Goal: Information Seeking & Learning: Learn about a topic

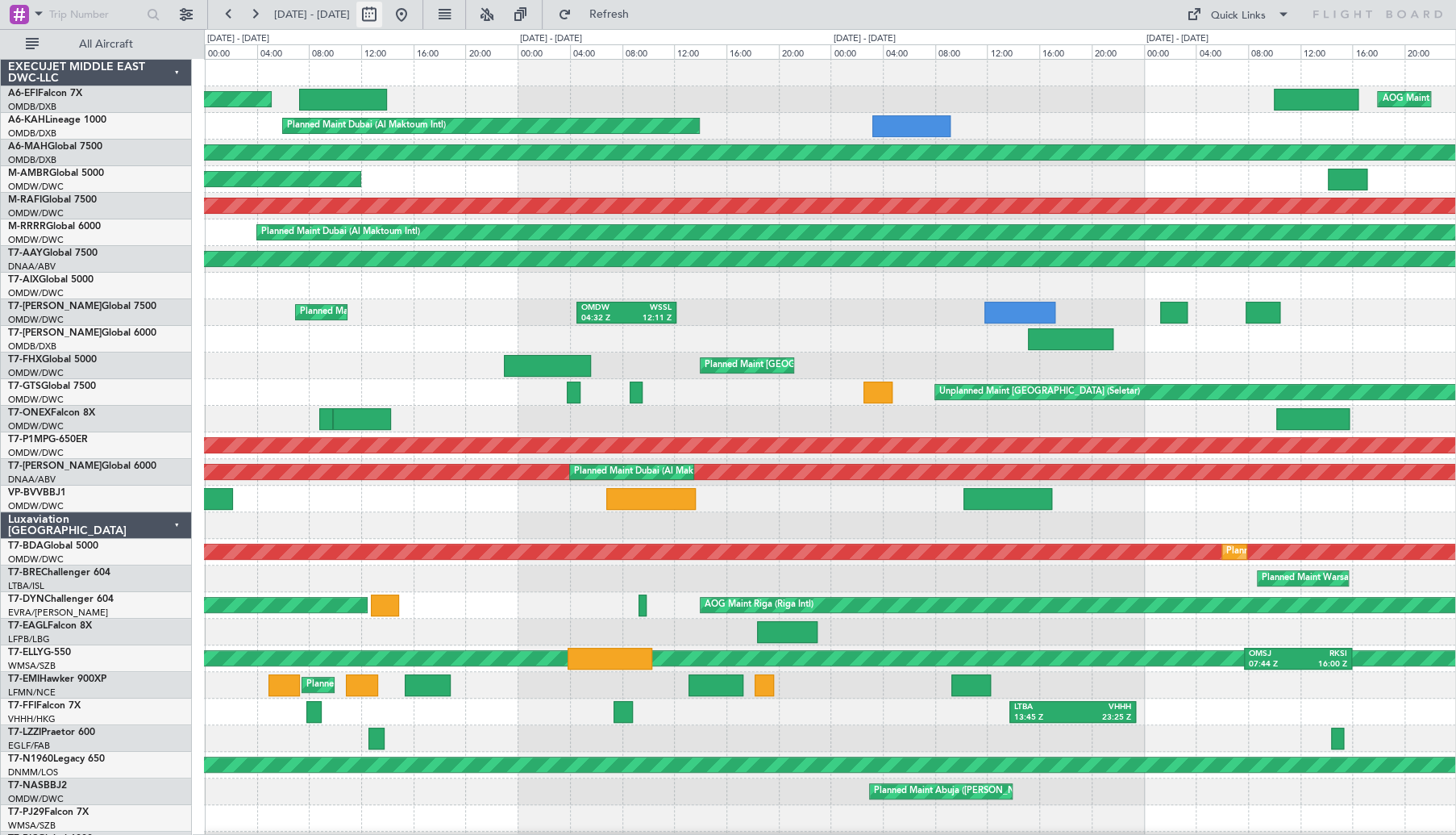
click at [382, 16] on button at bounding box center [369, 15] width 26 height 26
select select "8"
select select "2025"
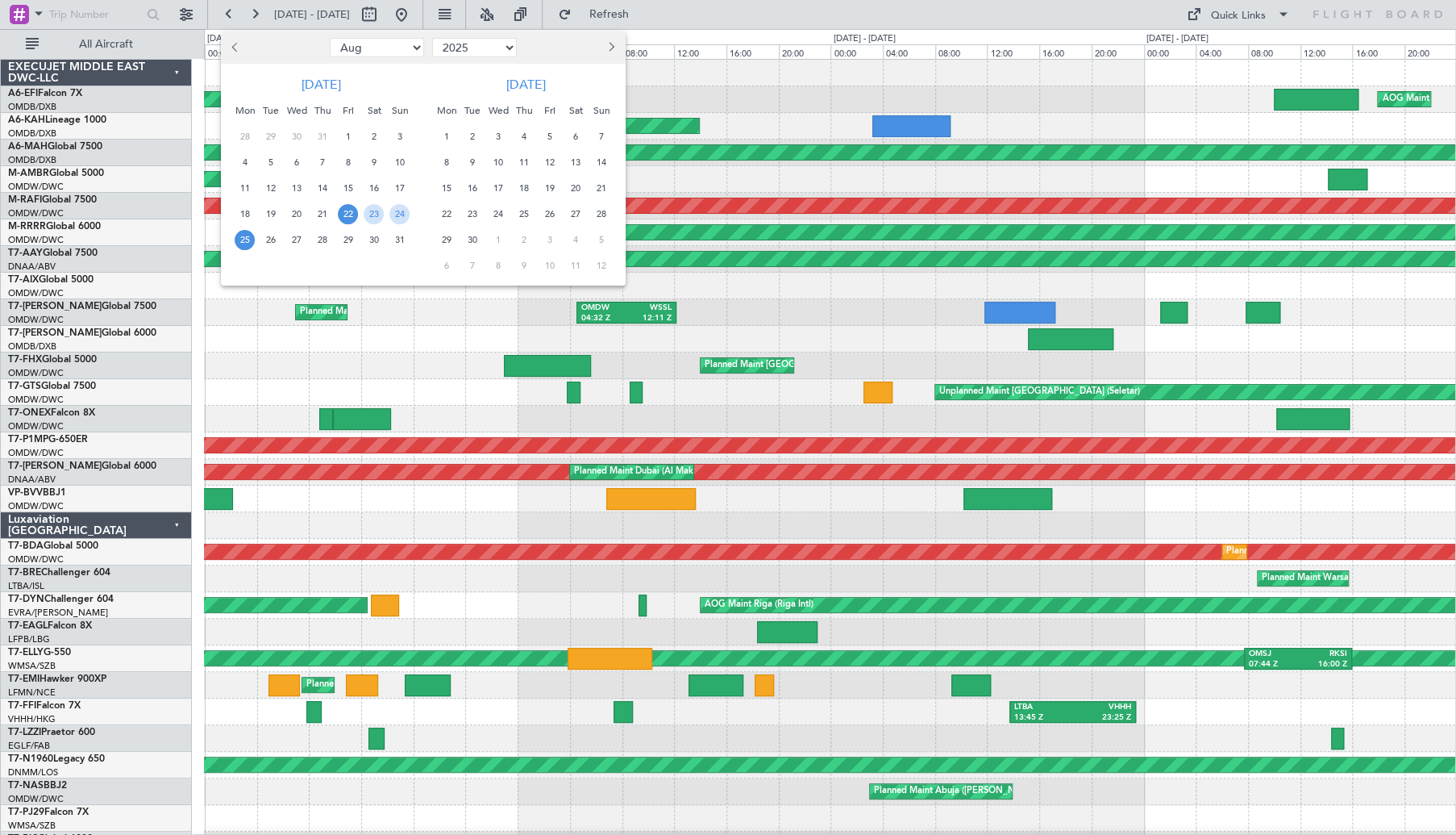
click at [581, 157] on span "13" at bounding box center [575, 162] width 20 height 20
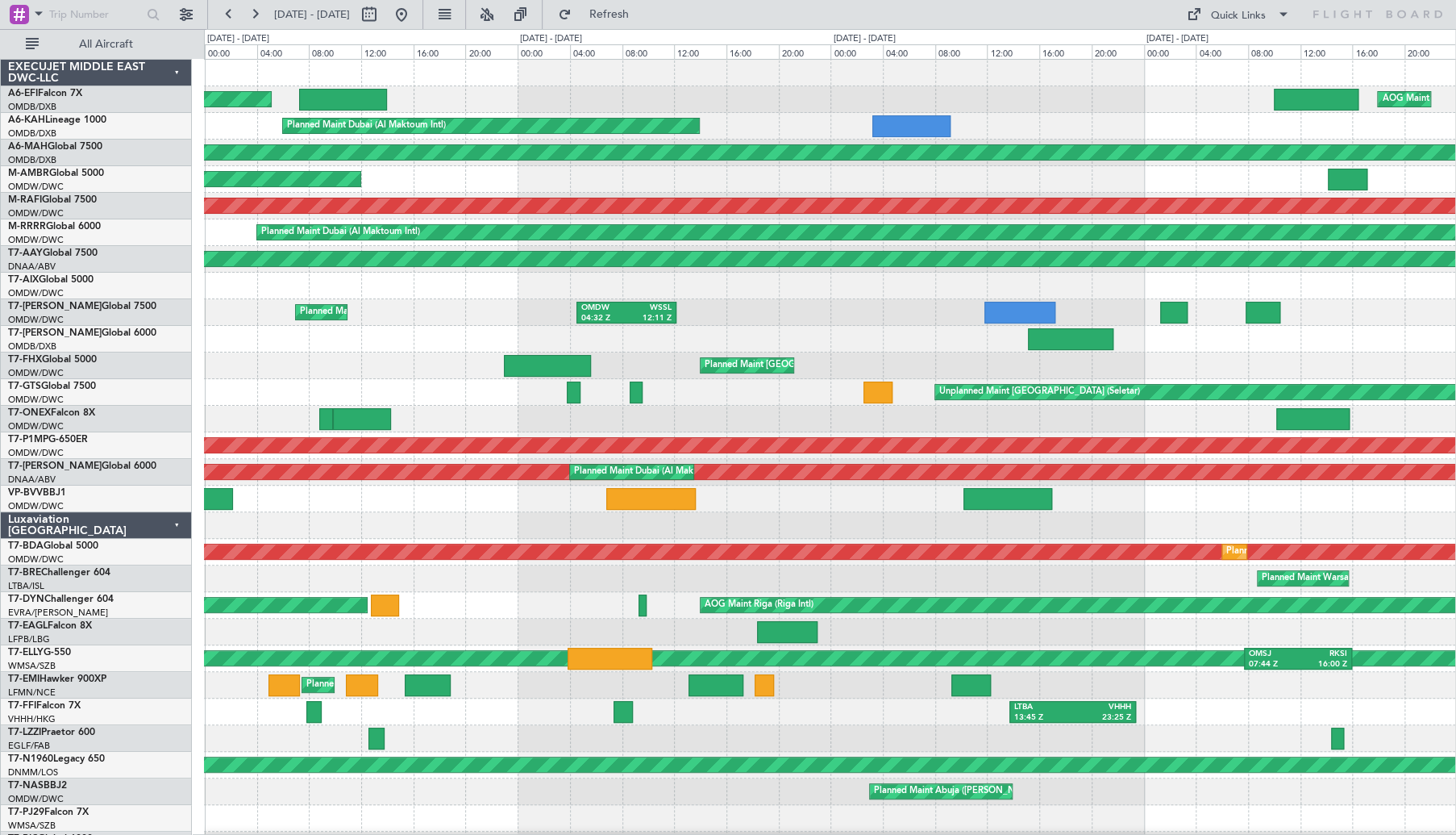
select select "9"
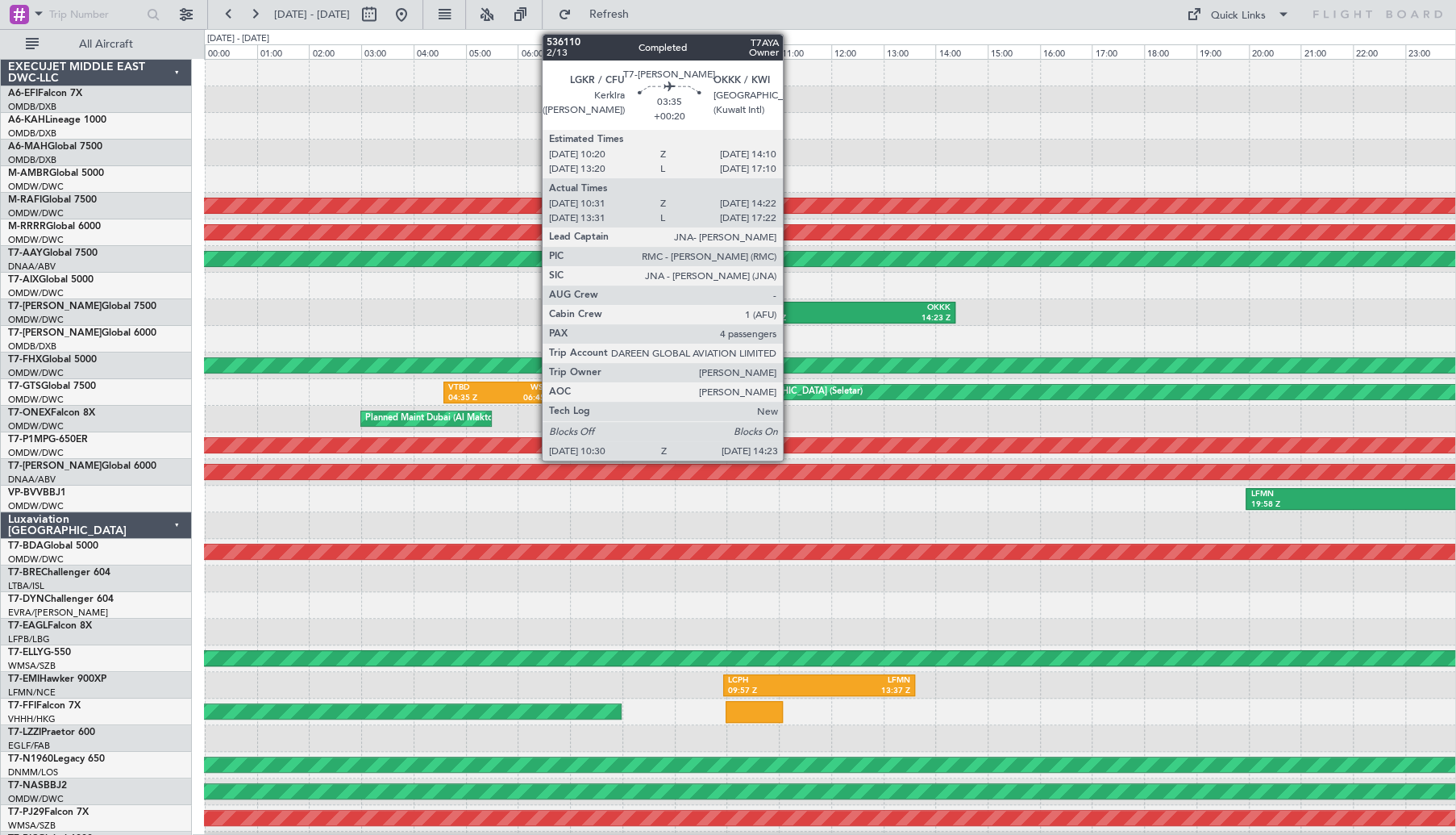
click at [796, 313] on div "10:30 Z" at bounding box center [805, 318] width 97 height 11
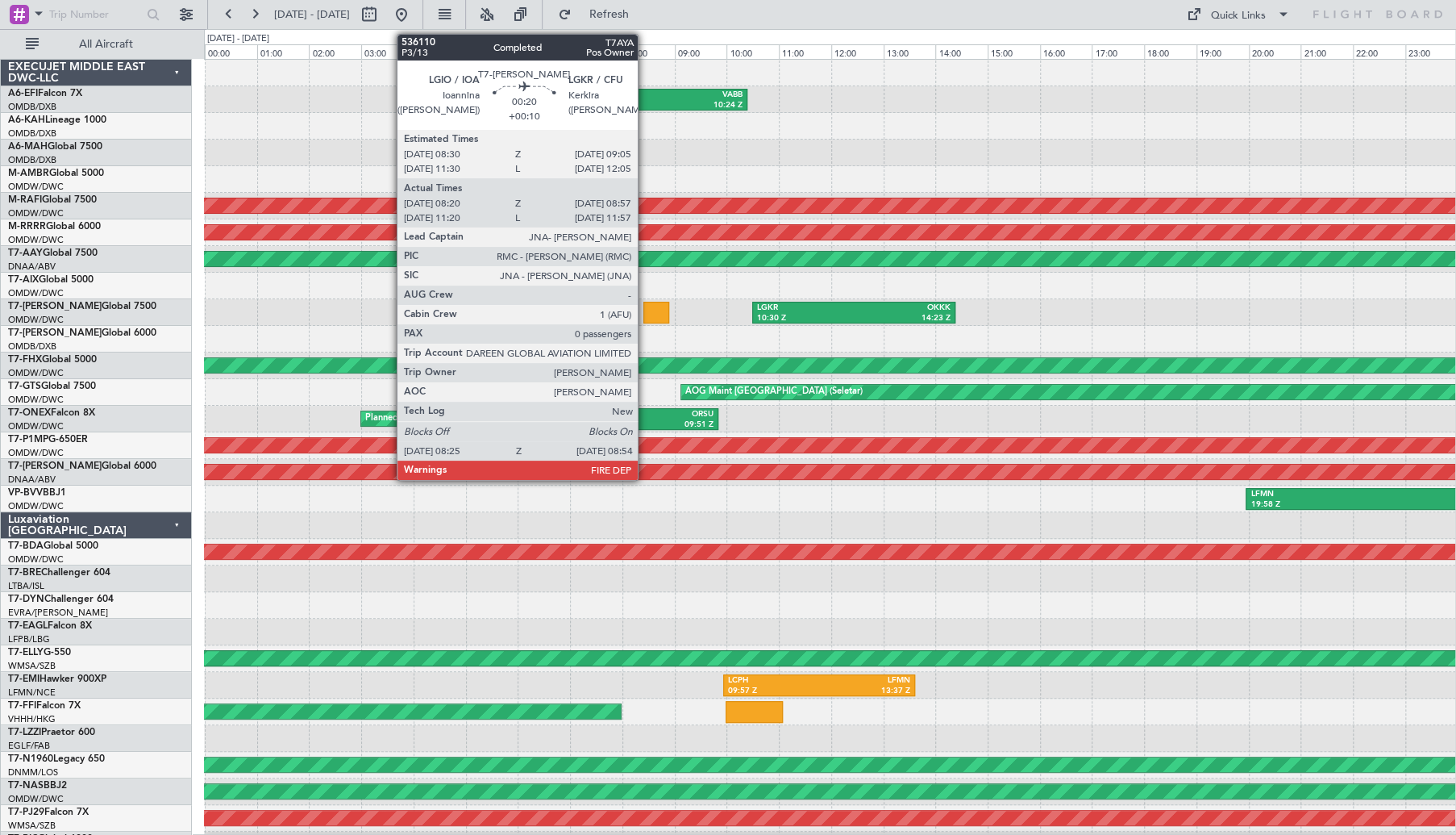
click at [647, 307] on div at bounding box center [656, 313] width 26 height 22
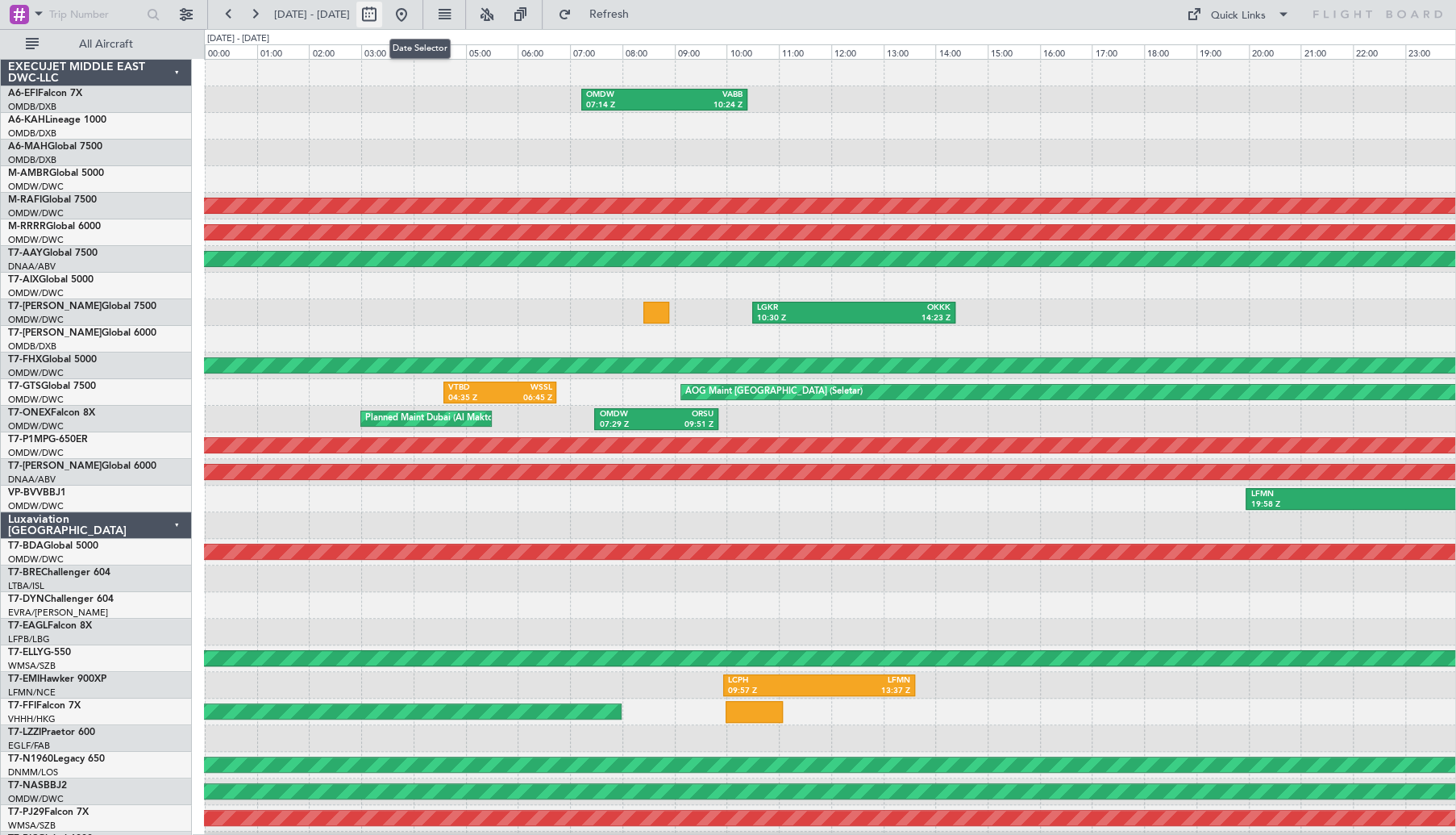
click at [382, 15] on button at bounding box center [369, 15] width 26 height 26
select select "9"
select select "2025"
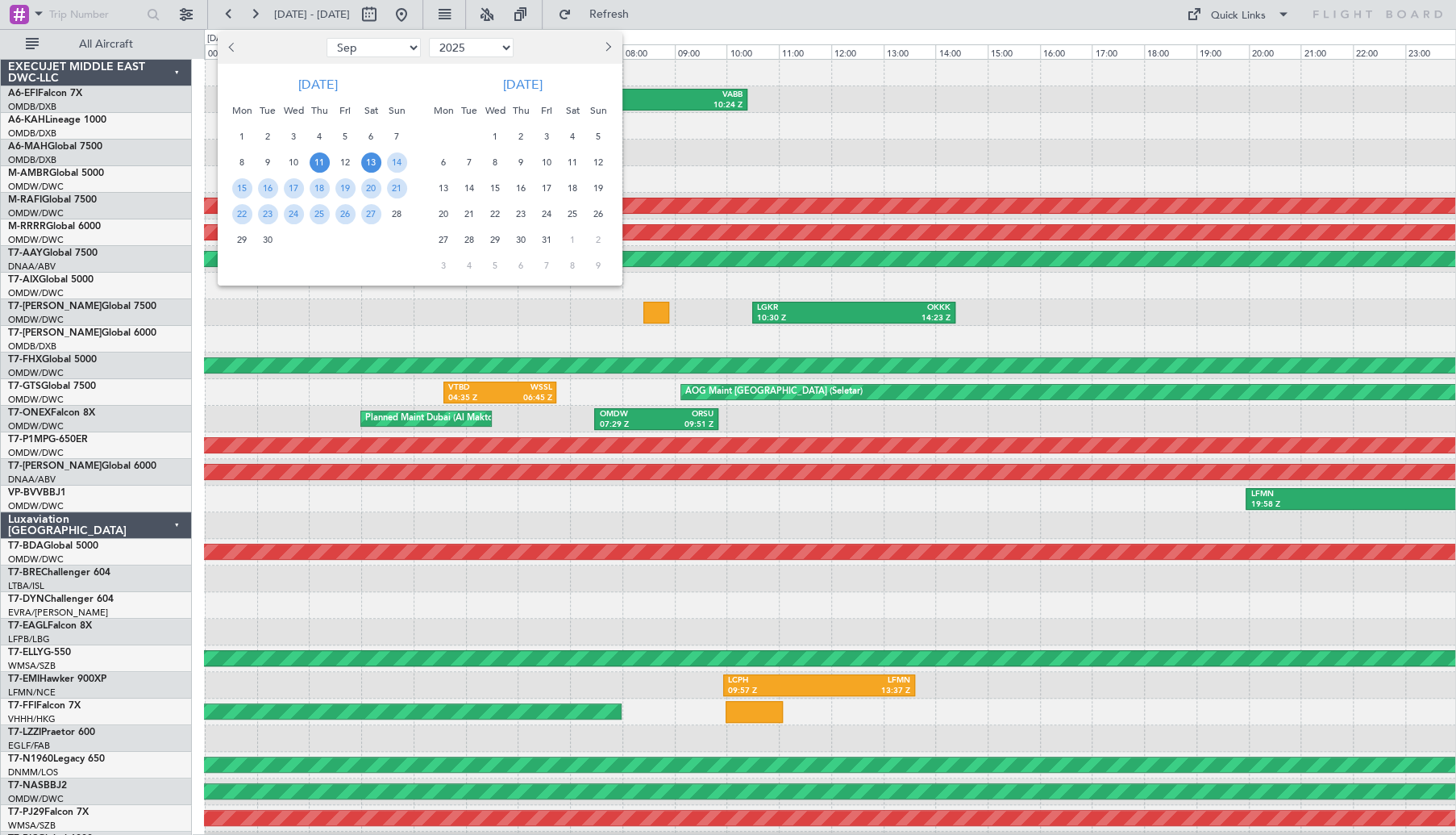
click at [318, 164] on span "11" at bounding box center [320, 162] width 20 height 20
click at [367, 164] on span "13" at bounding box center [371, 162] width 20 height 20
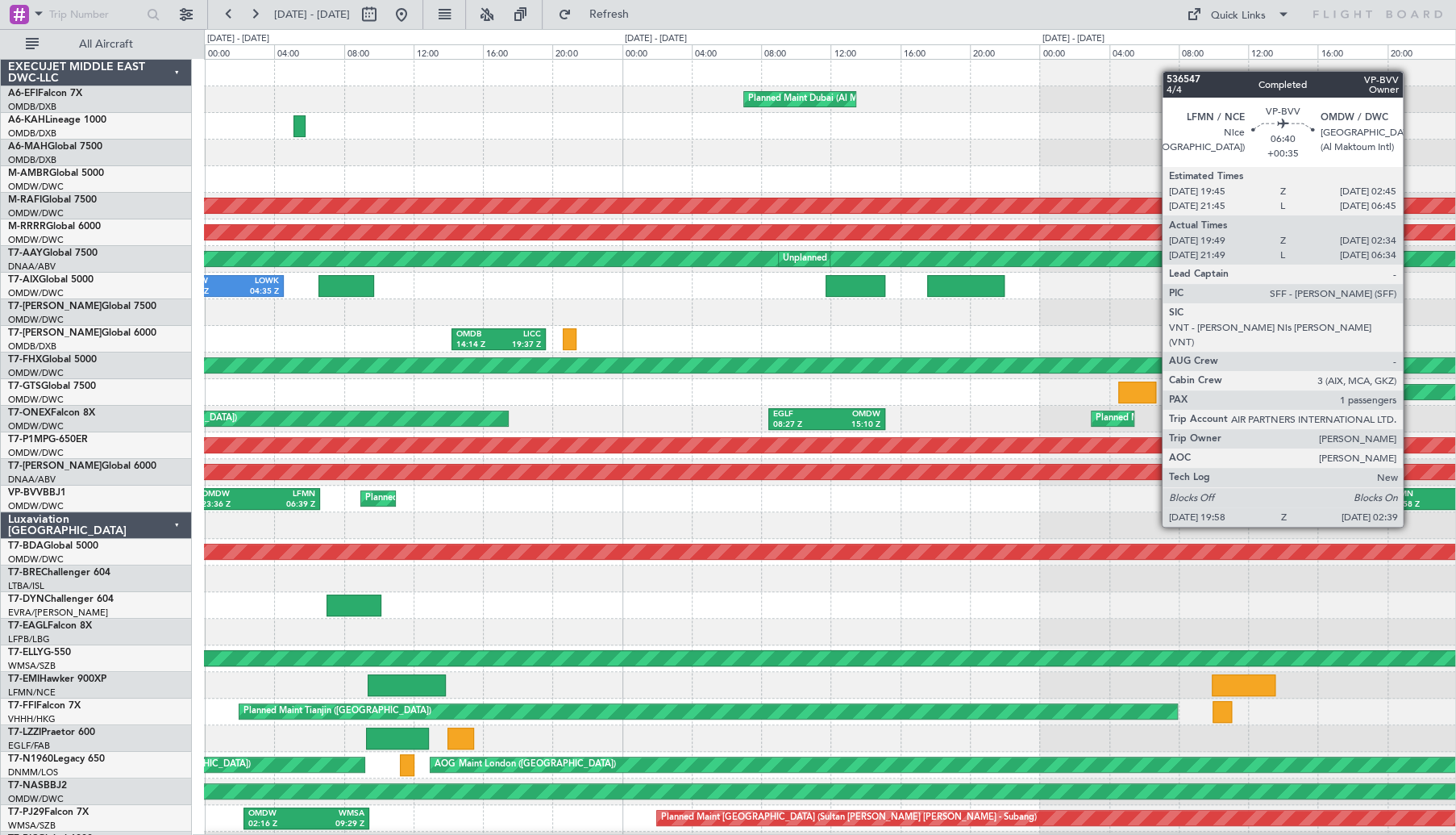
click at [1410, 496] on div "LFMN" at bounding box center [1417, 494] width 53 height 11
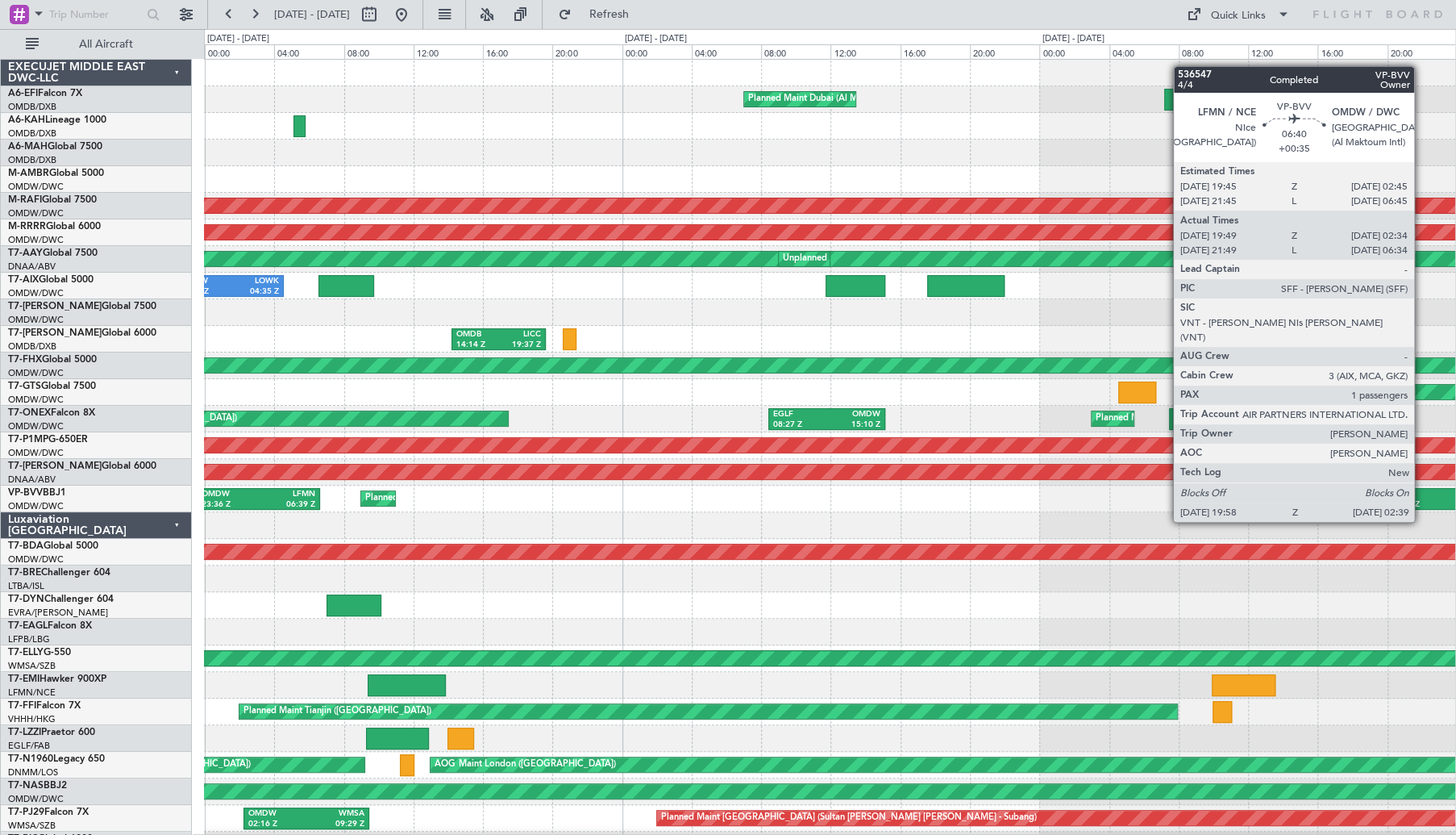
click at [1421, 491] on div "LFMN" at bounding box center [1417, 494] width 53 height 11
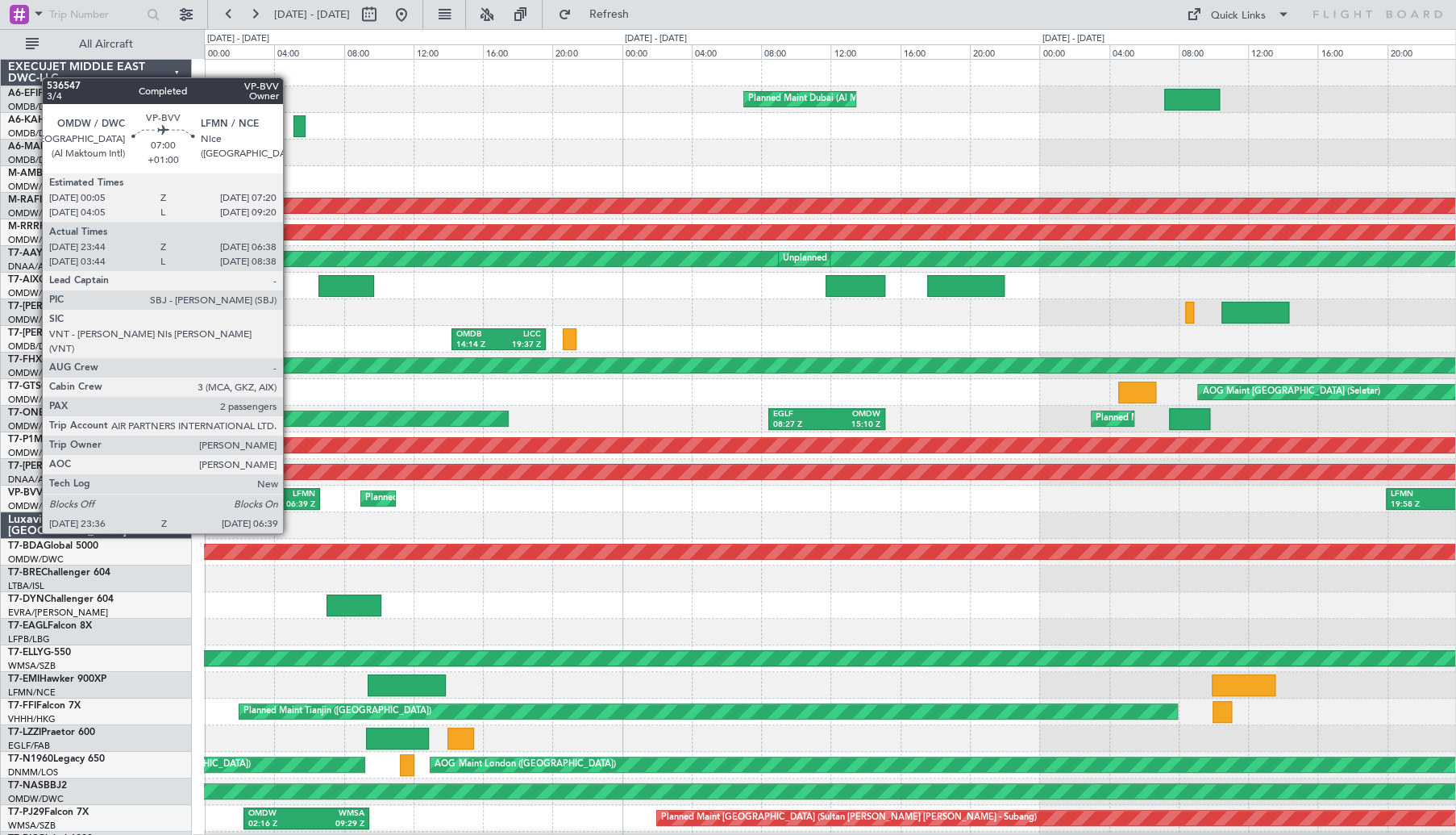
click at [291, 502] on div "06:39 Z" at bounding box center [287, 505] width 56 height 11
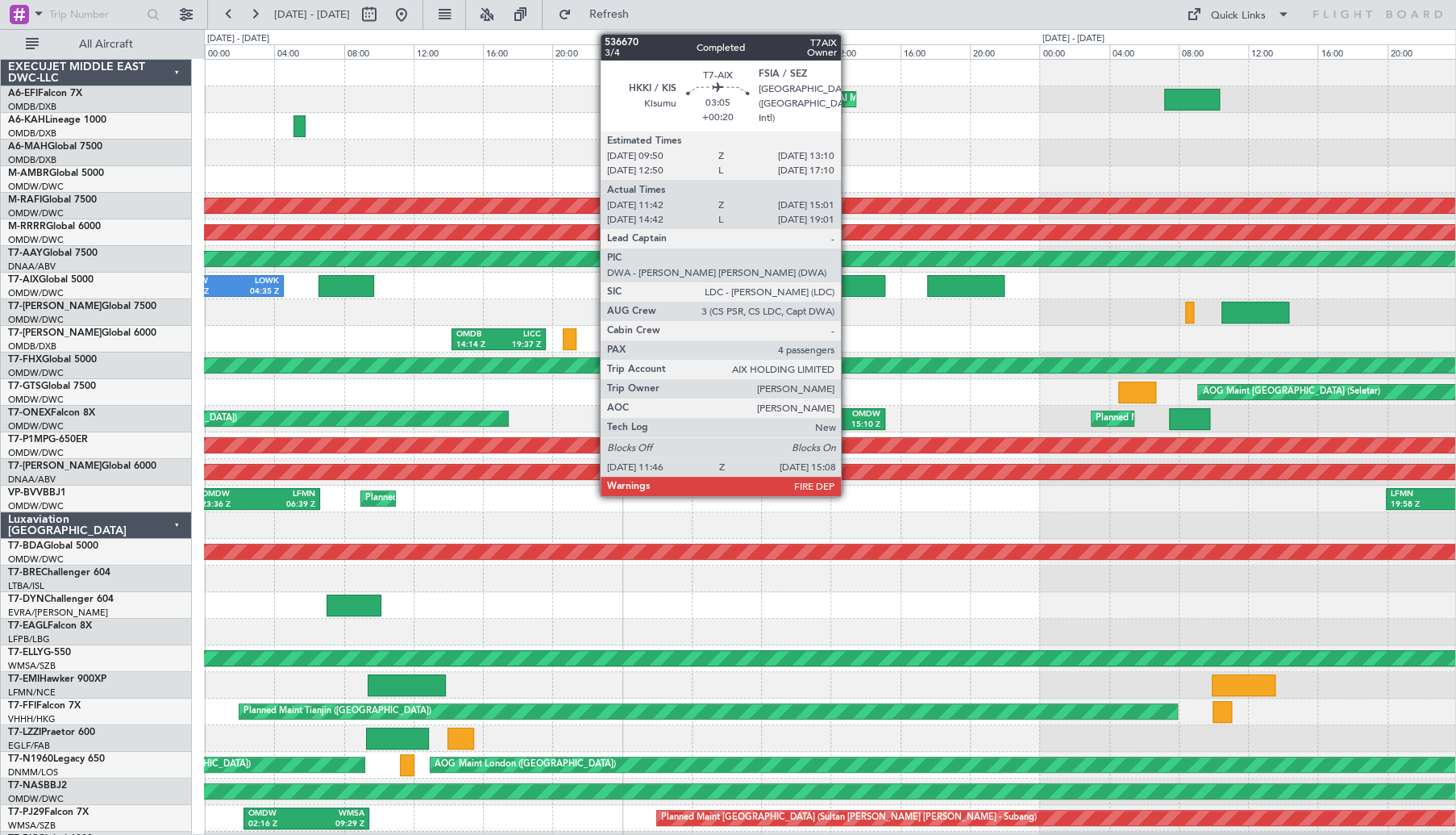
click at [848, 284] on div at bounding box center [855, 286] width 59 height 22
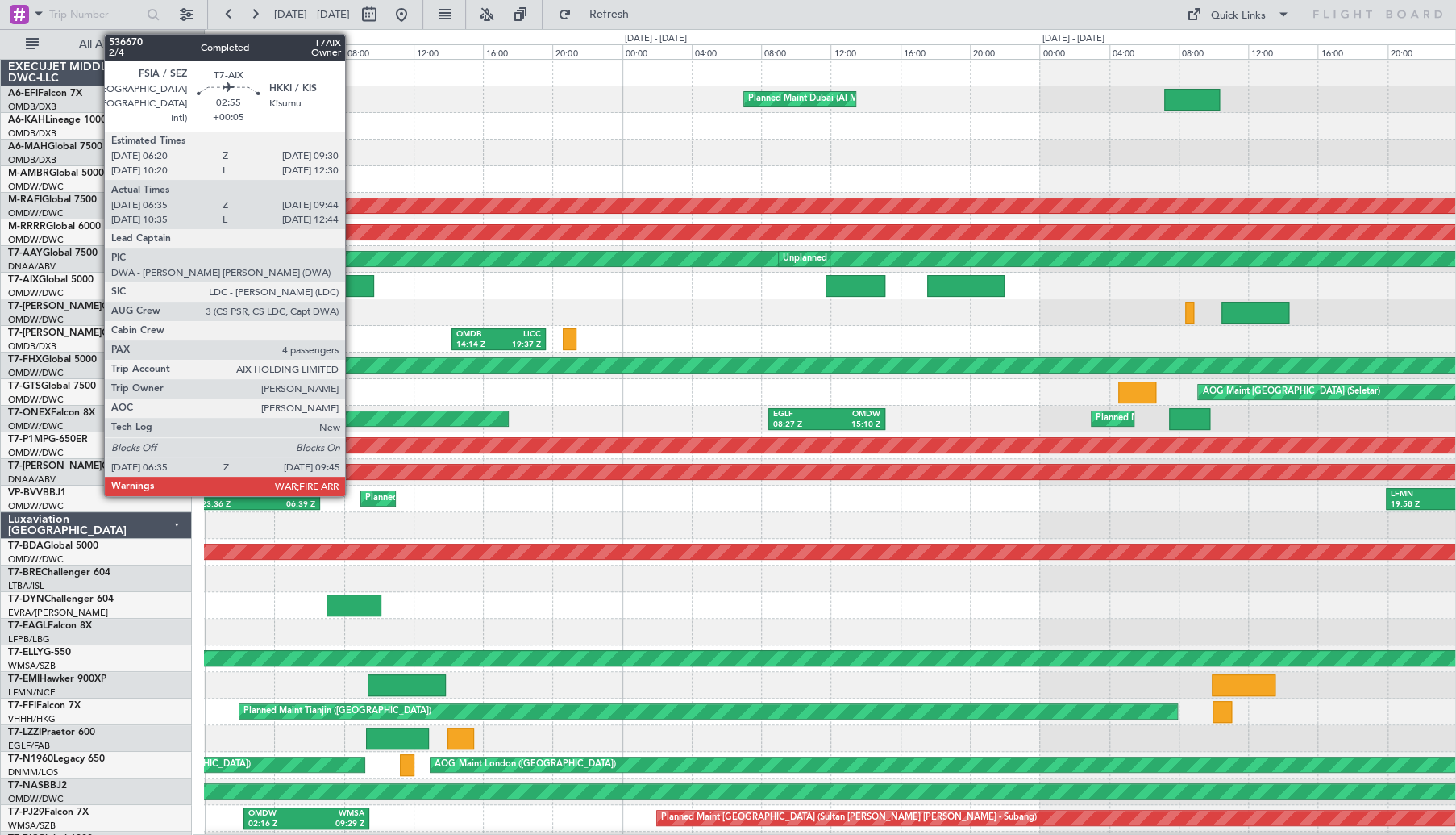
click at [353, 286] on div at bounding box center [345, 286] width 56 height 22
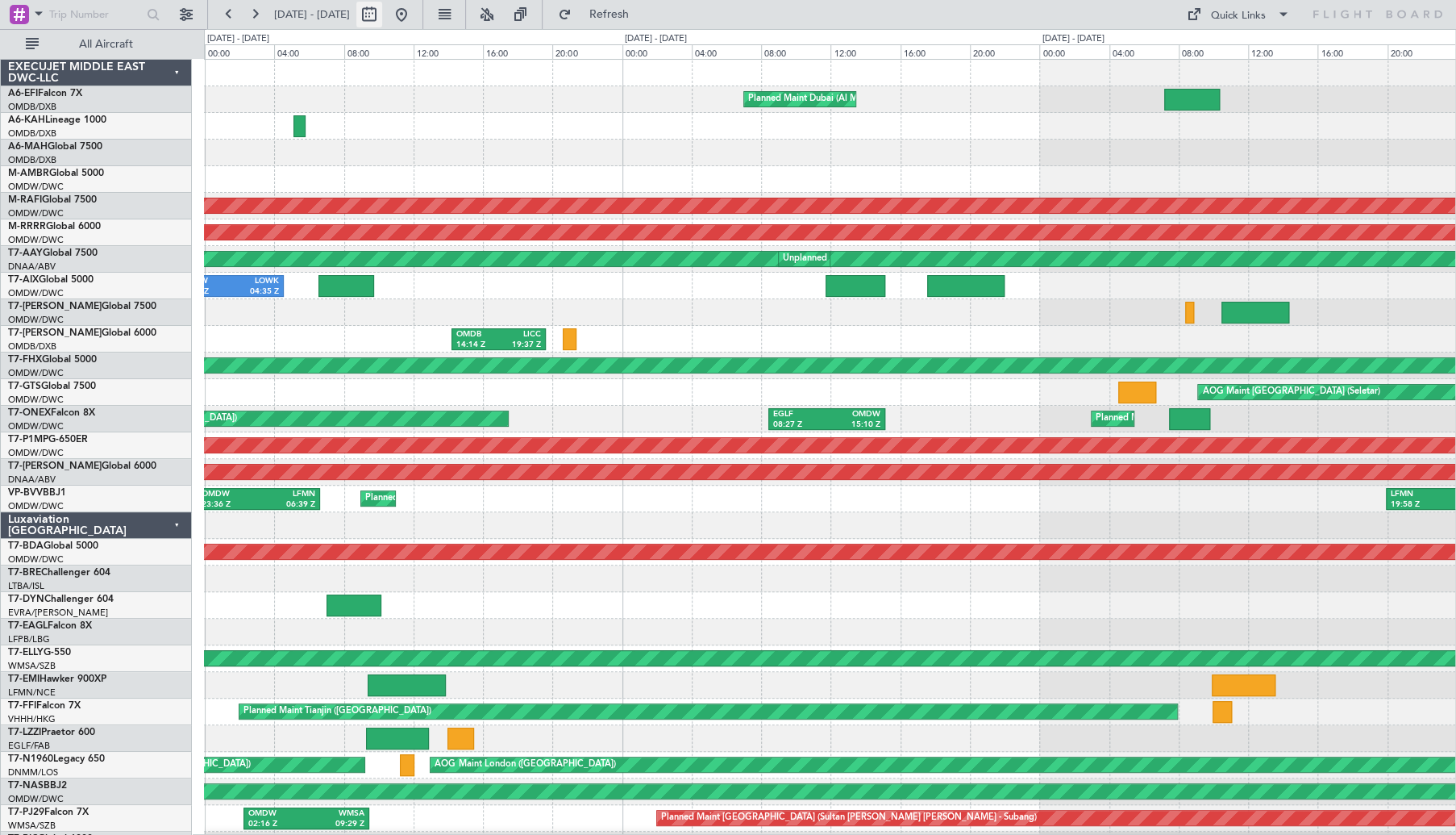
click at [382, 22] on button at bounding box center [369, 15] width 26 height 26
select select "9"
select select "2025"
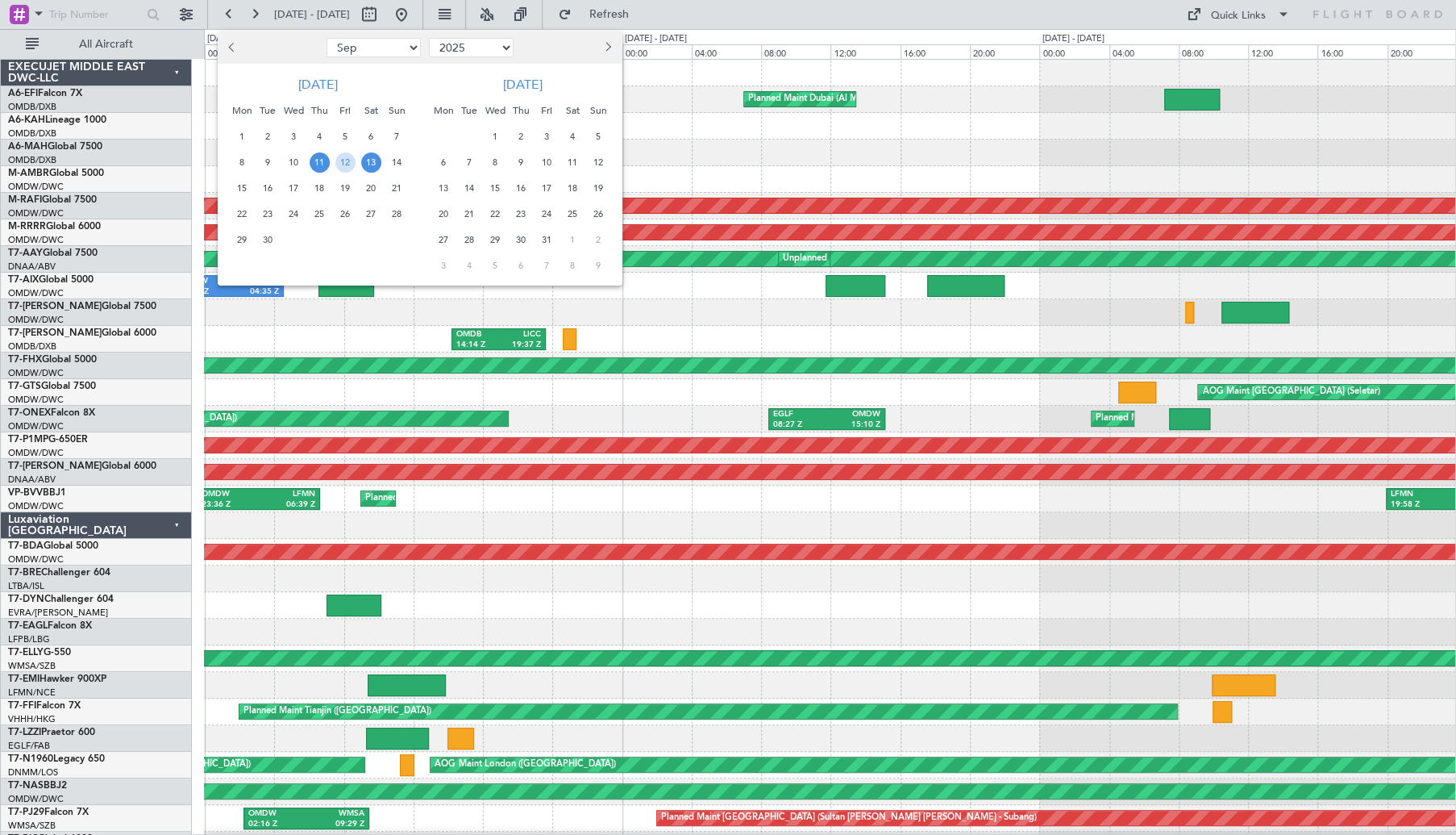
click at [239, 52] on button "Previous month" at bounding box center [232, 47] width 17 height 26
select select "8"
click at [367, 215] on span "23" at bounding box center [371, 214] width 20 height 20
click at [232, 242] on span "25" at bounding box center [242, 240] width 20 height 20
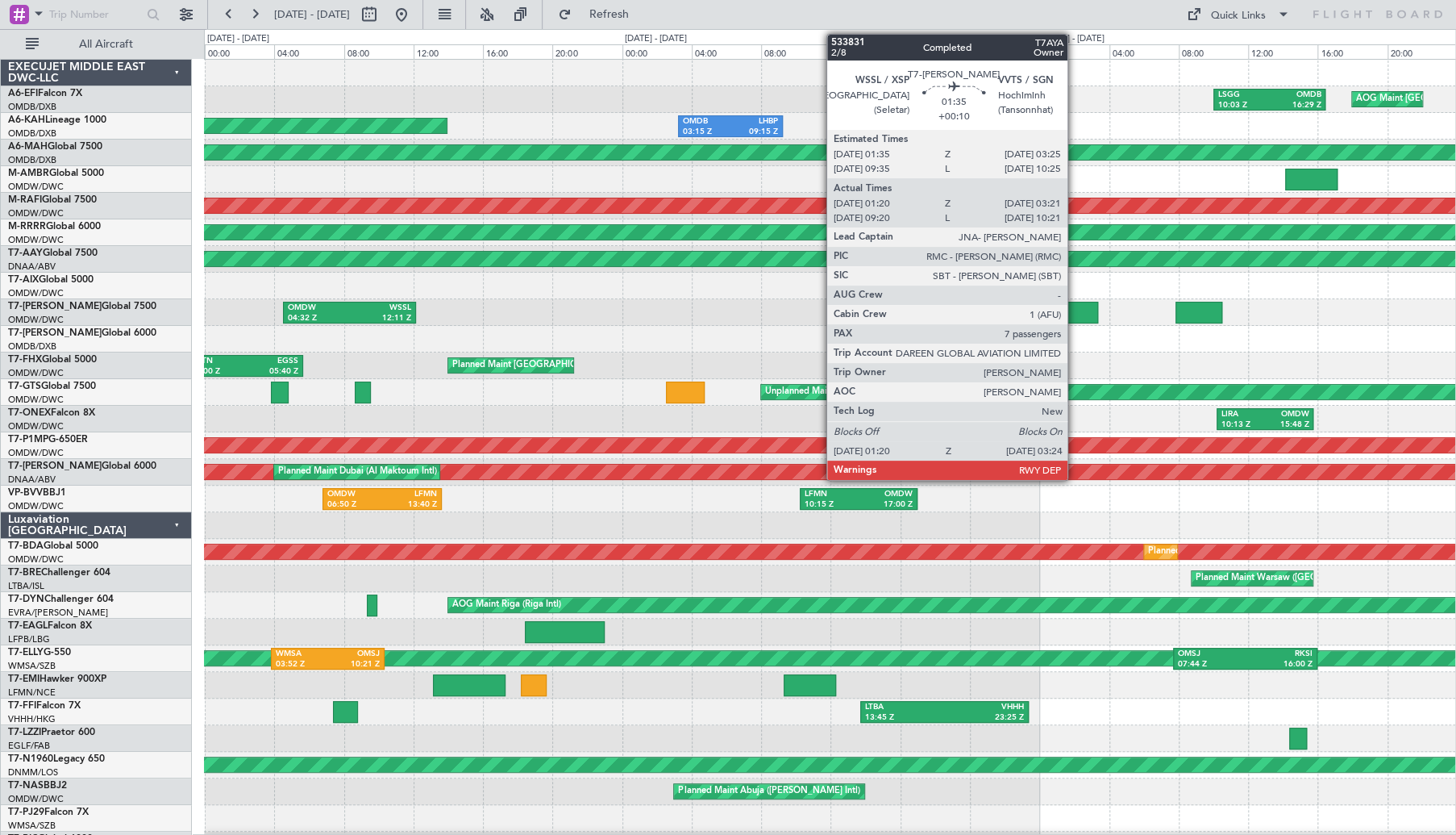
click at [1074, 314] on div at bounding box center [1080, 313] width 36 height 22
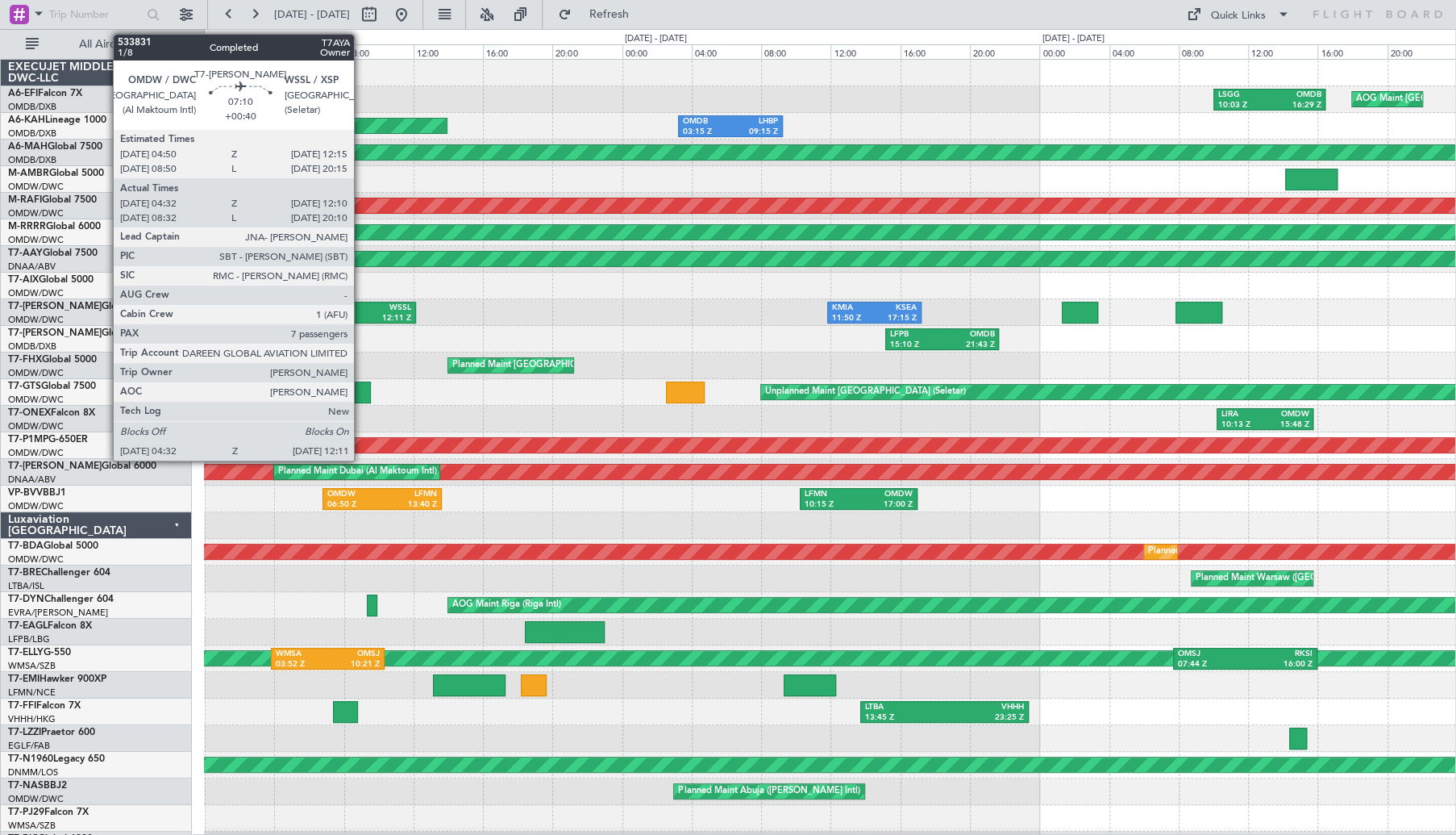
click at [361, 309] on div "WSSL" at bounding box center [381, 308] width 62 height 11
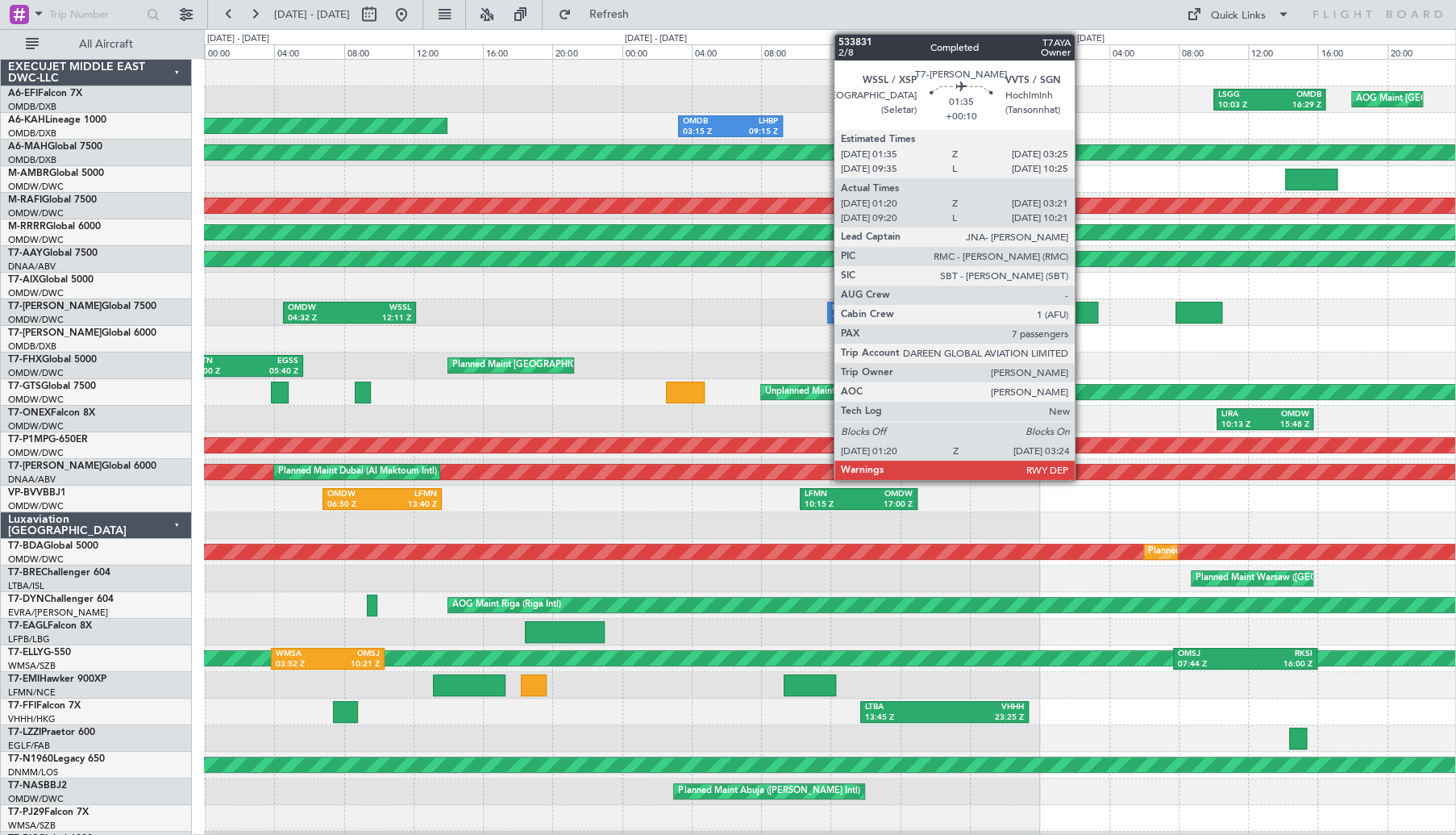
click at [1082, 315] on div at bounding box center [1080, 313] width 36 height 22
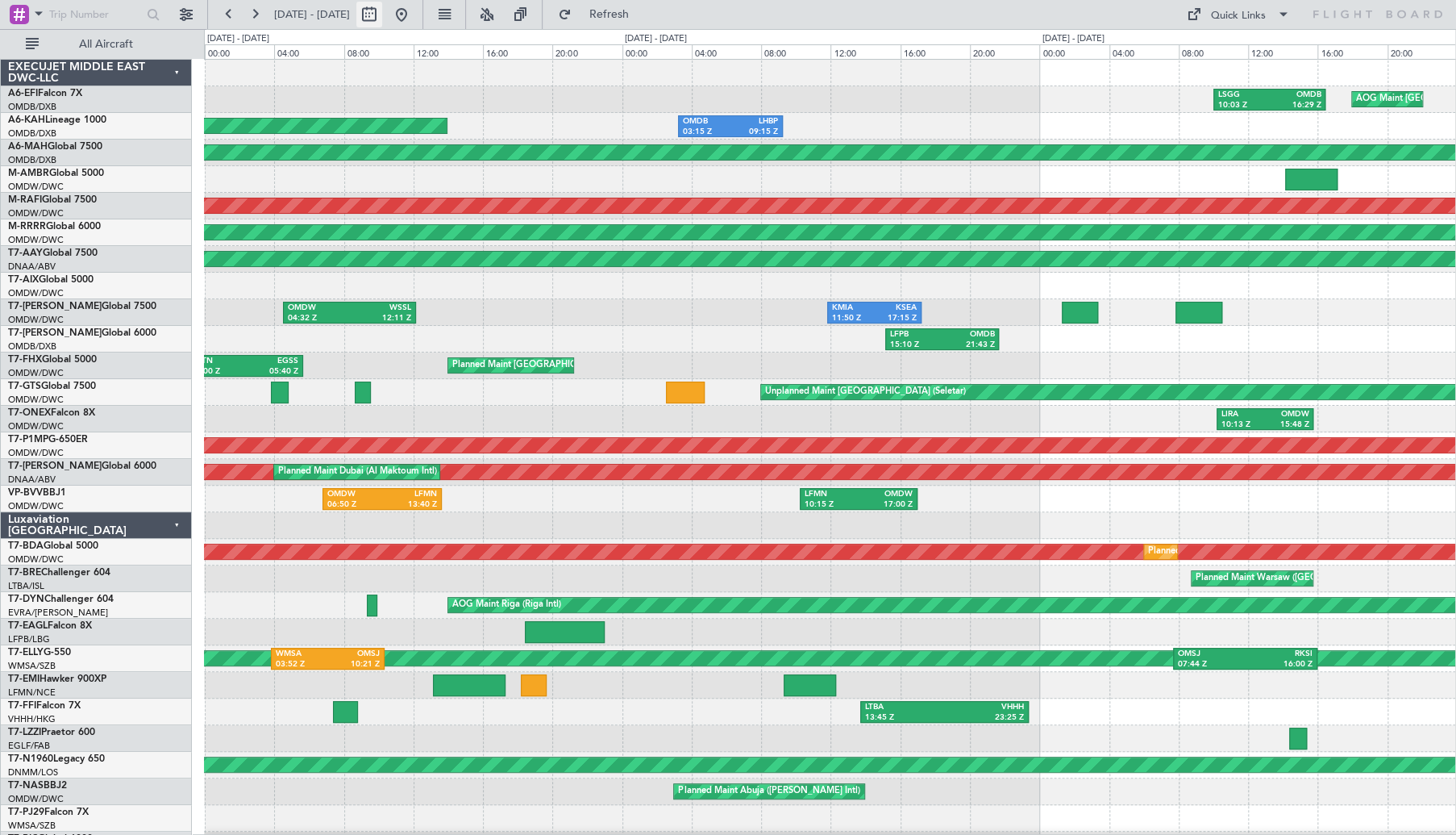
click at [382, 15] on button at bounding box center [369, 15] width 26 height 26
select select "8"
select select "2025"
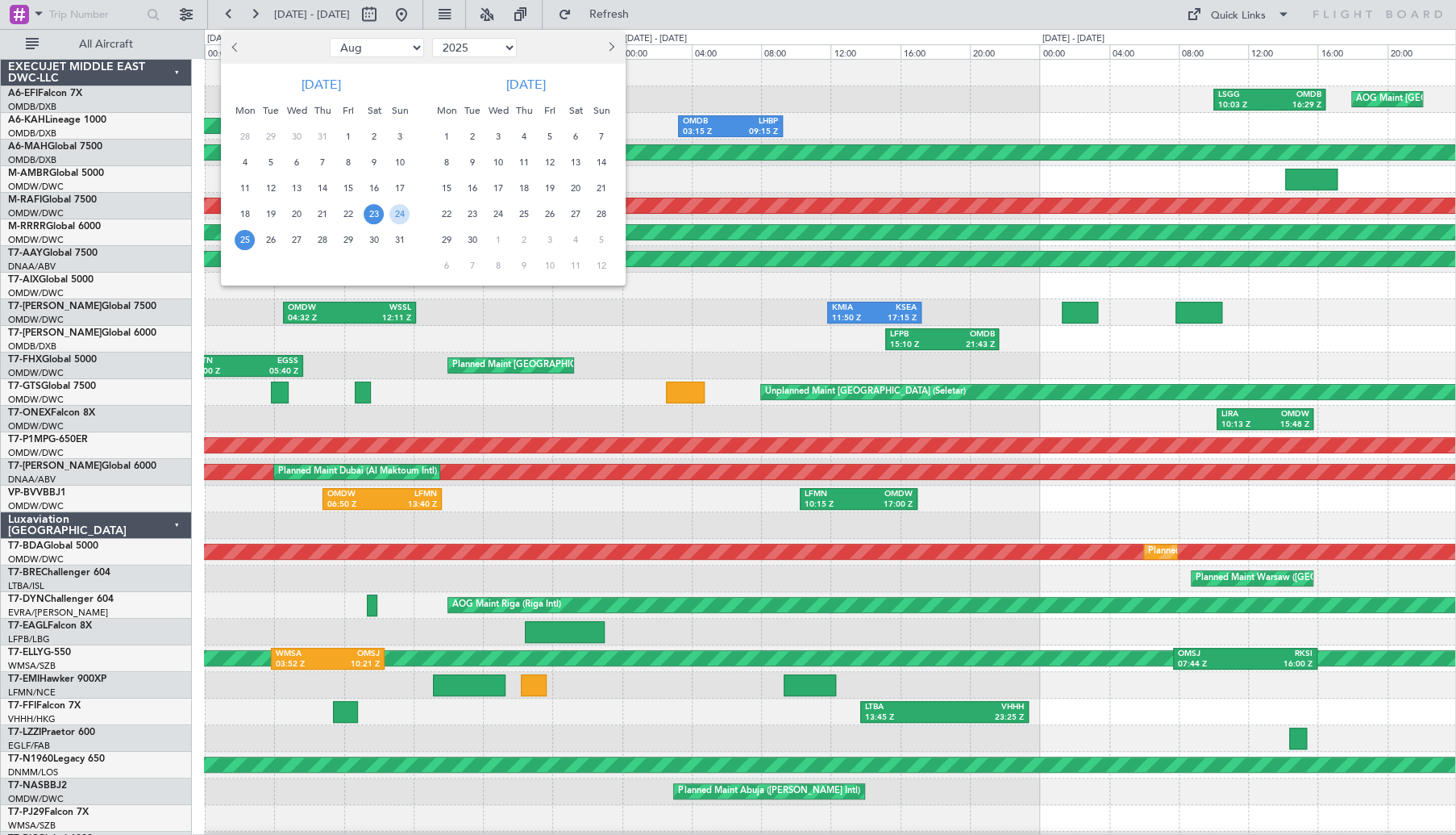
click at [569, 160] on span "13" at bounding box center [575, 162] width 20 height 20
click at [471, 242] on span "30" at bounding box center [472, 240] width 20 height 20
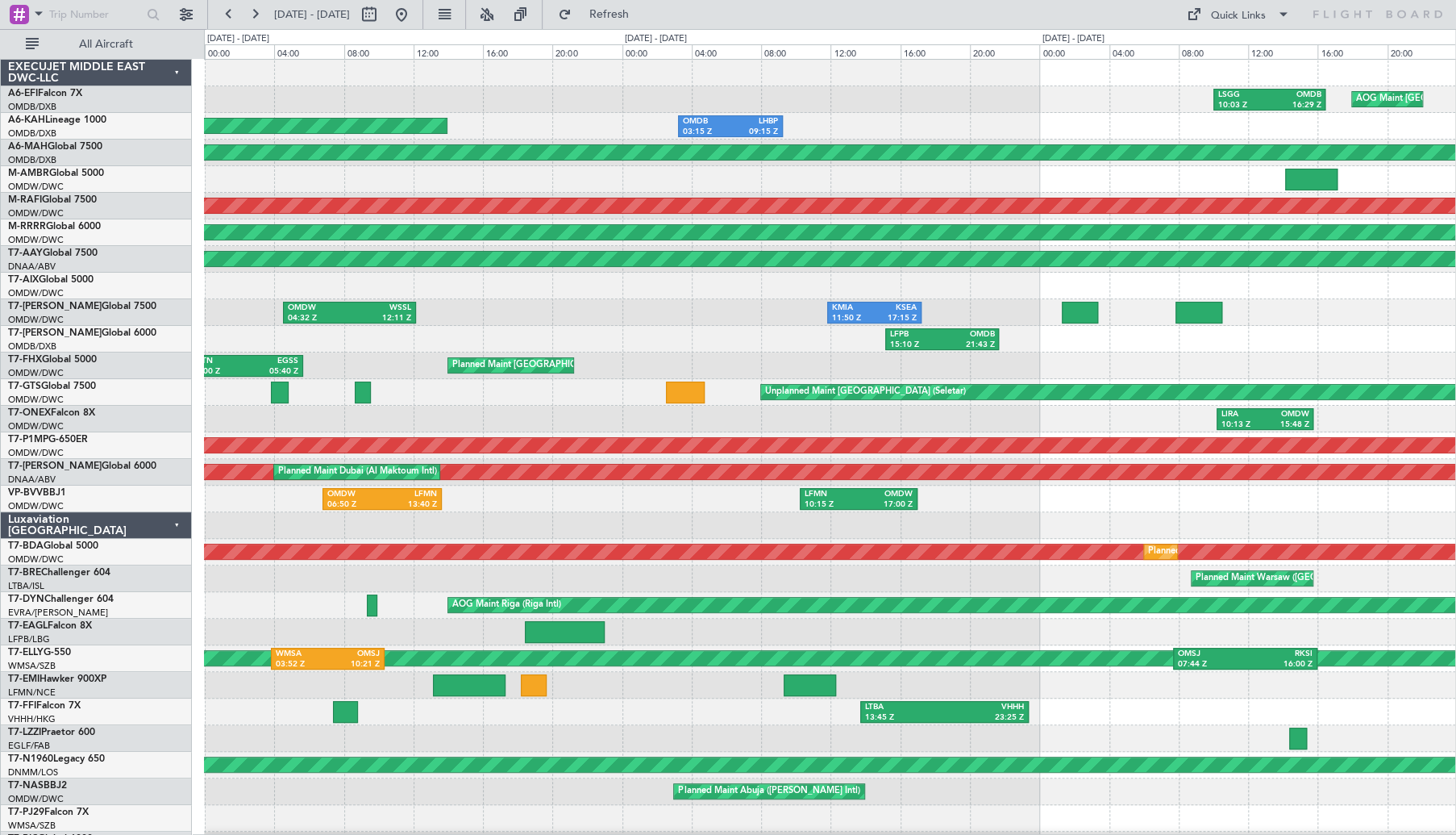
select select "9"
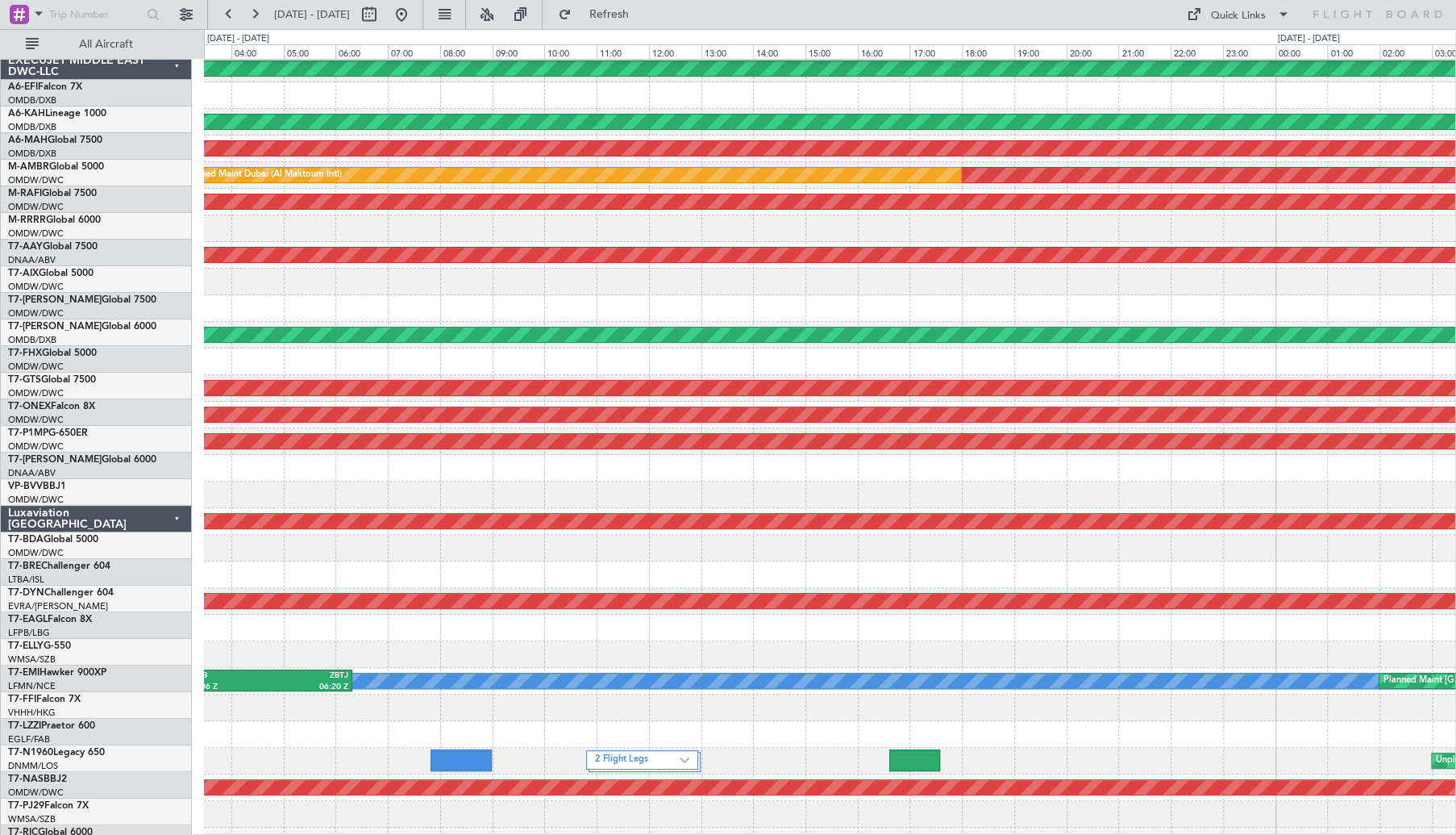
scroll to position [31, 0]
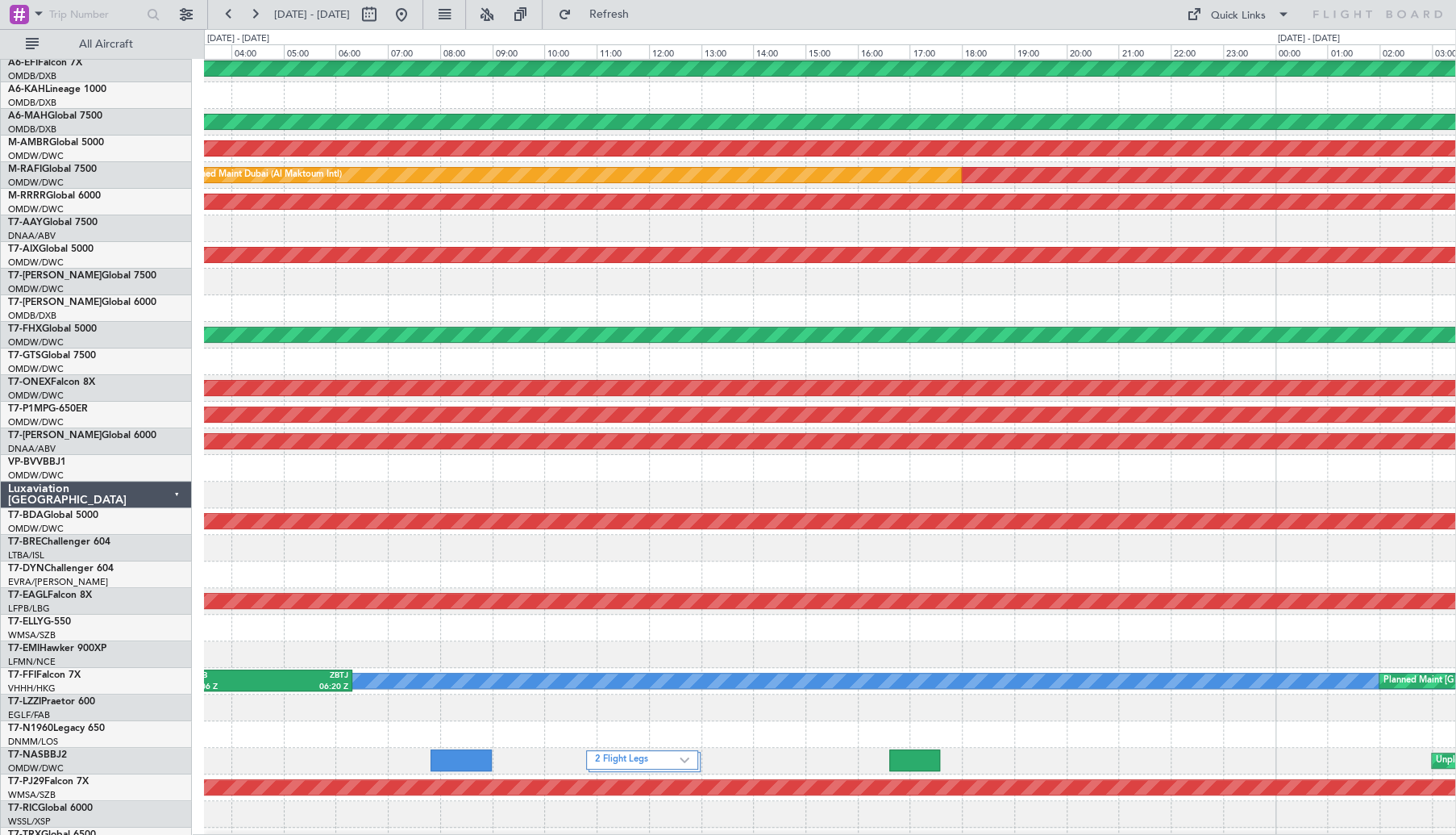
click at [356, 309] on div at bounding box center [829, 308] width 1251 height 26
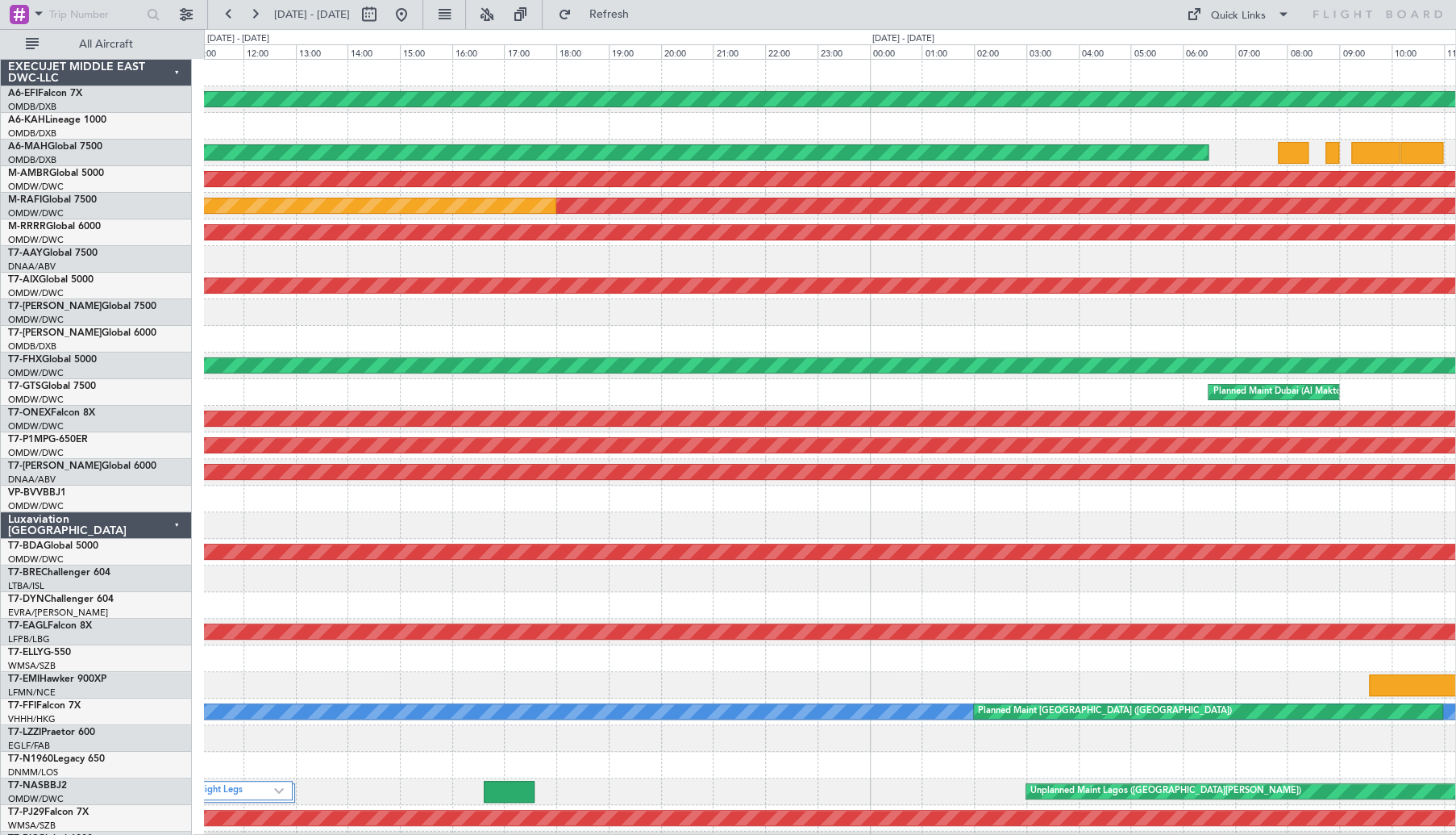
click at [582, 409] on div "AOG Maint [GEOGRAPHIC_DATA] (Dubai Intl) Planned Maint [GEOGRAPHIC_DATA] ([GEOG…" at bounding box center [829, 538] width 1251 height 958
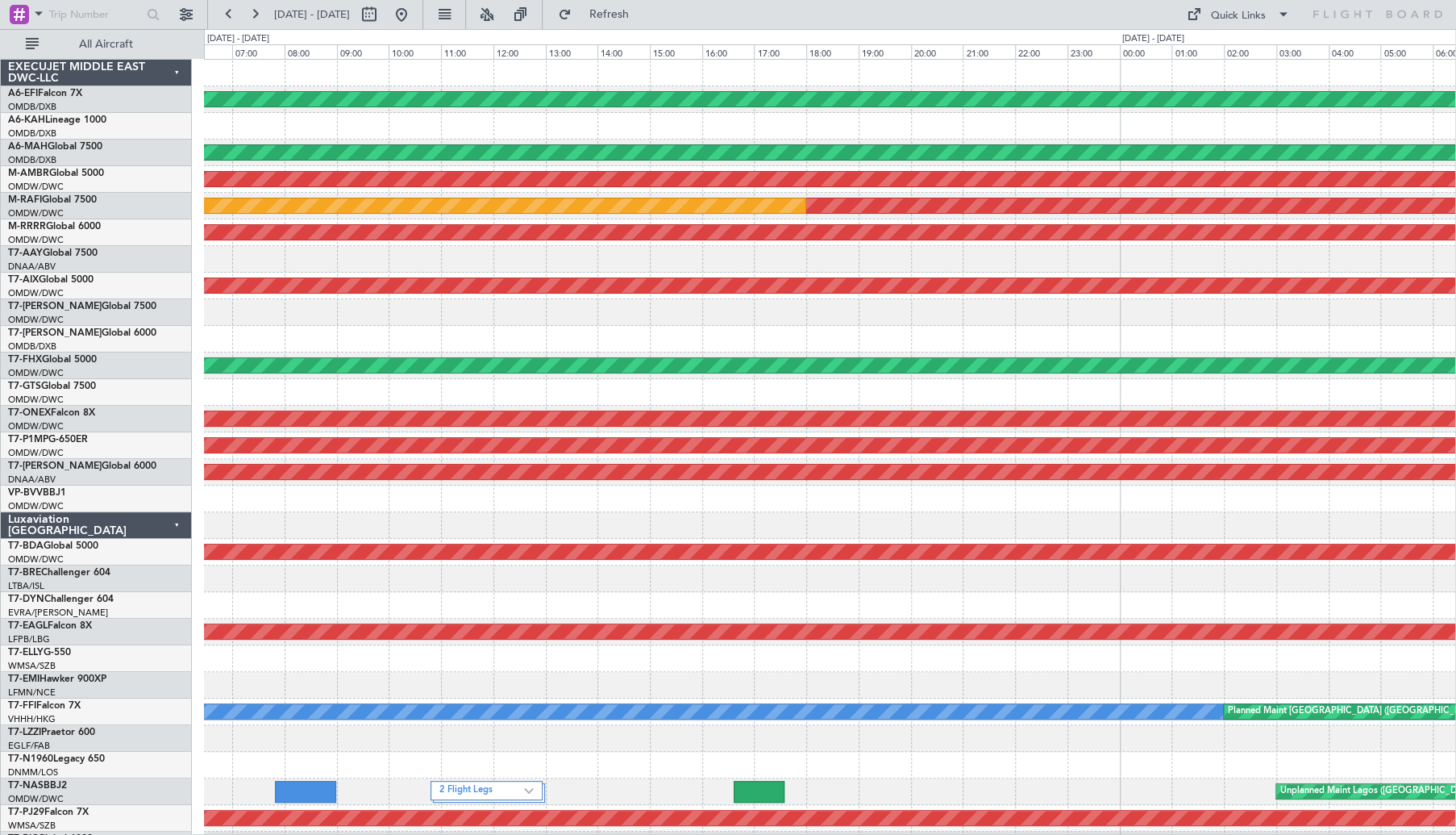
click at [1031, 345] on div at bounding box center [829, 338] width 1251 height 26
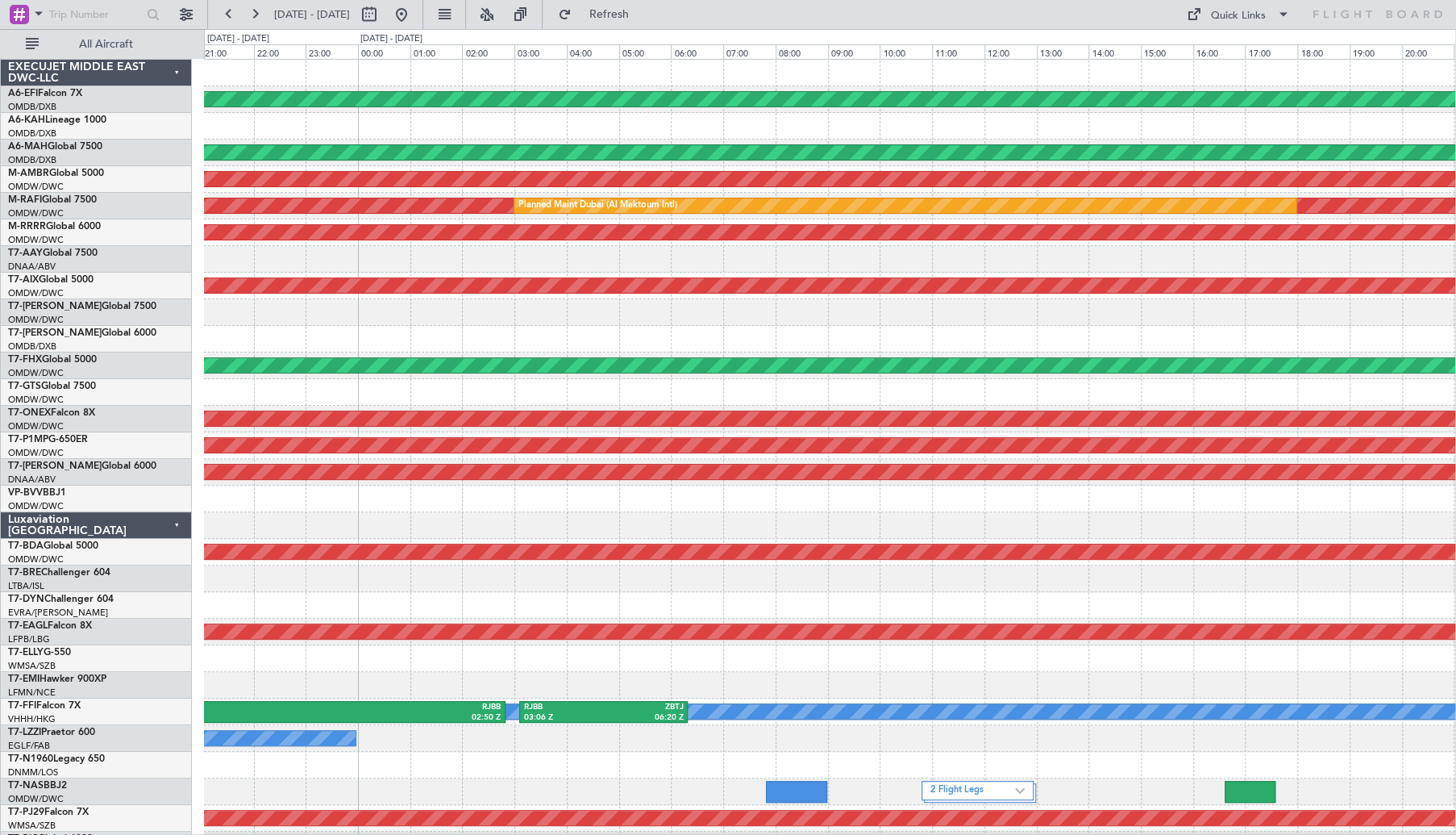
click at [931, 343] on div "AOG Maint [GEOGRAPHIC_DATA] (Dubai Intl) Planned Maint [GEOGRAPHIC_DATA] (Al Ba…" at bounding box center [829, 538] width 1251 height 958
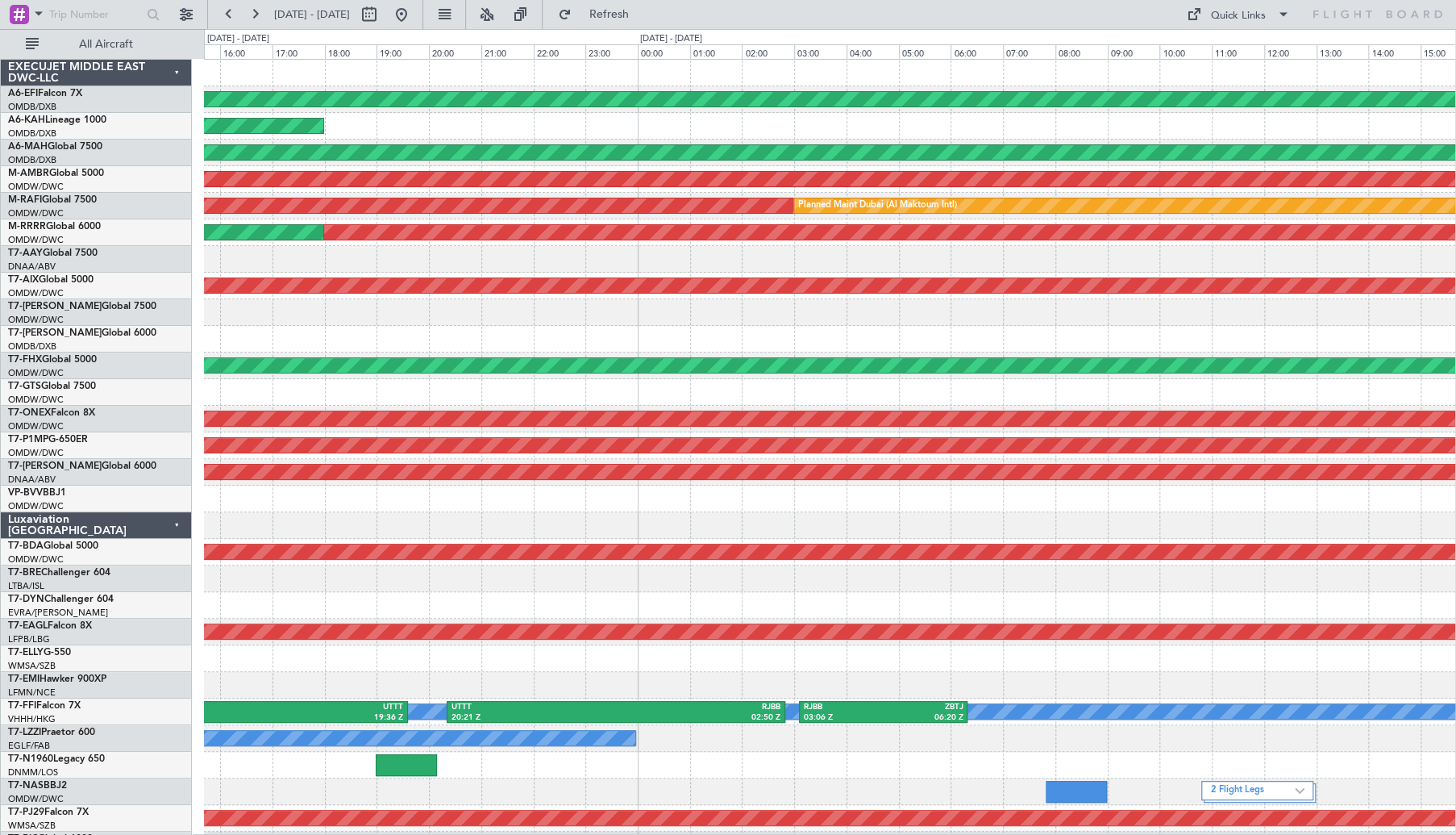
click at [916, 334] on div "AOG Maint [GEOGRAPHIC_DATA] (Dubai Intl) Planned Maint [GEOGRAPHIC_DATA] (Al Ba…" at bounding box center [829, 538] width 1251 height 958
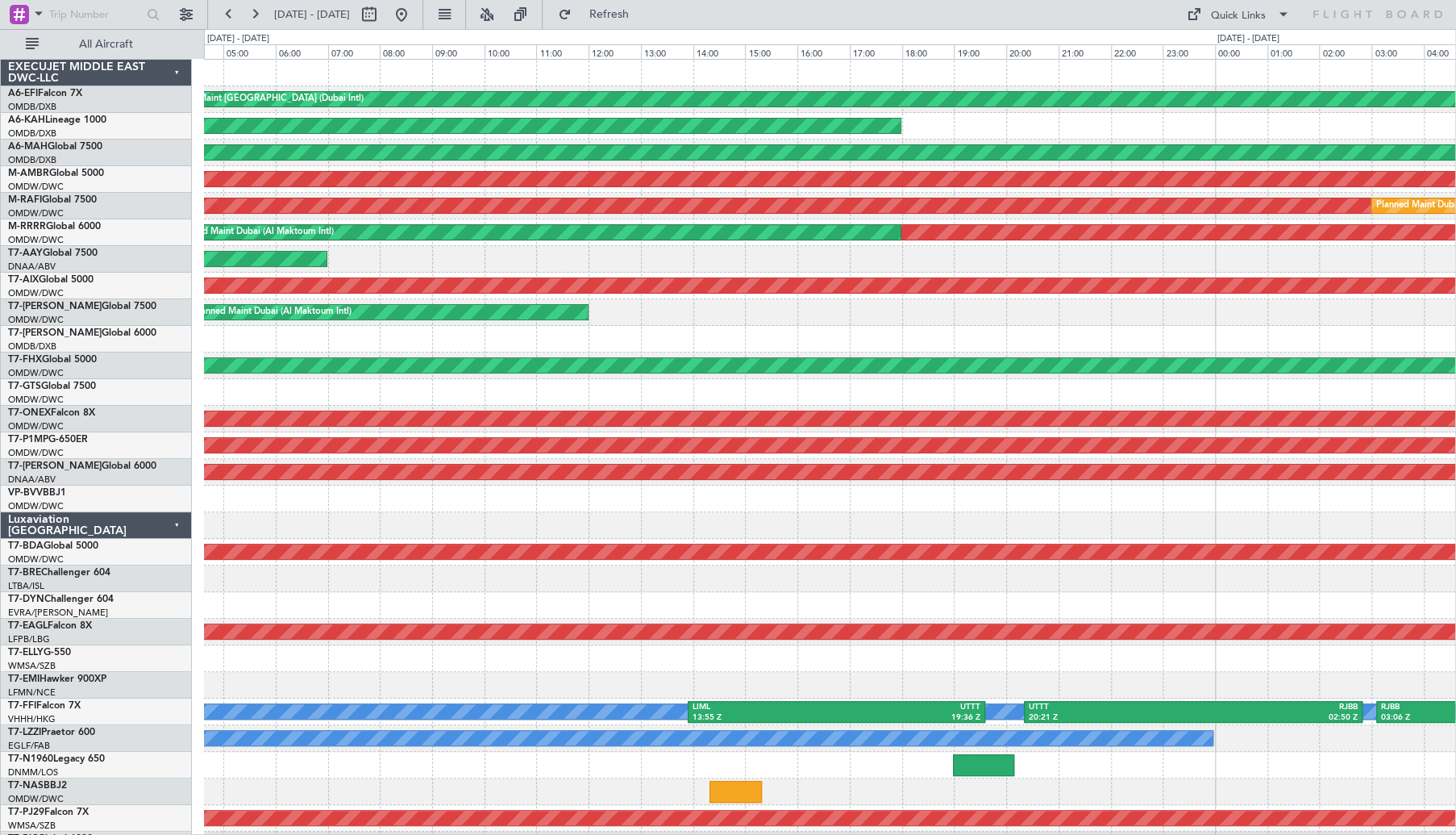
click at [916, 318] on div "Planned Maint Dubai (Al Maktoum Intl)" at bounding box center [829, 312] width 1251 height 26
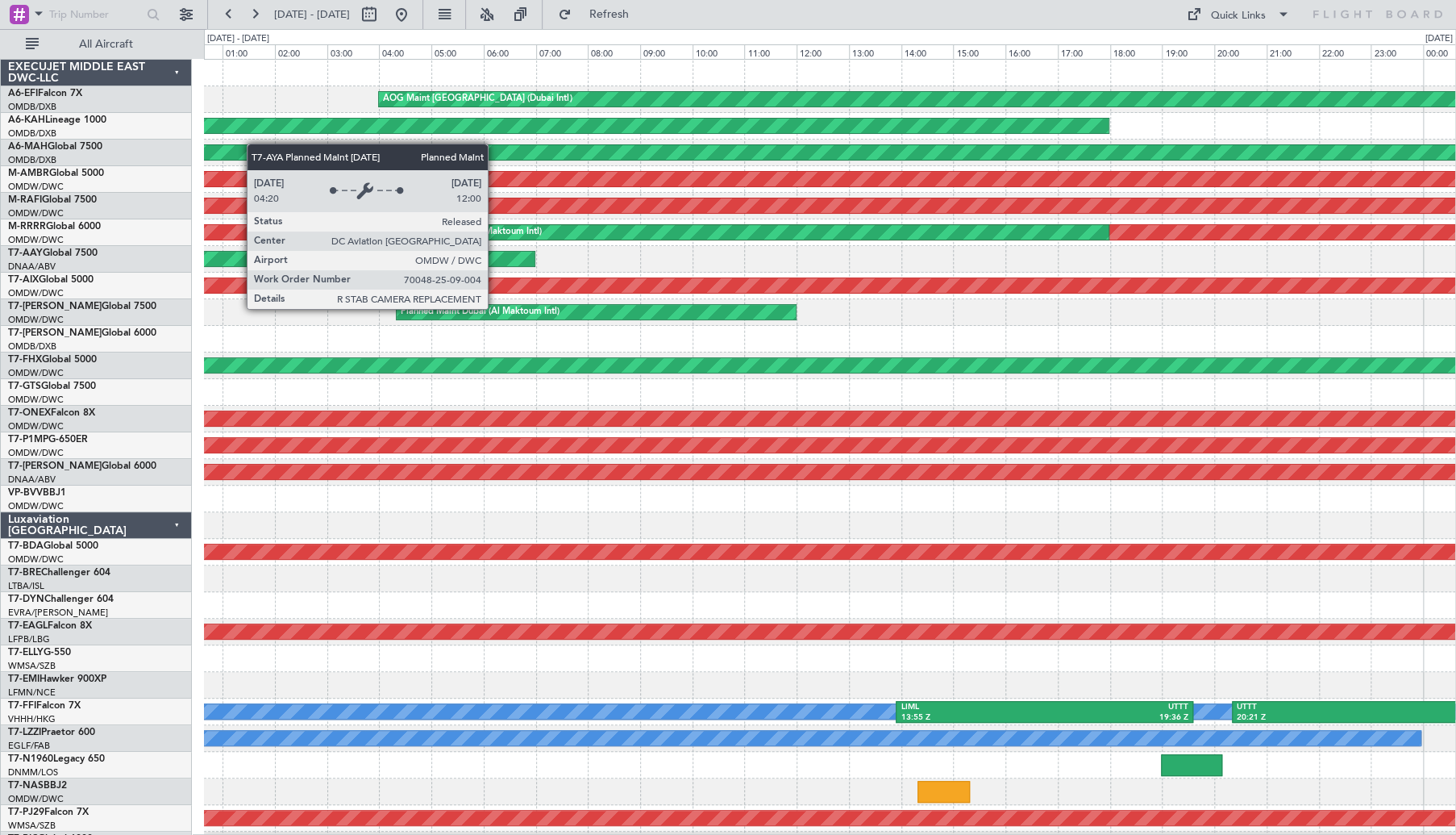
click at [993, 319] on div "Planned Maint Dubai (Al Maktoum Intl)" at bounding box center [829, 312] width 1251 height 26
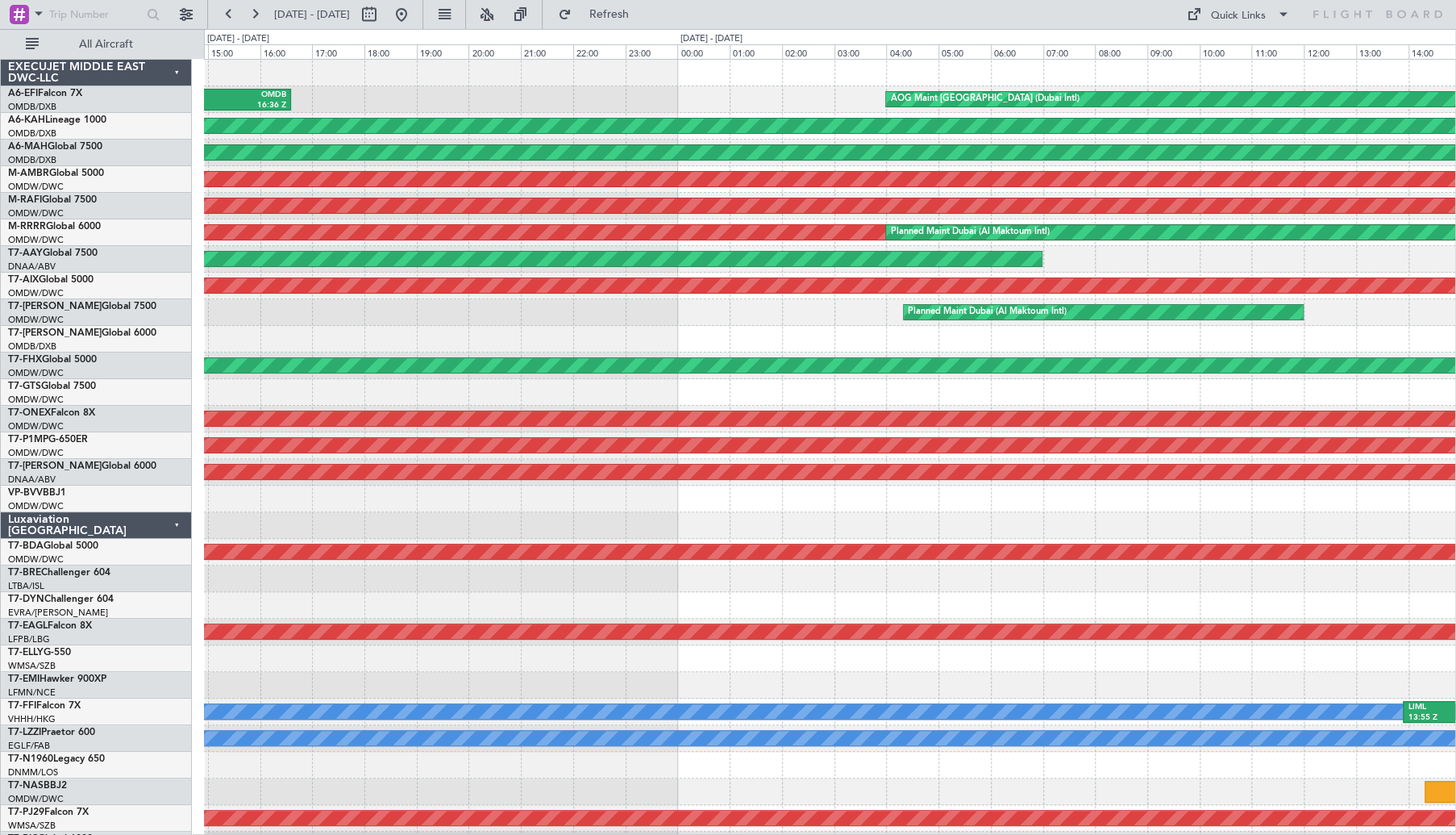
click at [1043, 323] on div "Planned Maint Dubai (Al Maktoum Intl)" at bounding box center [829, 312] width 1251 height 26
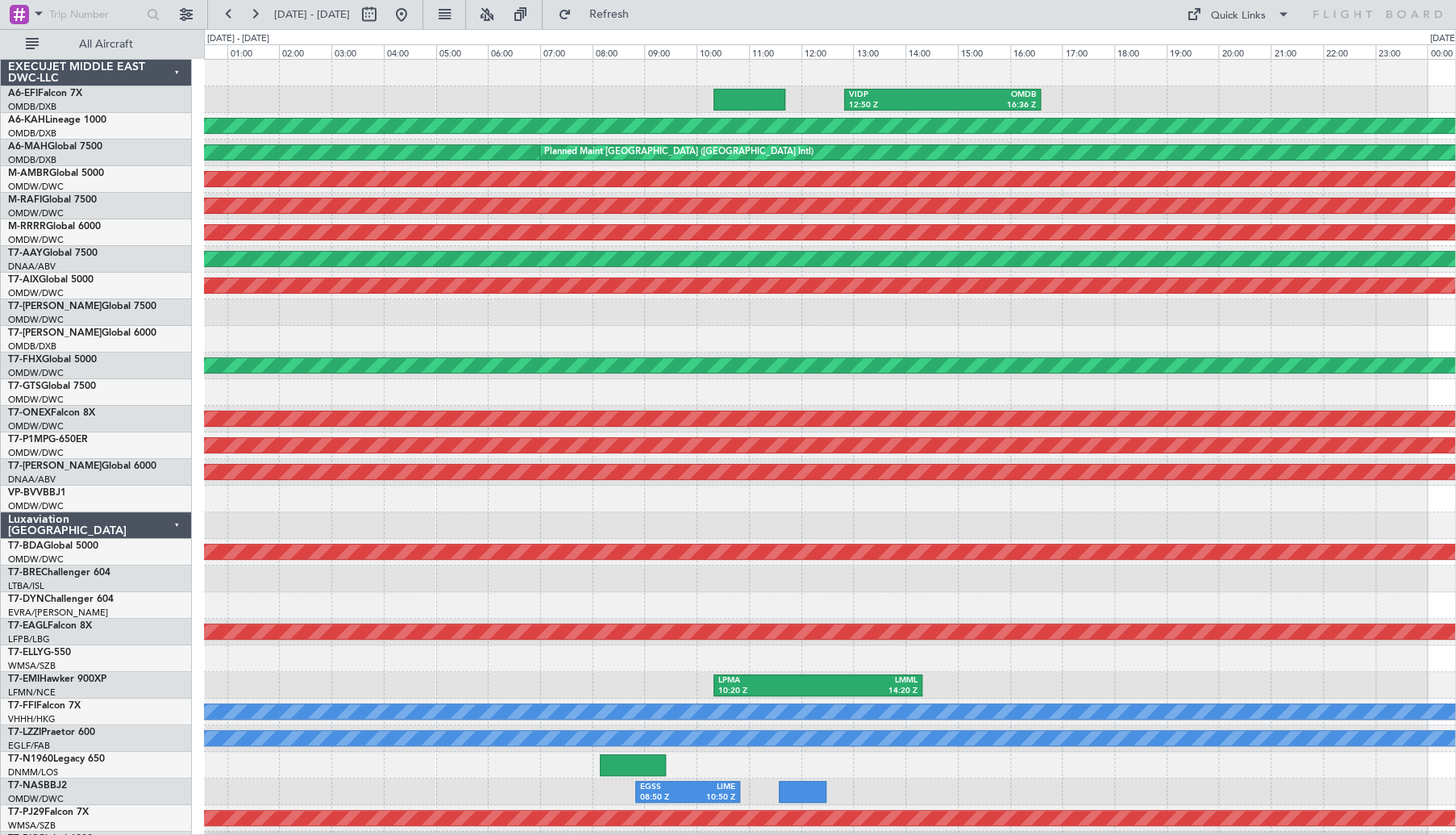
click at [1109, 335] on div at bounding box center [829, 338] width 1251 height 26
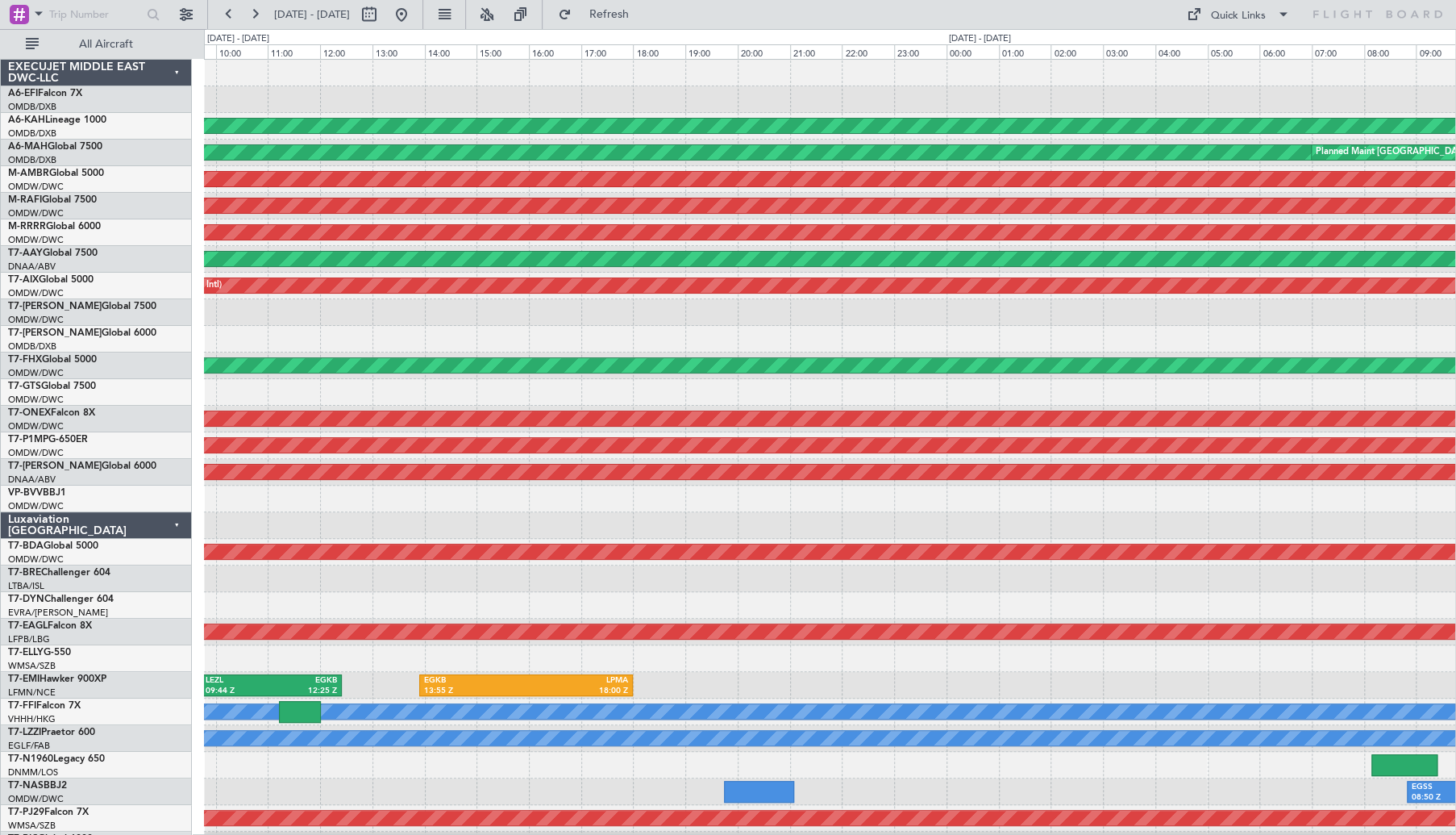
click at [1039, 325] on div at bounding box center [829, 312] width 1251 height 26
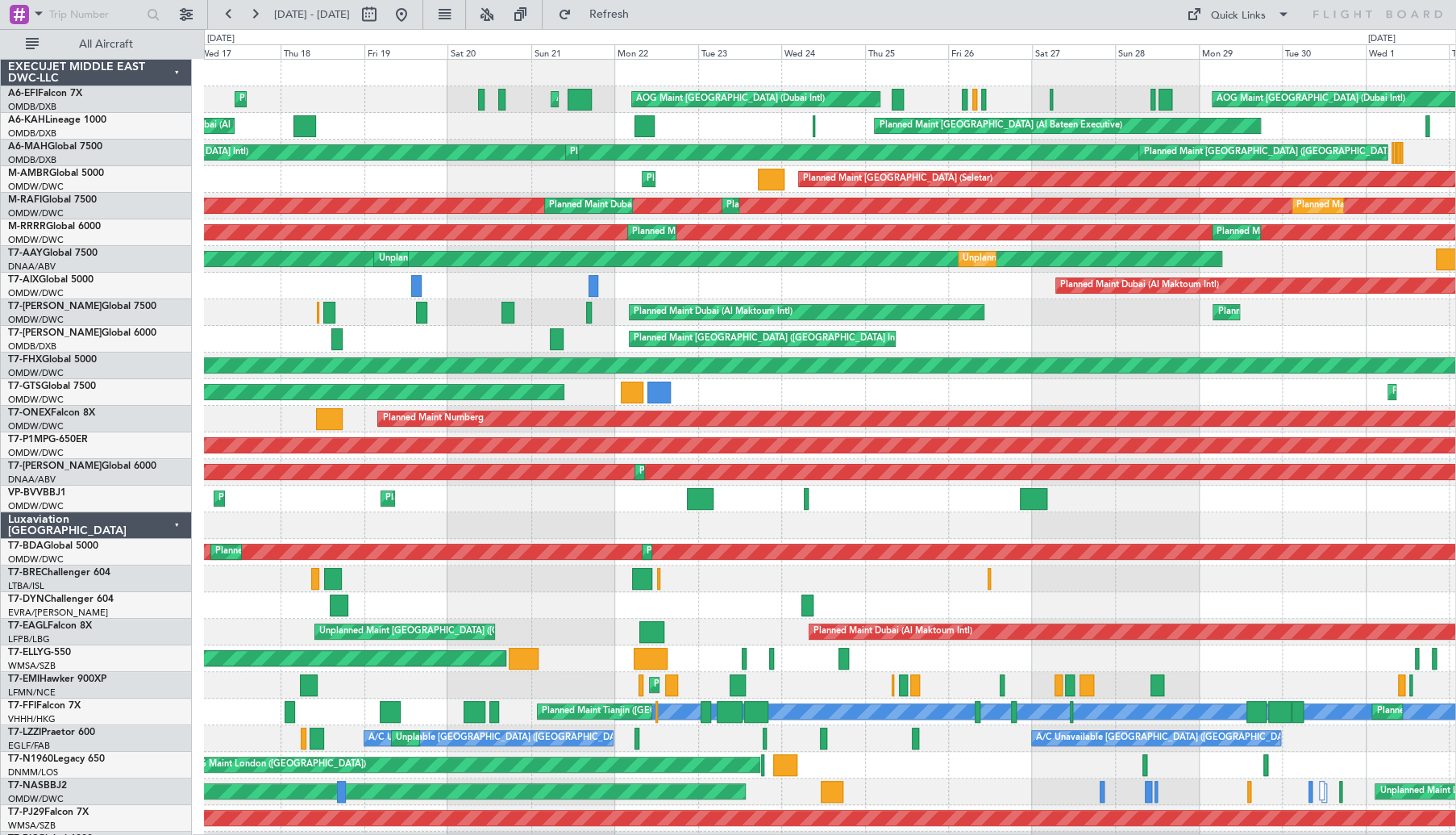
click at [1102, 402] on div "Planned Maint Dubai (Al Maktoum Intl) AOG Maint Singapore (Seletar)" at bounding box center [829, 392] width 1251 height 26
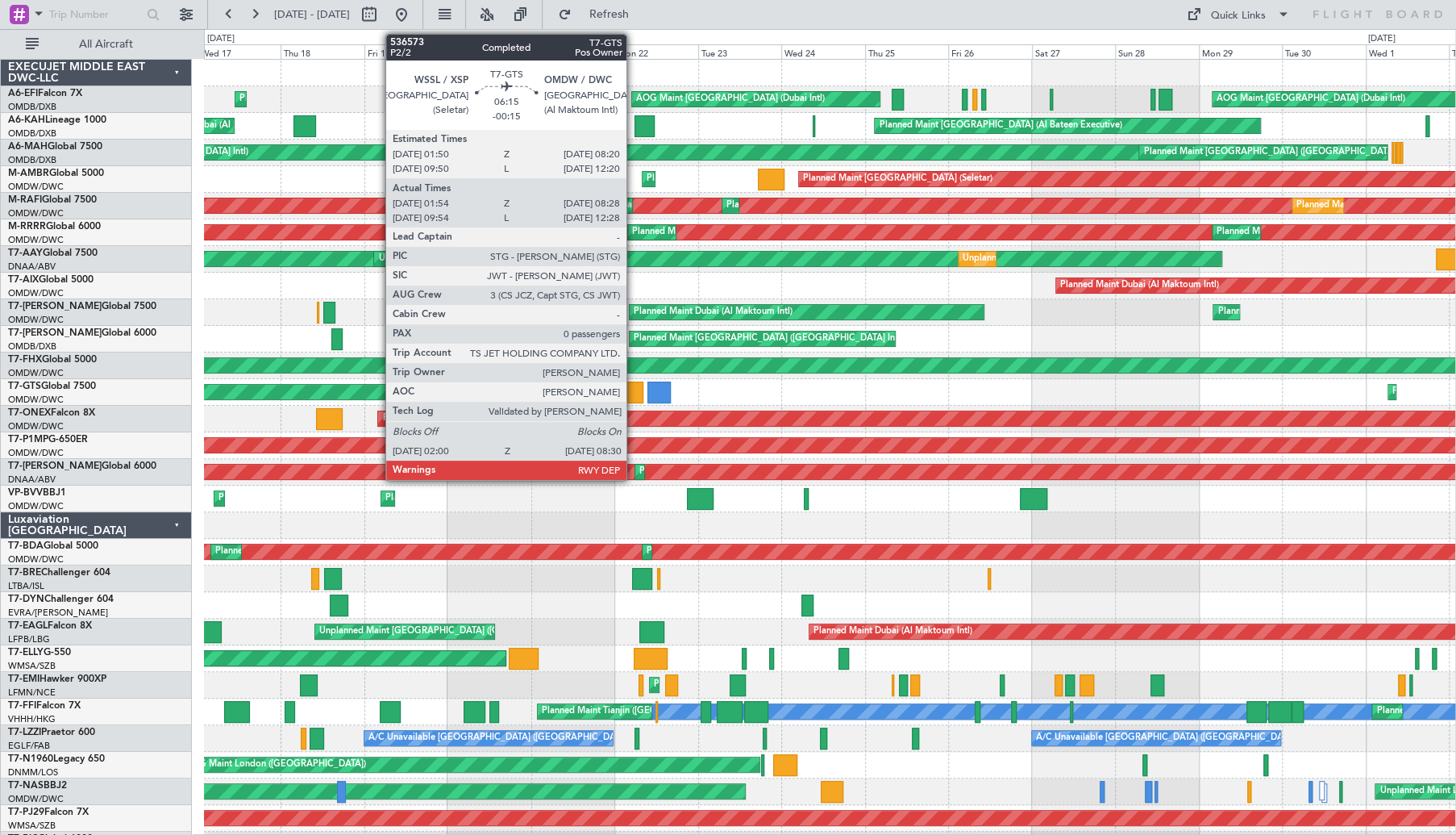
click at [633, 390] on div at bounding box center [632, 392] width 24 height 22
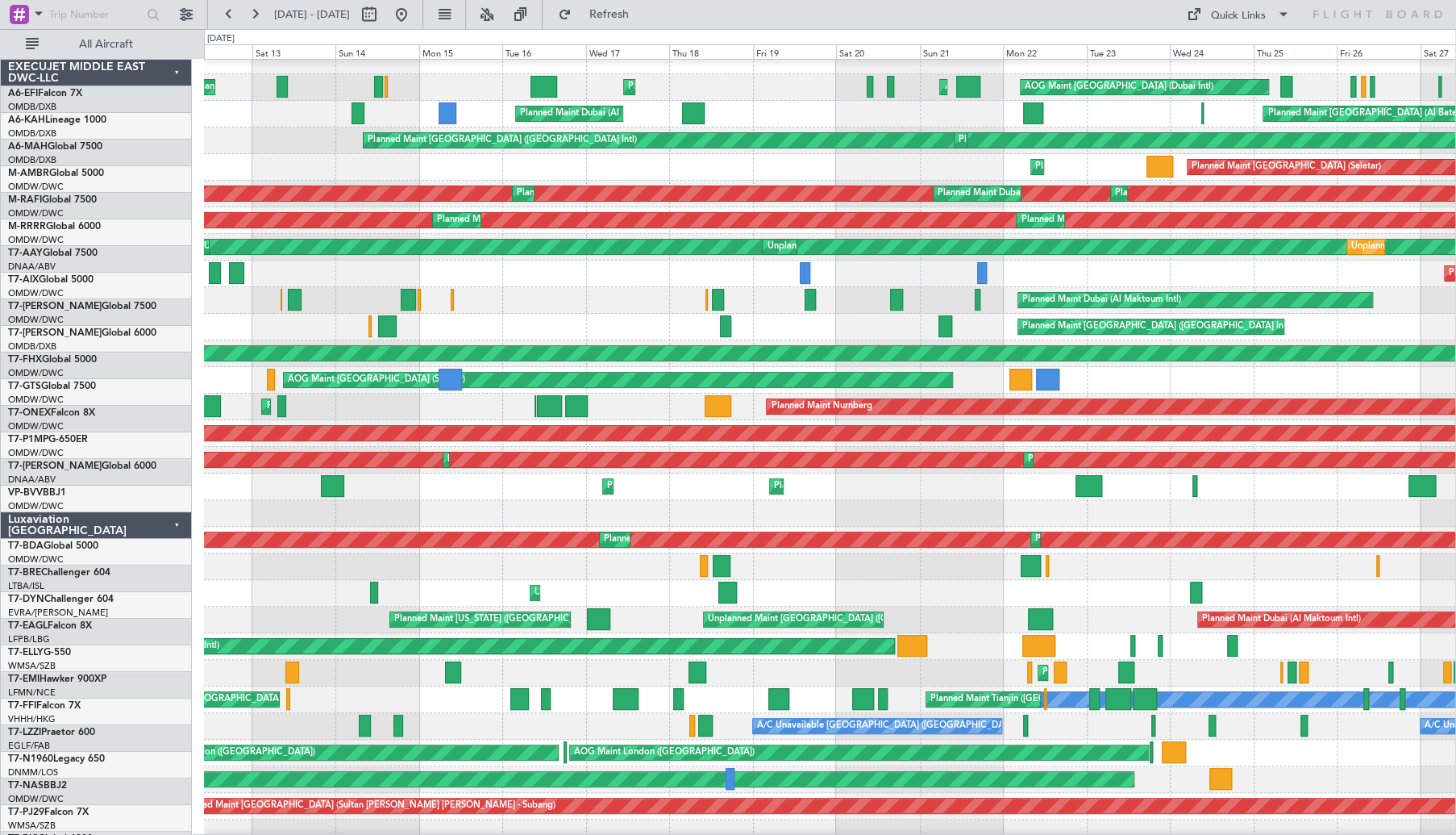
scroll to position [15, 0]
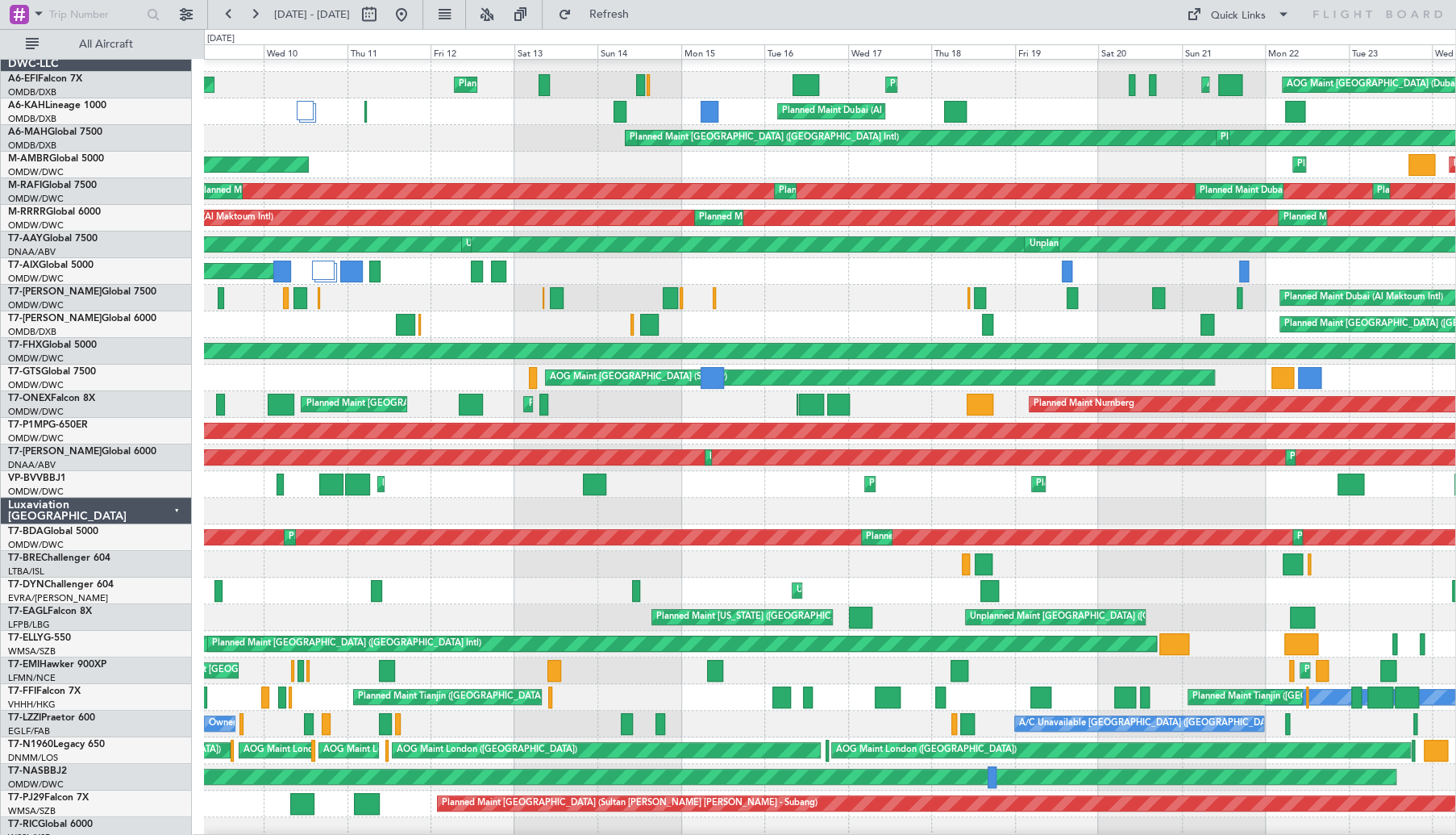
click at [1454, 376] on div "AOG Maint [GEOGRAPHIC_DATA] (Seletar)" at bounding box center [829, 377] width 1251 height 26
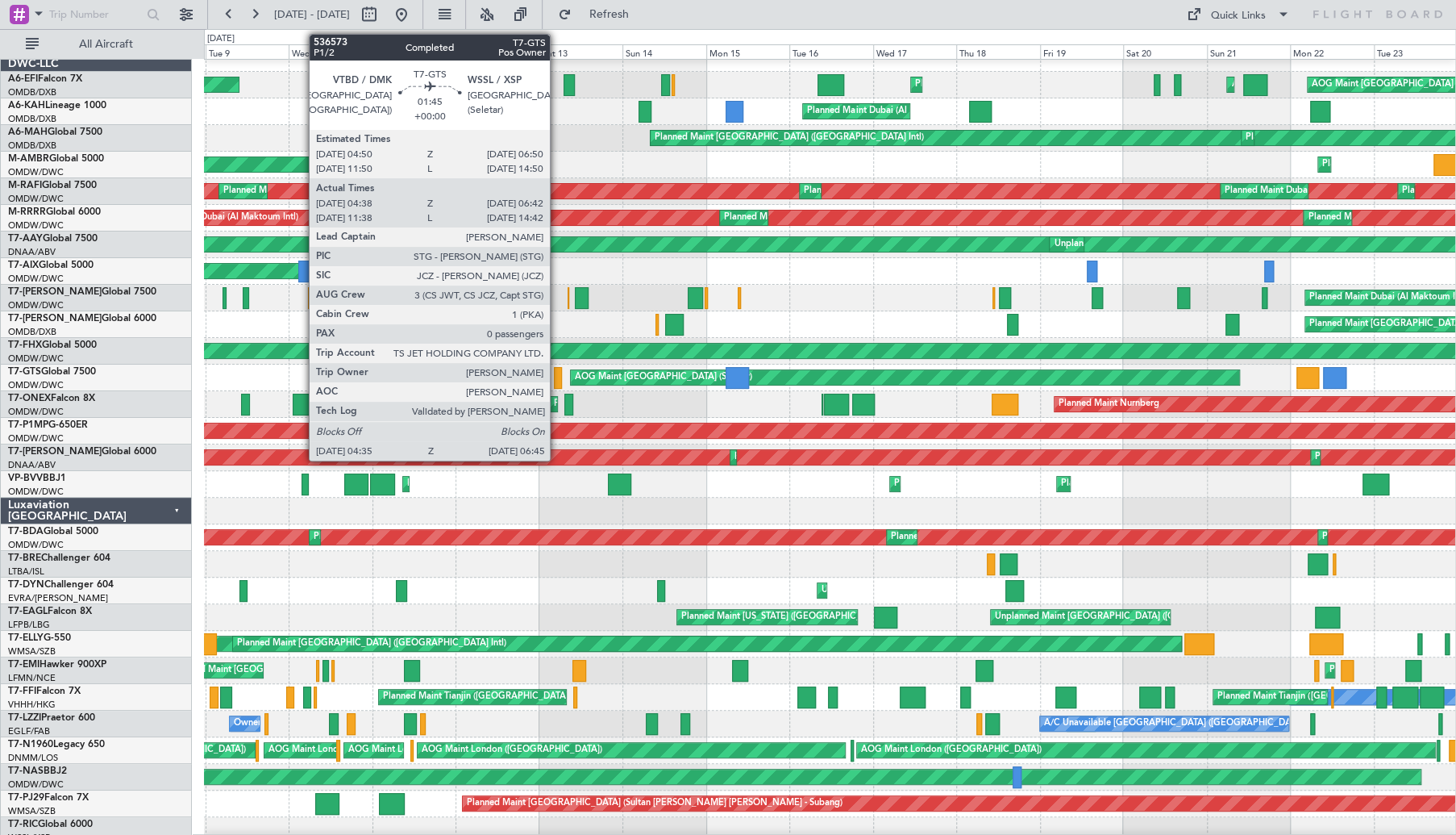
click at [557, 380] on div at bounding box center [558, 378] width 8 height 22
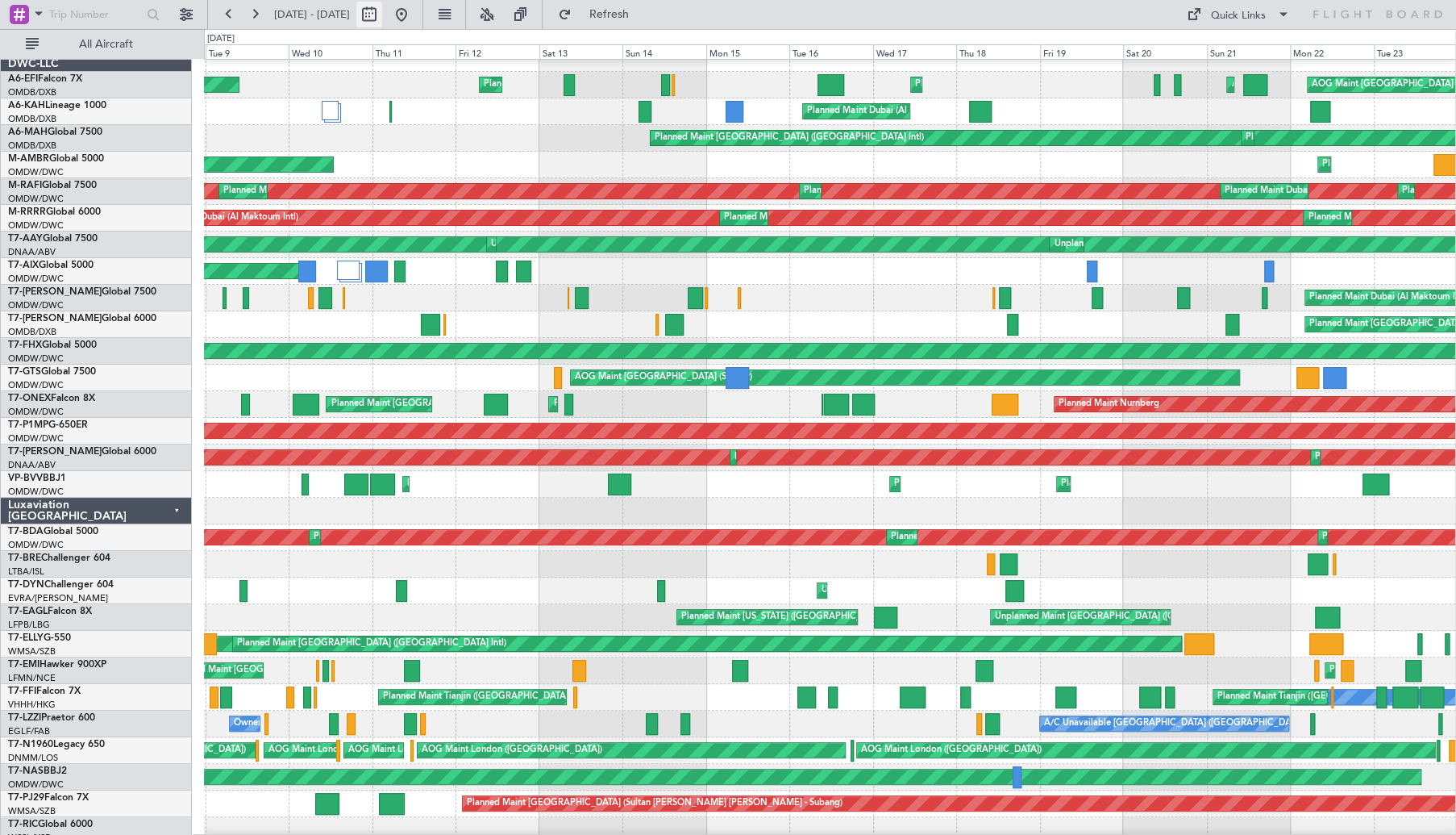
click at [382, 12] on button at bounding box center [369, 15] width 26 height 26
select select "9"
select select "2025"
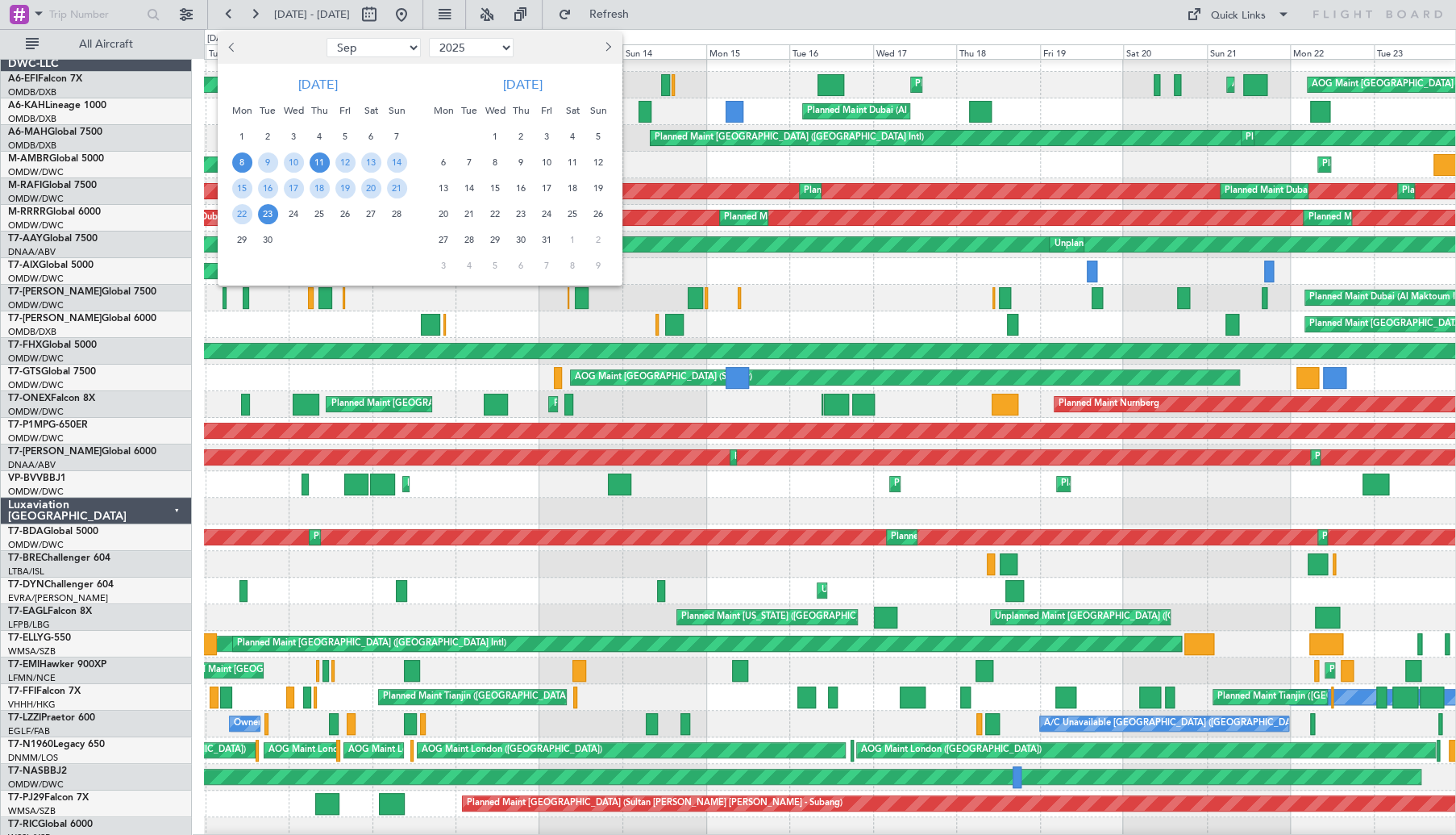
click at [313, 158] on span "11" at bounding box center [320, 162] width 20 height 20
click at [371, 160] on span "13" at bounding box center [371, 162] width 20 height 20
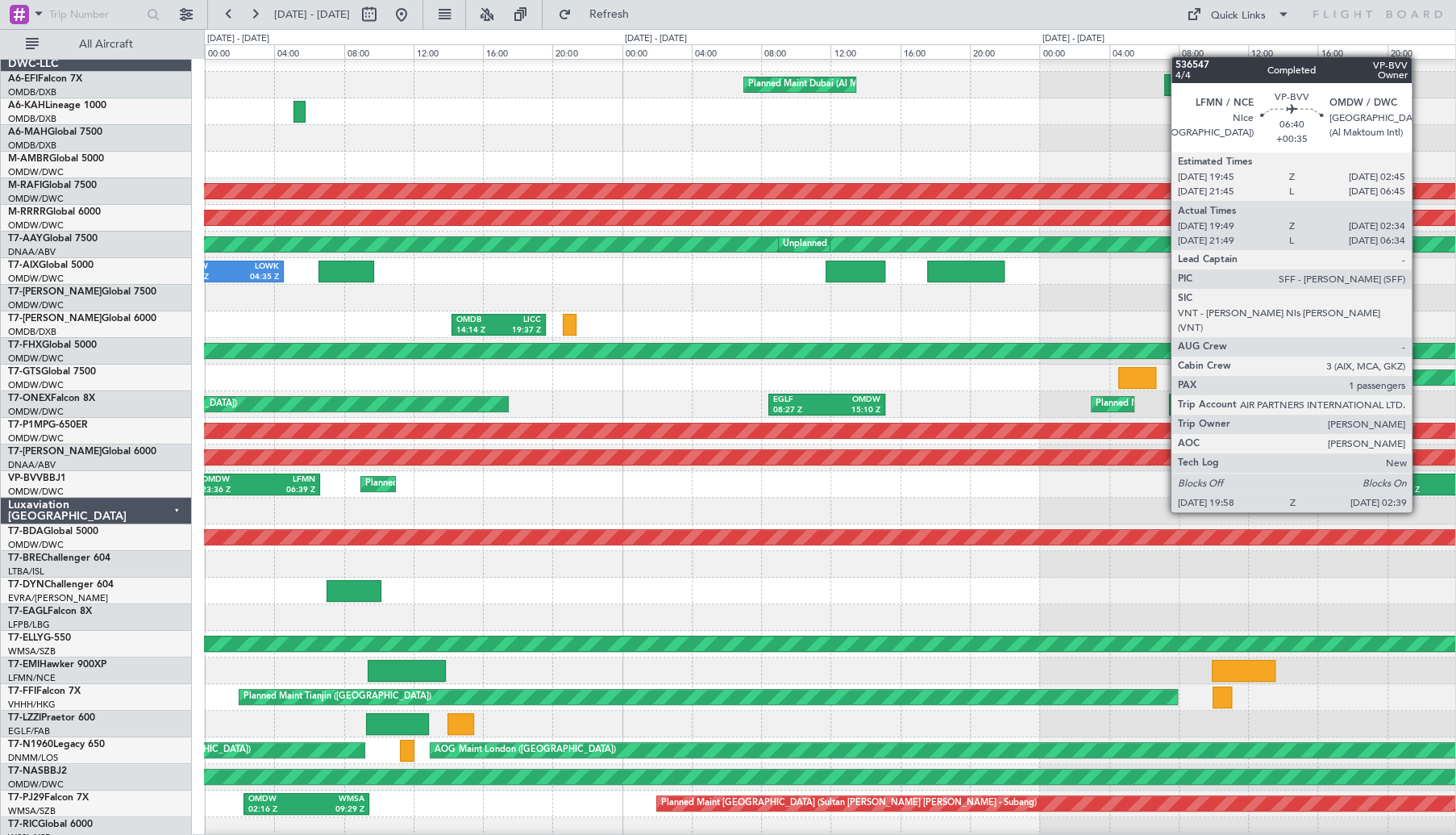
click at [1419, 481] on div "LFMN" at bounding box center [1417, 479] width 53 height 11
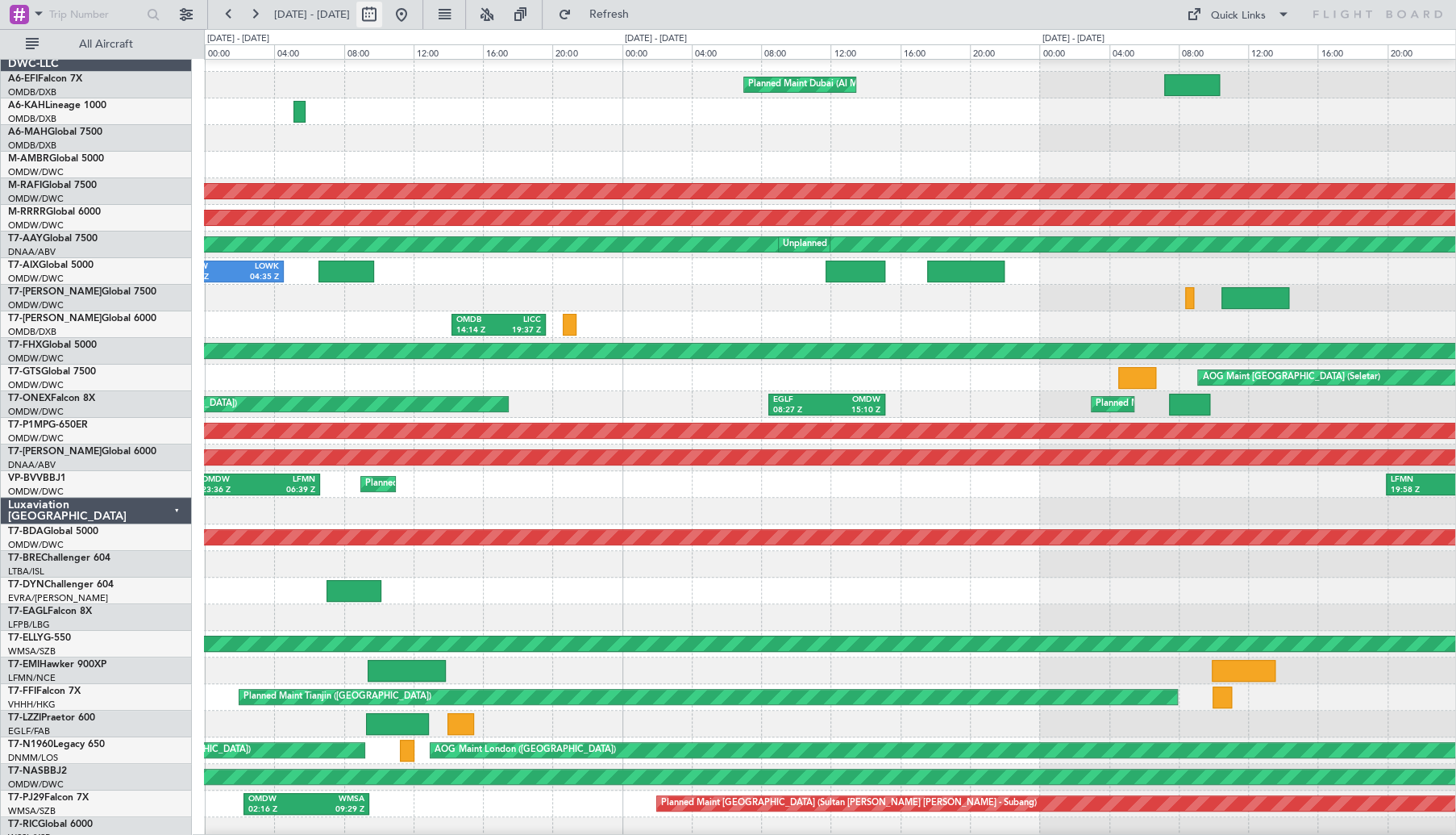
click at [382, 16] on button at bounding box center [369, 15] width 26 height 26
select select "9"
select select "2025"
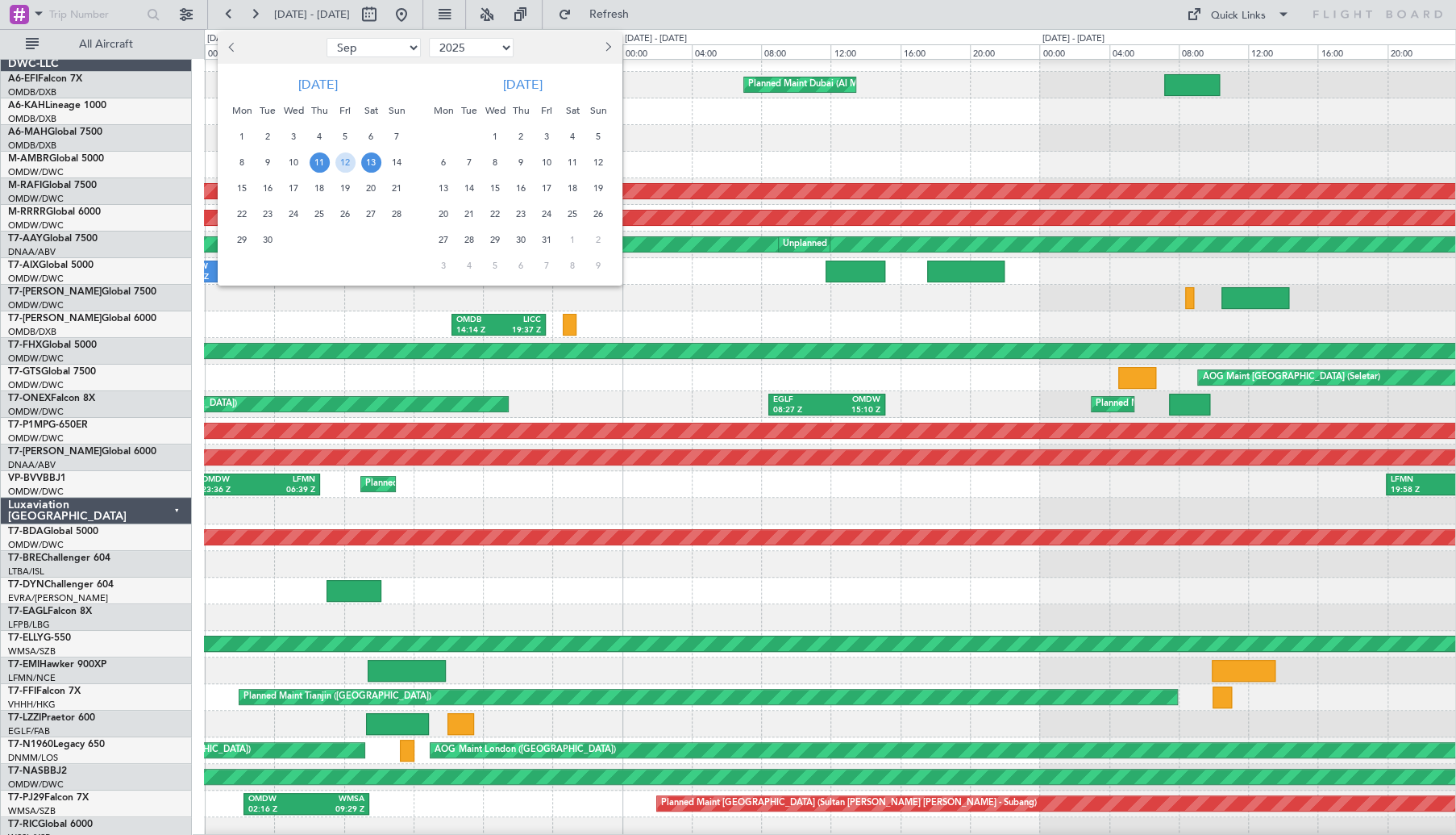
click at [397, 164] on span "14" at bounding box center [397, 162] width 20 height 20
click at [323, 192] on span "18" at bounding box center [320, 189] width 20 height 20
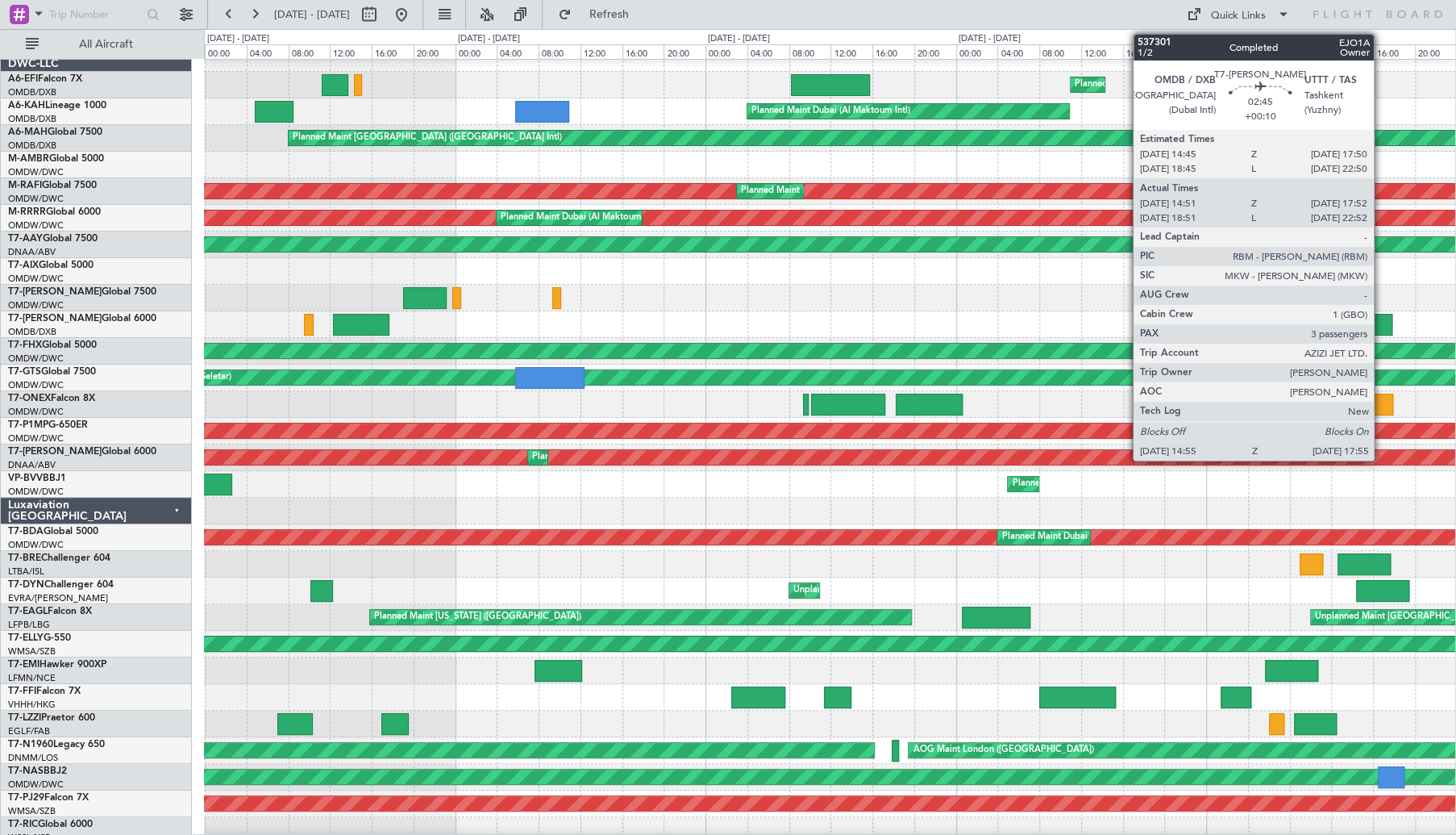
click at [1380, 322] on div at bounding box center [1376, 325] width 32 height 22
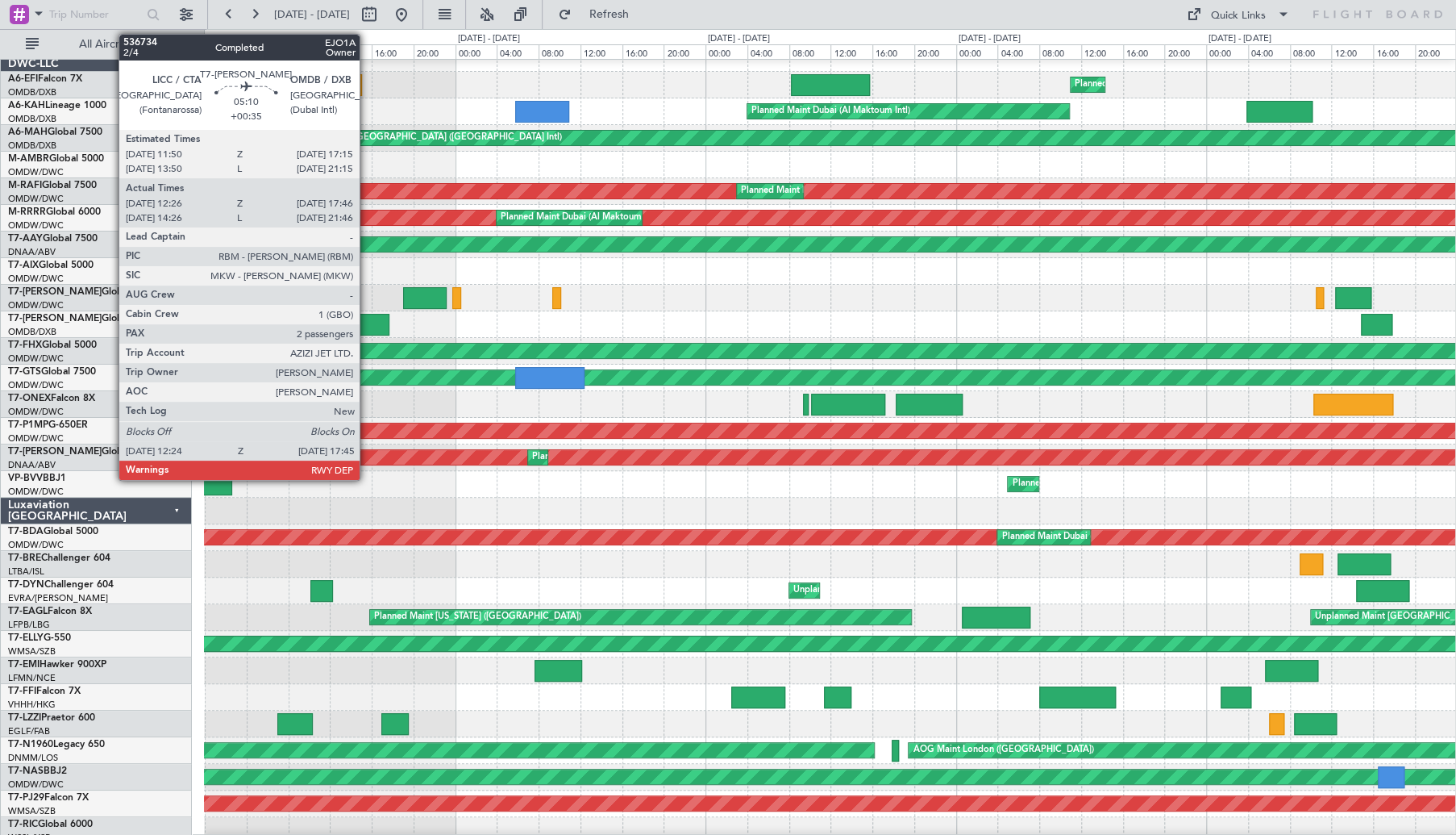
click at [367, 325] on div at bounding box center [361, 325] width 56 height 22
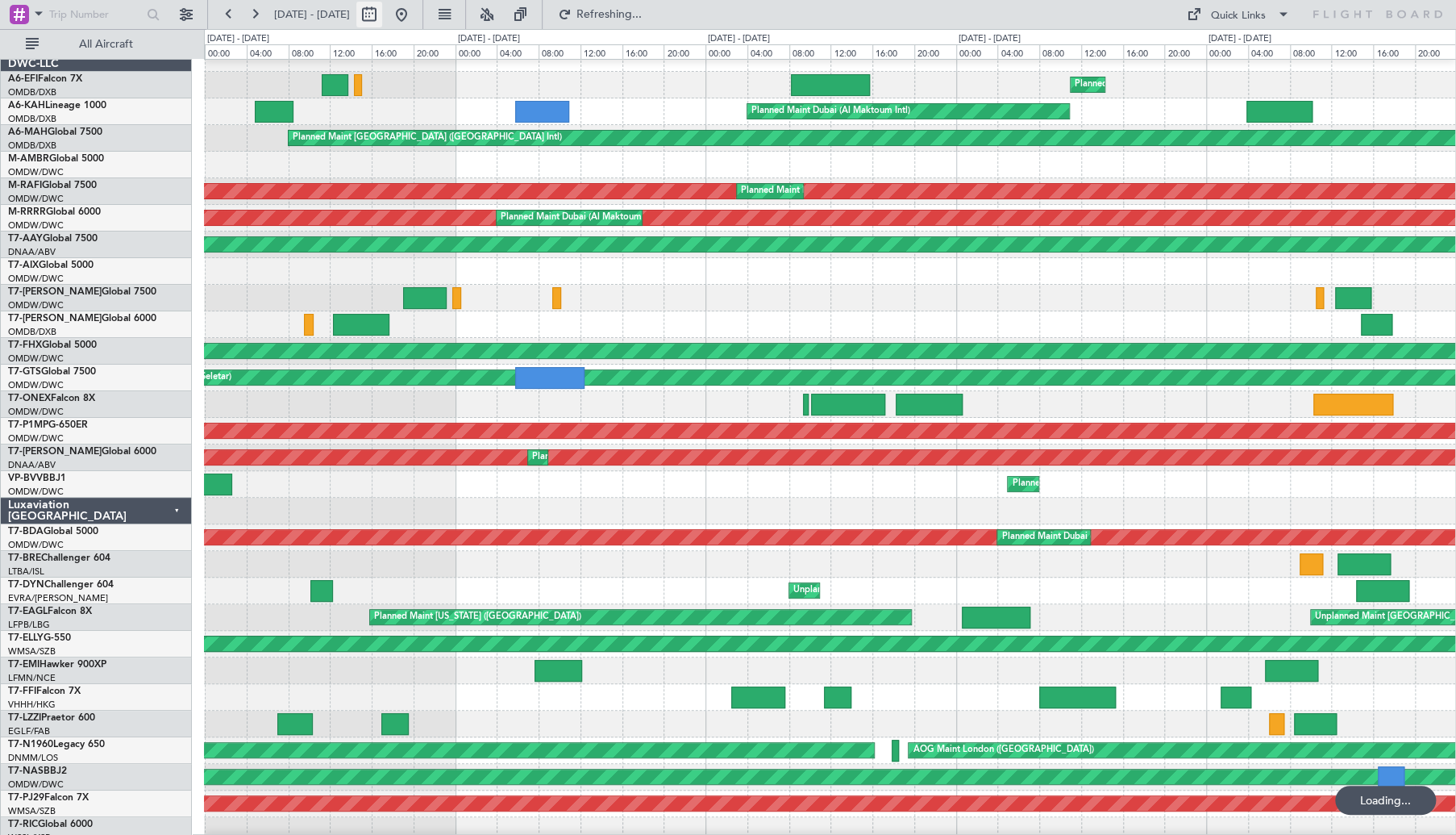
click at [382, 11] on button at bounding box center [369, 15] width 26 height 26
select select "9"
select select "2025"
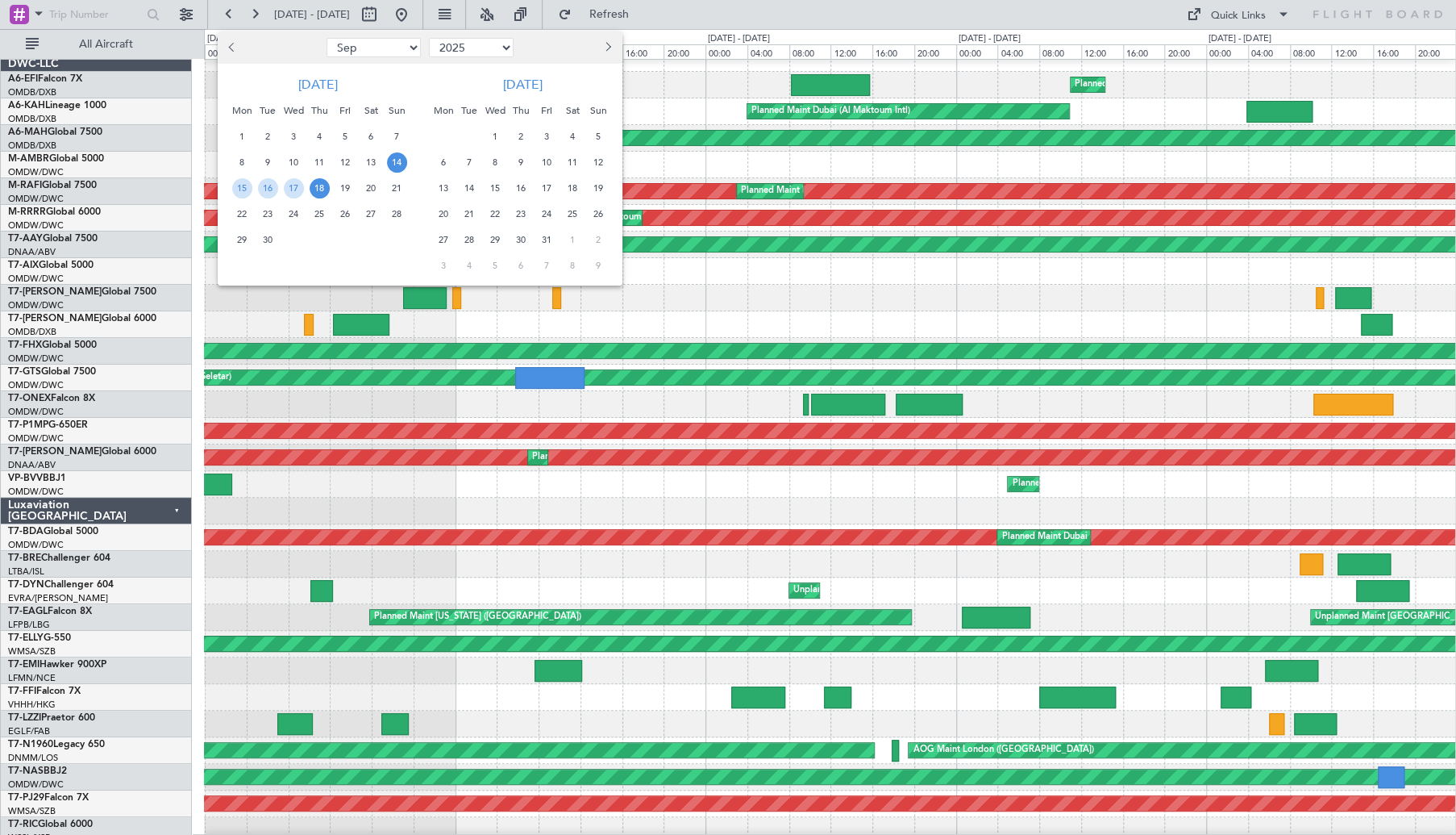
click at [224, 44] on div at bounding box center [270, 47] width 105 height 26
click at [235, 44] on button "Previous month" at bounding box center [232, 47] width 17 height 26
select select "8"
click at [271, 158] on span "5" at bounding box center [268, 162] width 20 height 20
click at [270, 211] on span "19" at bounding box center [268, 214] width 20 height 20
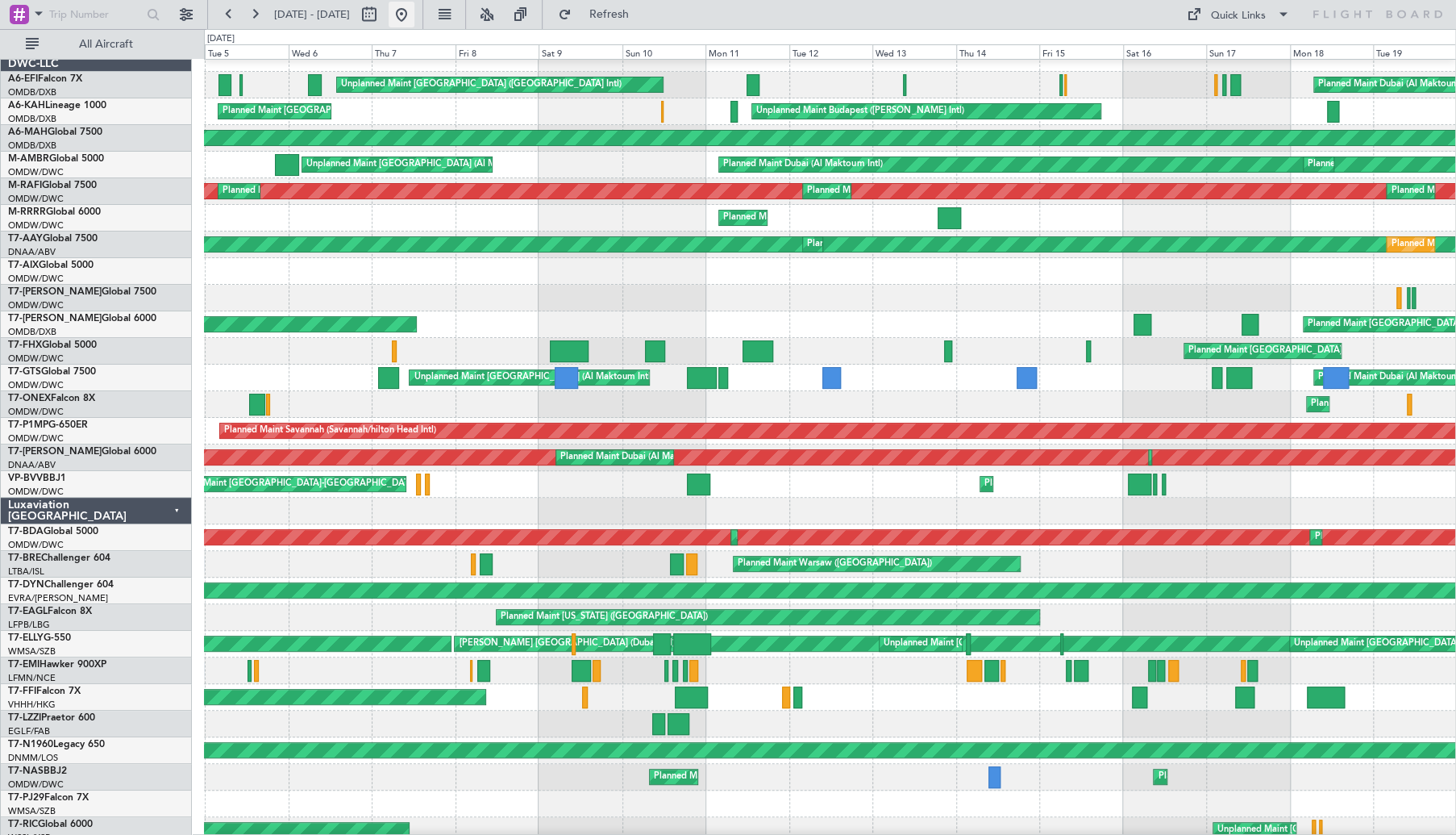
click at [415, 12] on button at bounding box center [401, 15] width 26 height 26
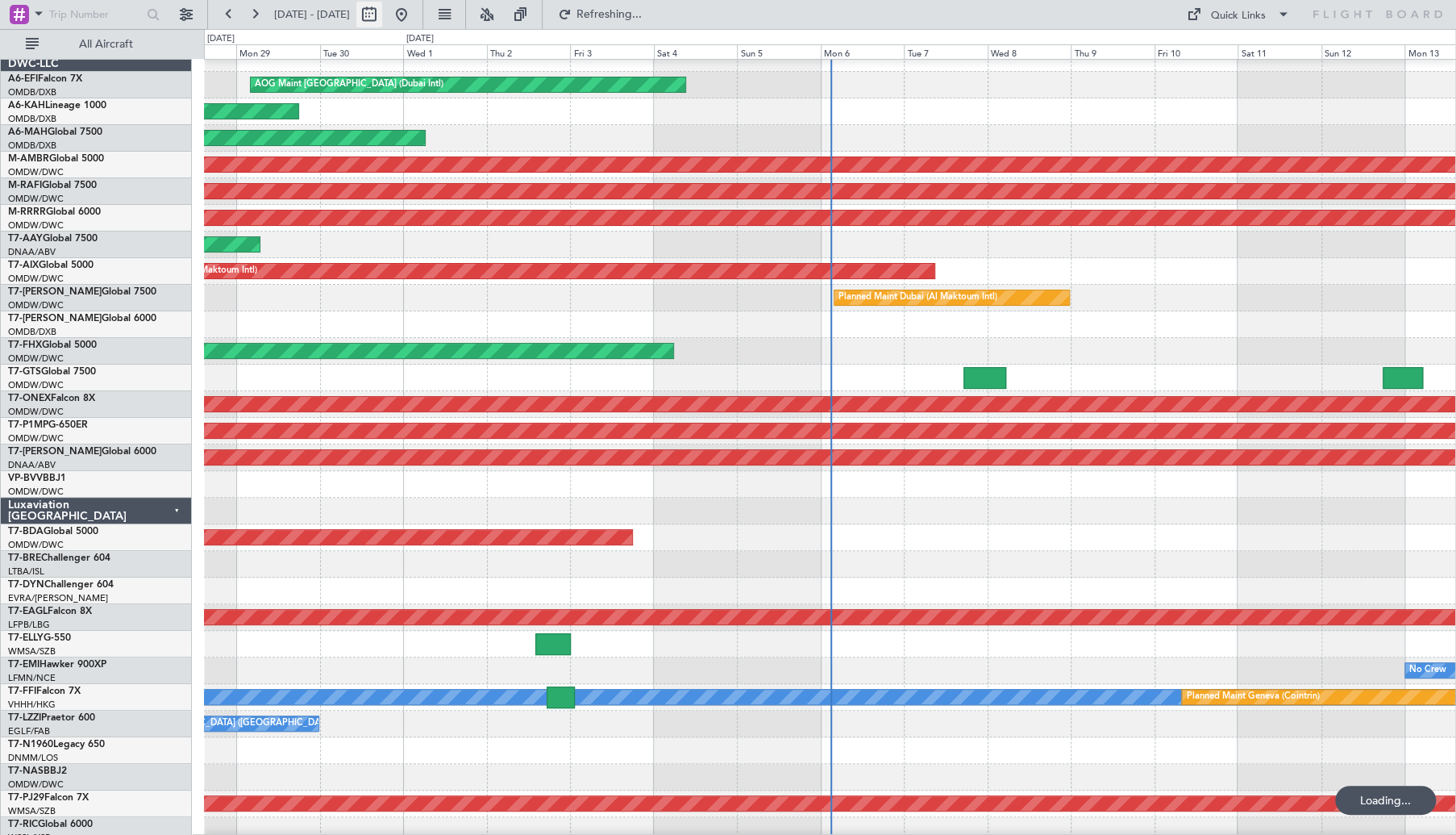
click at [382, 11] on button at bounding box center [369, 15] width 26 height 26
select select "9"
select select "2025"
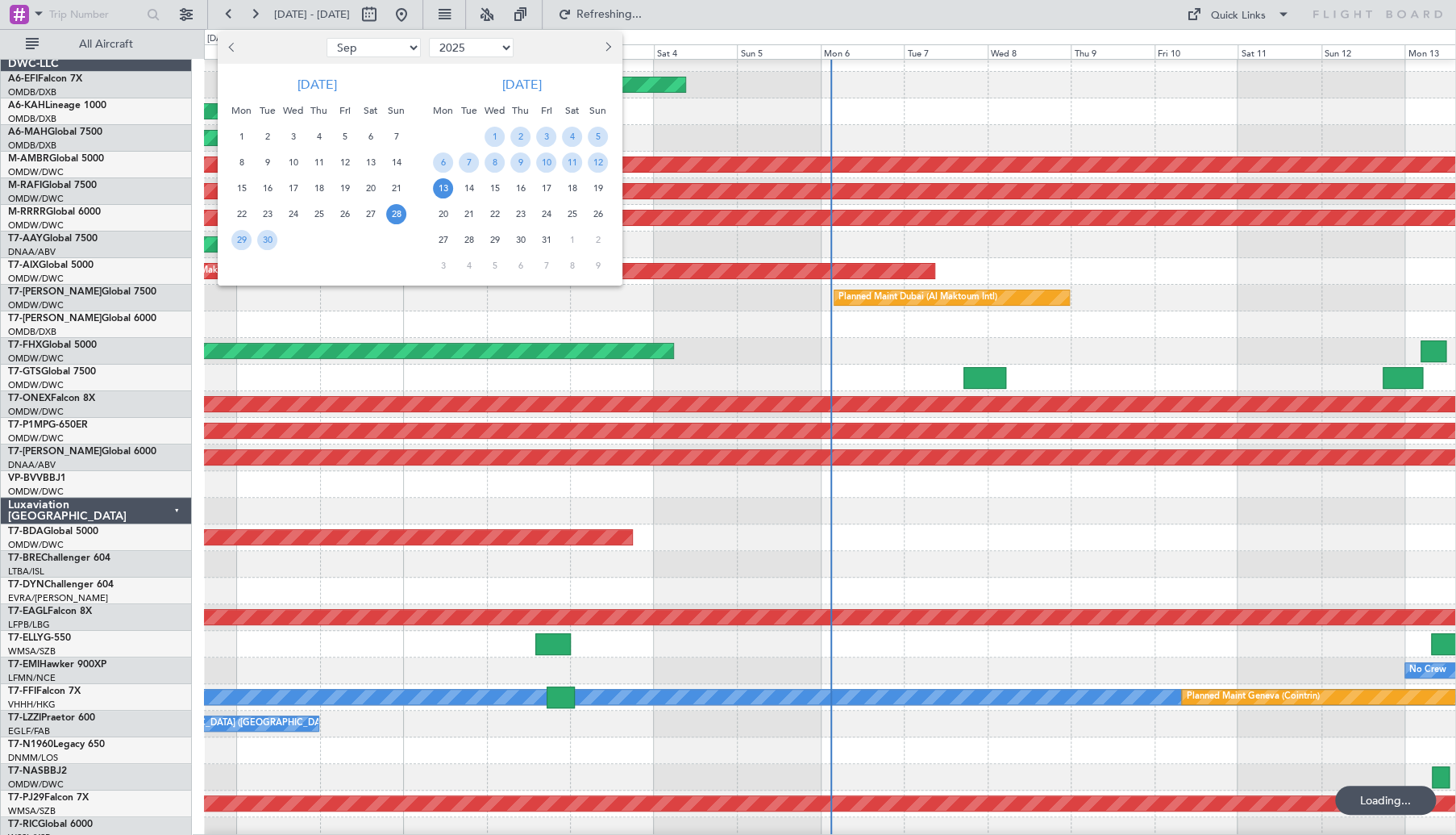
click at [231, 51] on button "Previous month" at bounding box center [232, 47] width 17 height 26
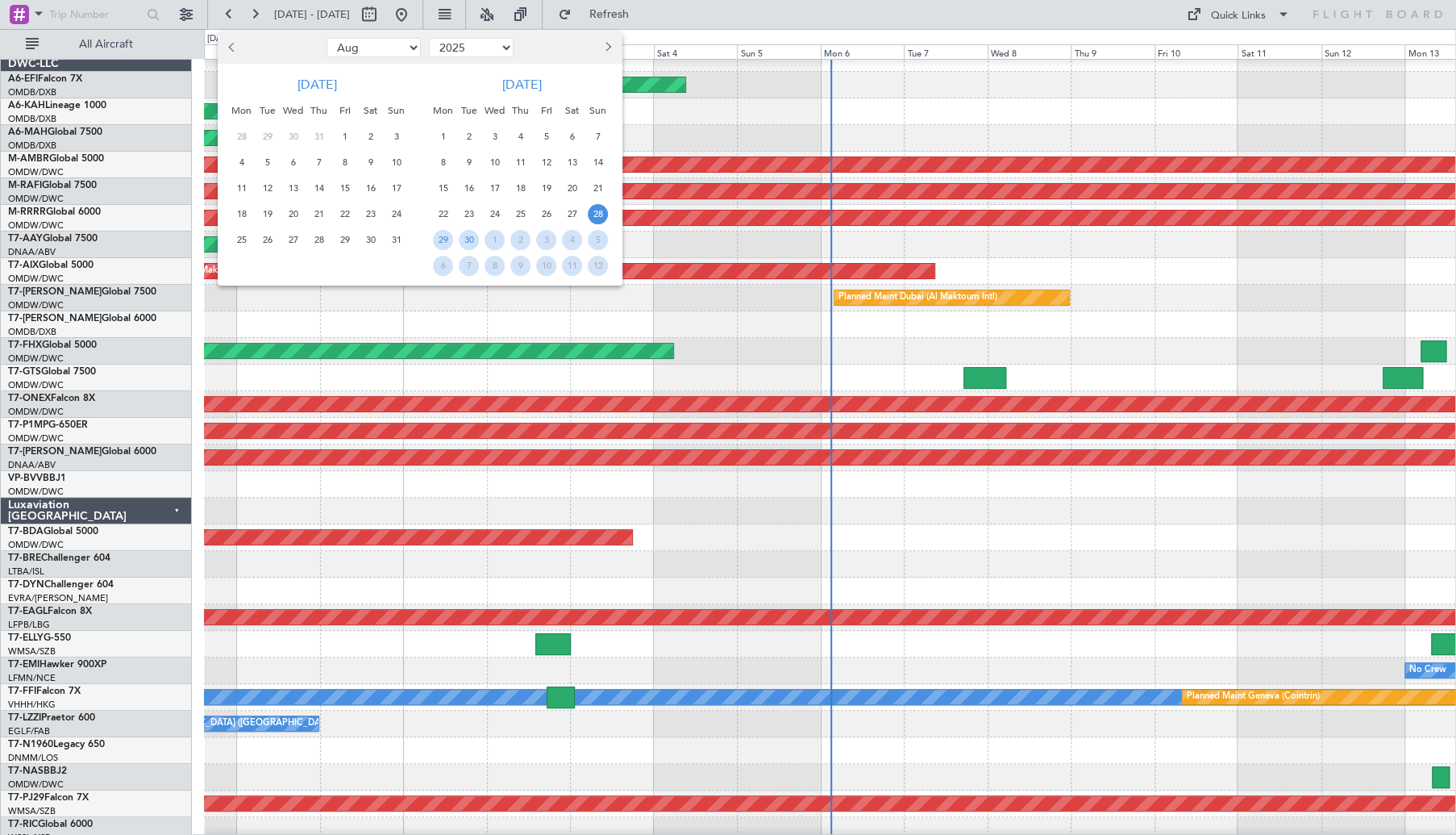
click at [231, 51] on button "Previous month" at bounding box center [232, 47] width 17 height 26
select select "7"
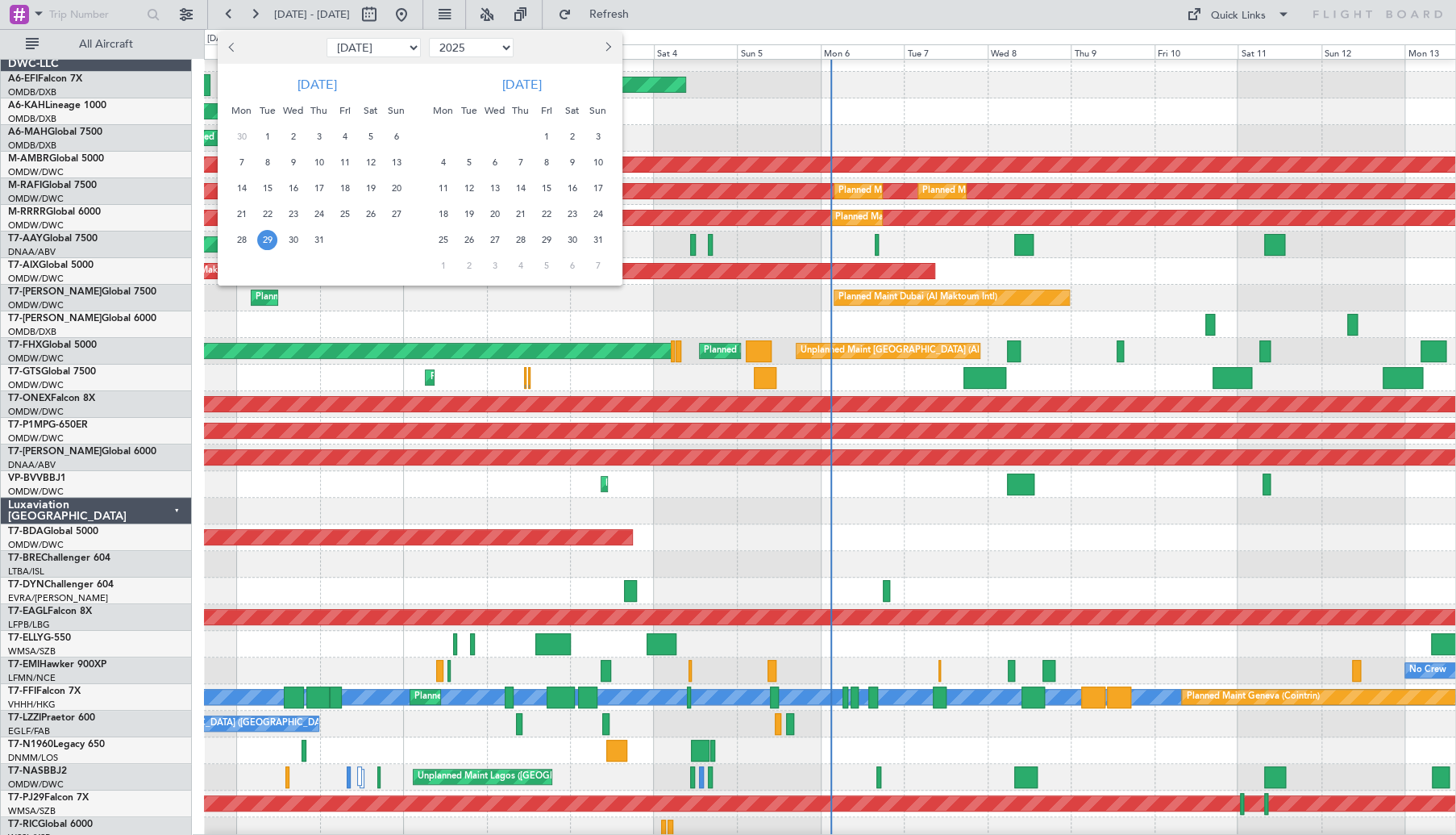
click at [265, 239] on span "29" at bounding box center [267, 240] width 20 height 20
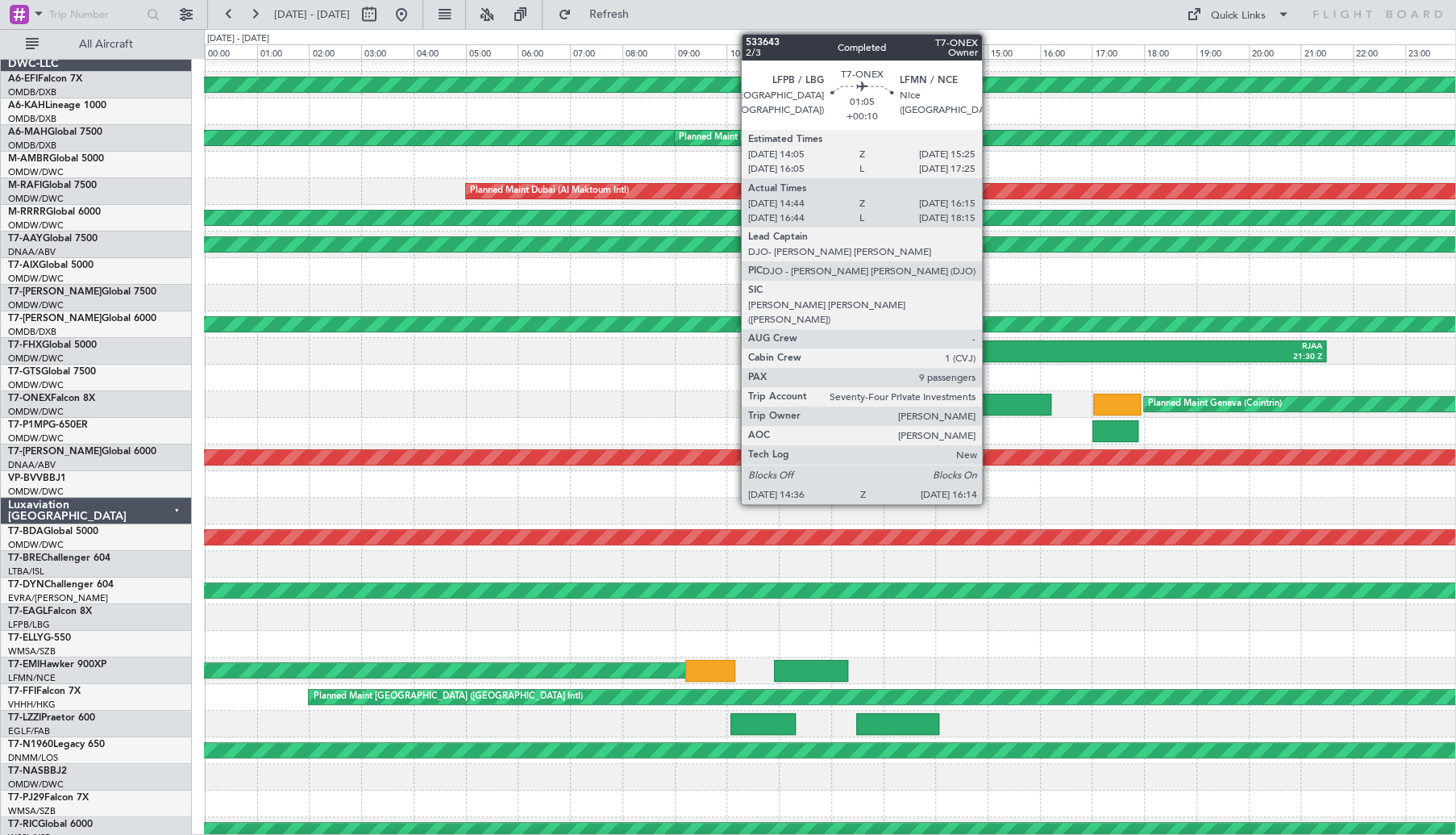
click at [989, 399] on div at bounding box center [1009, 405] width 86 height 22
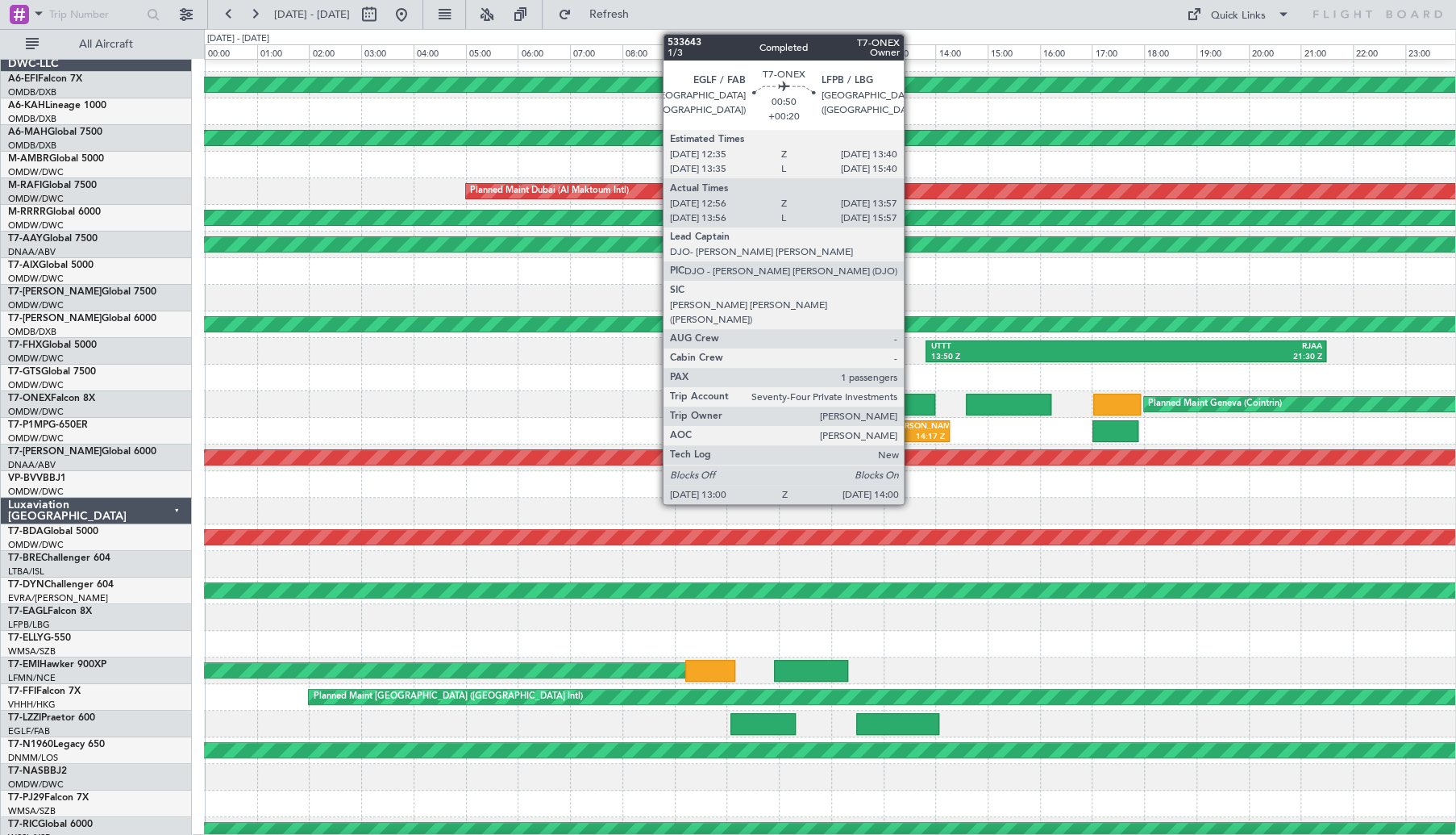
click at [911, 400] on div at bounding box center [909, 405] width 53 height 22
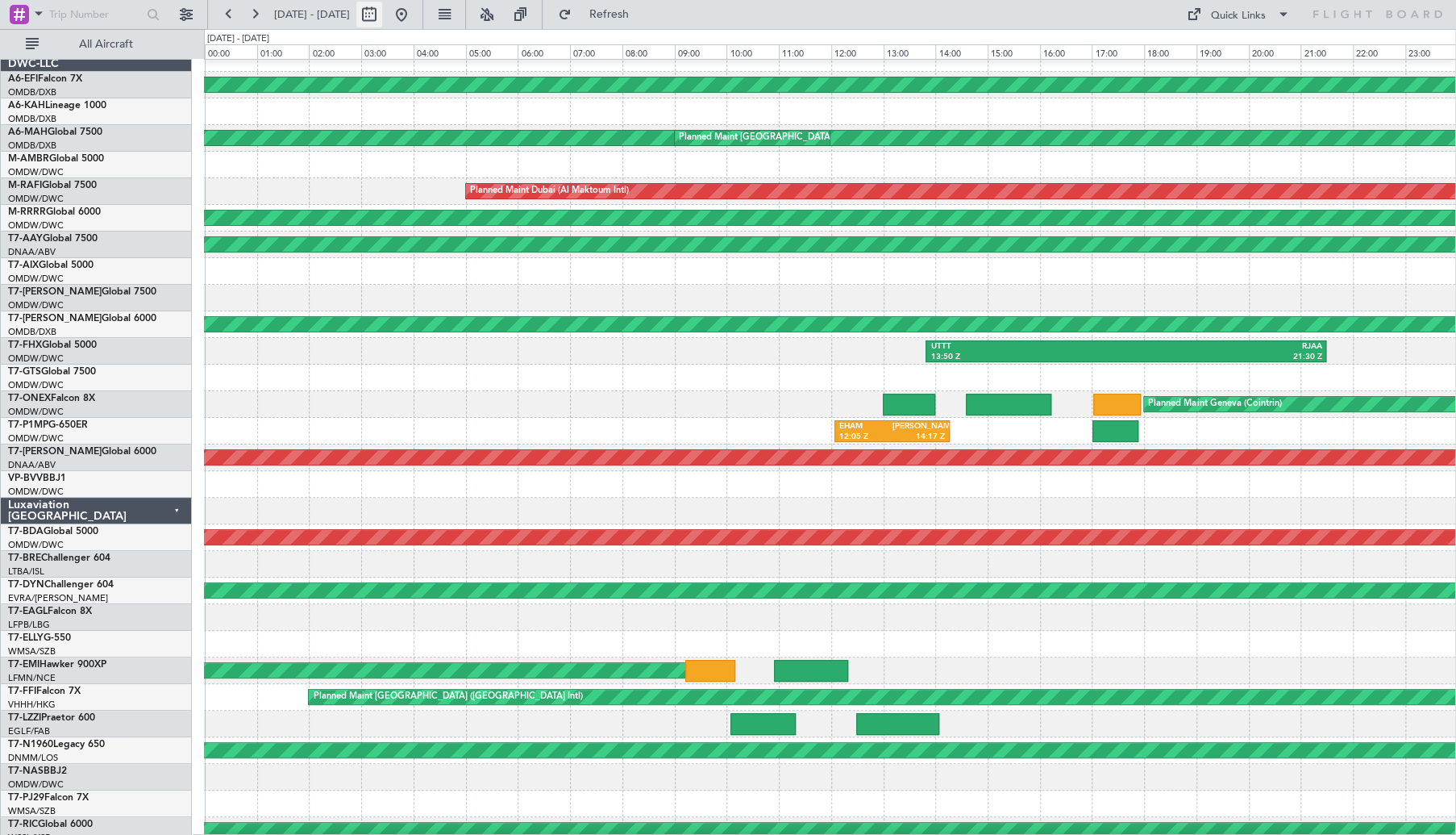
click at [382, 18] on button at bounding box center [369, 15] width 26 height 26
select select "7"
select select "2025"
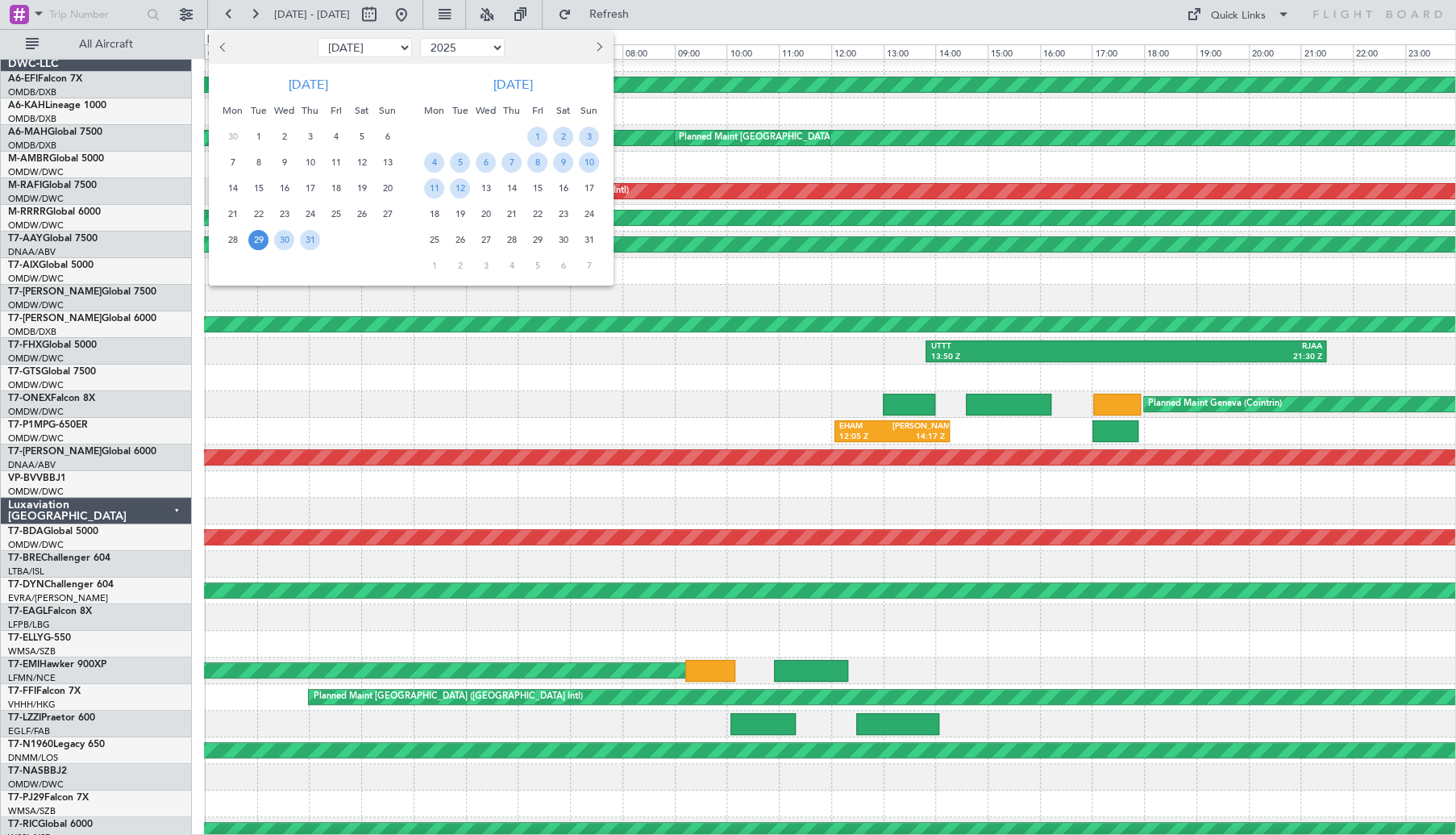
click at [597, 52] on button "Next month" at bounding box center [598, 47] width 17 height 26
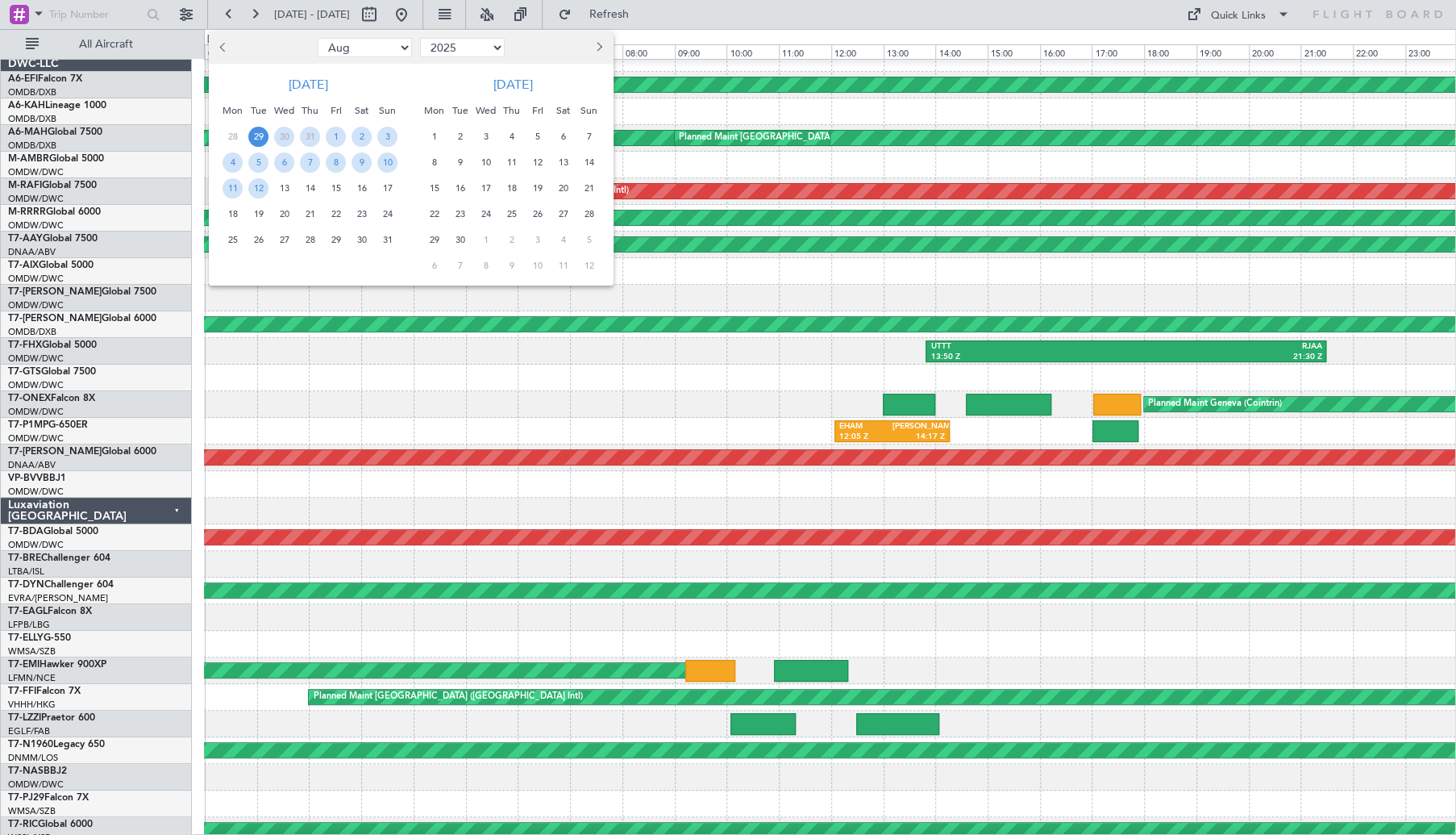
click at [588, 161] on span "14" at bounding box center [589, 162] width 20 height 20
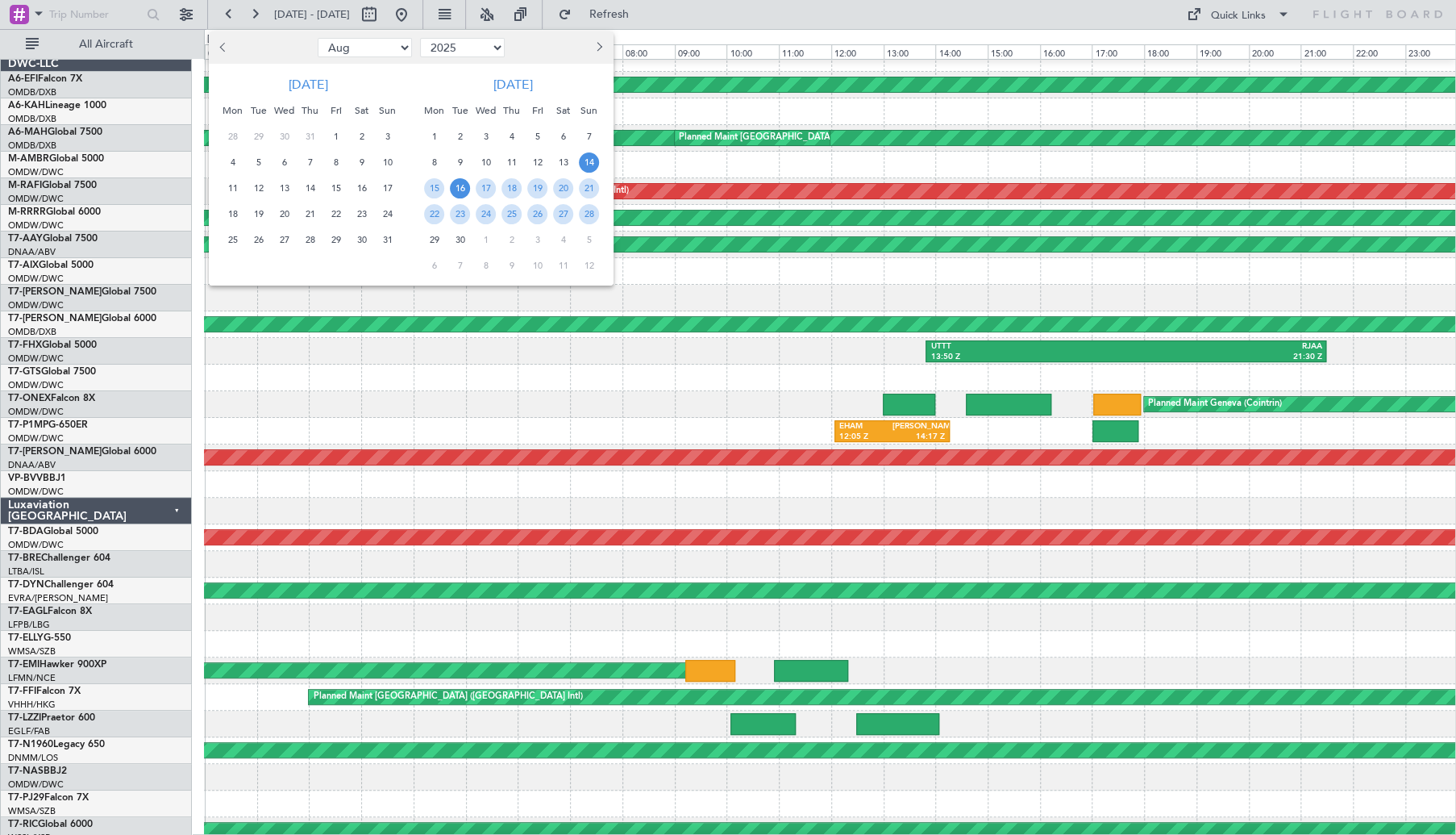
click at [459, 188] on span "16" at bounding box center [460, 189] width 20 height 20
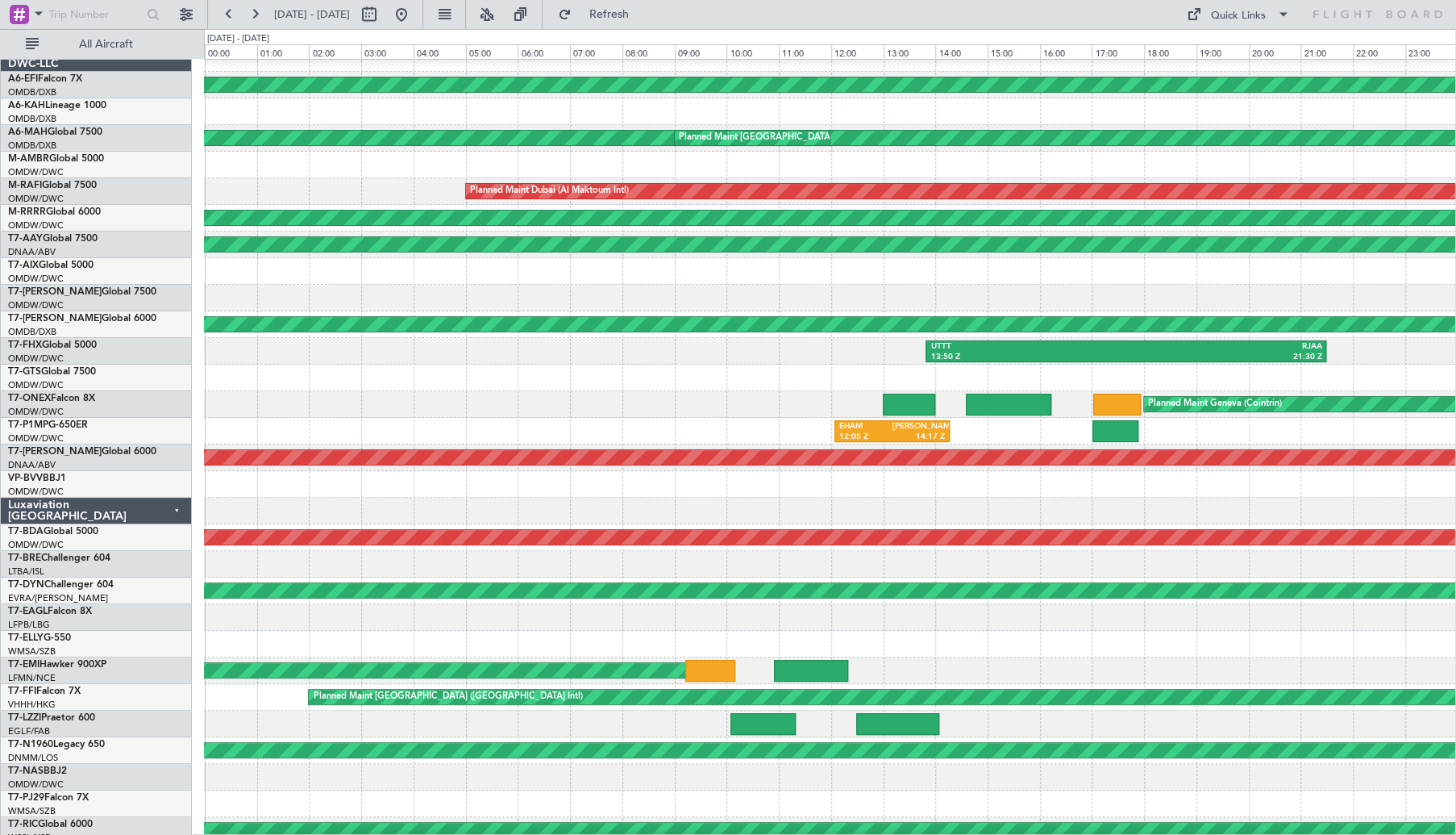
select select "9"
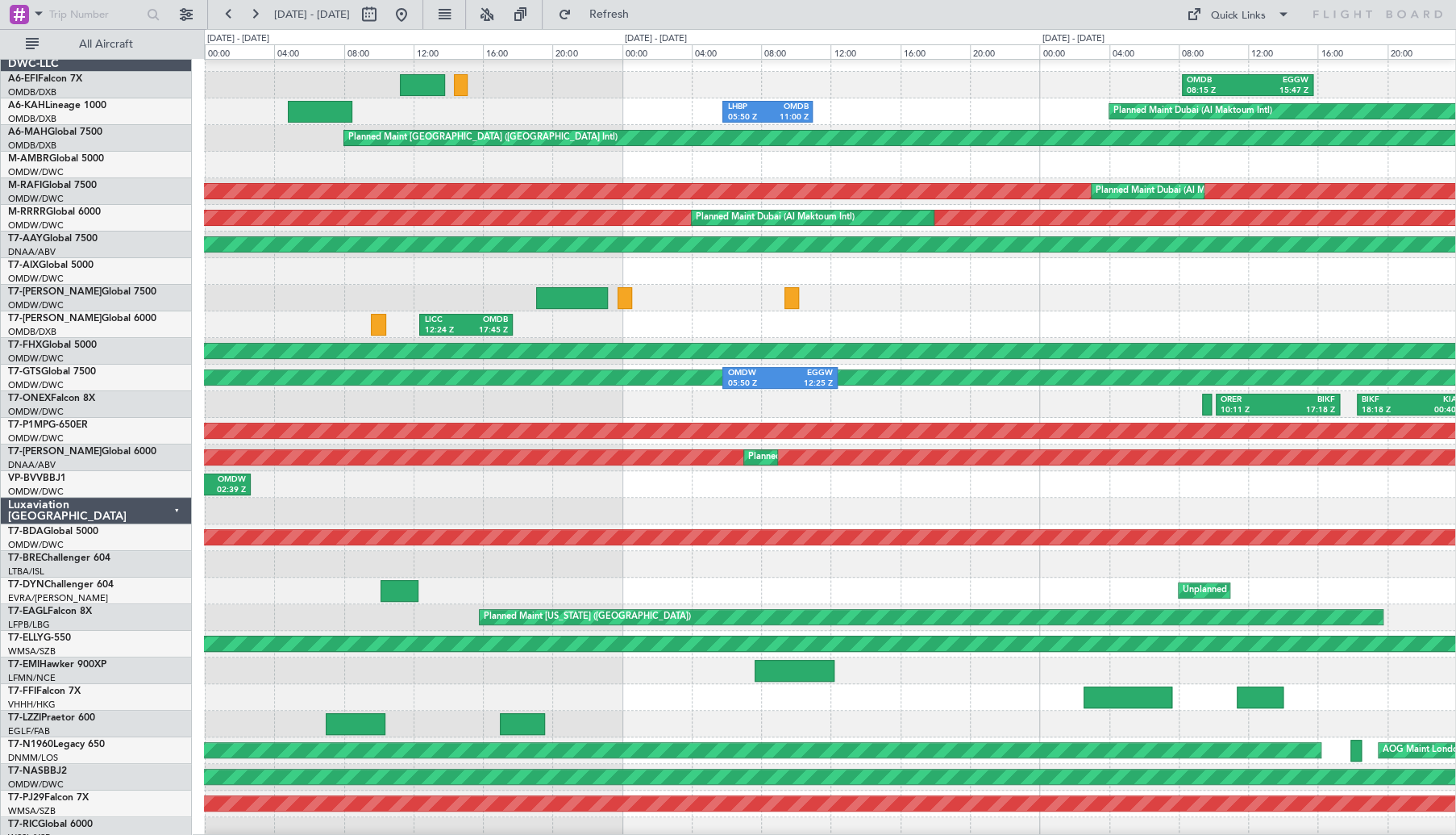
scroll to position [0, 0]
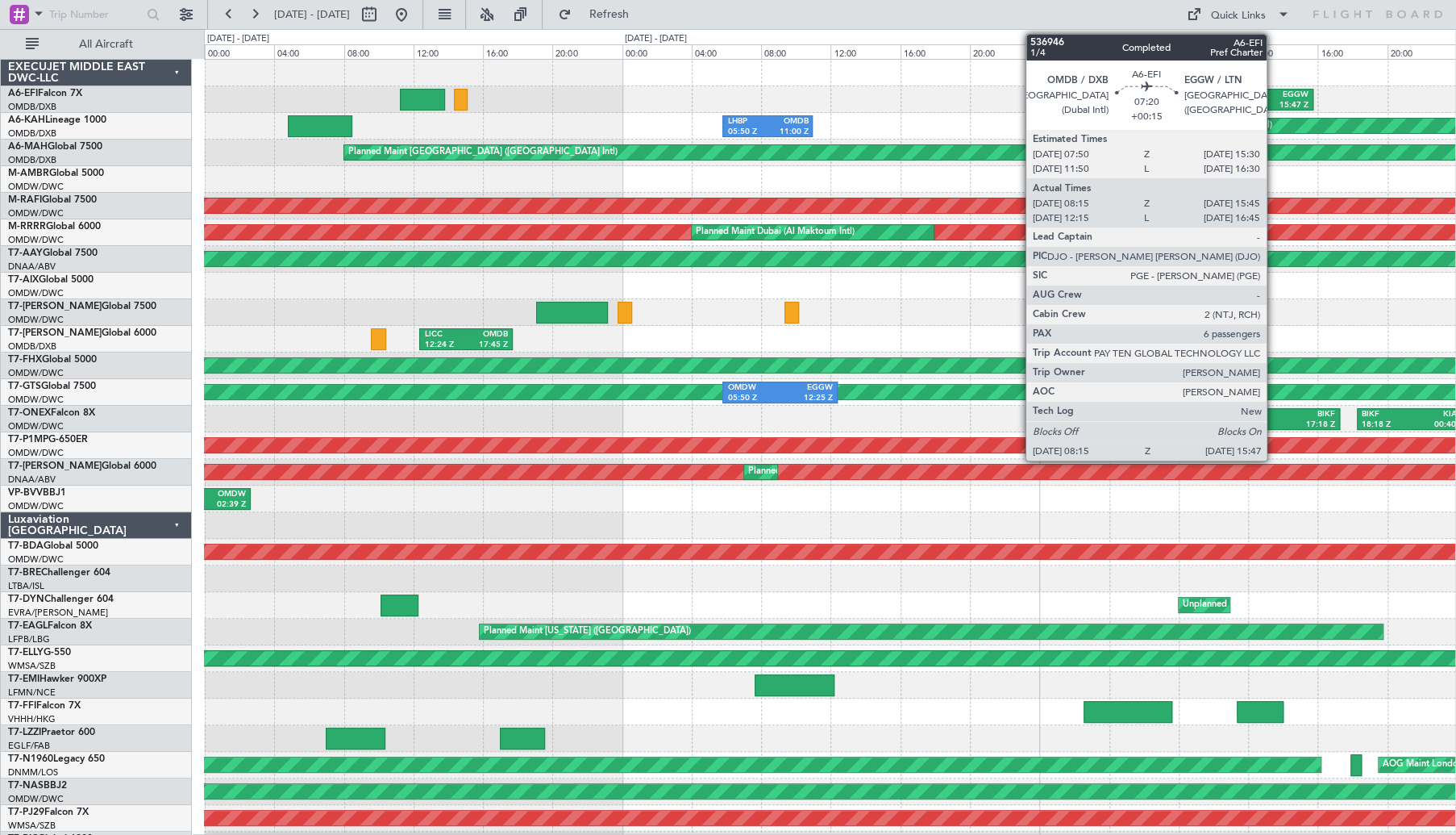
click at [1261, 98] on div "EGGW" at bounding box center [1278, 95] width 60 height 11
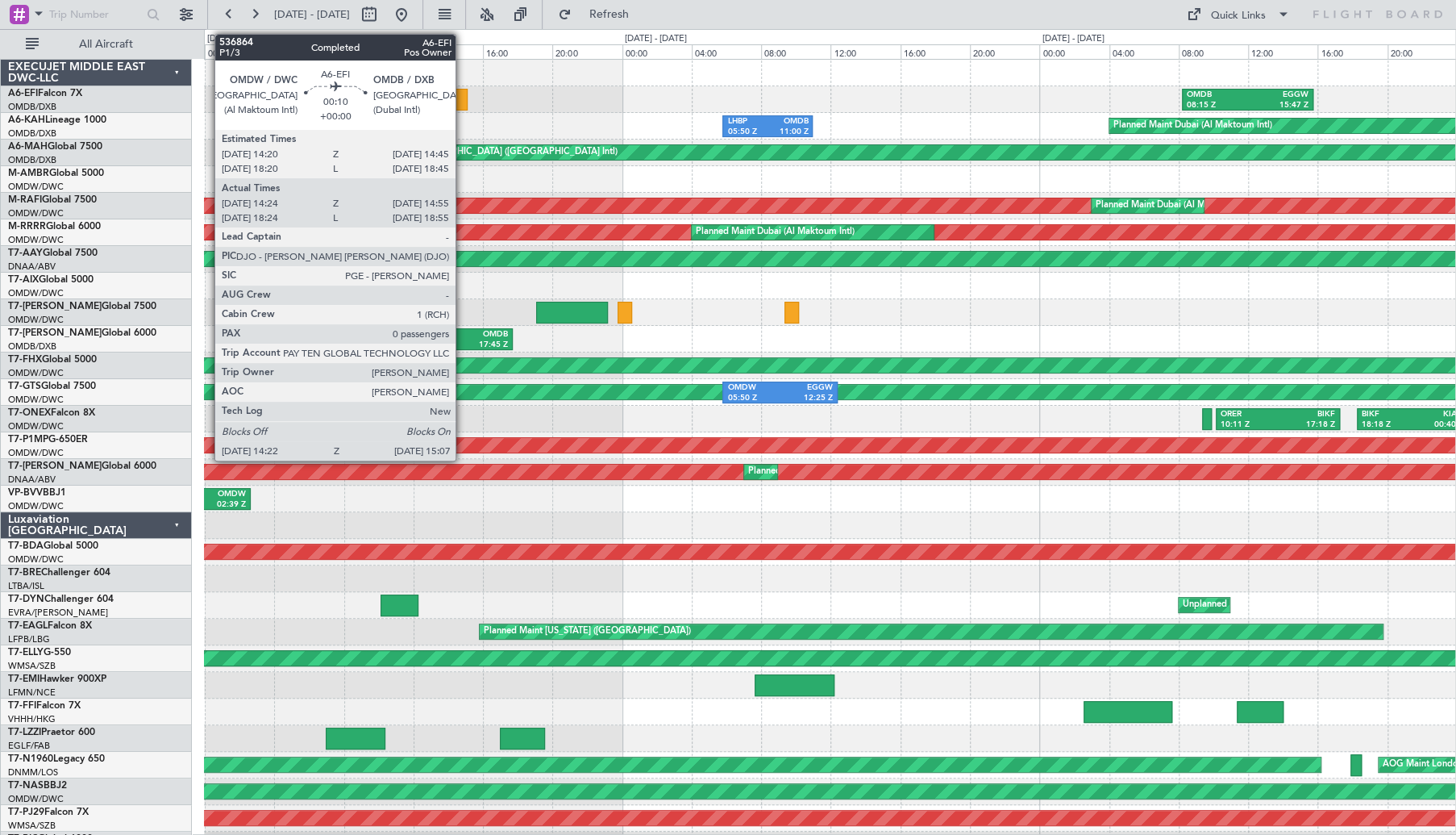
click at [463, 102] on div at bounding box center [460, 99] width 14 height 22
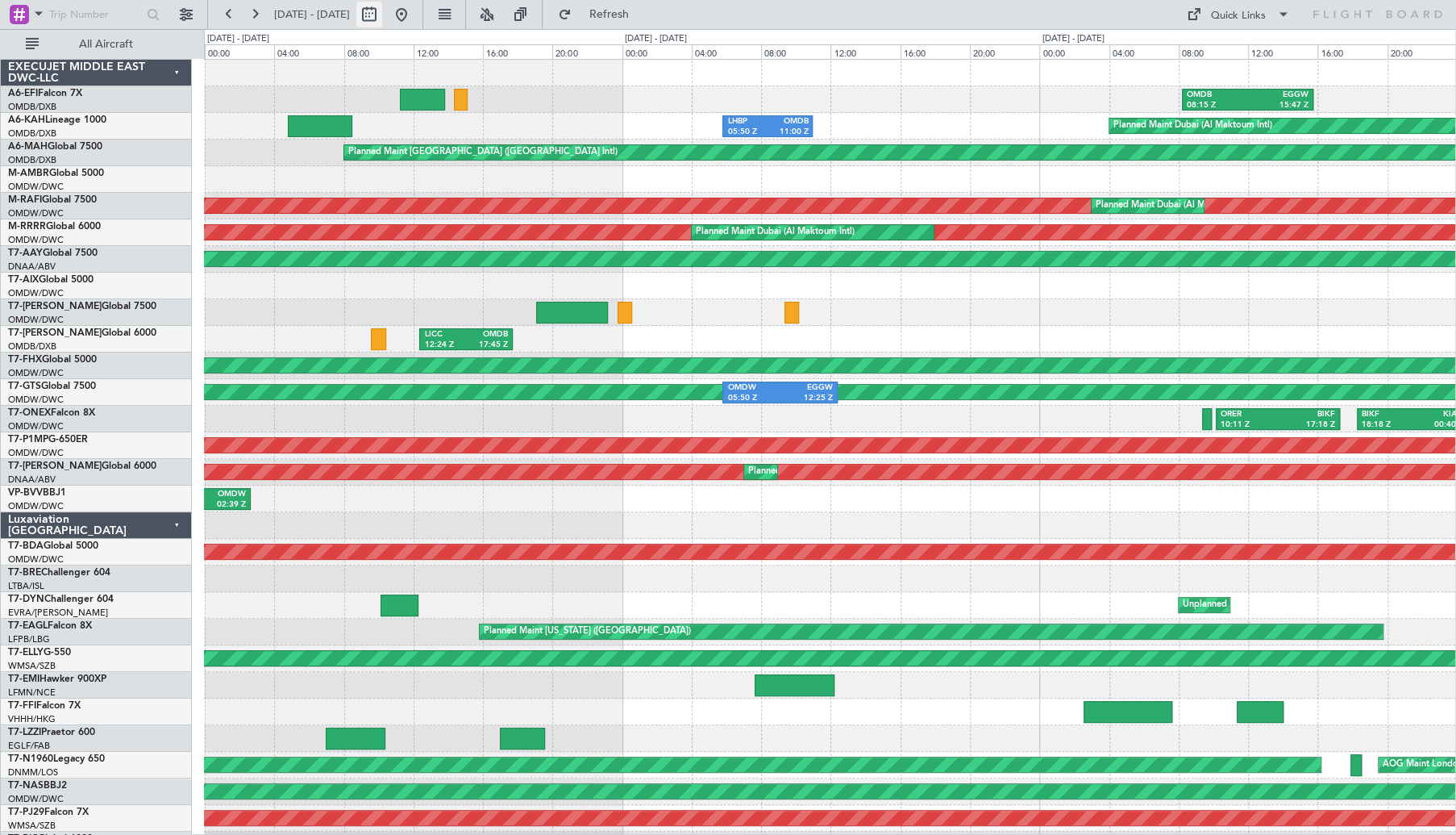
click at [382, 16] on button at bounding box center [369, 15] width 26 height 26
select select "9"
select select "2025"
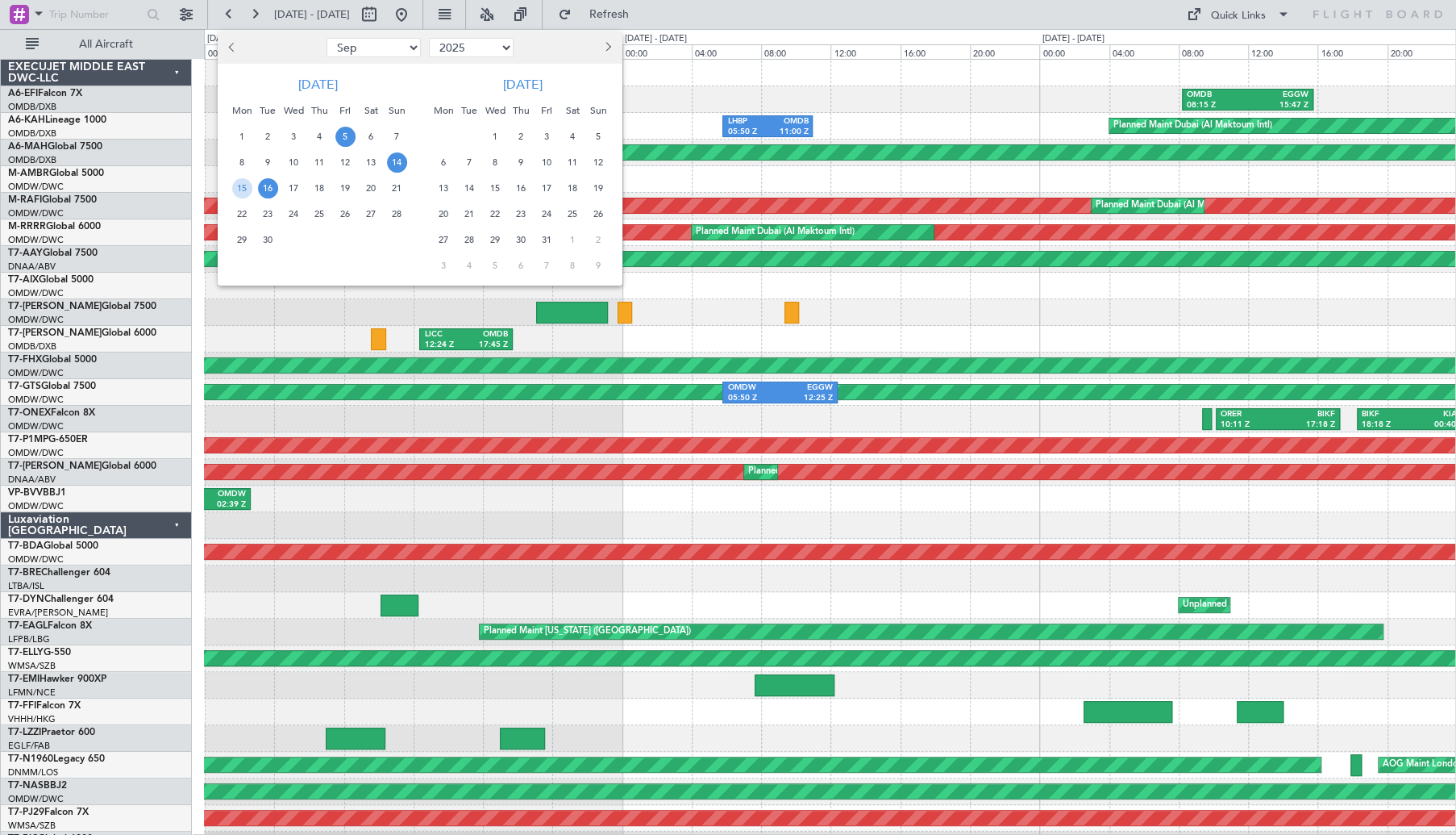
click at [337, 135] on span "5" at bounding box center [345, 137] width 20 height 20
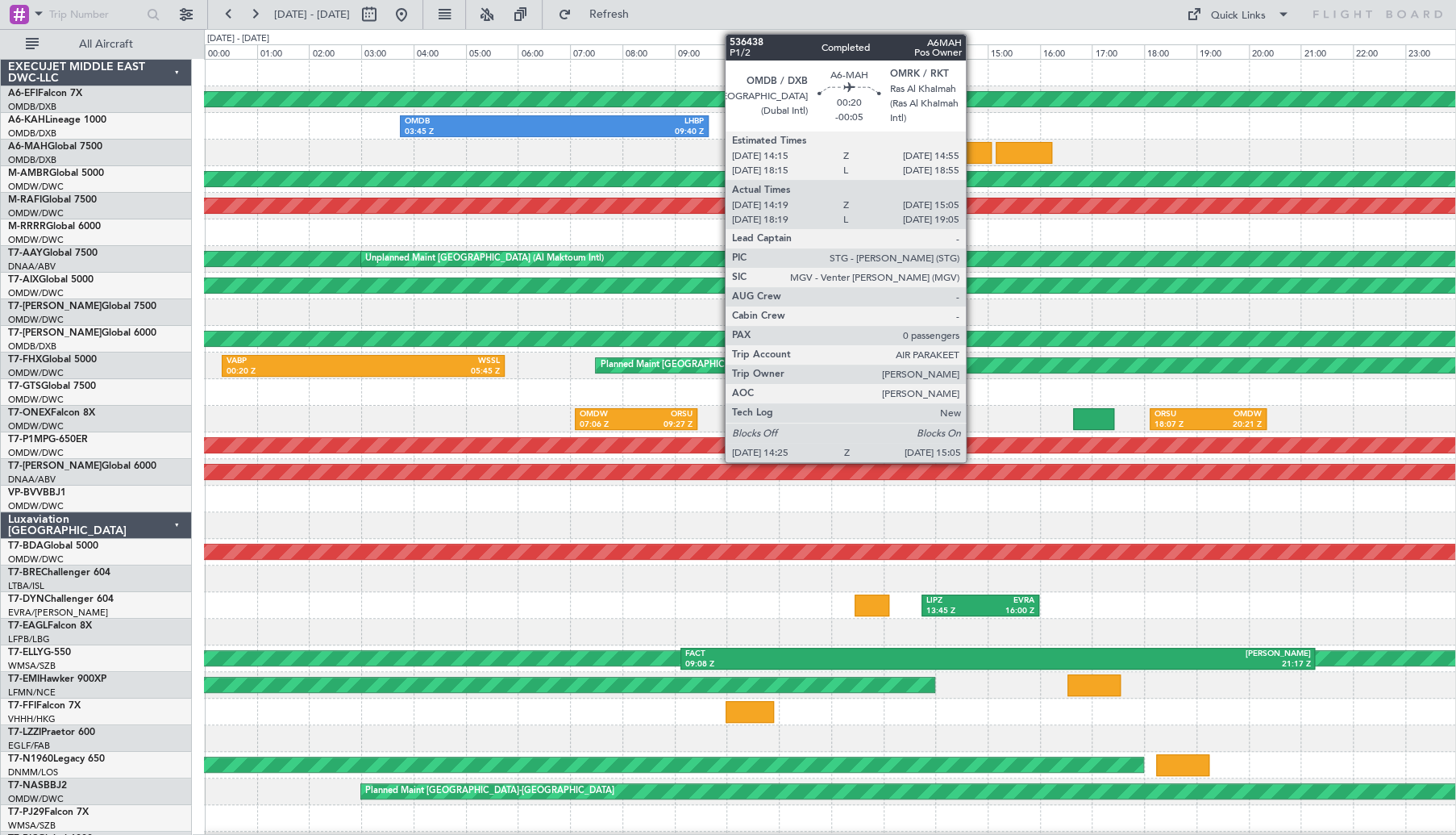
click at [973, 145] on div at bounding box center [973, 153] width 36 height 22
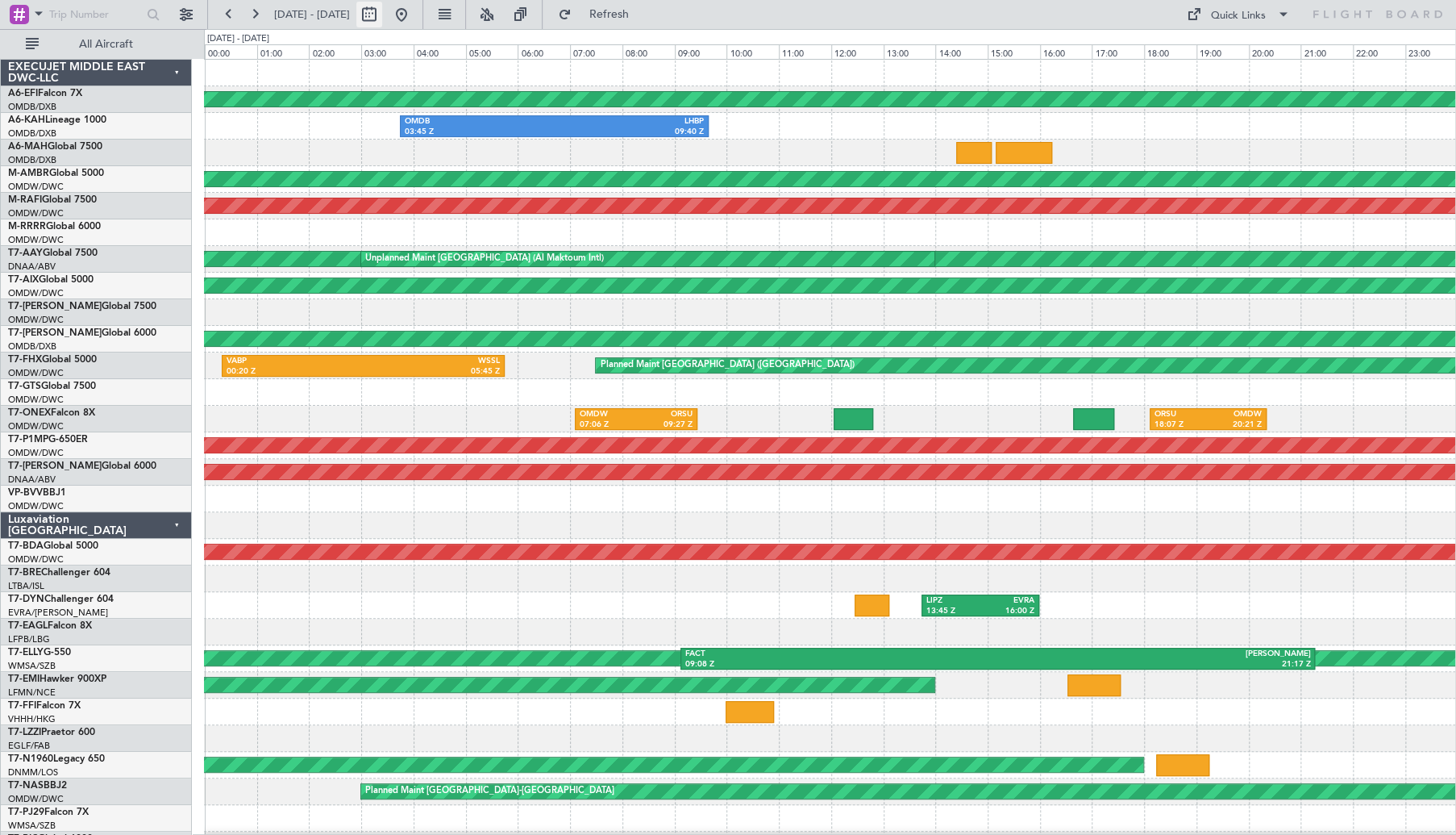
click at [382, 22] on button at bounding box center [369, 15] width 26 height 26
select select "9"
select select "2025"
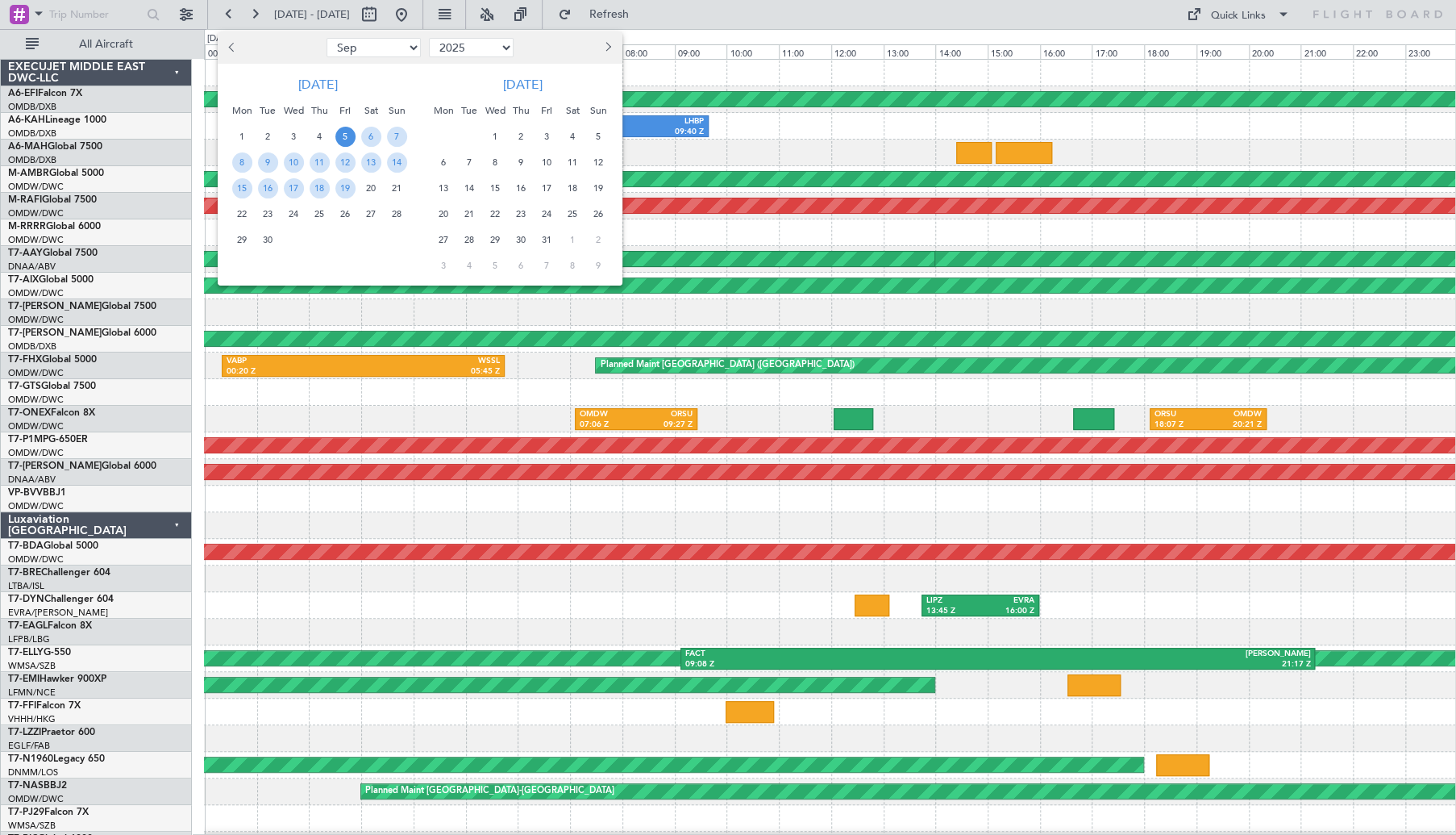
click at [232, 47] on span "Previous month" at bounding box center [233, 46] width 10 height 10
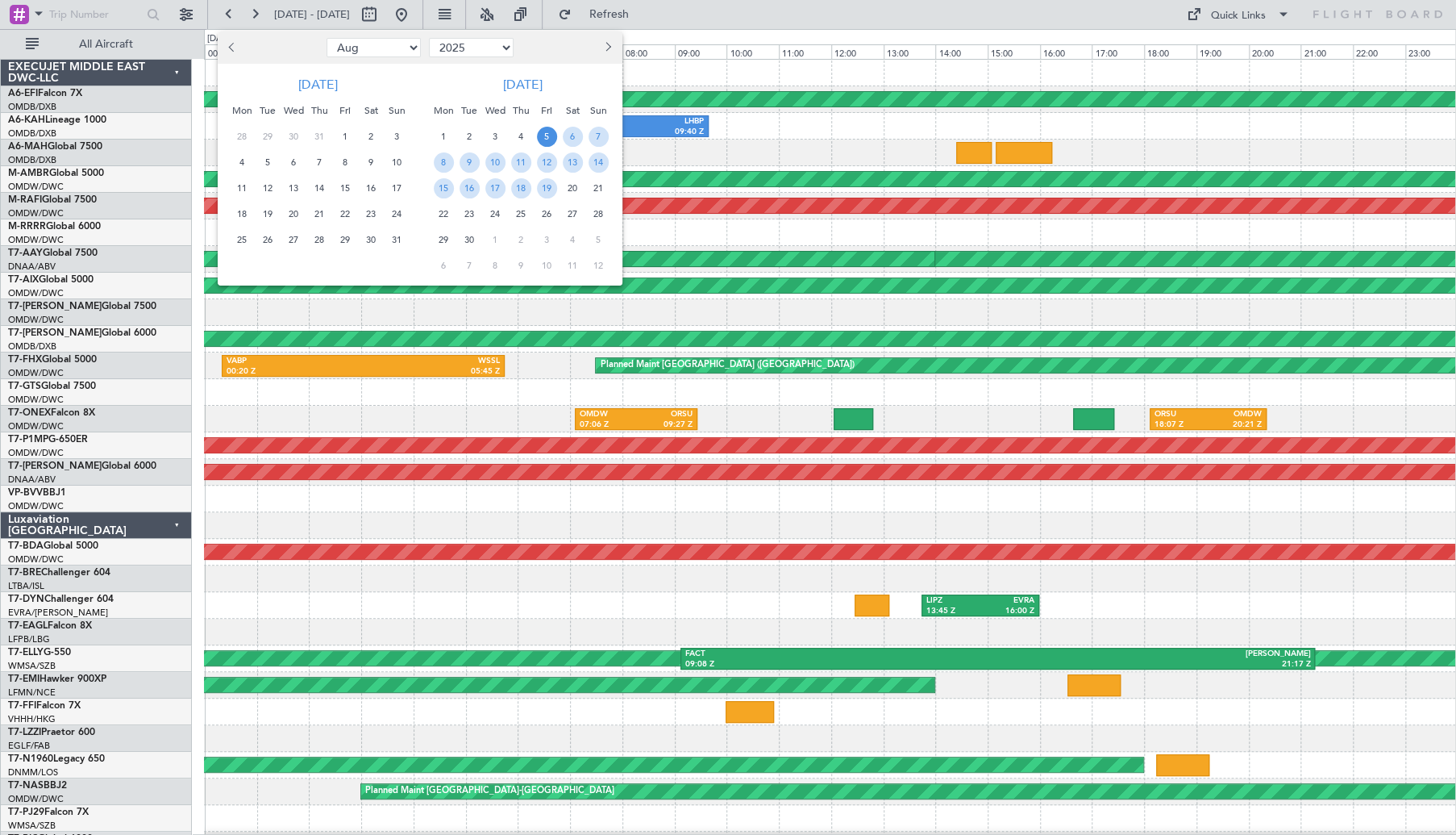
click at [232, 47] on span "Previous month" at bounding box center [233, 46] width 10 height 10
select select "5"
click at [397, 213] on span "25" at bounding box center [397, 214] width 20 height 20
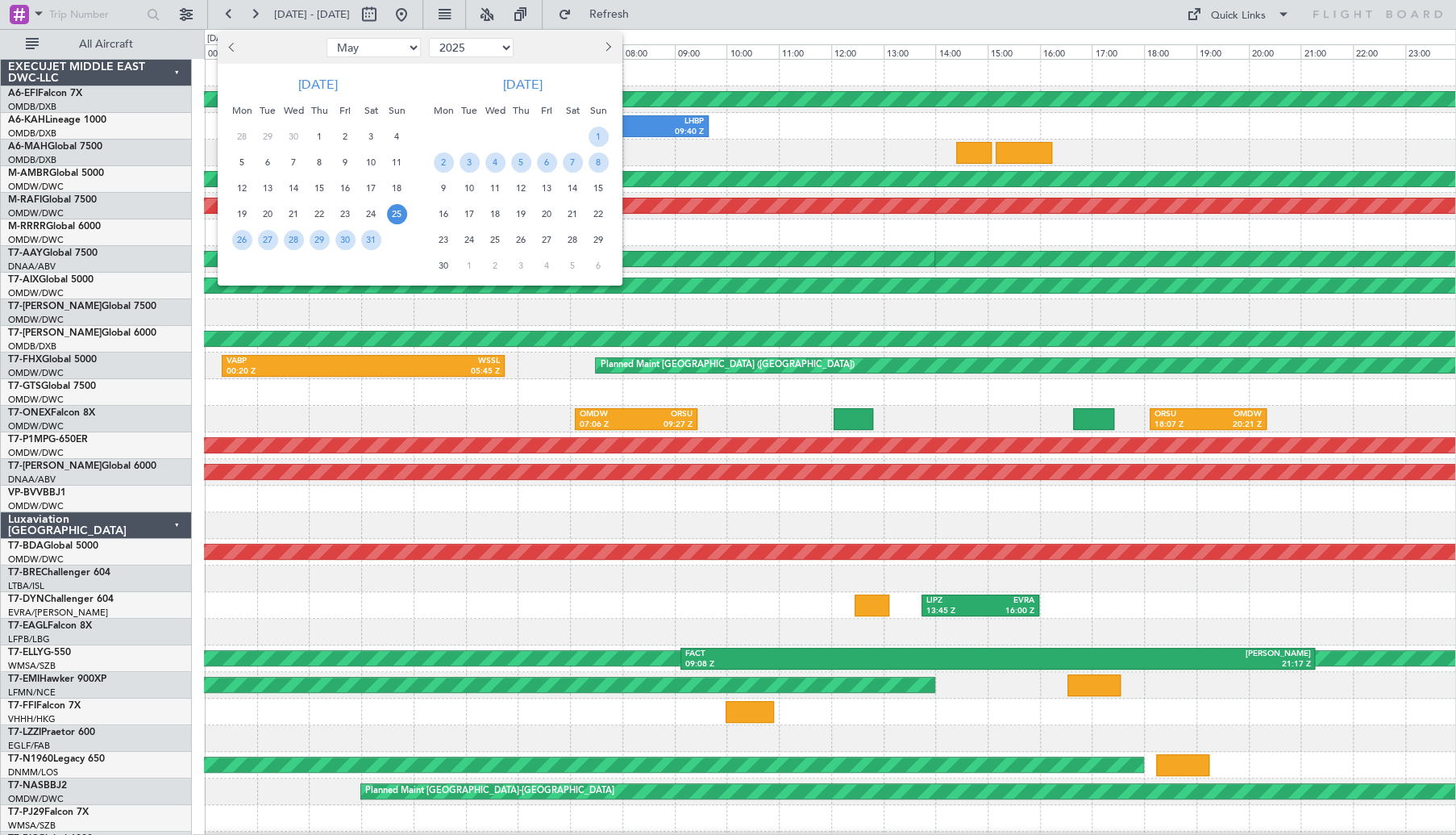
click at [397, 213] on span "25" at bounding box center [397, 214] width 20 height 20
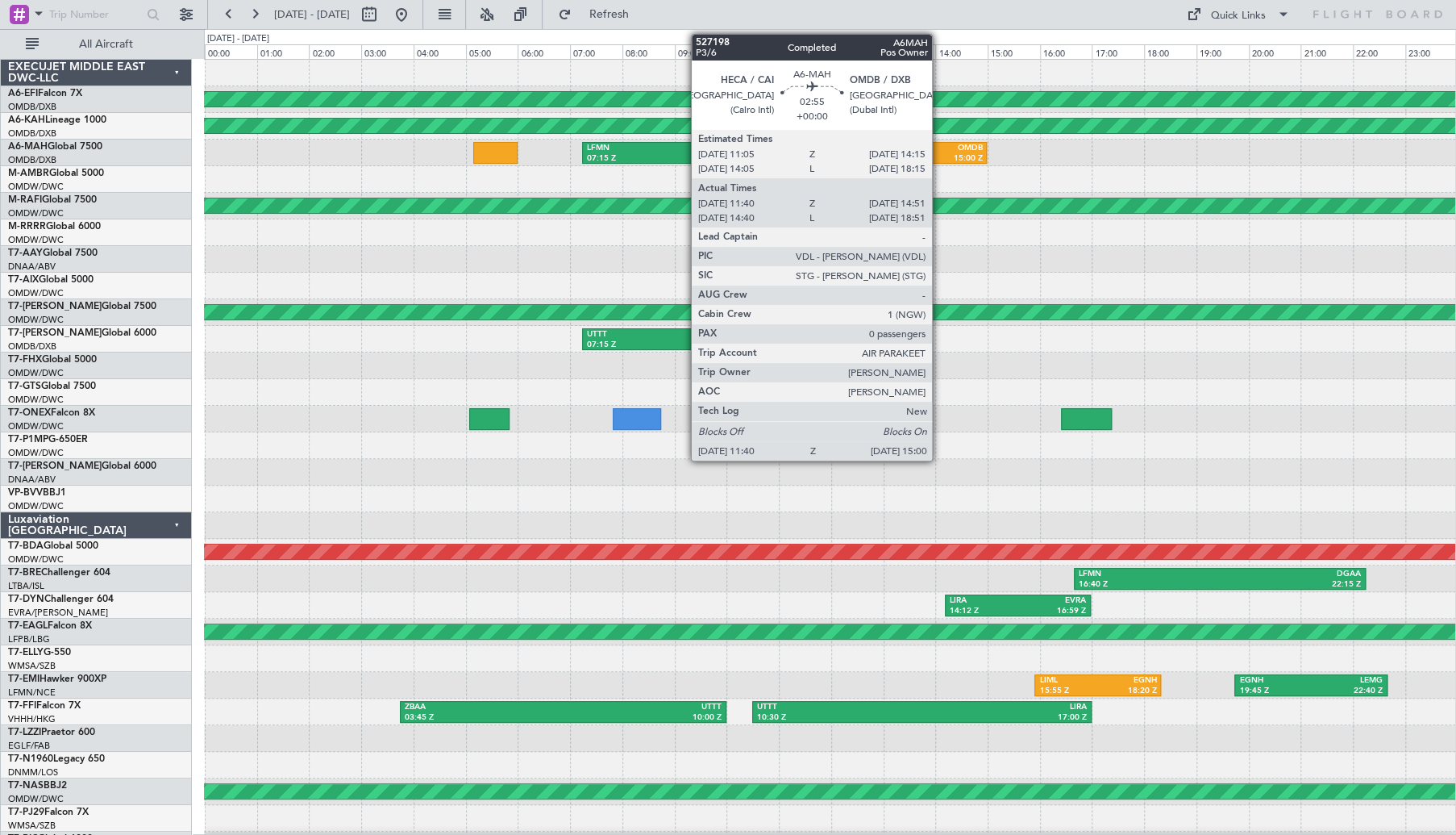
click at [939, 151] on div "OMDB" at bounding box center [940, 149] width 82 height 11
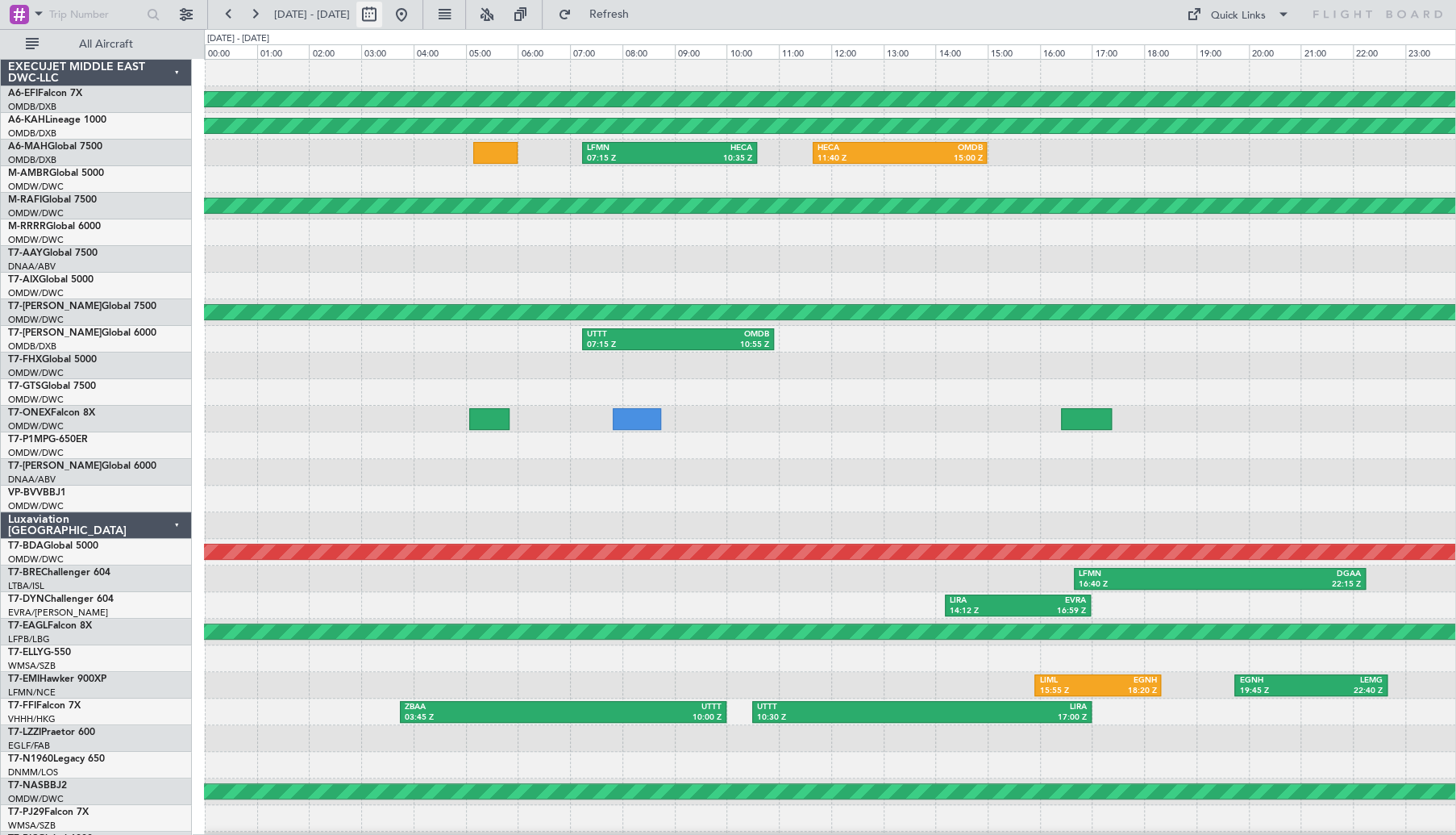
click at [382, 5] on button at bounding box center [369, 15] width 26 height 26
select select "5"
select select "2025"
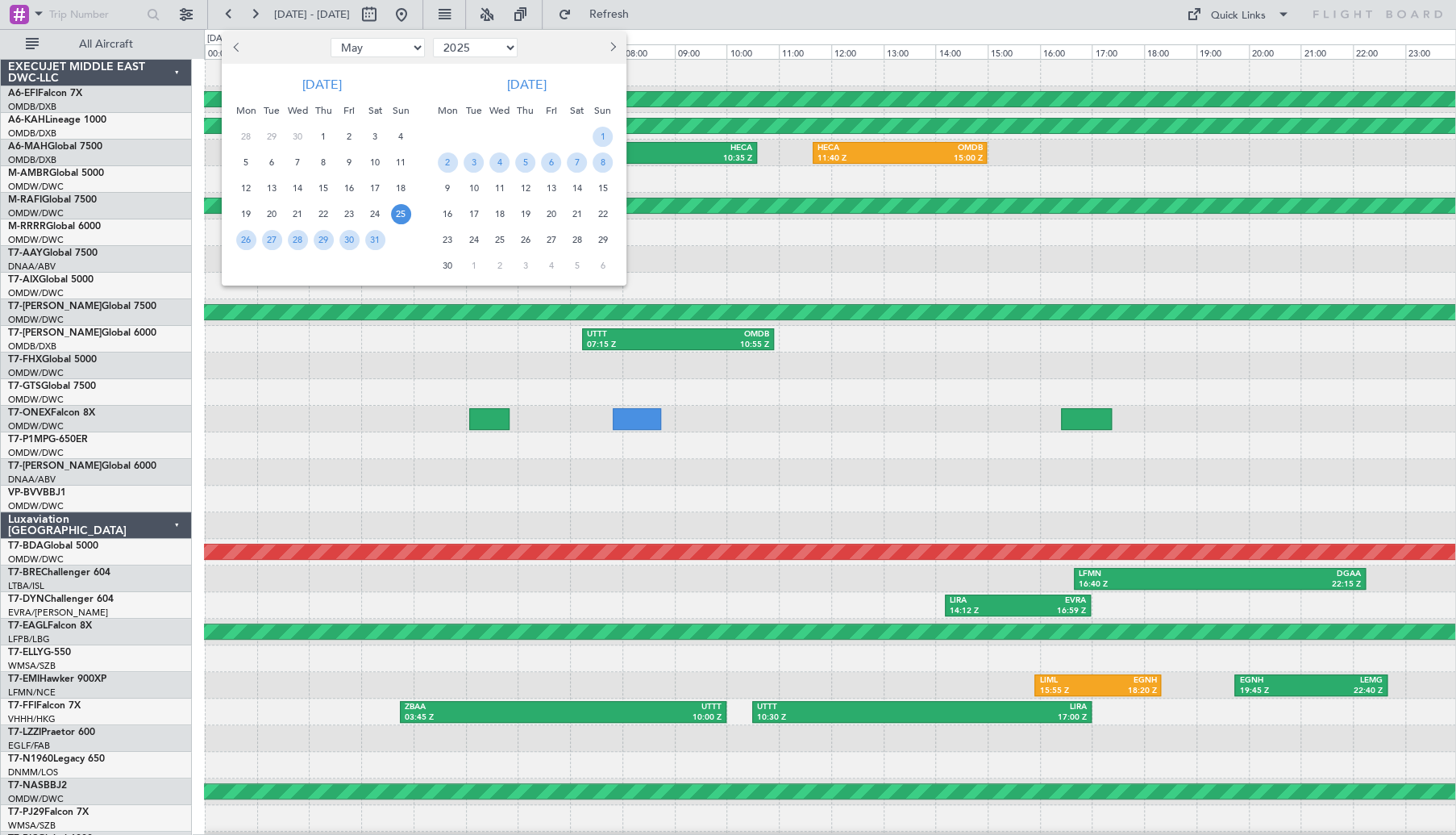
click at [610, 48] on span "Next month" at bounding box center [610, 46] width 10 height 10
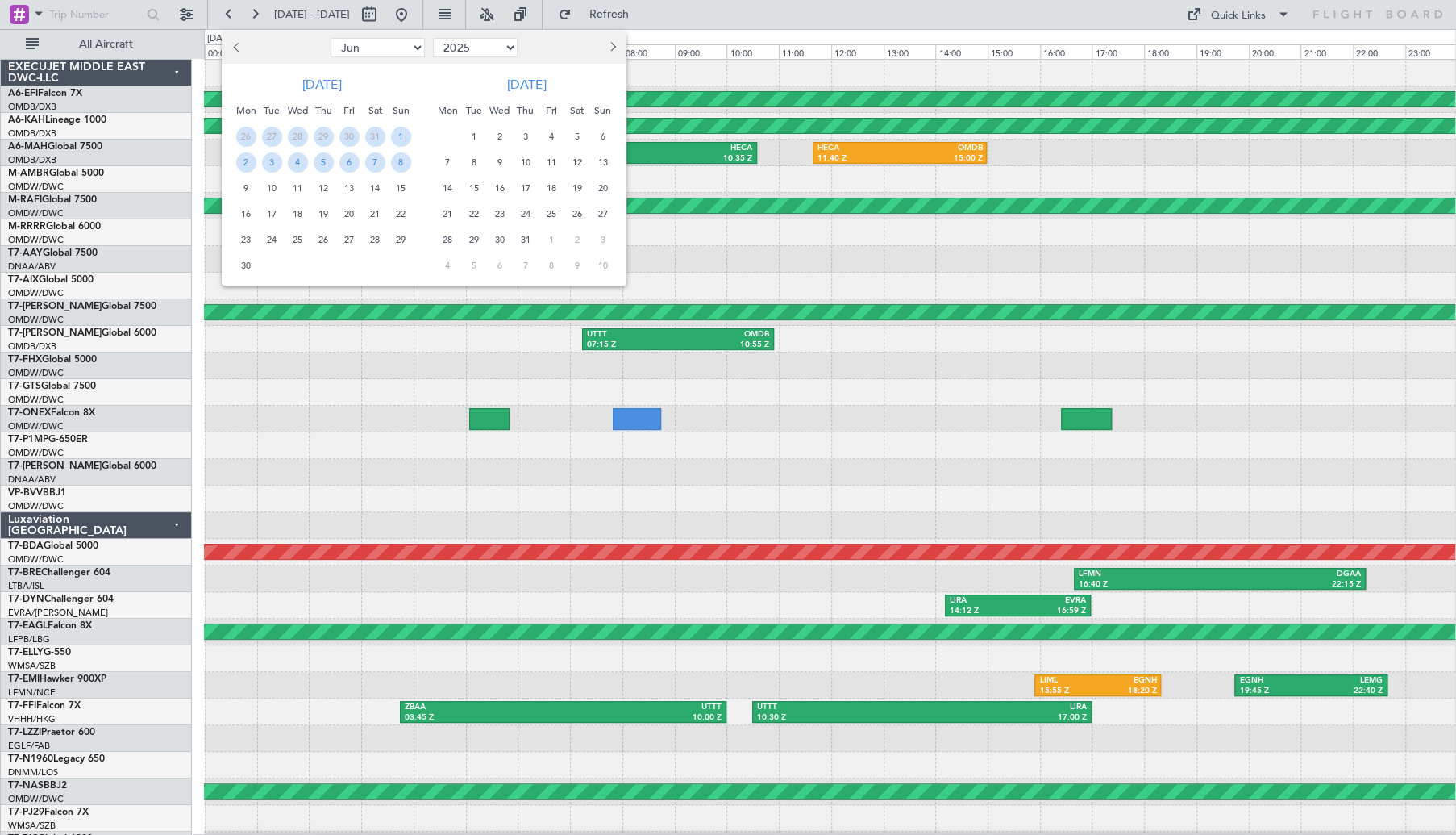
click at [610, 48] on span "Next month" at bounding box center [610, 46] width 10 height 10
click at [476, 160] on span "5" at bounding box center [474, 162] width 20 height 20
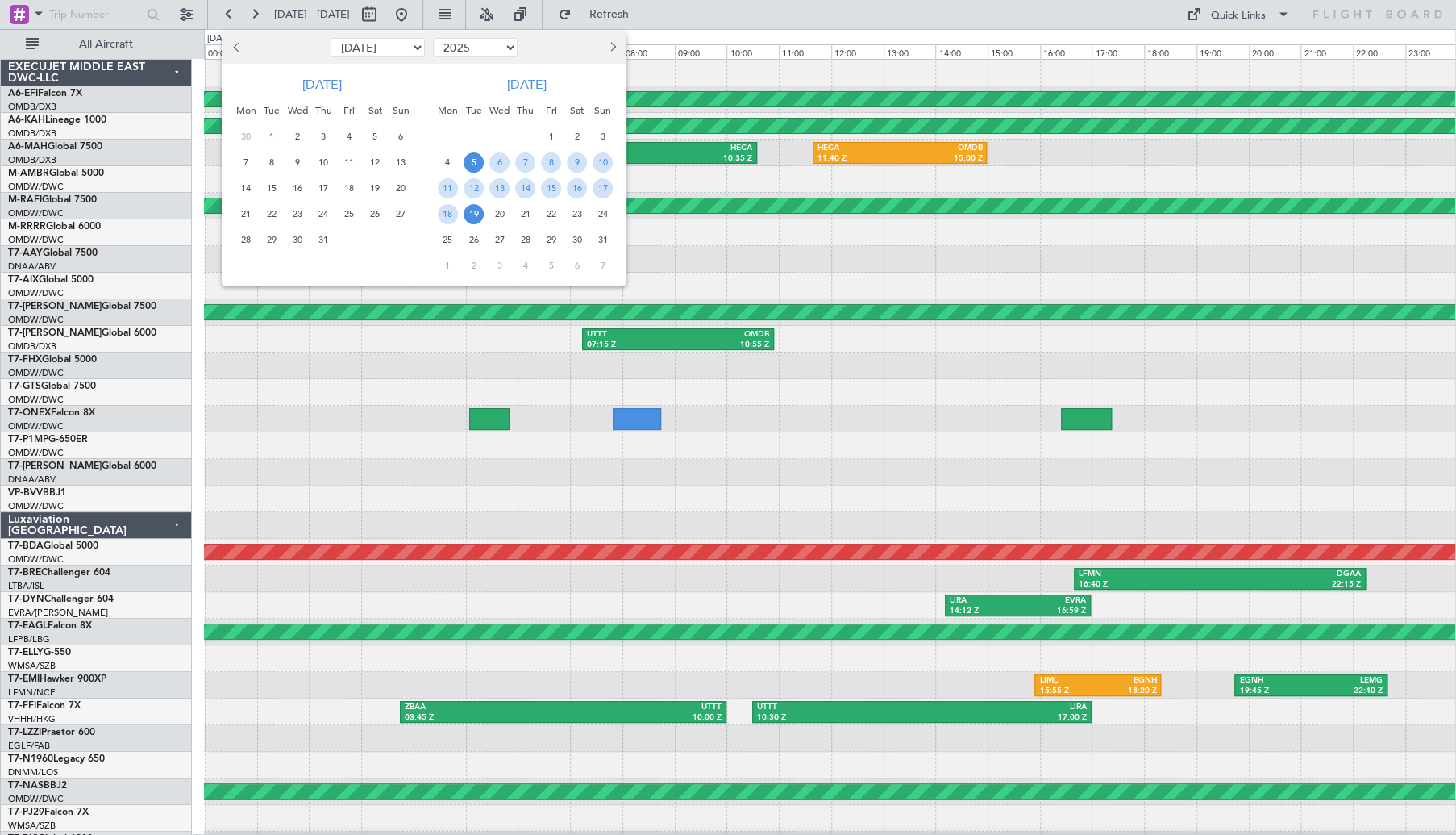
click at [480, 209] on span "19" at bounding box center [474, 214] width 20 height 20
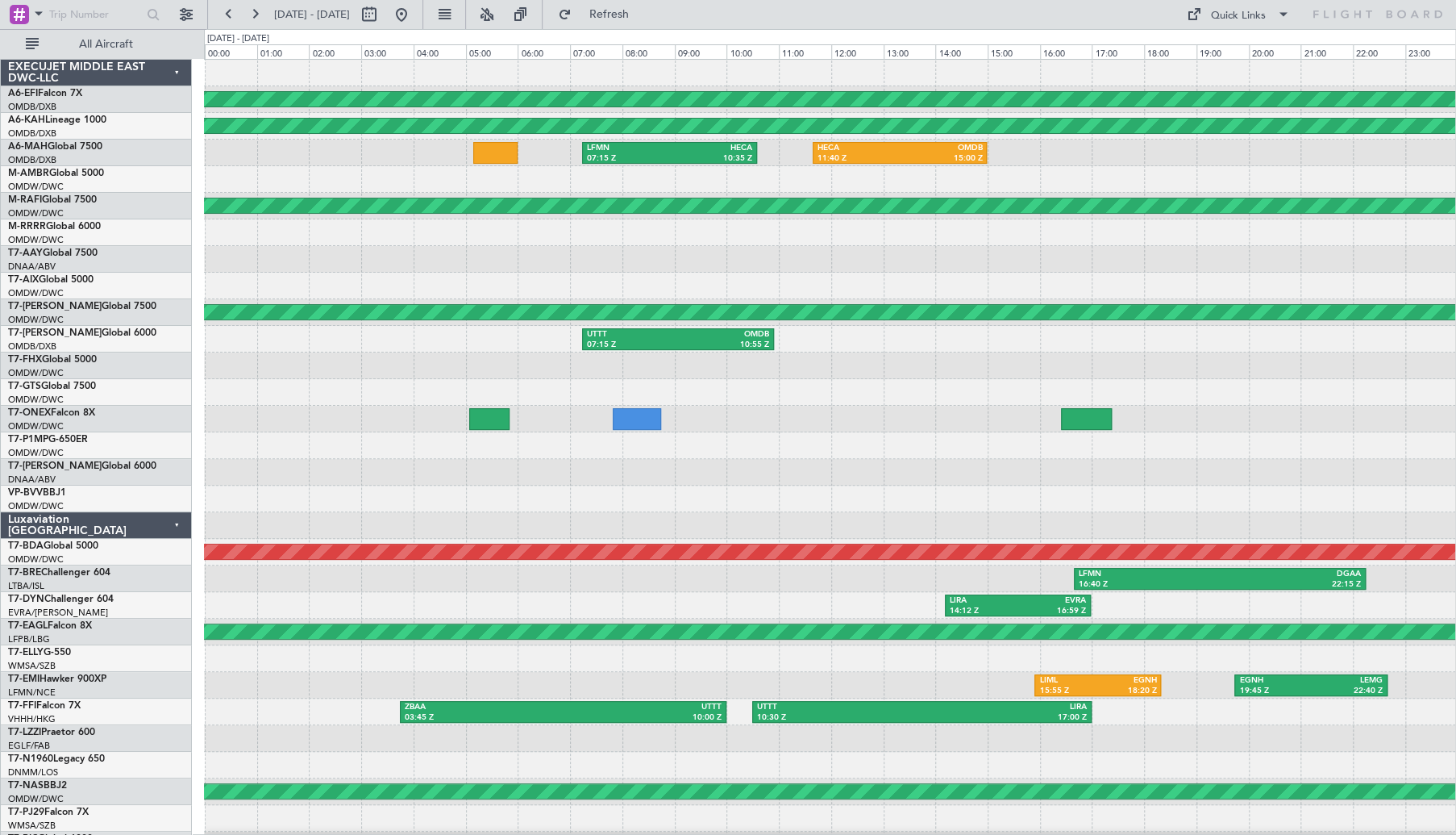
select select "8"
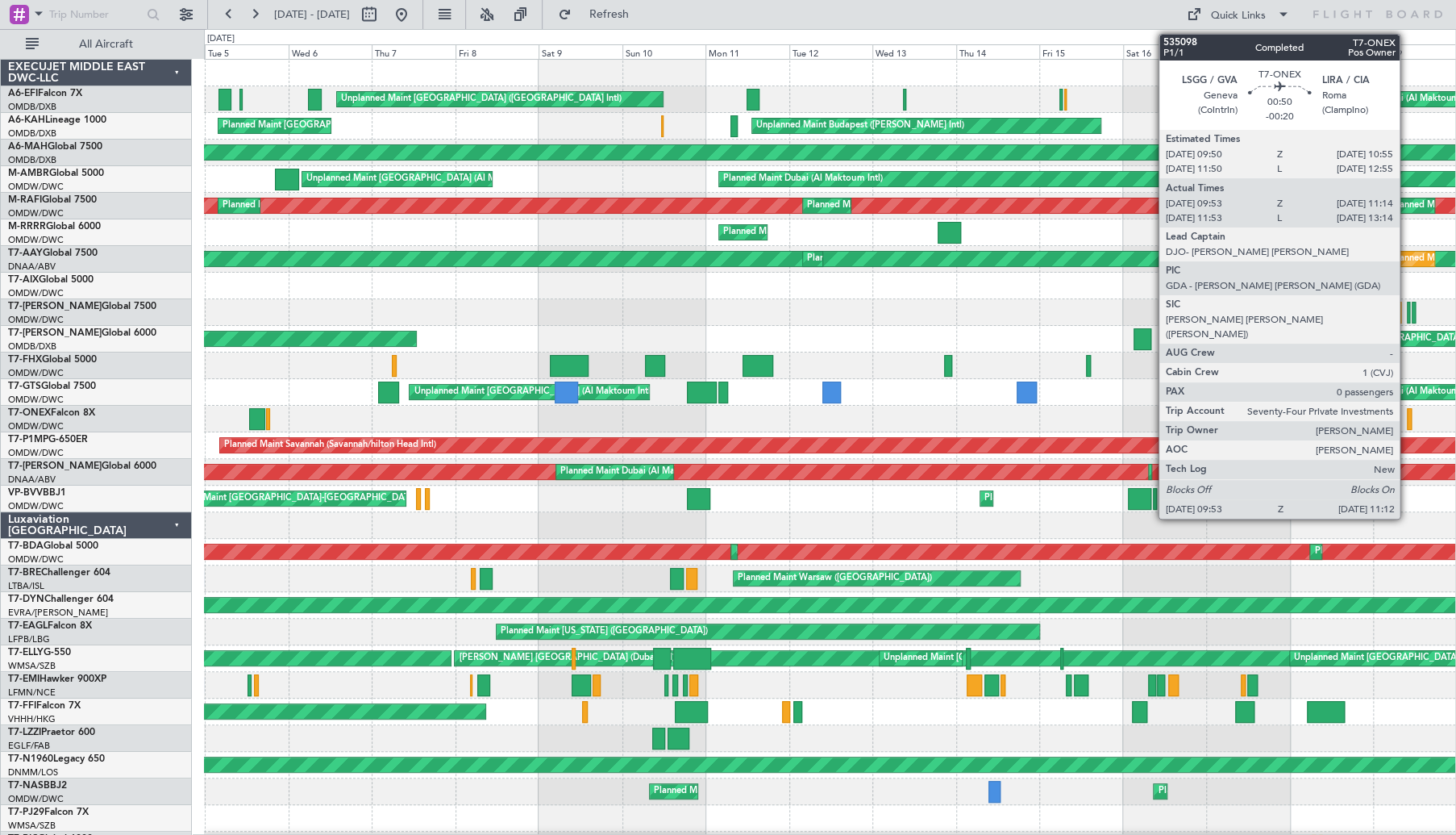
click at [1407, 416] on div at bounding box center [1409, 419] width 5 height 22
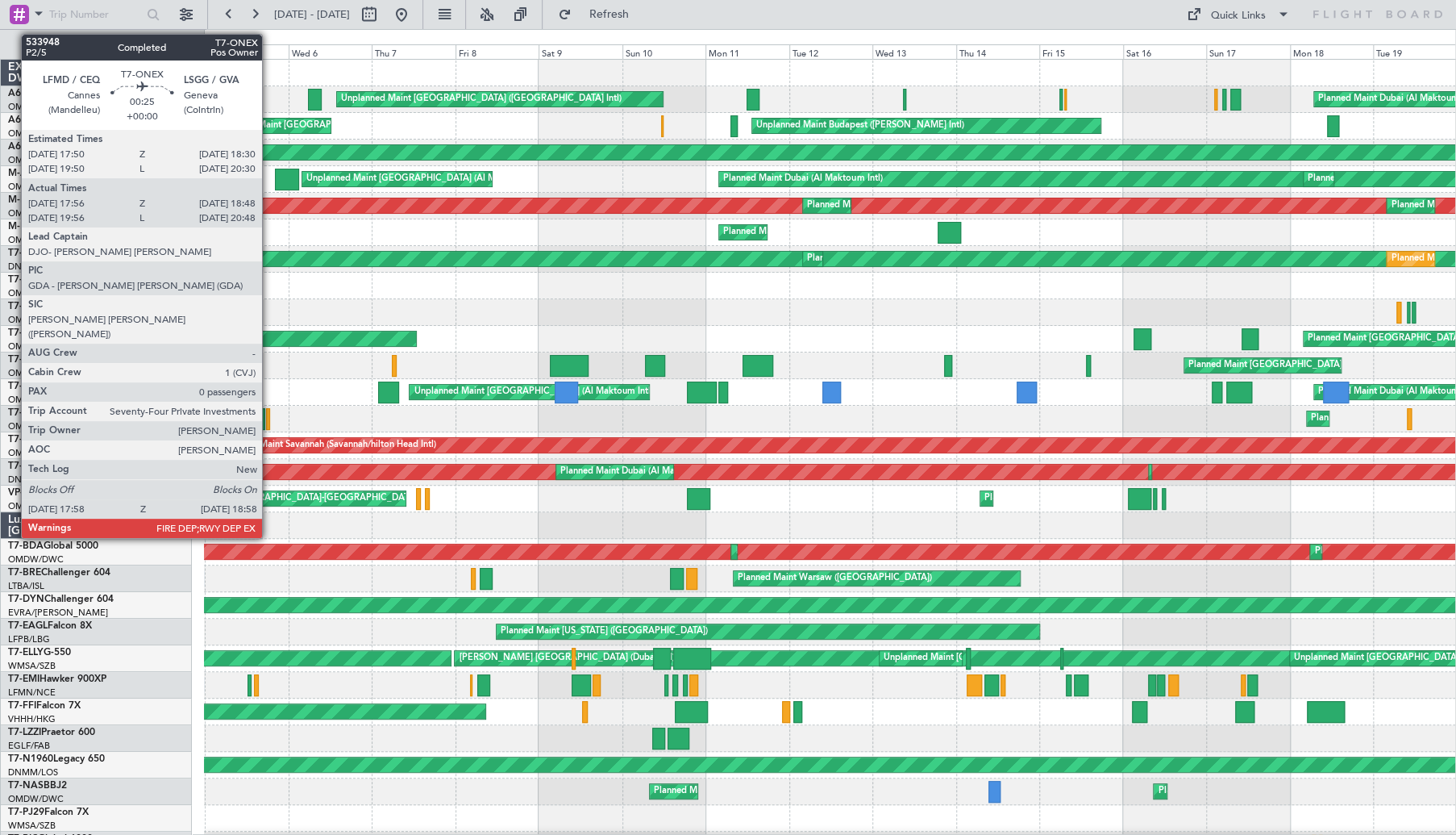
click at [270, 415] on div at bounding box center [268, 419] width 4 height 22
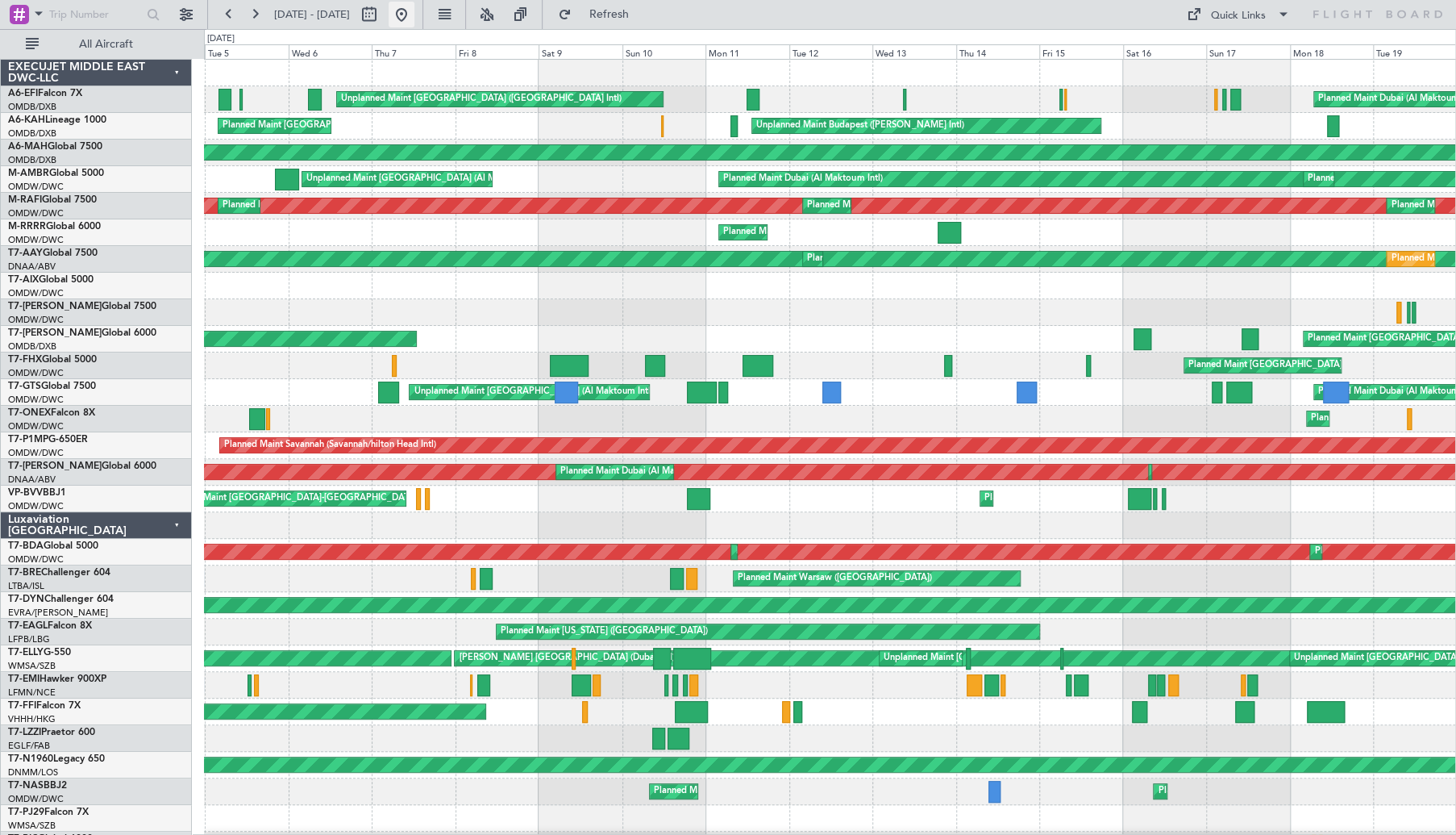
click at [415, 15] on button at bounding box center [401, 15] width 26 height 26
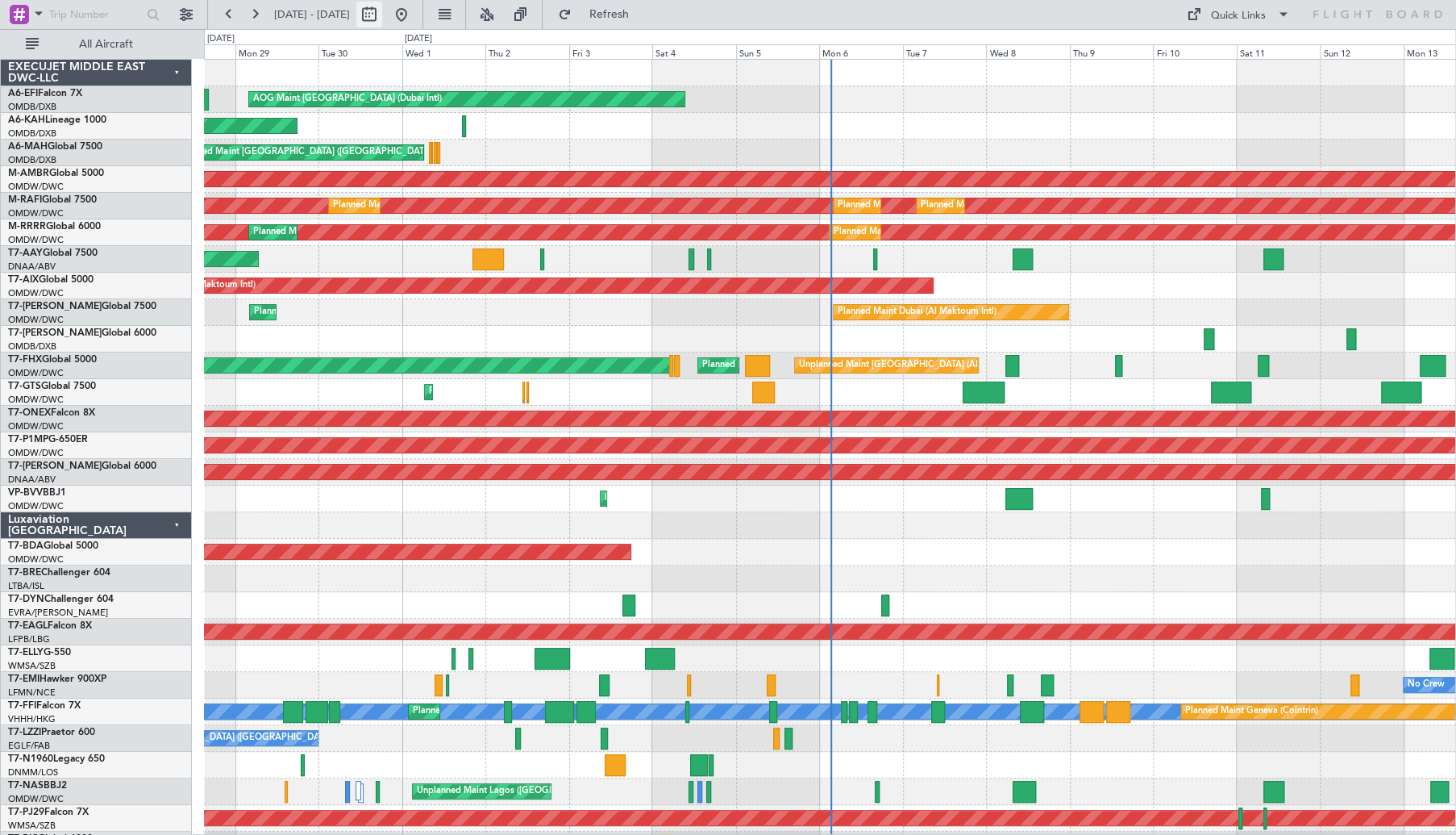
click at [382, 19] on button at bounding box center [369, 15] width 26 height 26
select select "9"
select select "2025"
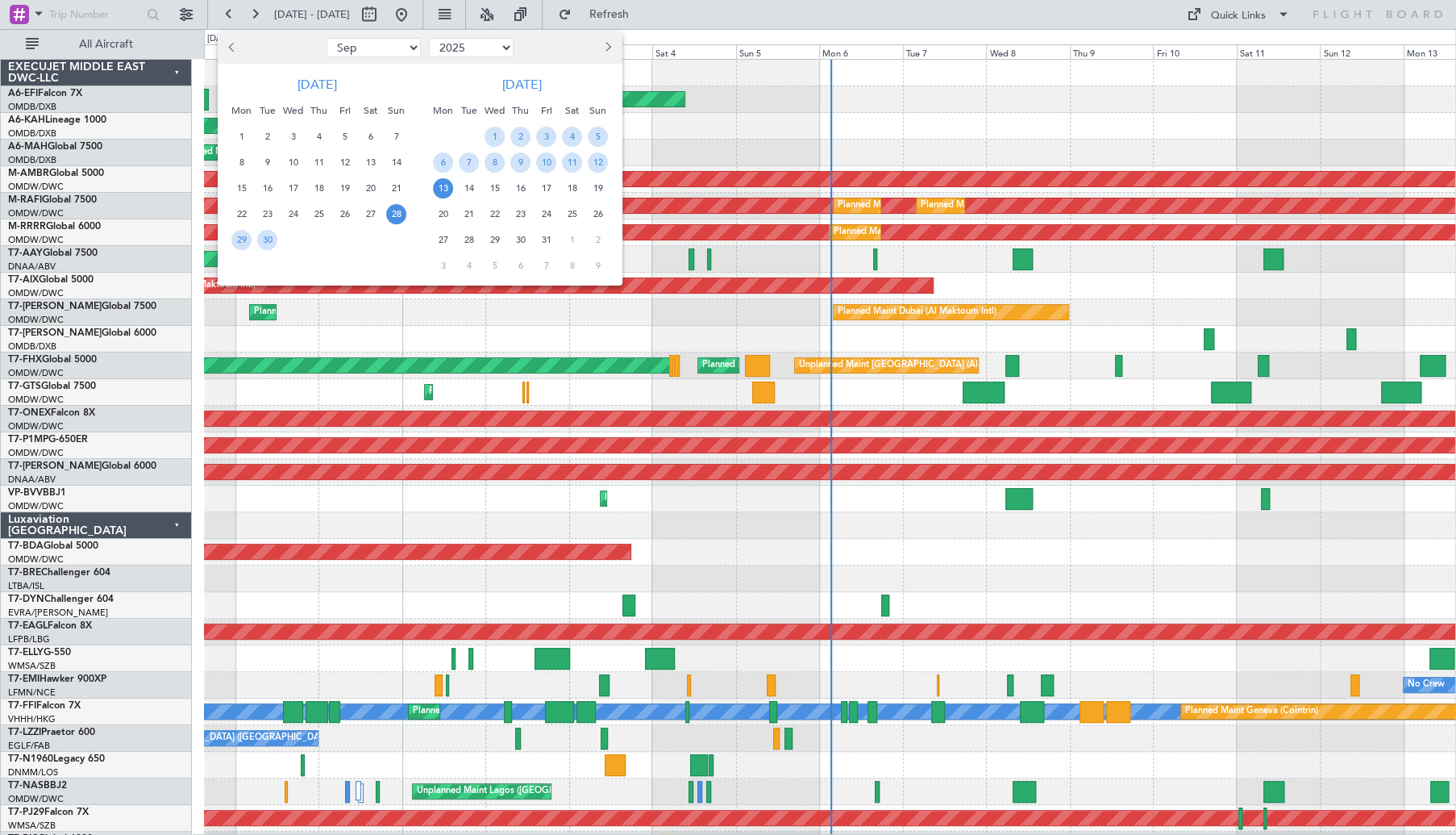
click at [231, 46] on span "Previous month" at bounding box center [232, 46] width 10 height 10
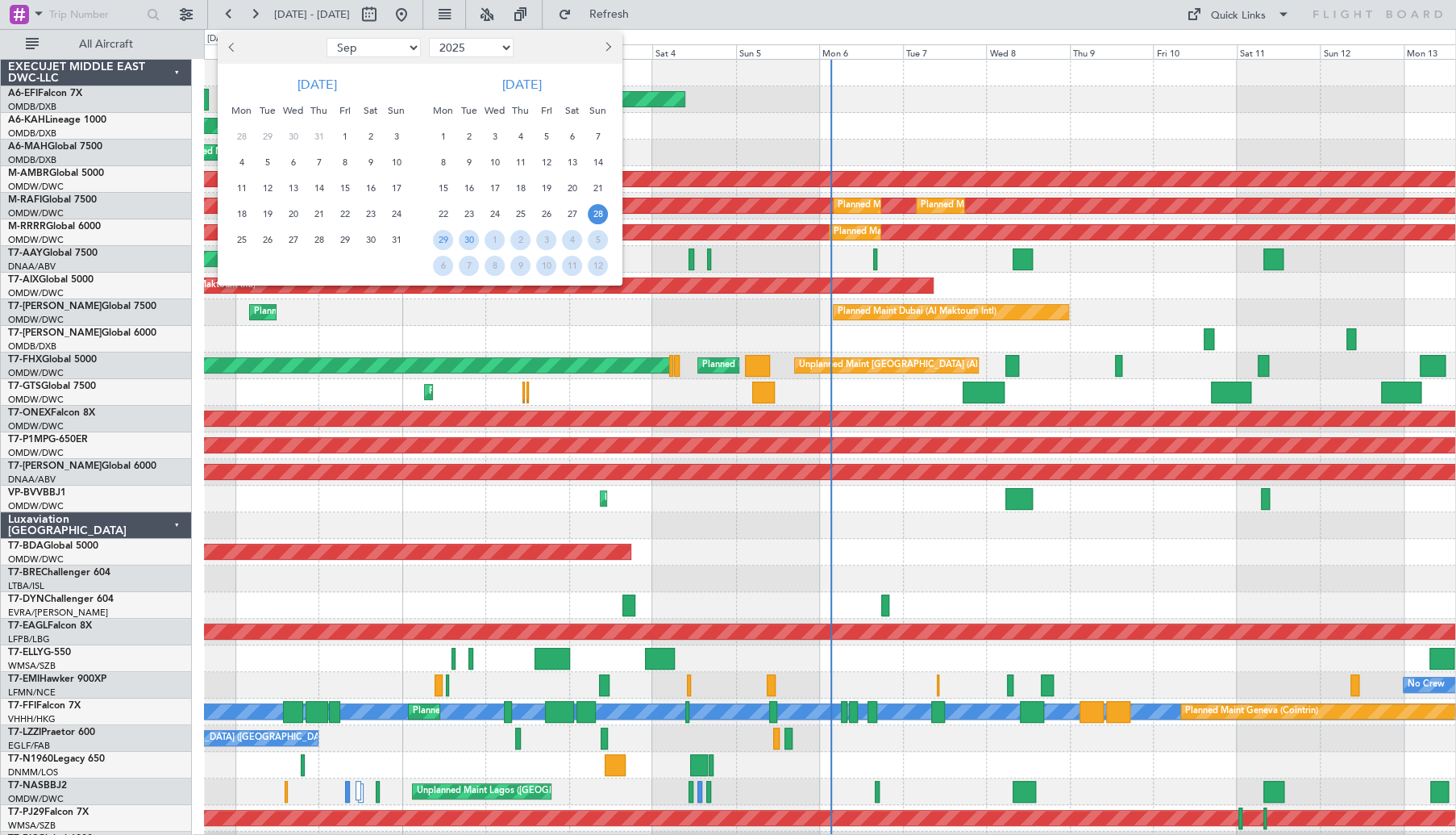
select select "8"
click at [392, 217] on span "24" at bounding box center [396, 214] width 20 height 20
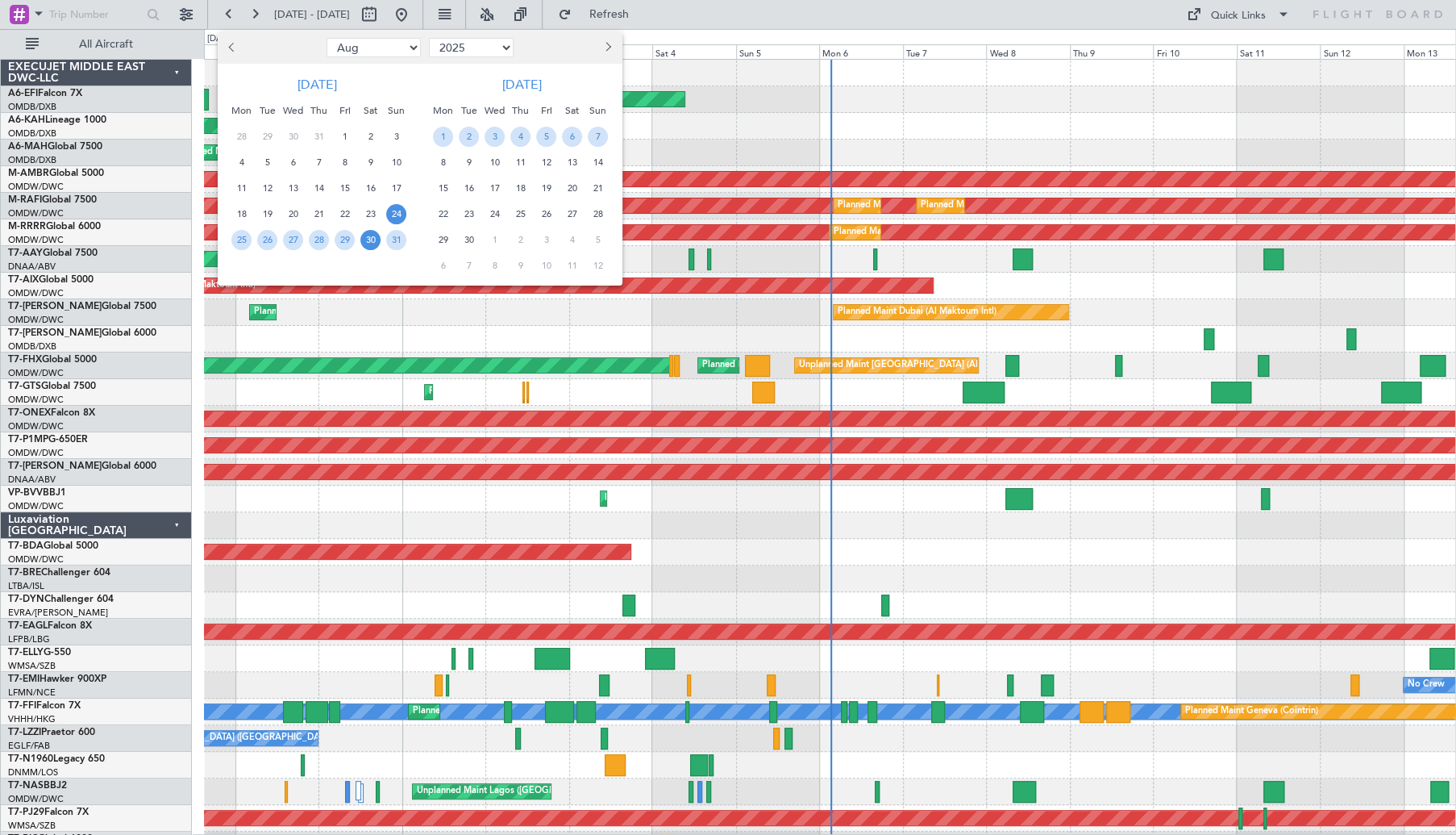
click at [369, 243] on span "30" at bounding box center [370, 240] width 20 height 20
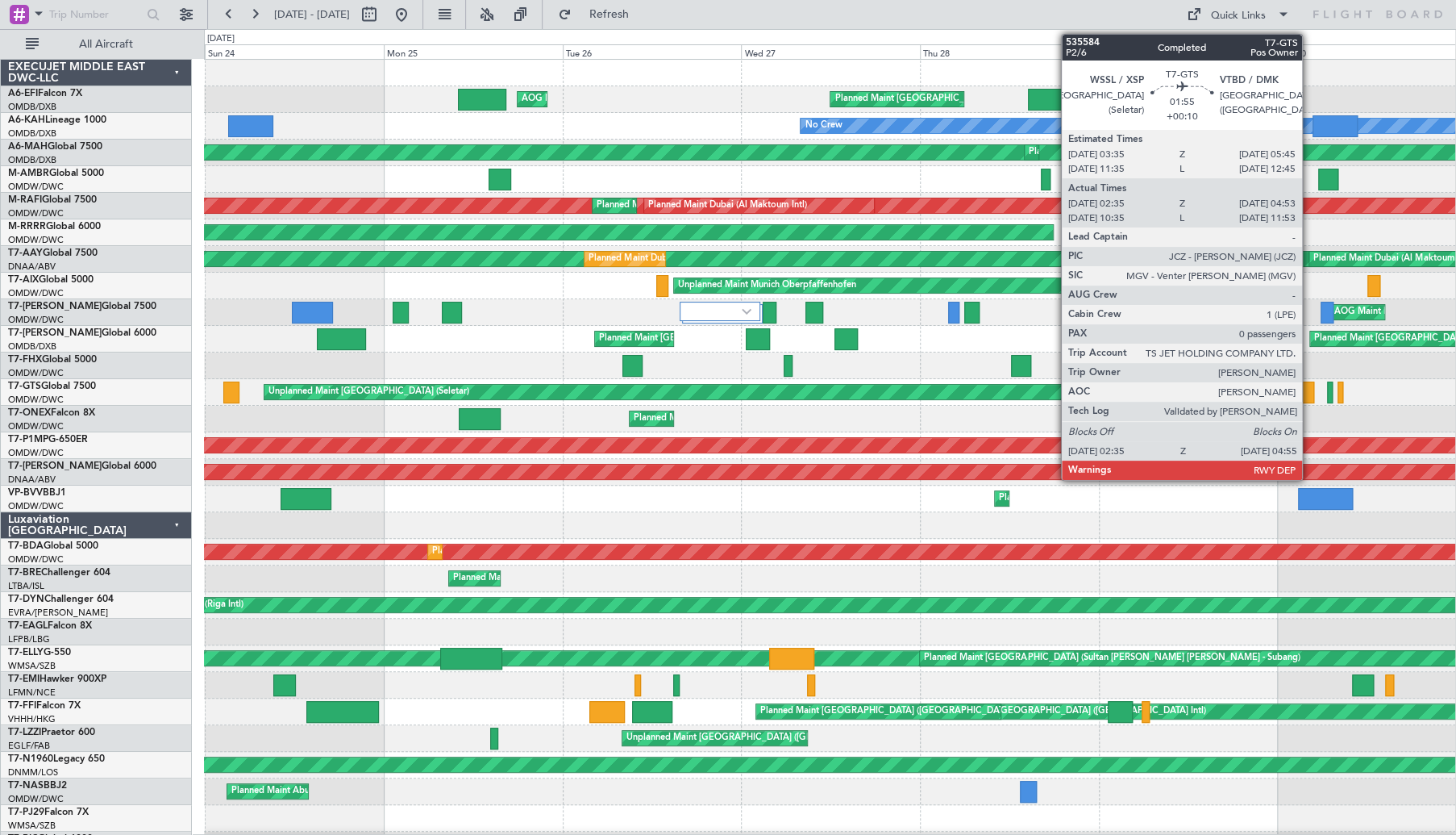
click at [1309, 393] on div at bounding box center [1305, 392] width 17 height 22
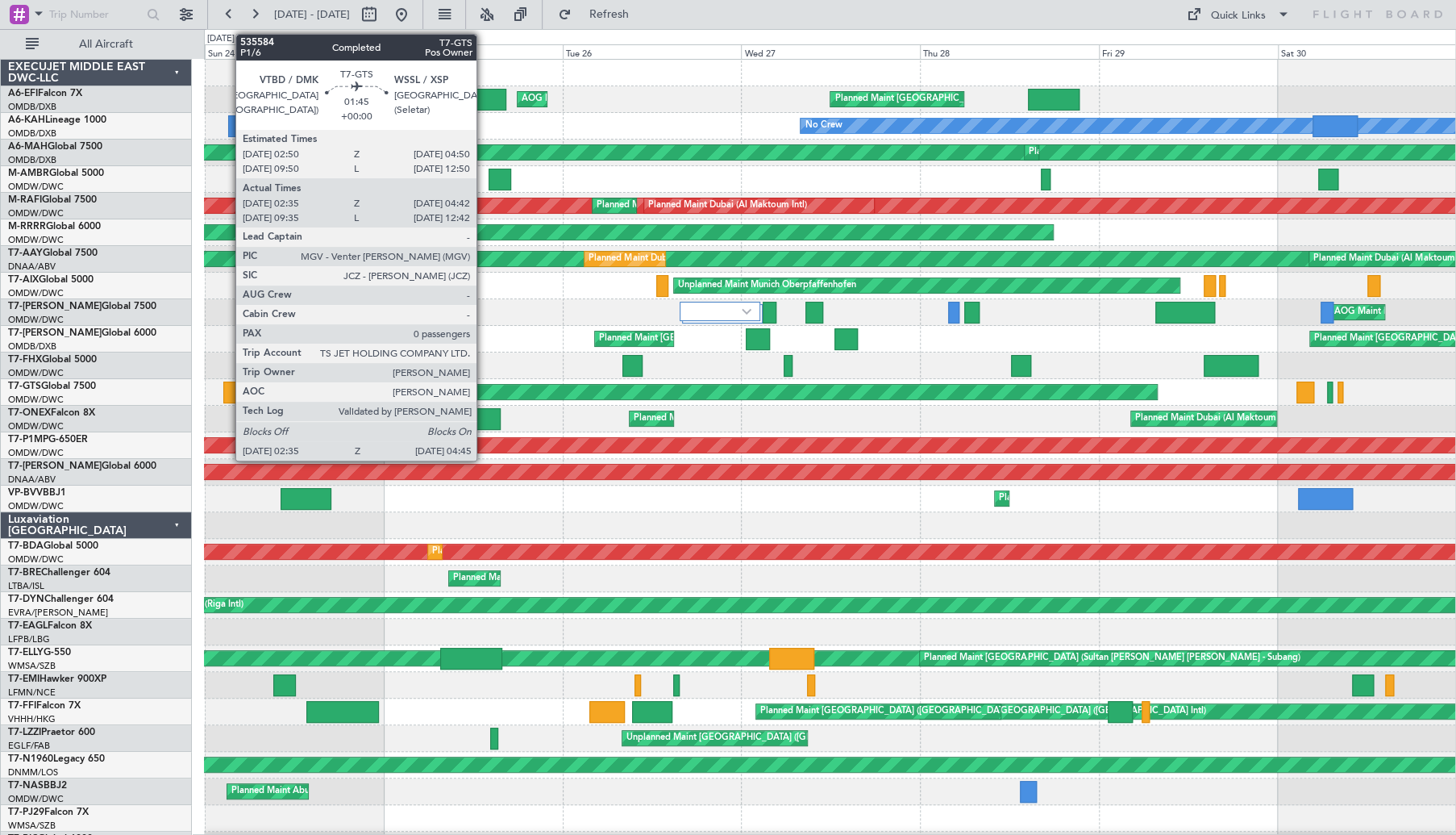
click at [227, 391] on div at bounding box center [231, 392] width 17 height 22
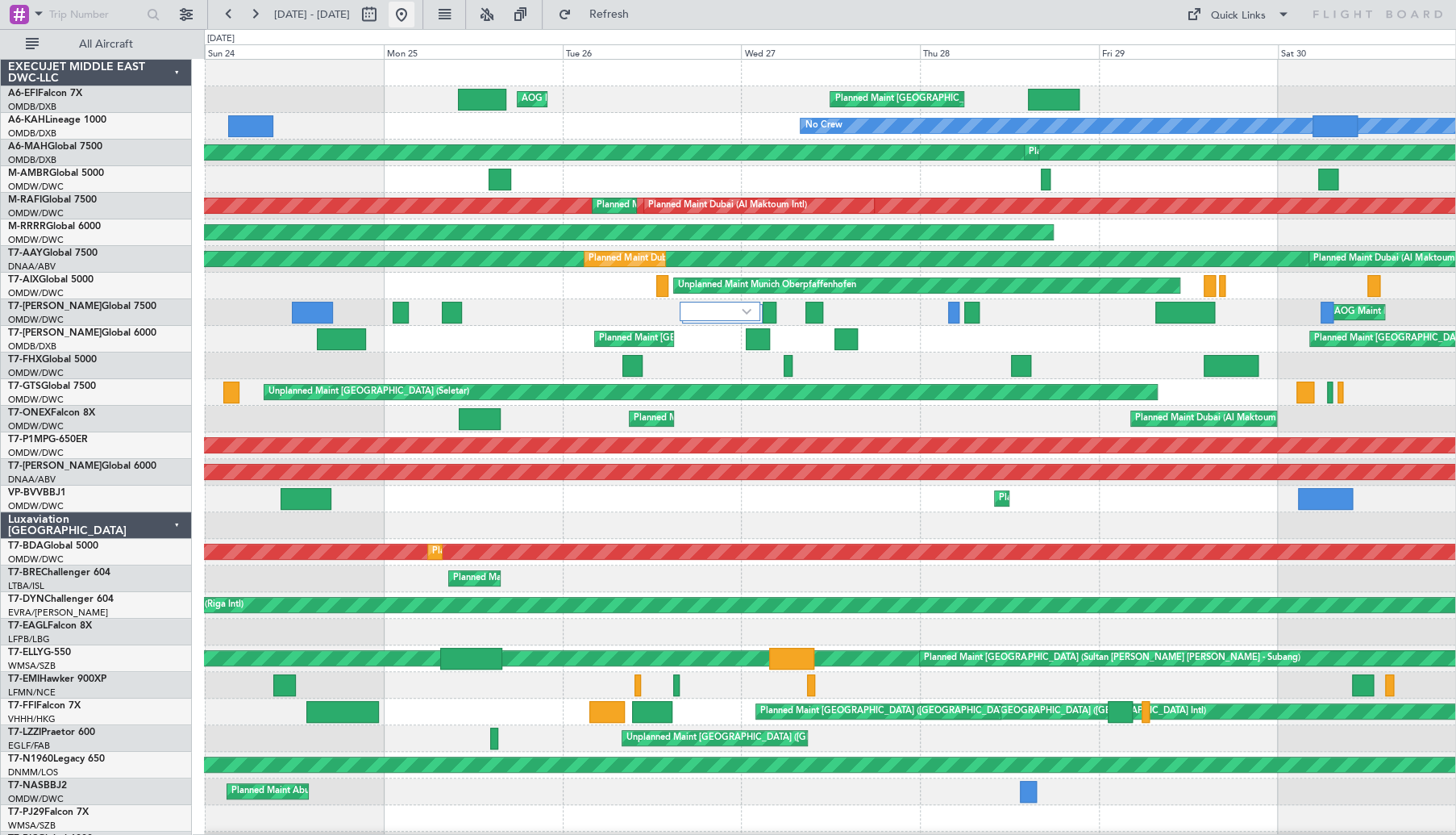
click at [415, 18] on button at bounding box center [401, 15] width 26 height 26
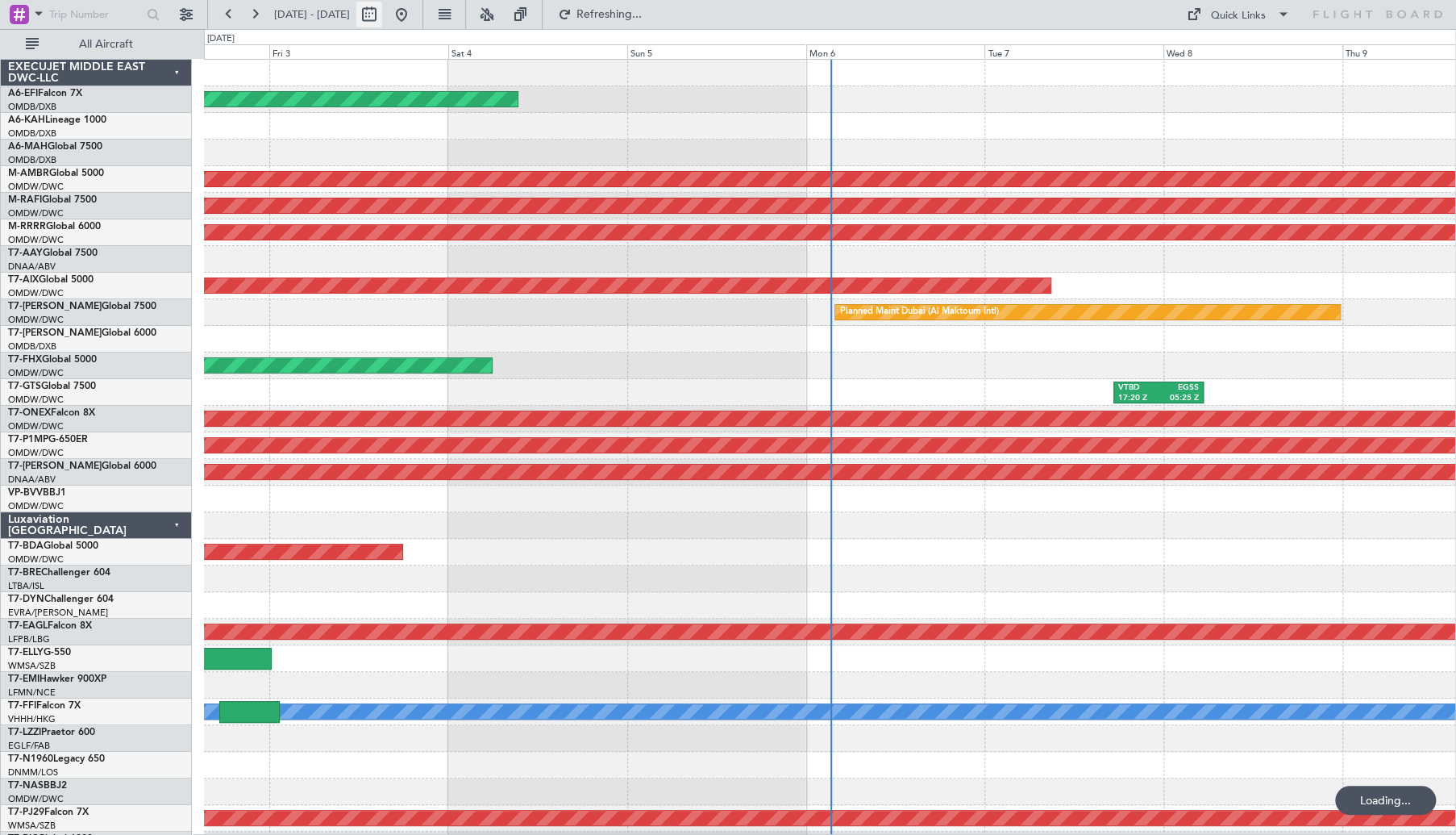
click at [382, 17] on button at bounding box center [369, 15] width 26 height 26
select select "10"
select select "2025"
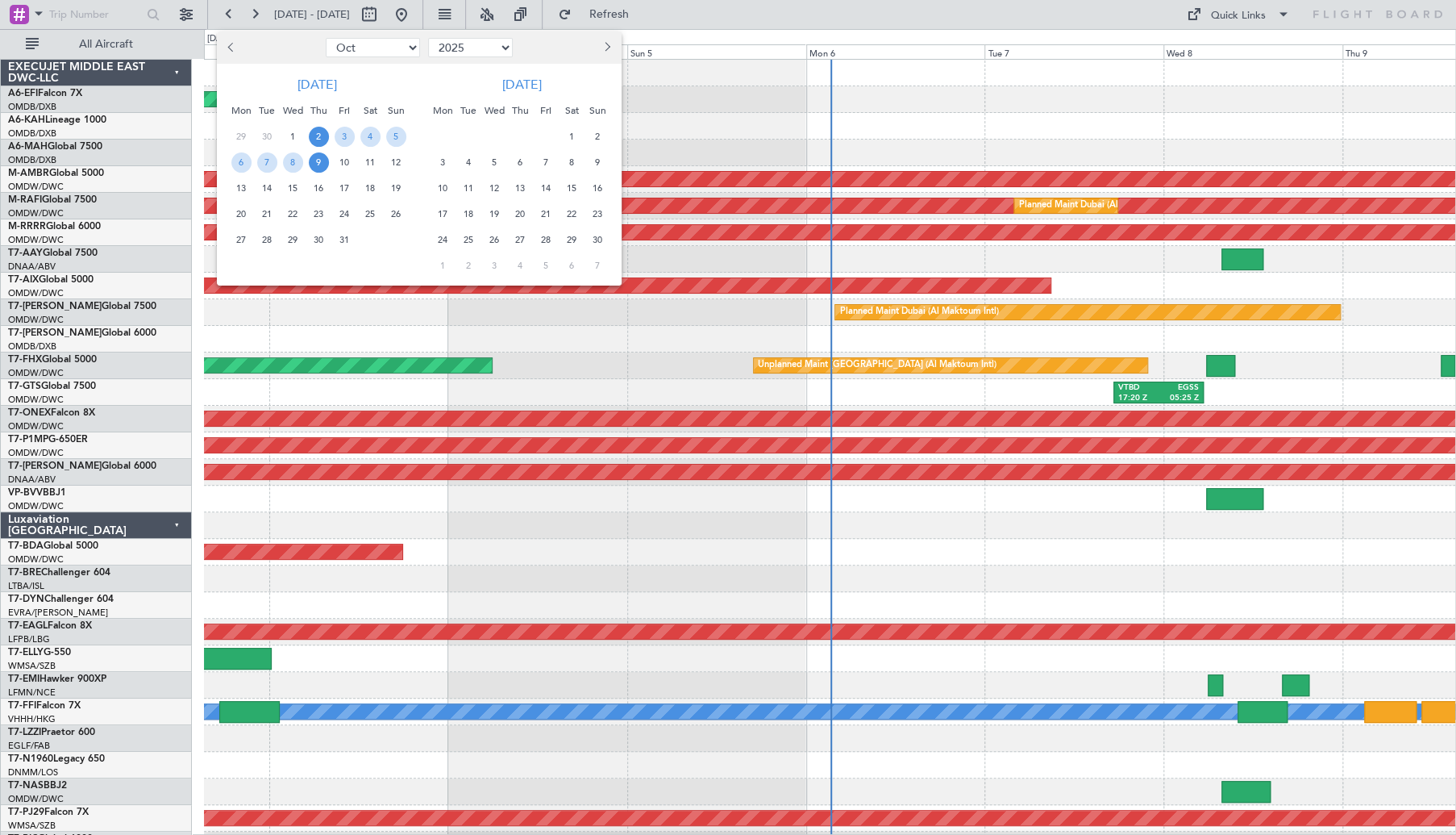
click at [229, 53] on button "Previous month" at bounding box center [231, 47] width 17 height 26
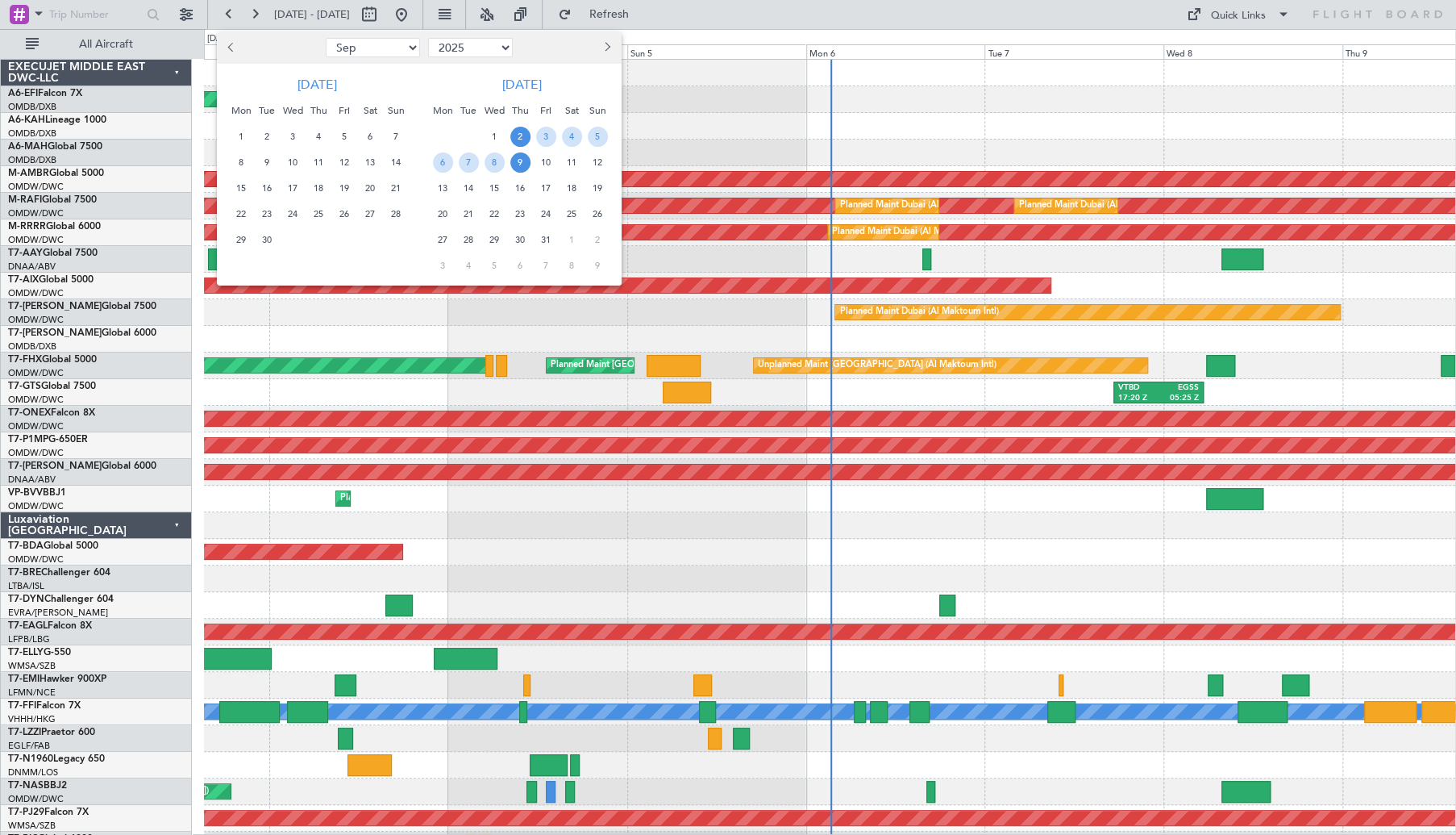
click at [229, 53] on button "Previous month" at bounding box center [231, 47] width 17 height 26
select select "8"
click at [297, 241] on span "27" at bounding box center [293, 240] width 20 height 20
click at [312, 240] on span "28" at bounding box center [319, 240] width 20 height 20
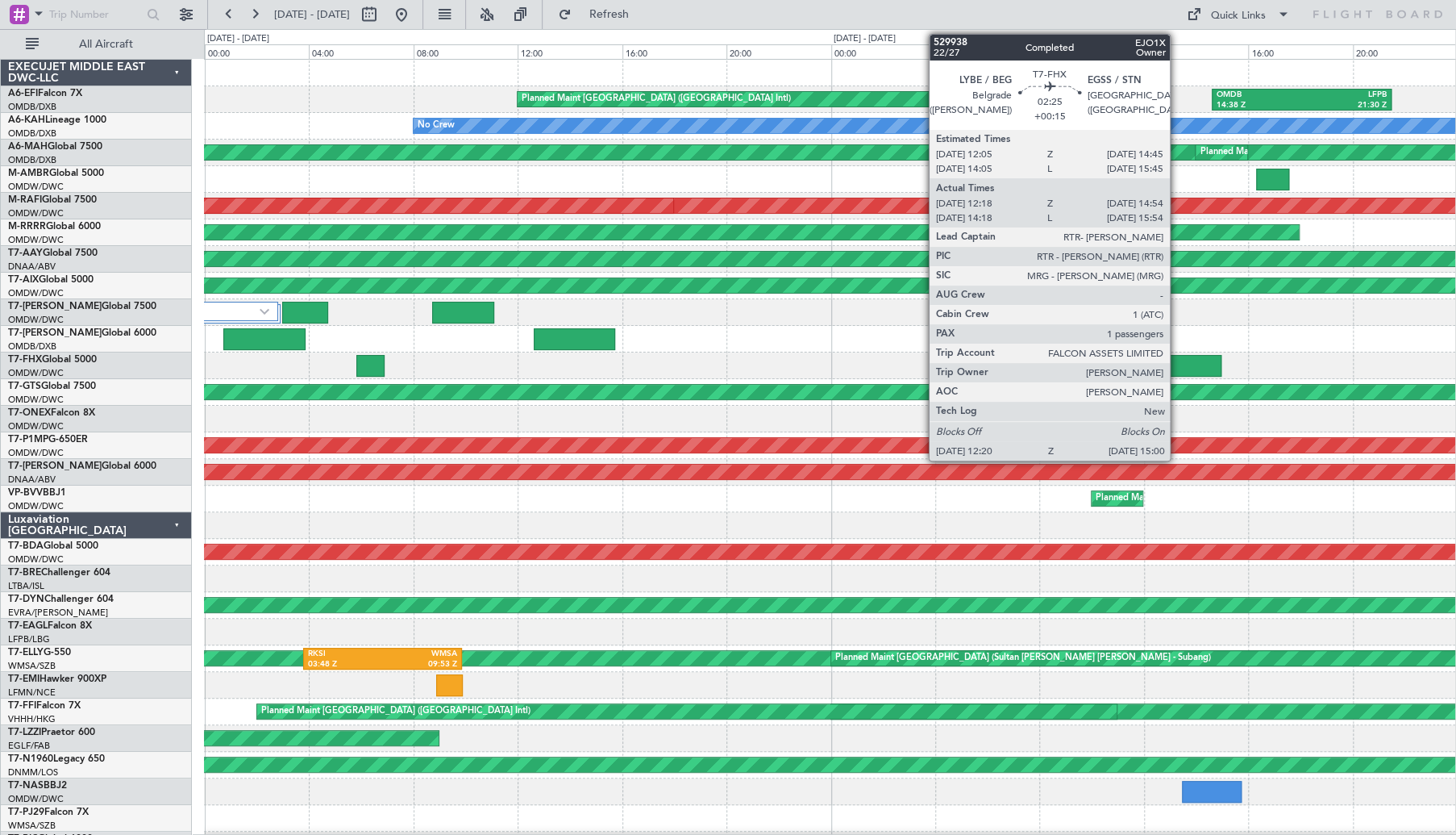
click at [1196, 366] on div at bounding box center [1186, 366] width 70 height 22
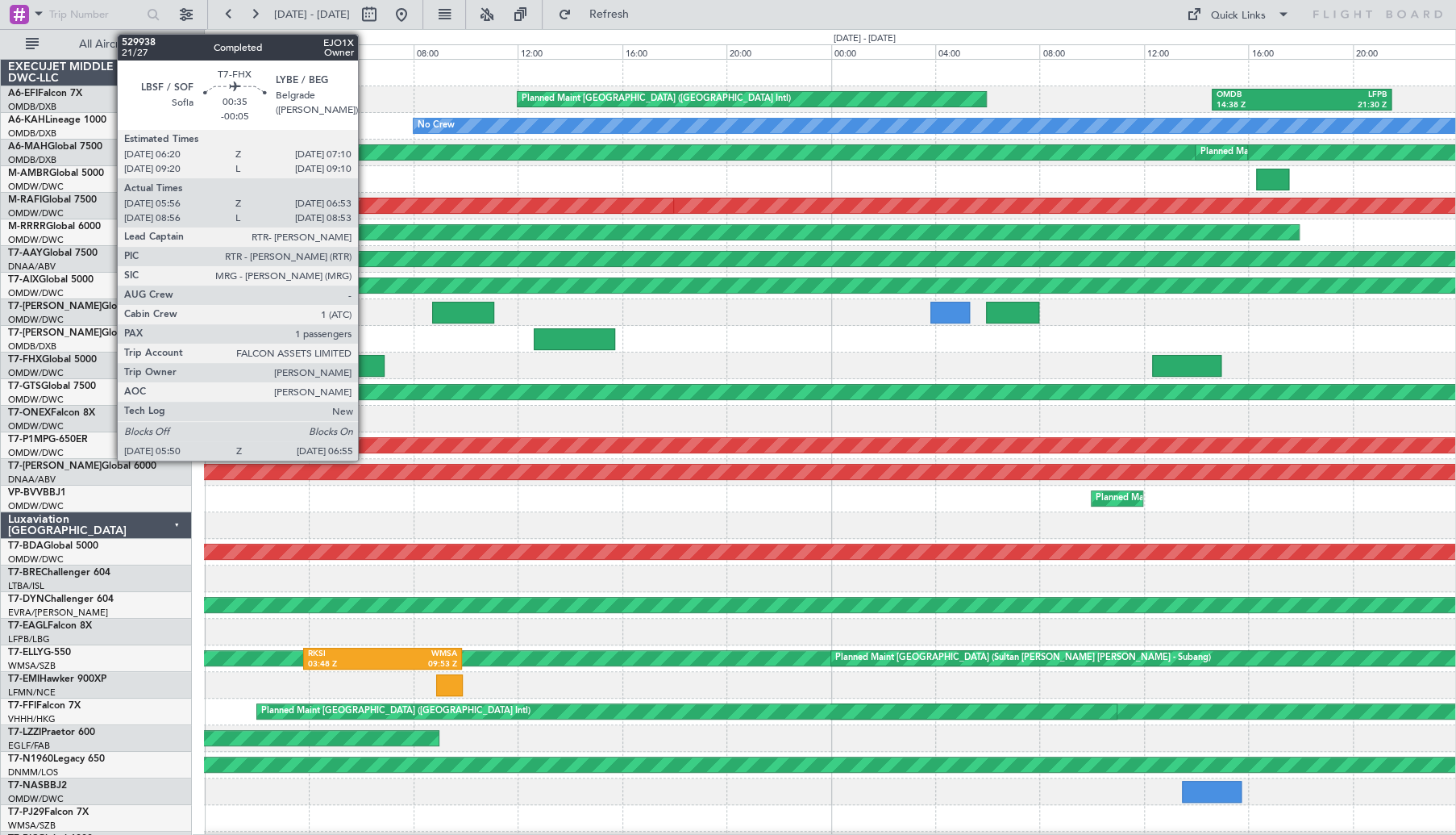
click at [365, 362] on div at bounding box center [371, 366] width 29 height 22
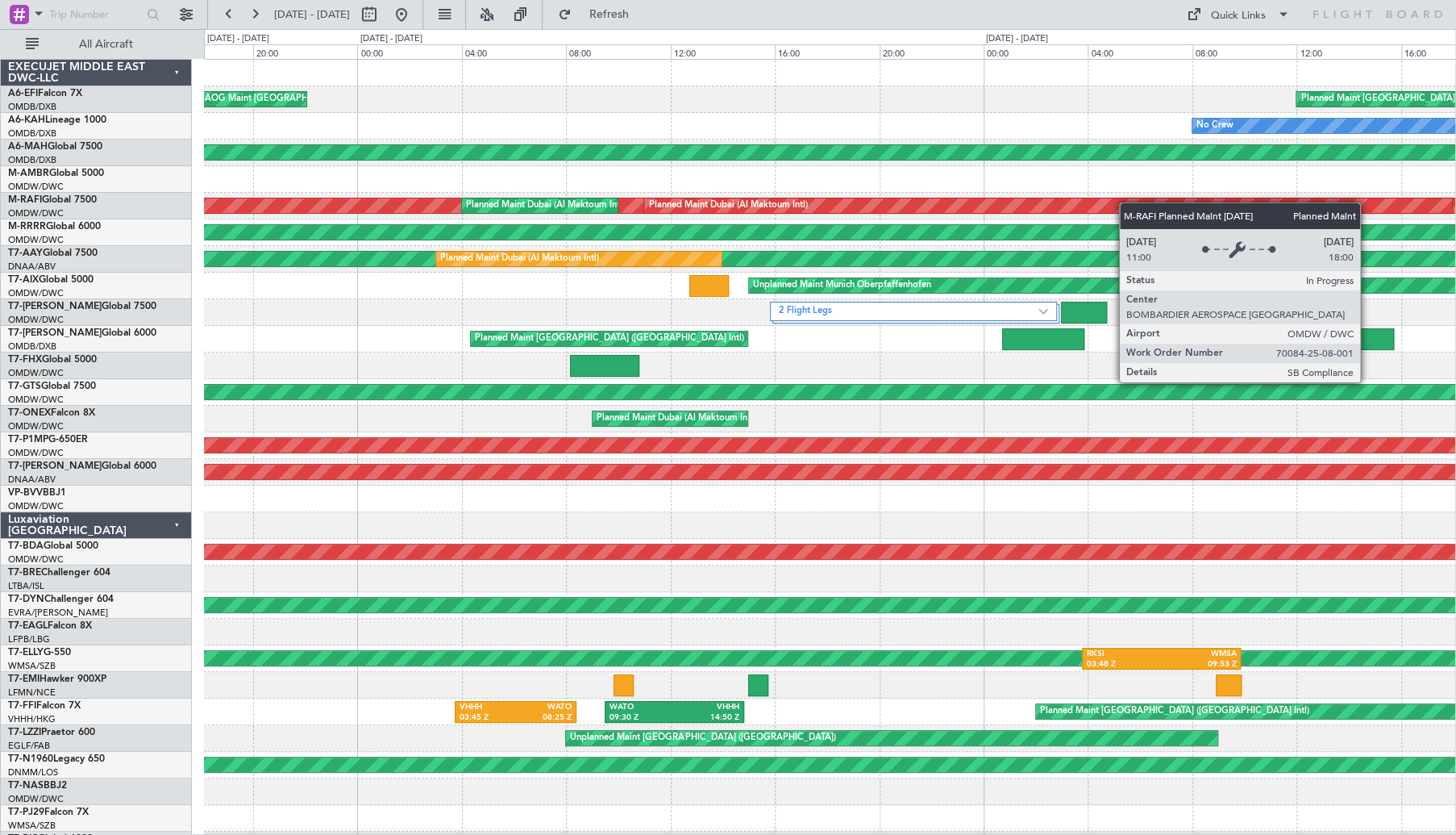
click at [1152, 206] on div "Planned Maint Dubai (Dubai Intl) AOG Maint Dubai (Dubai Intl) LSGG 10:03 Z OMDB…" at bounding box center [829, 538] width 1251 height 958
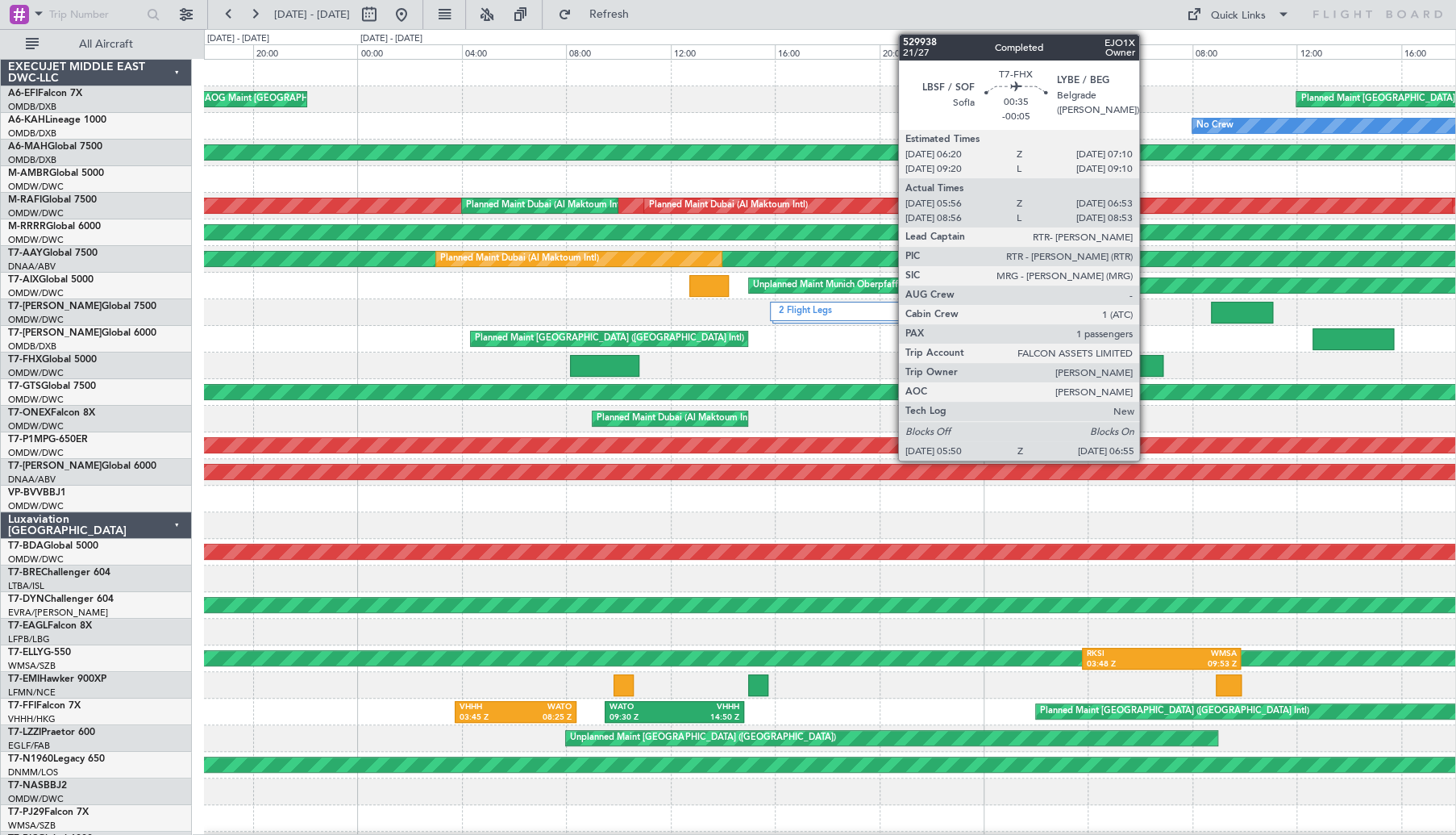
click at [1146, 366] on div at bounding box center [1150, 366] width 29 height 22
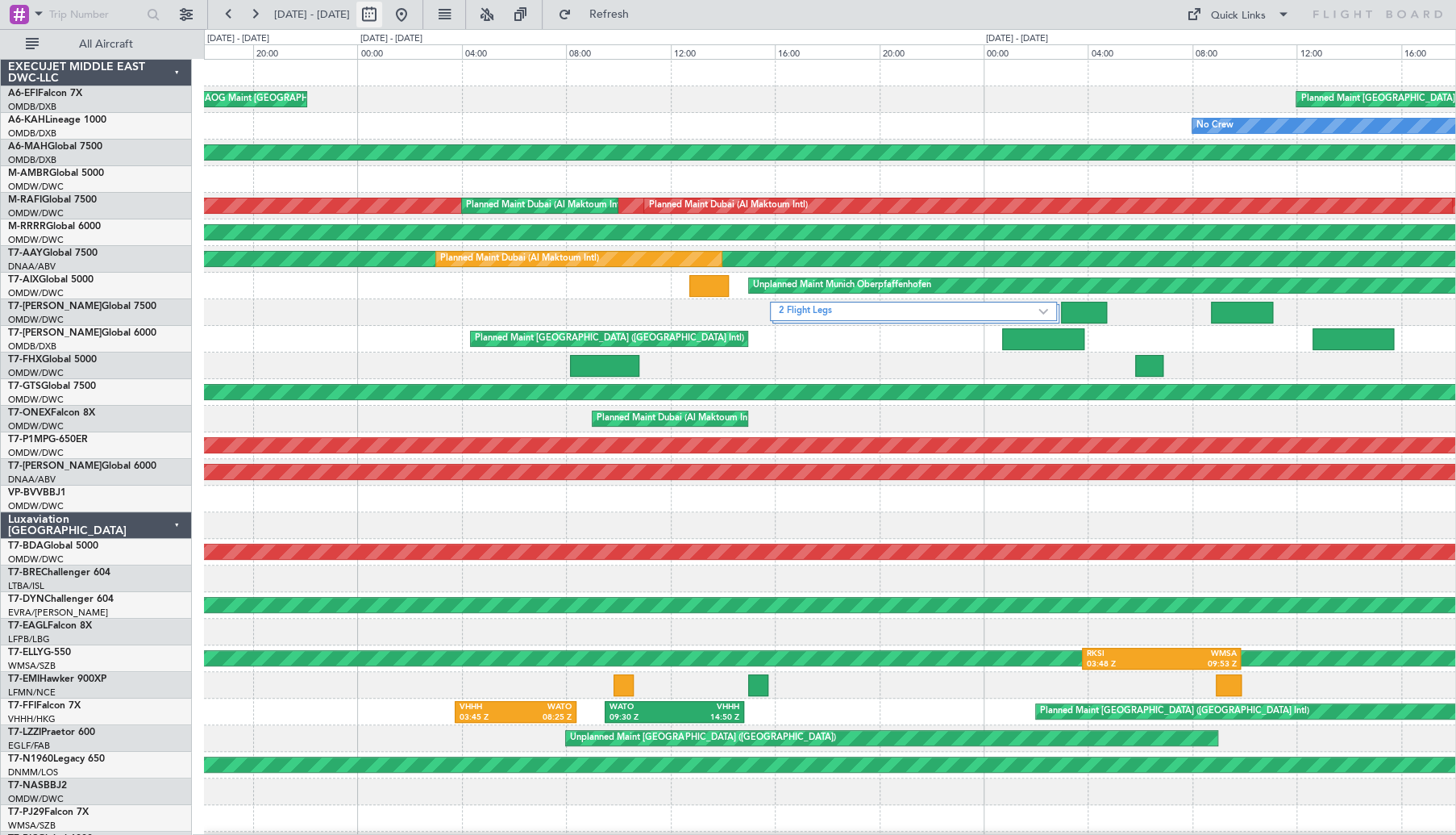
click at [382, 9] on button at bounding box center [369, 15] width 26 height 26
select select "8"
select select "2025"
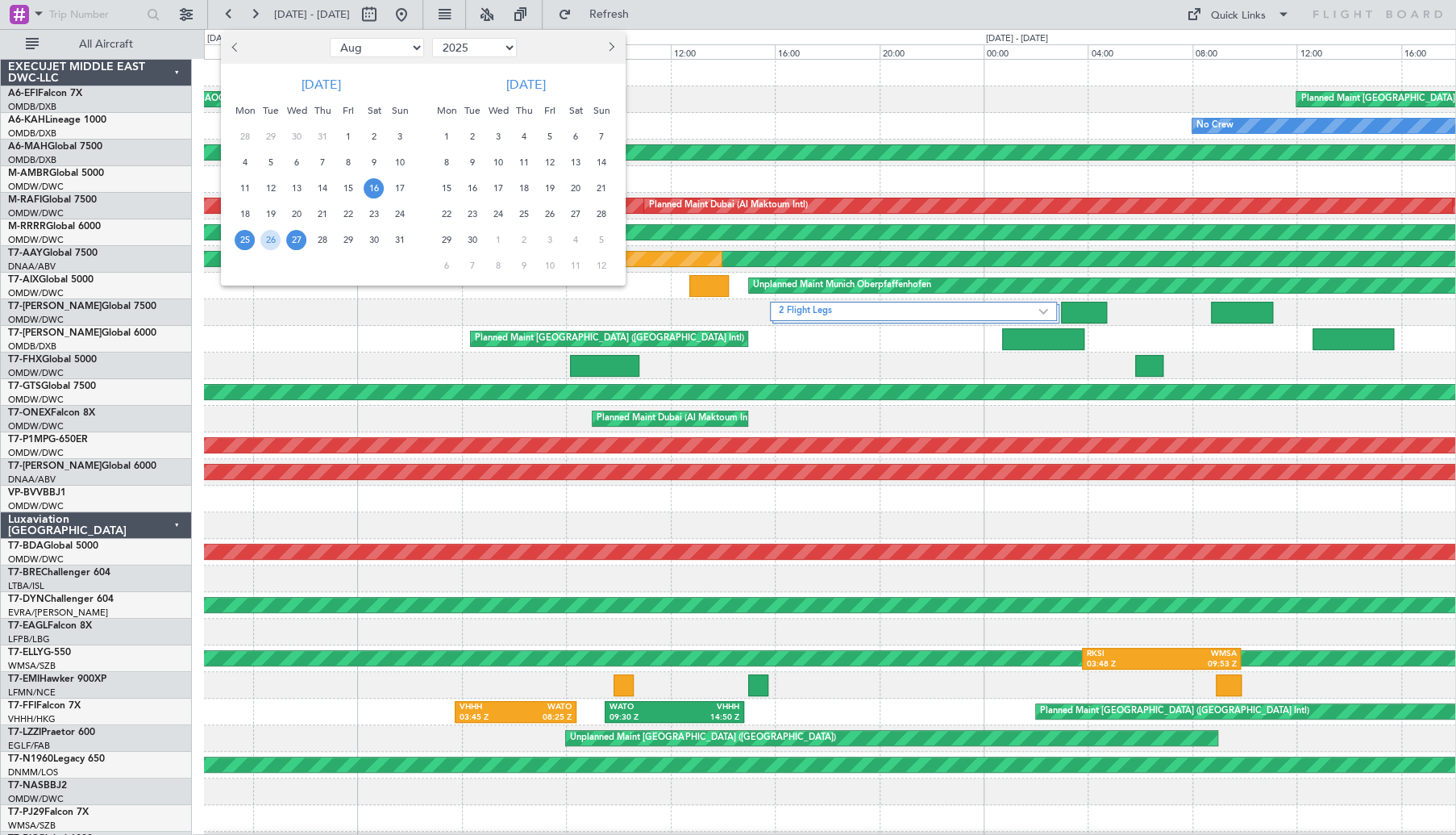
click at [370, 184] on span "16" at bounding box center [374, 189] width 20 height 20
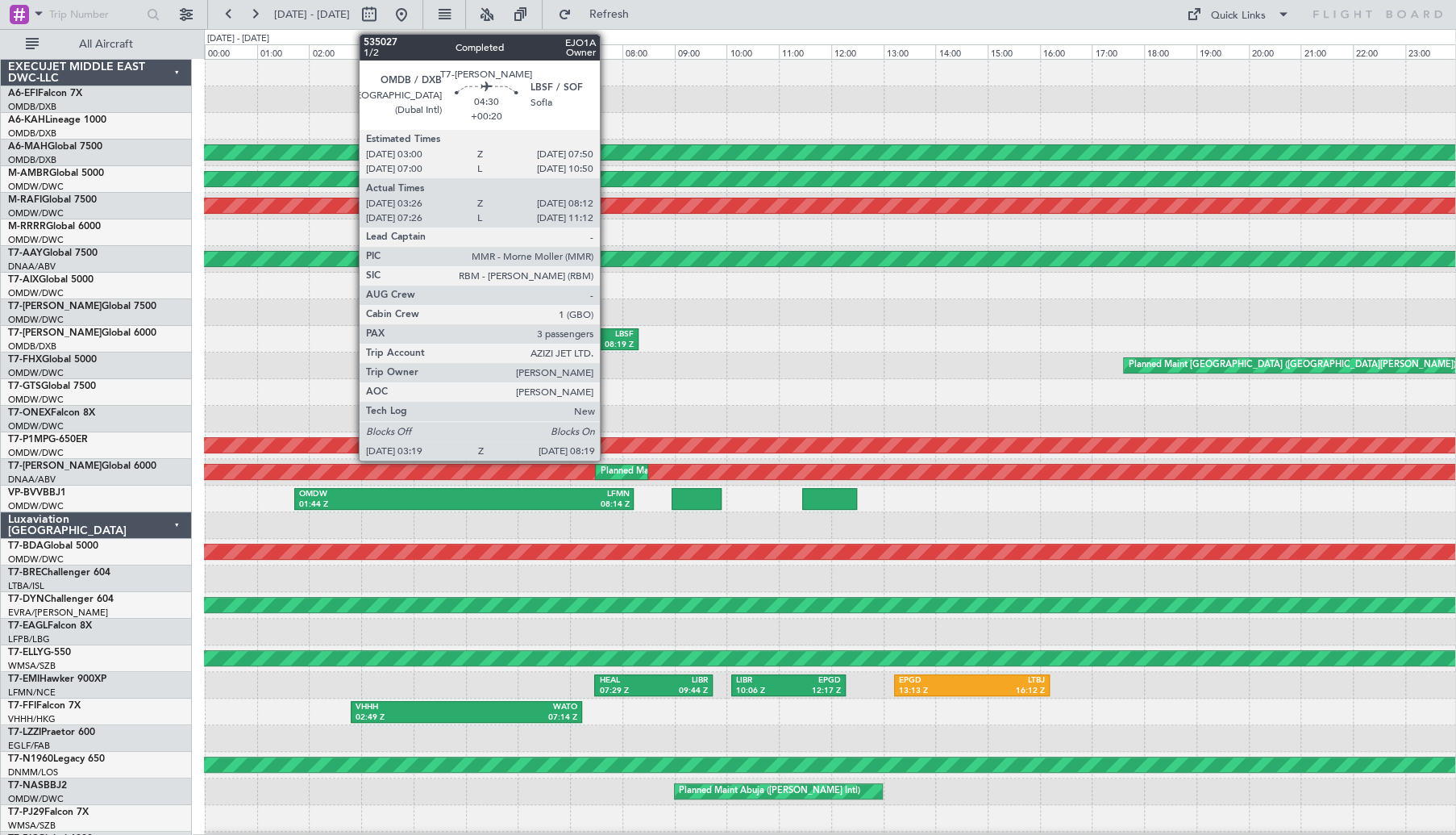
click at [607, 339] on div "08:19 Z" at bounding box center [570, 345] width 126 height 11
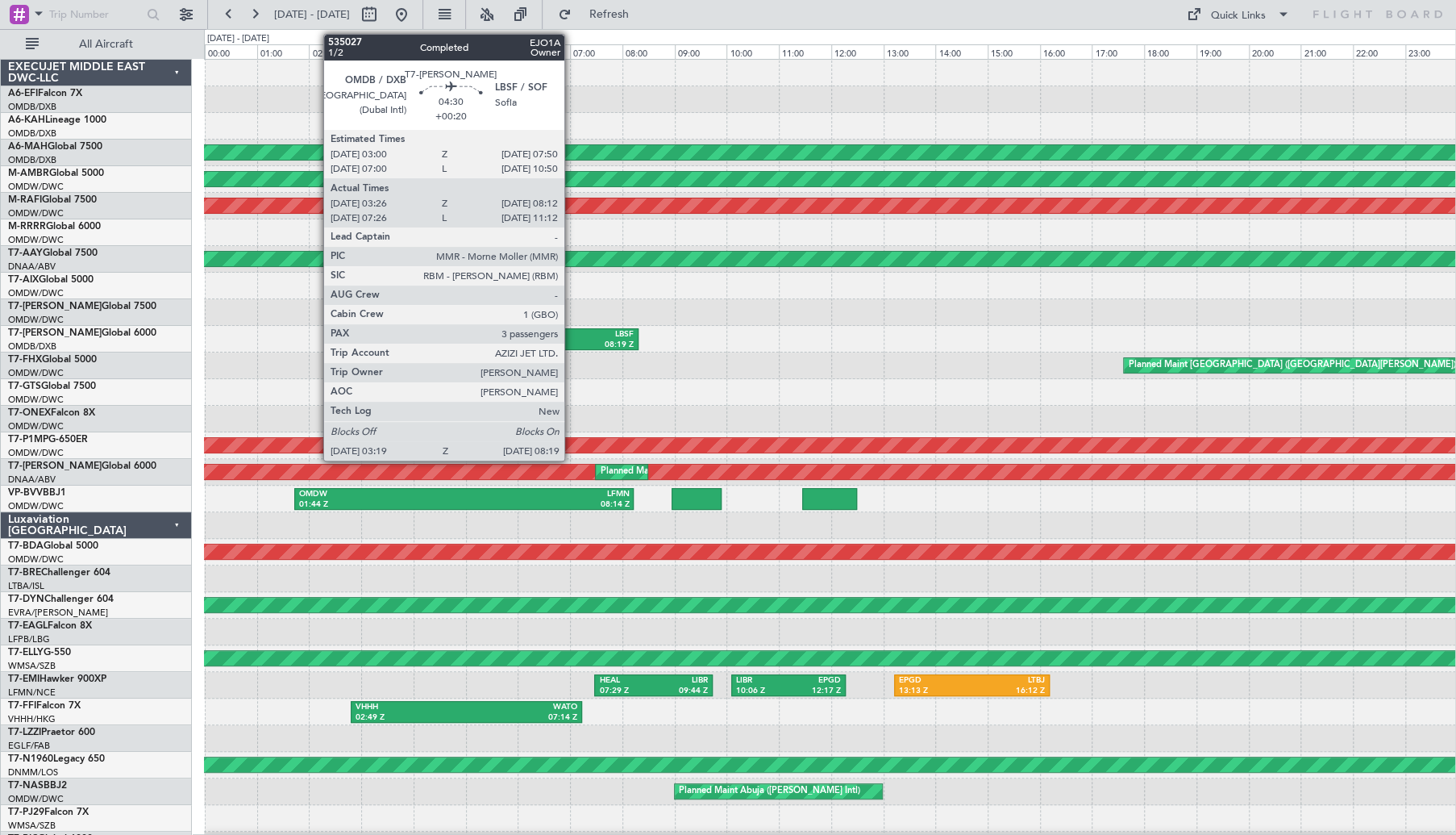
click at [571, 340] on div "08:19 Z" at bounding box center [570, 345] width 126 height 11
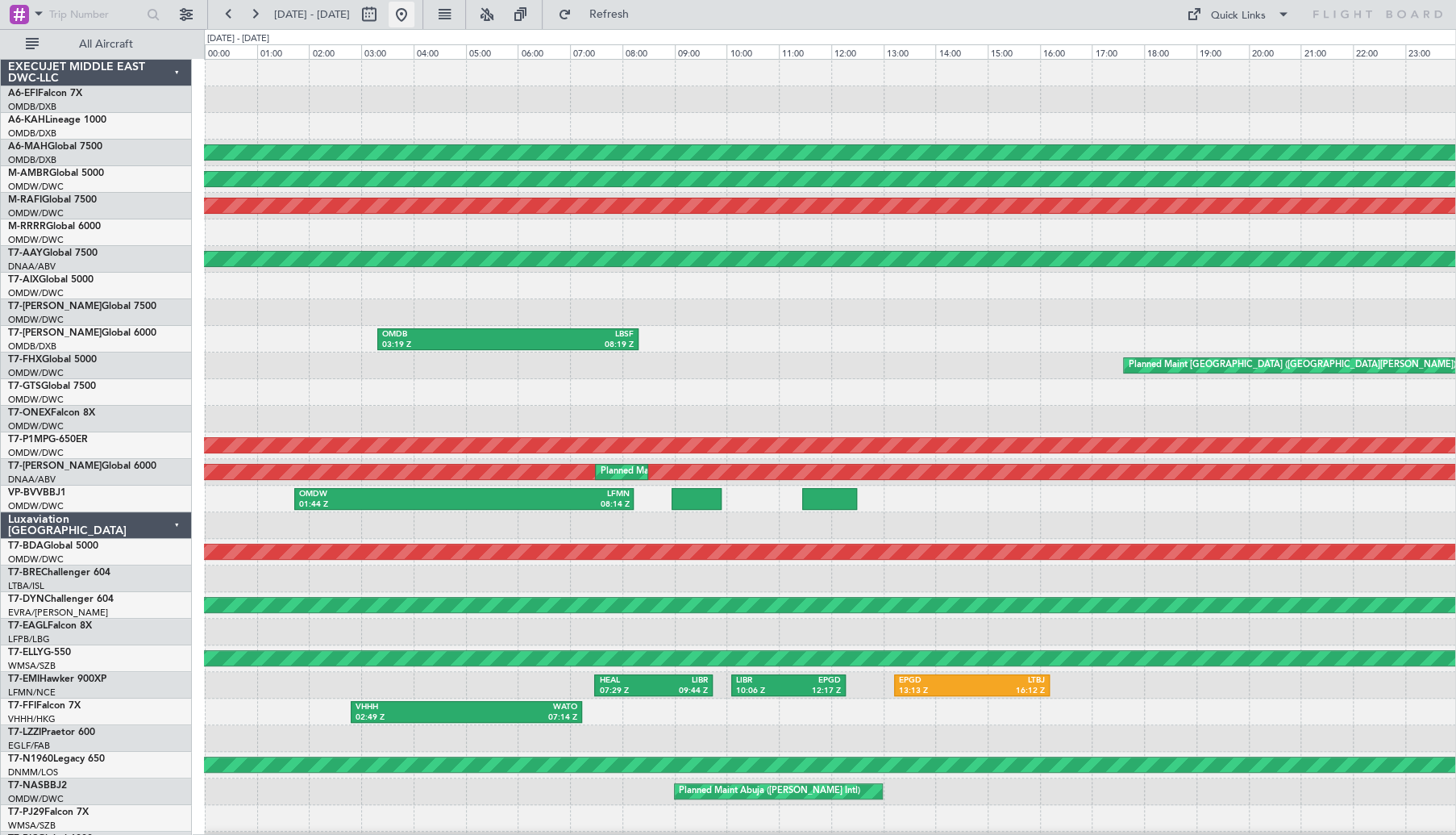
click at [415, 11] on button at bounding box center [401, 15] width 26 height 26
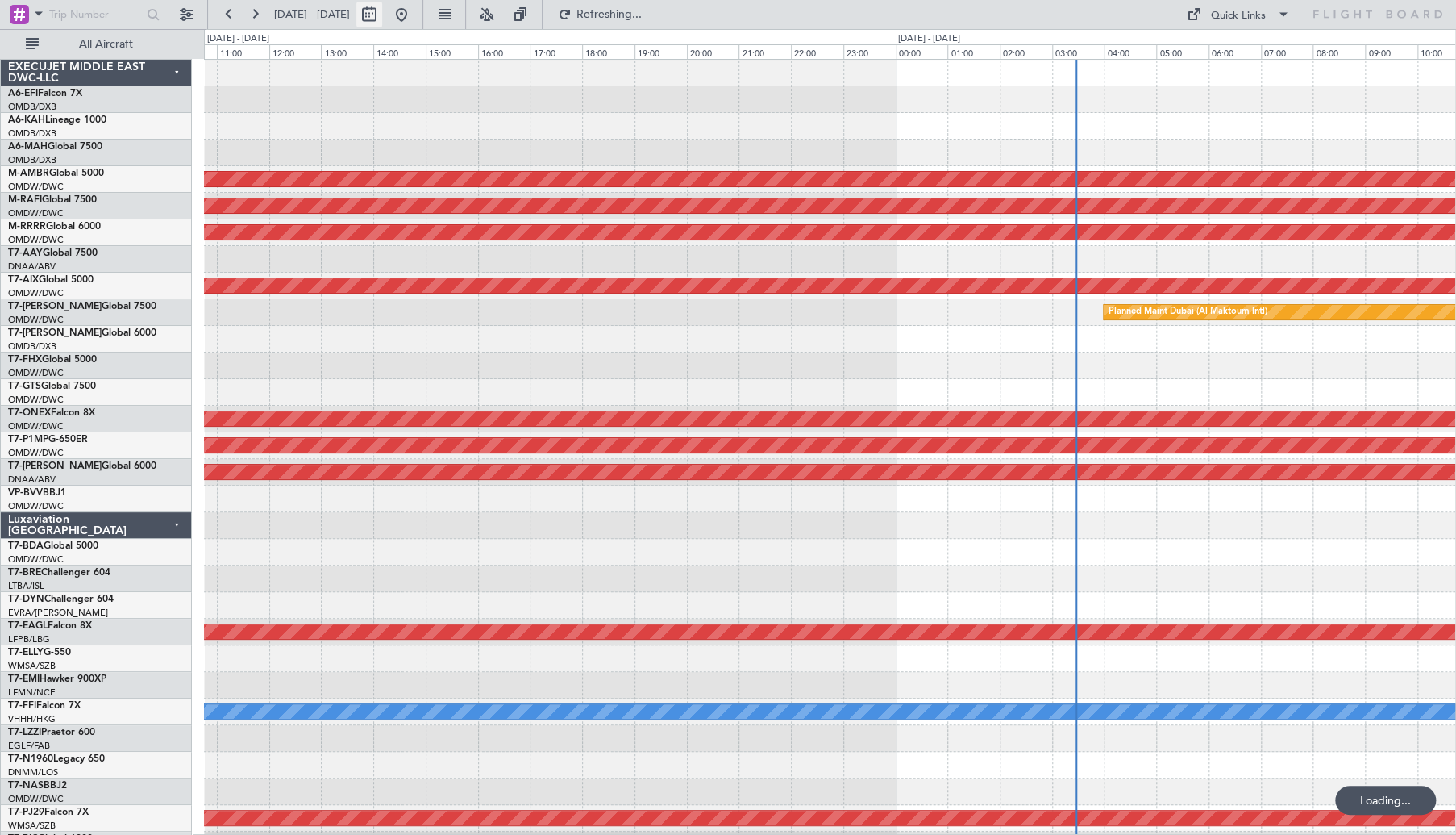
click at [382, 11] on button at bounding box center [369, 15] width 26 height 26
select select "10"
select select "2025"
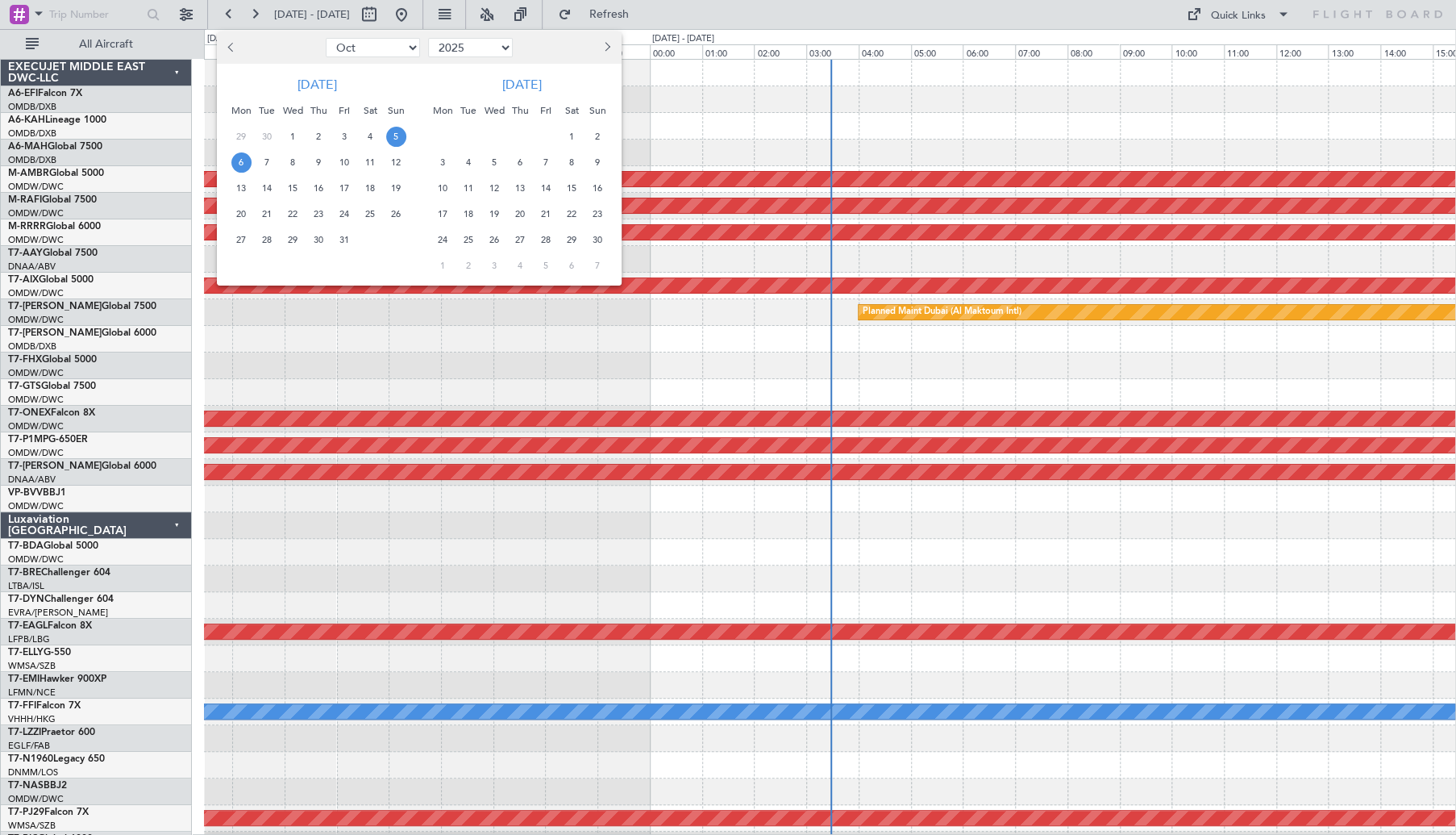
click at [234, 10] on div at bounding box center [728, 418] width 1456 height 835
click at [234, 10] on button at bounding box center [229, 15] width 26 height 26
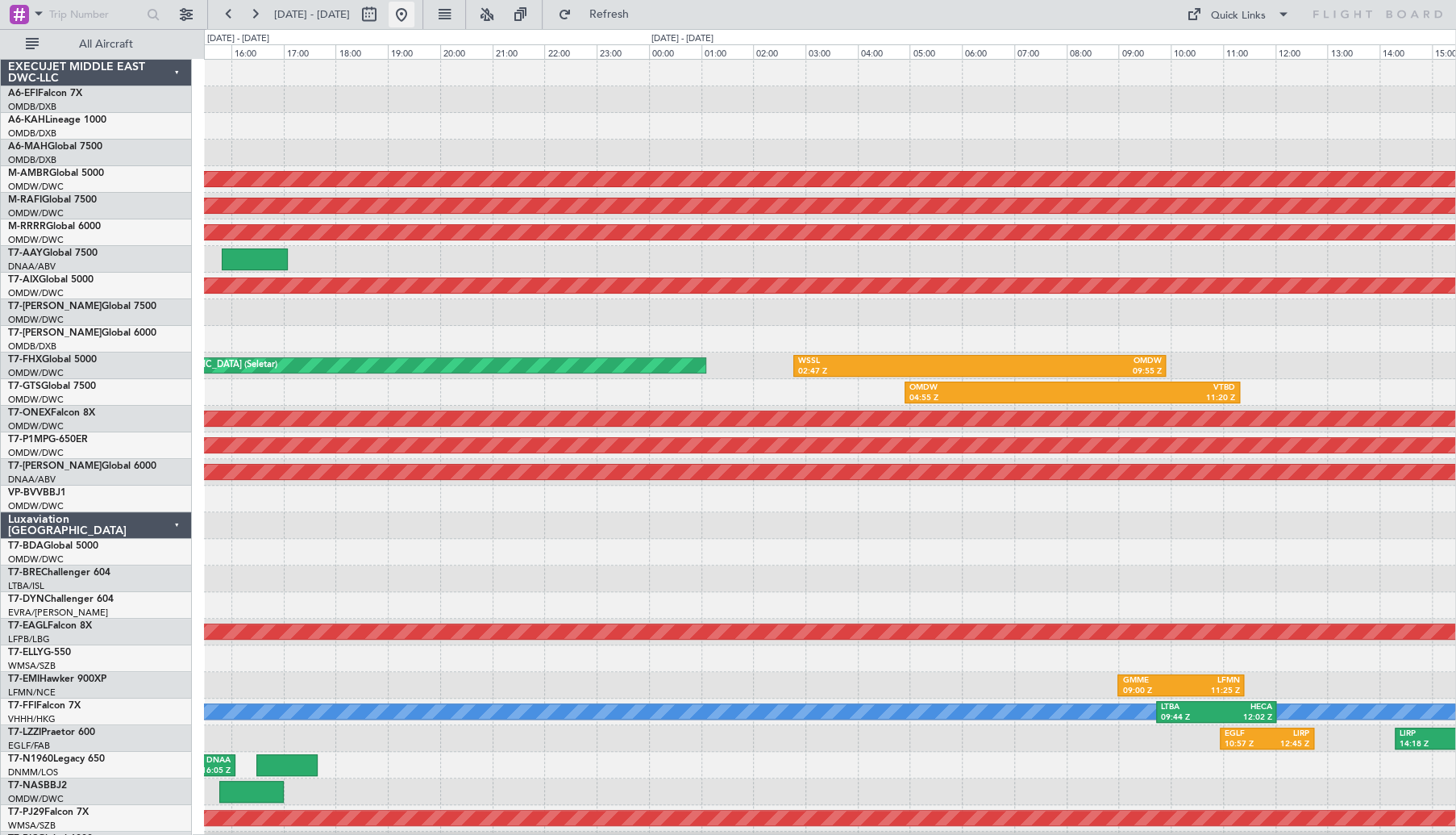
click at [415, 5] on button at bounding box center [401, 15] width 26 height 26
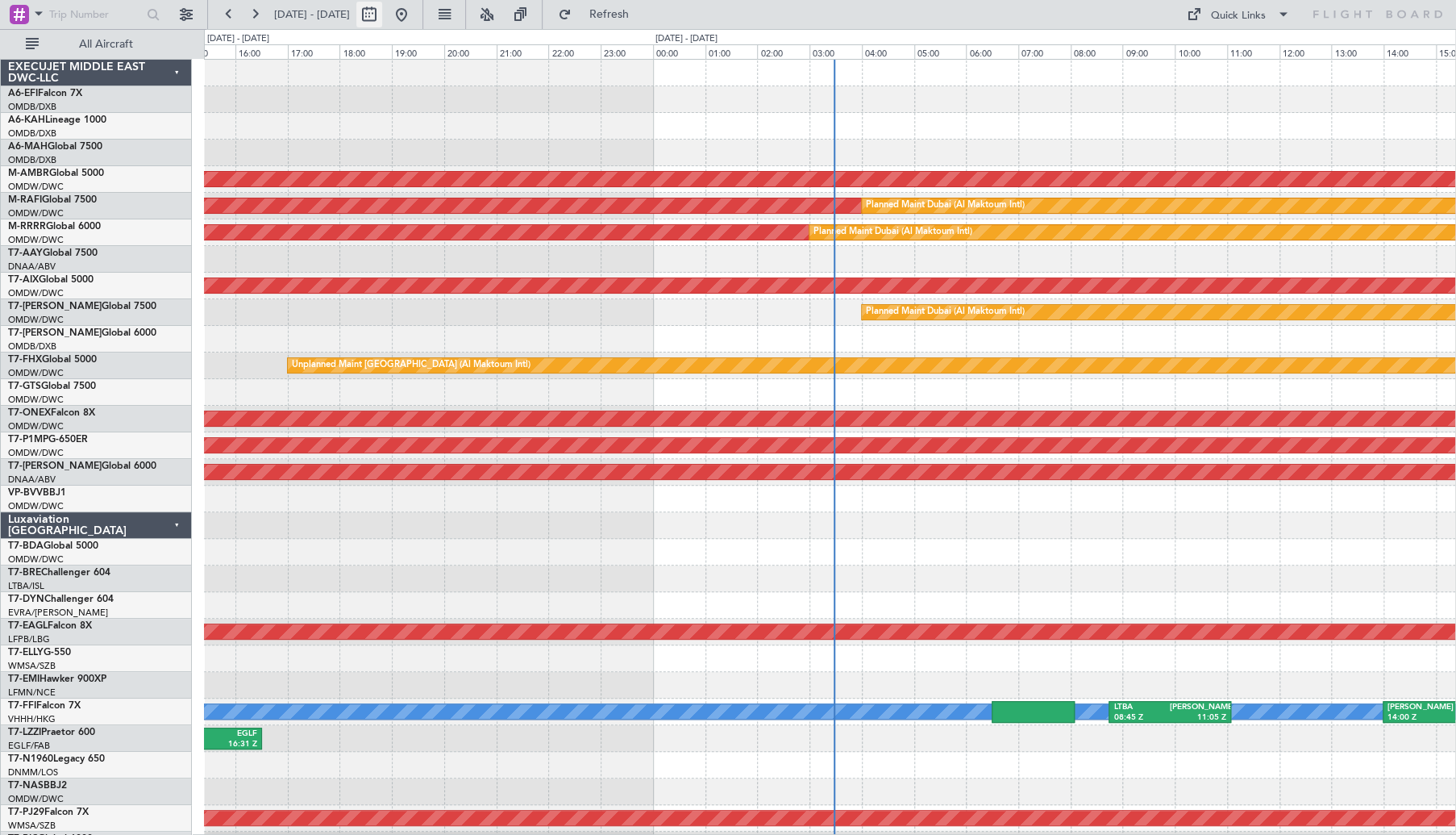
click at [382, 11] on button at bounding box center [369, 15] width 26 height 26
select select "10"
select select "2025"
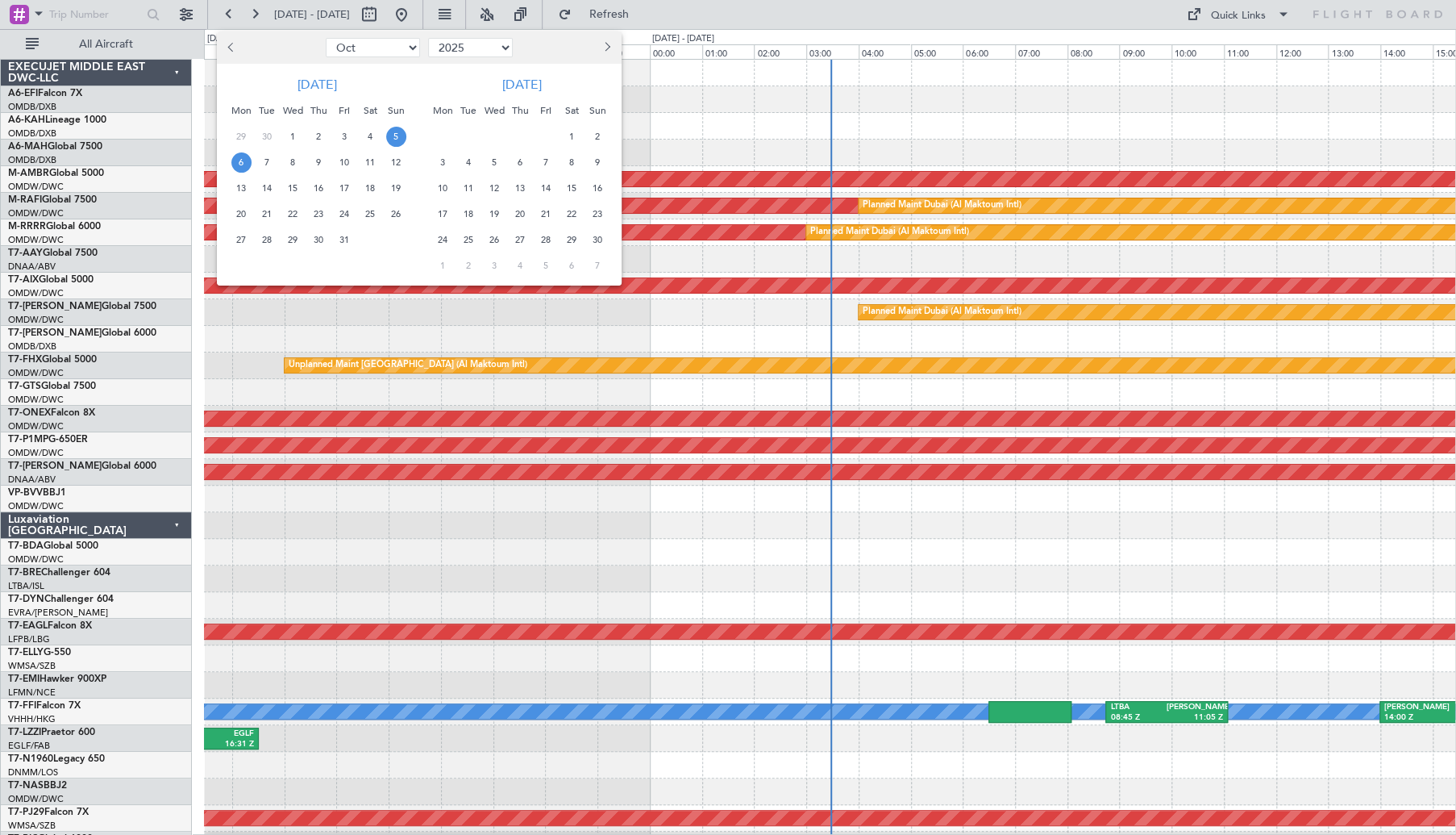
click at [236, 47] on button "Previous month" at bounding box center [231, 47] width 17 height 26
select select "8"
click at [372, 242] on span "30" at bounding box center [370, 240] width 20 height 20
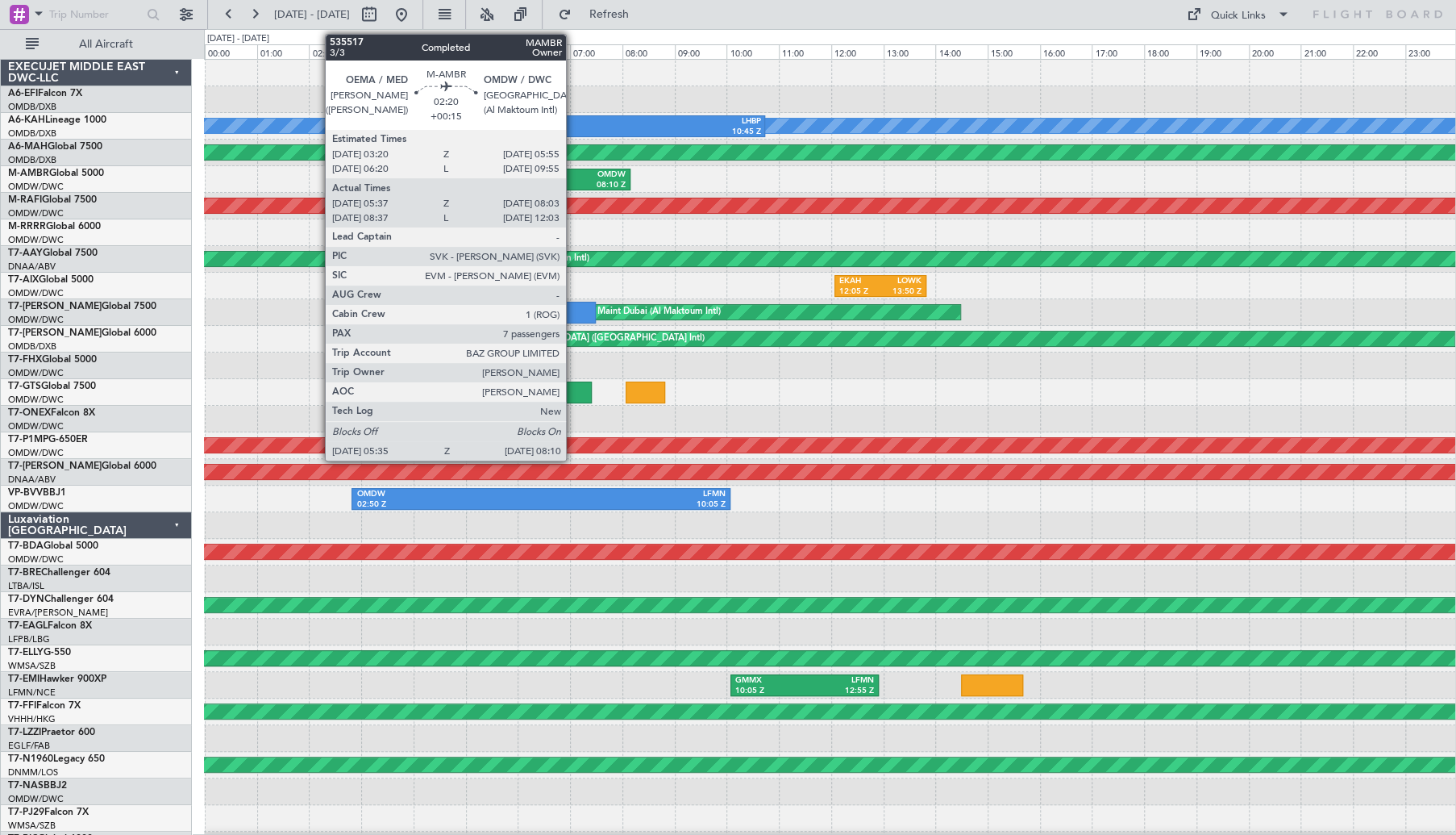
click at [573, 179] on div "OMDW" at bounding box center [594, 175] width 63 height 11
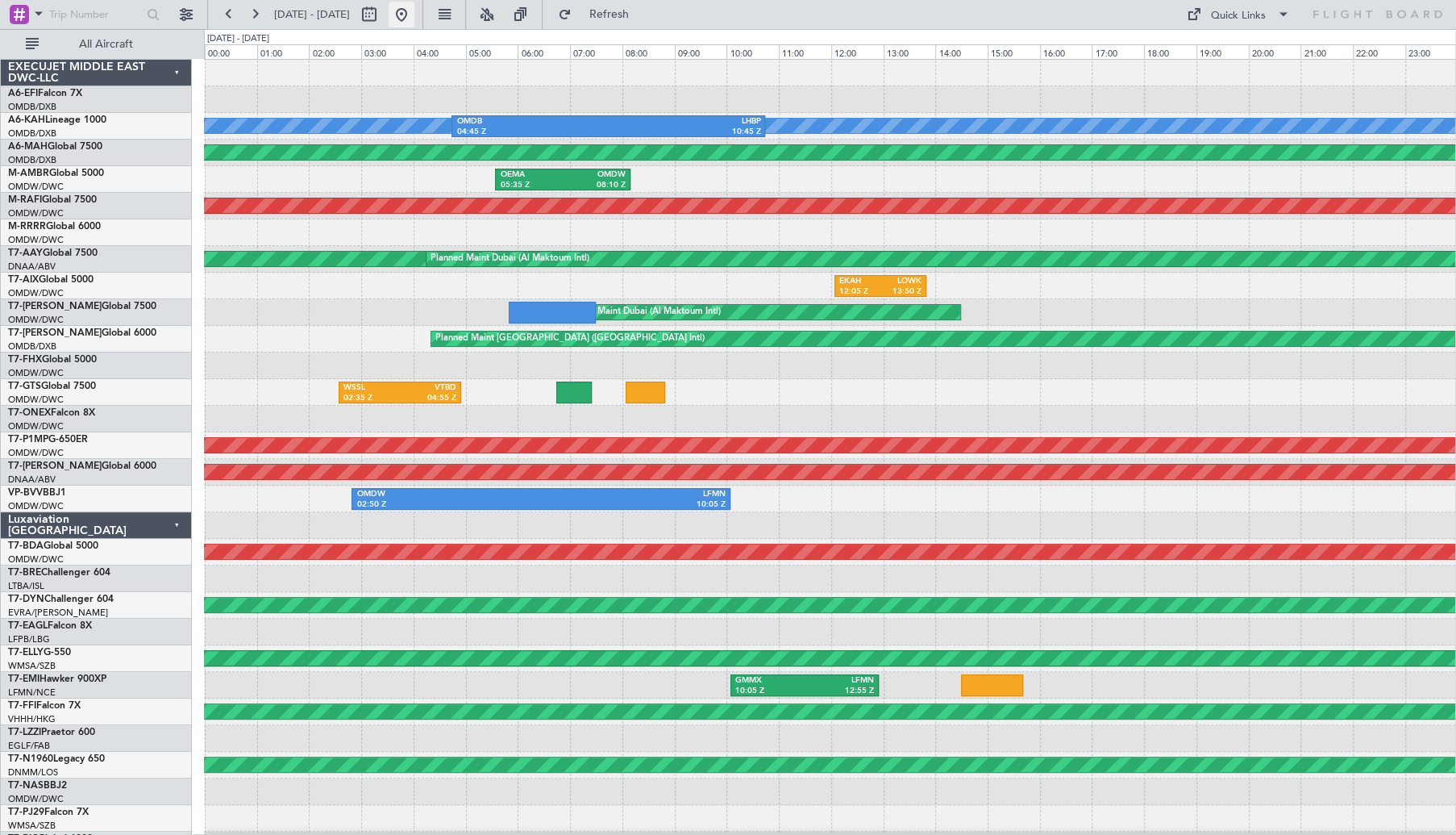
click at [415, 14] on button at bounding box center [401, 15] width 26 height 26
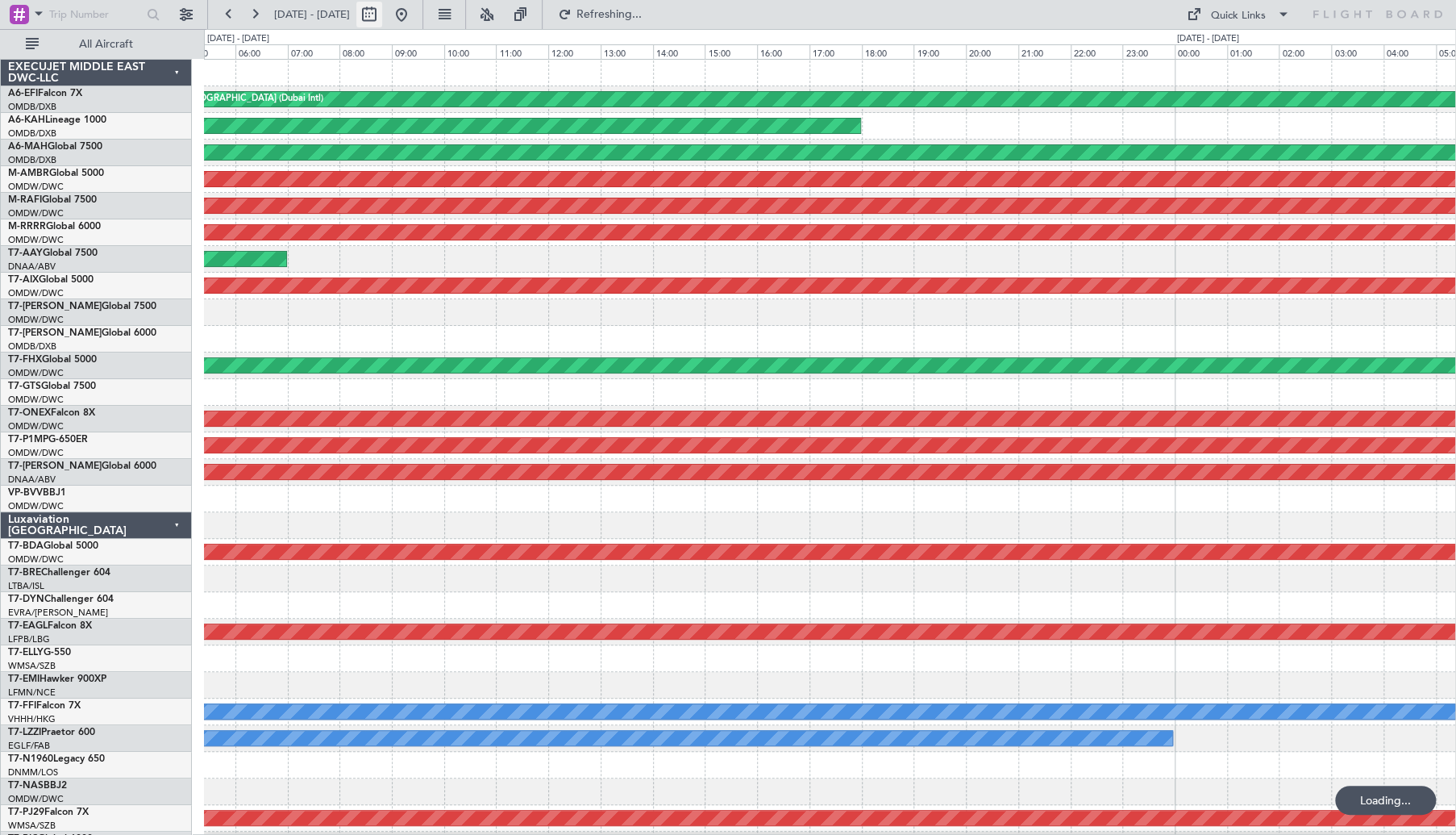
click at [382, 17] on button at bounding box center [369, 15] width 26 height 26
select select "10"
select select "2025"
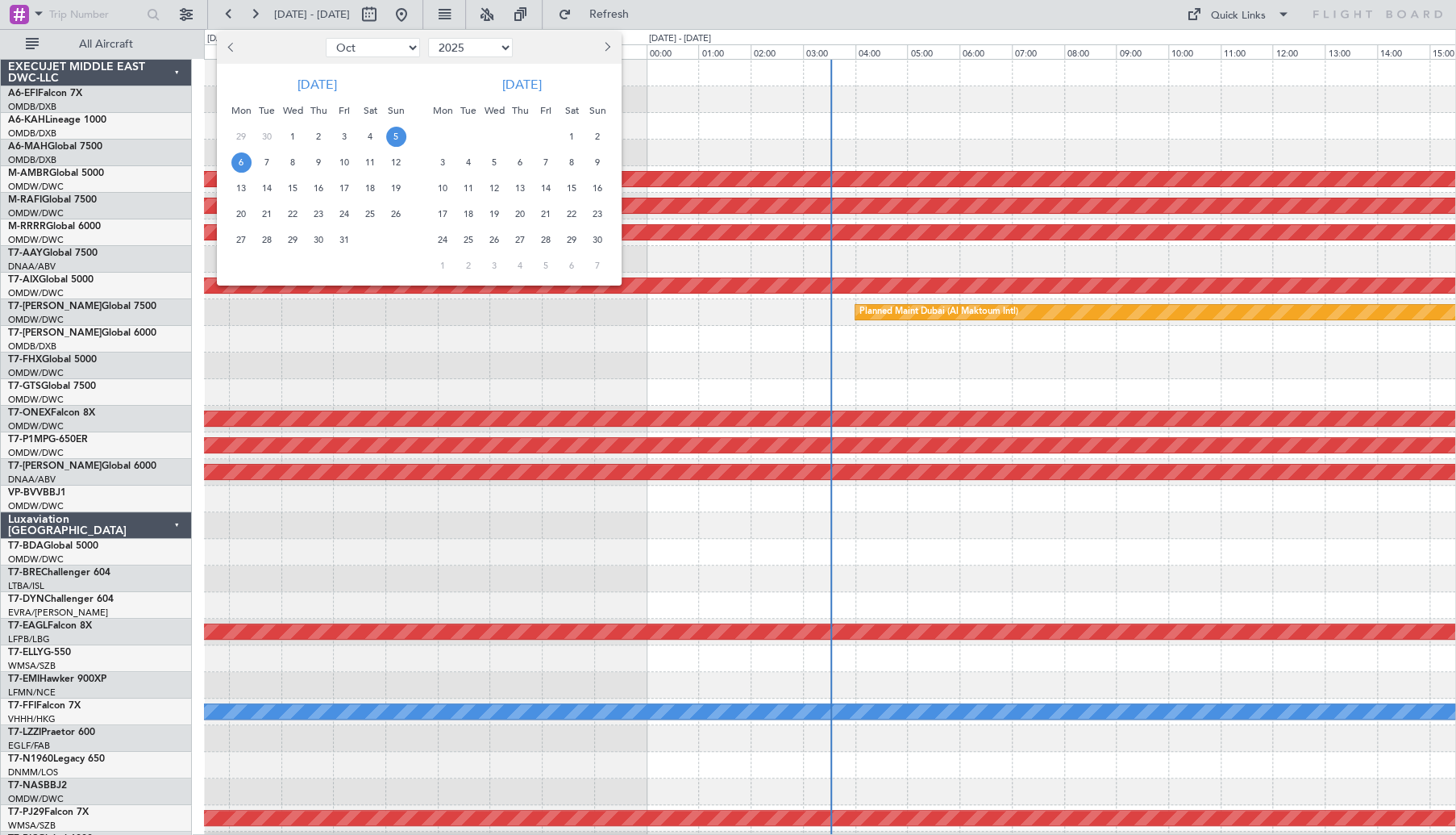
click at [229, 44] on button "Previous month" at bounding box center [231, 47] width 17 height 26
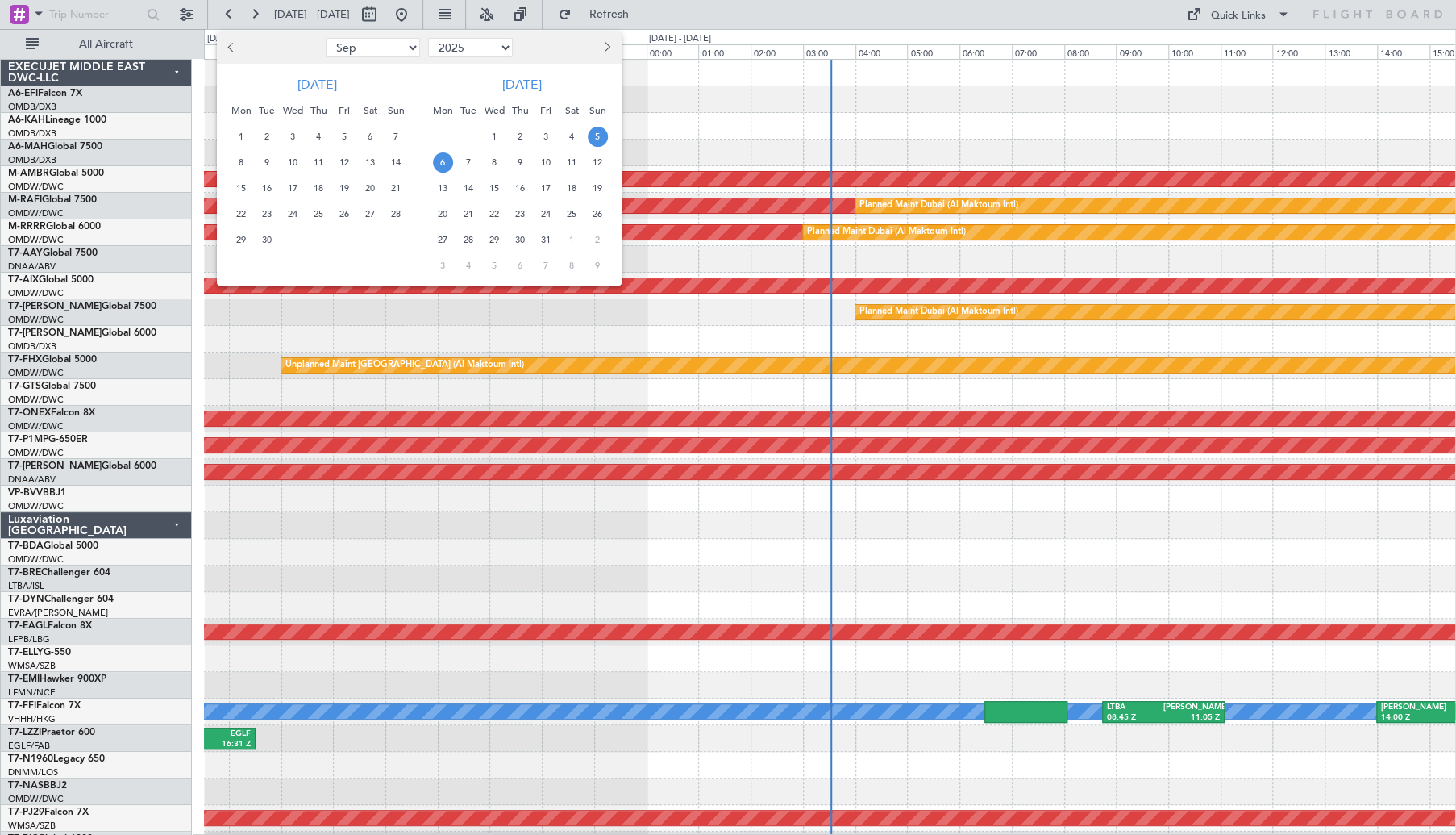
click at [229, 44] on button "Previous month" at bounding box center [231, 47] width 17 height 26
select select "8"
click at [316, 236] on span "28" at bounding box center [319, 240] width 20 height 20
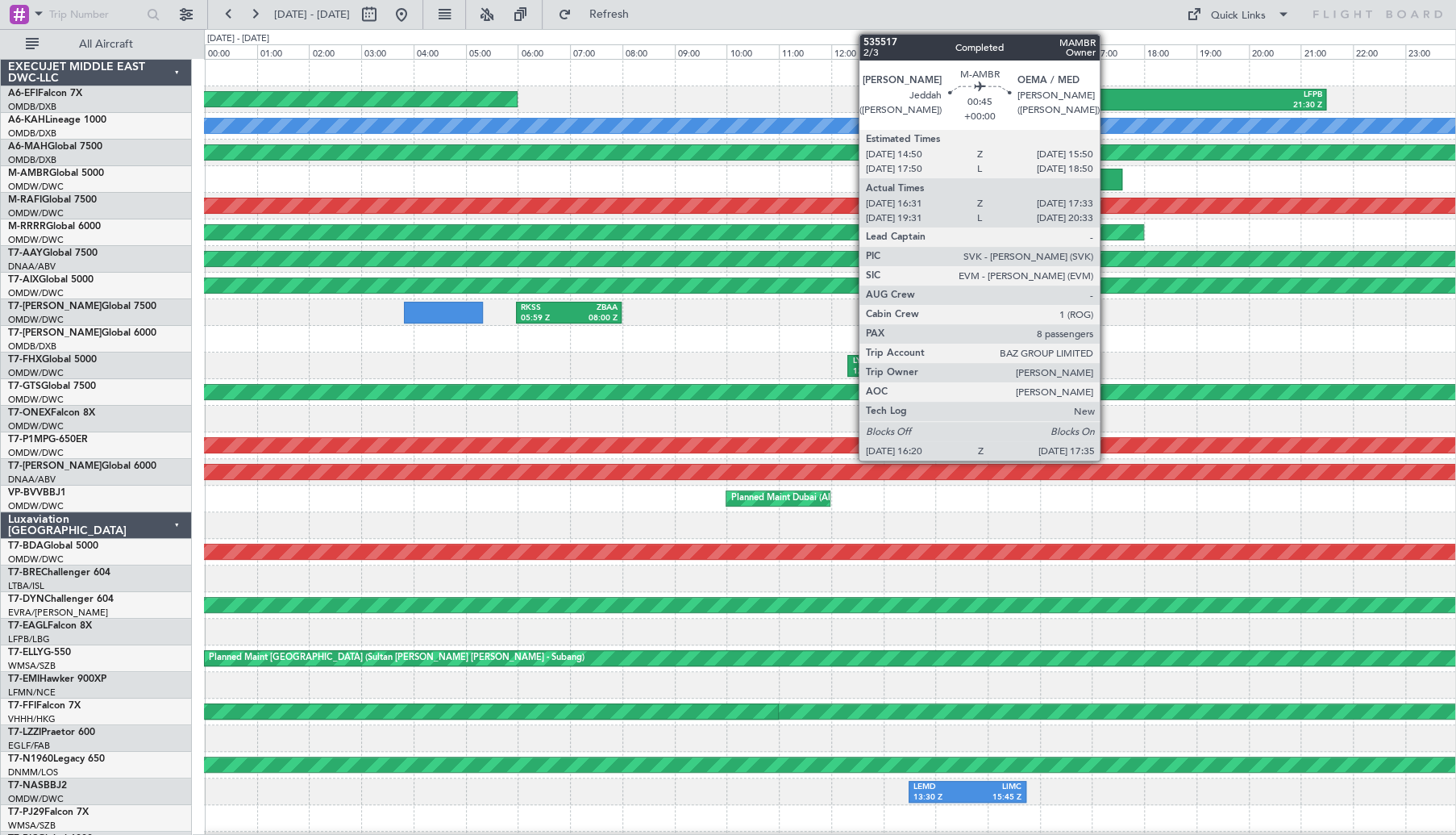
click at [1107, 182] on div at bounding box center [1089, 180] width 66 height 22
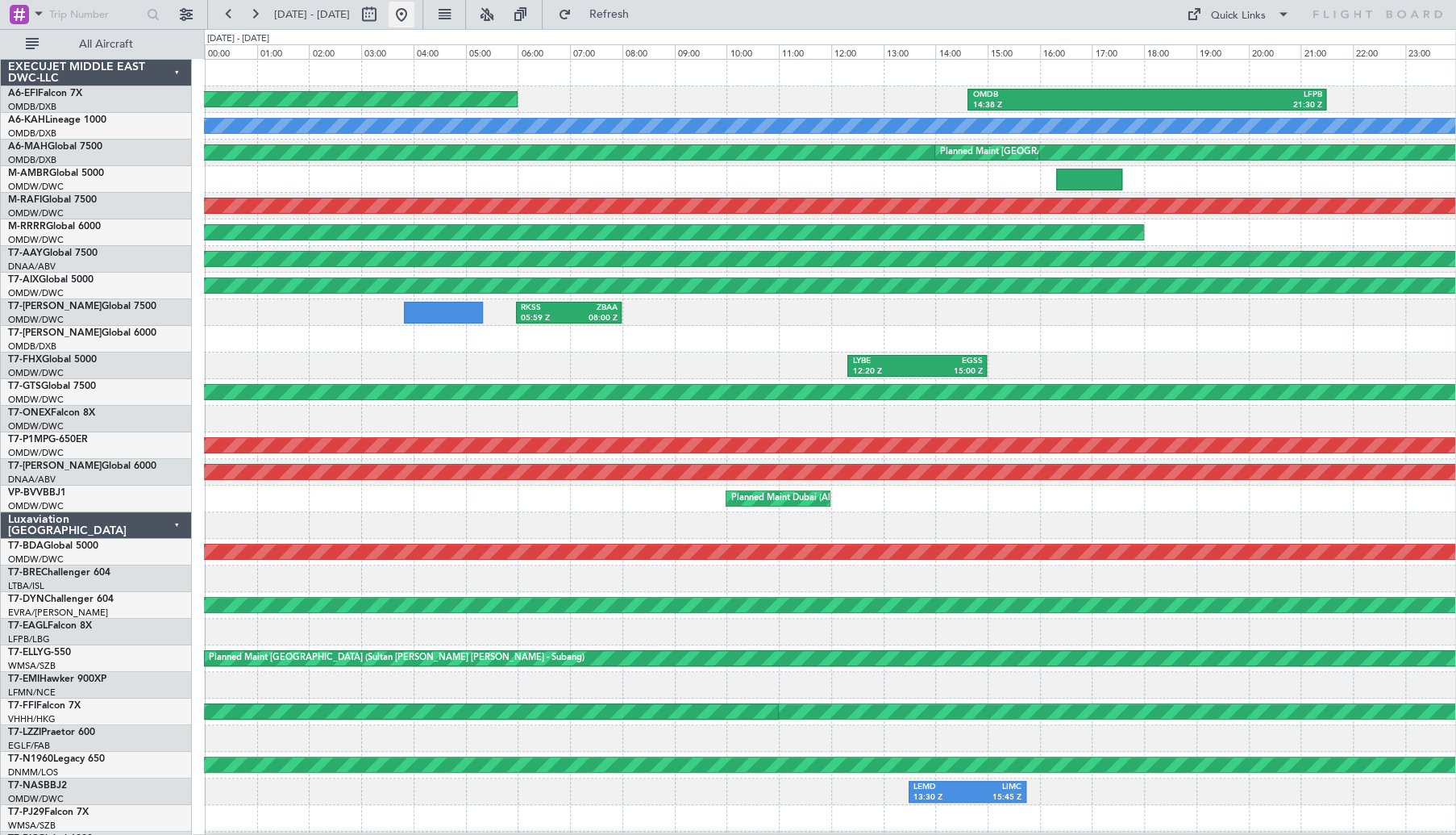
click at [415, 15] on button at bounding box center [401, 15] width 26 height 26
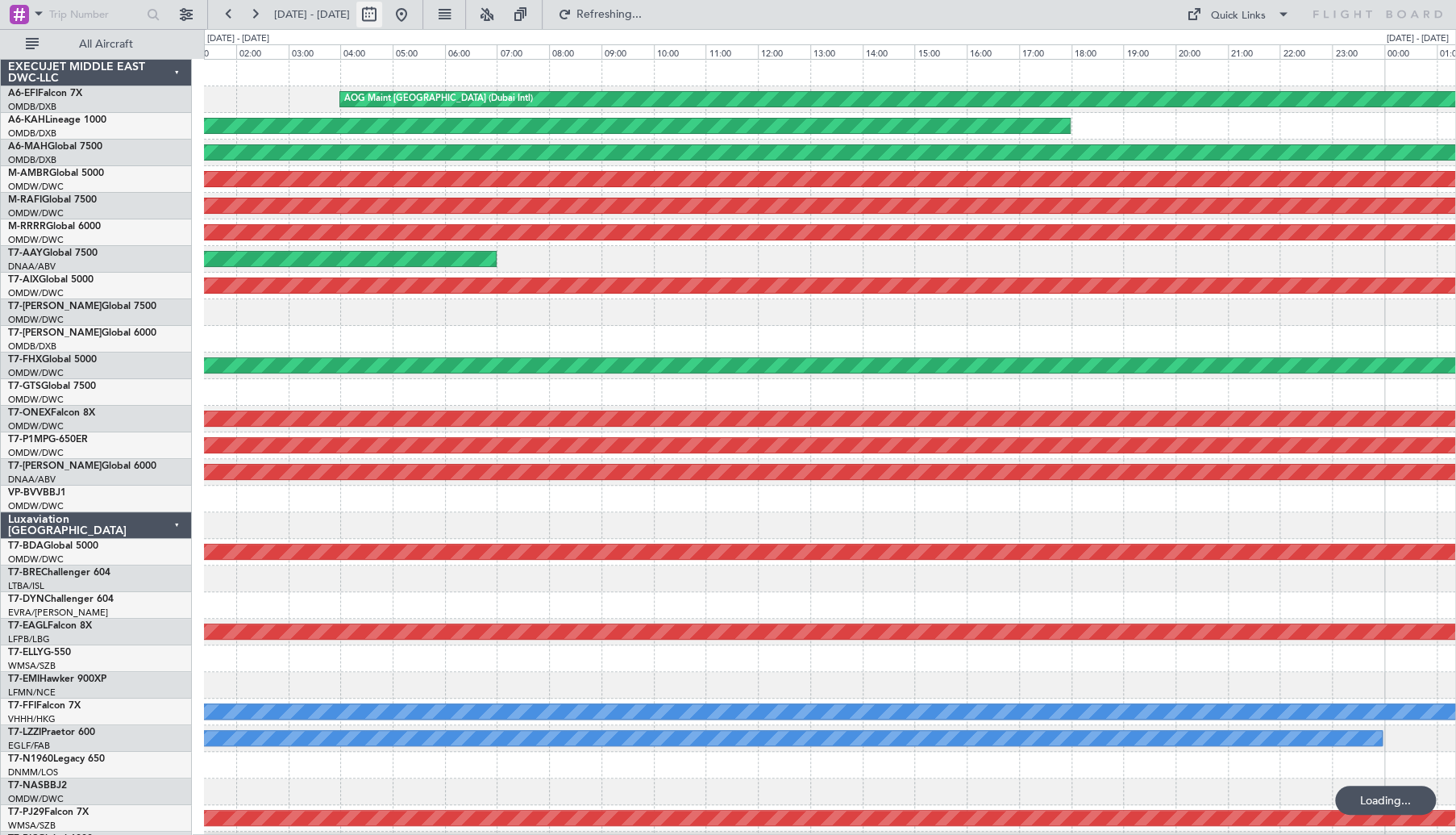
click at [382, 14] on button at bounding box center [369, 15] width 26 height 26
select select "10"
select select "2025"
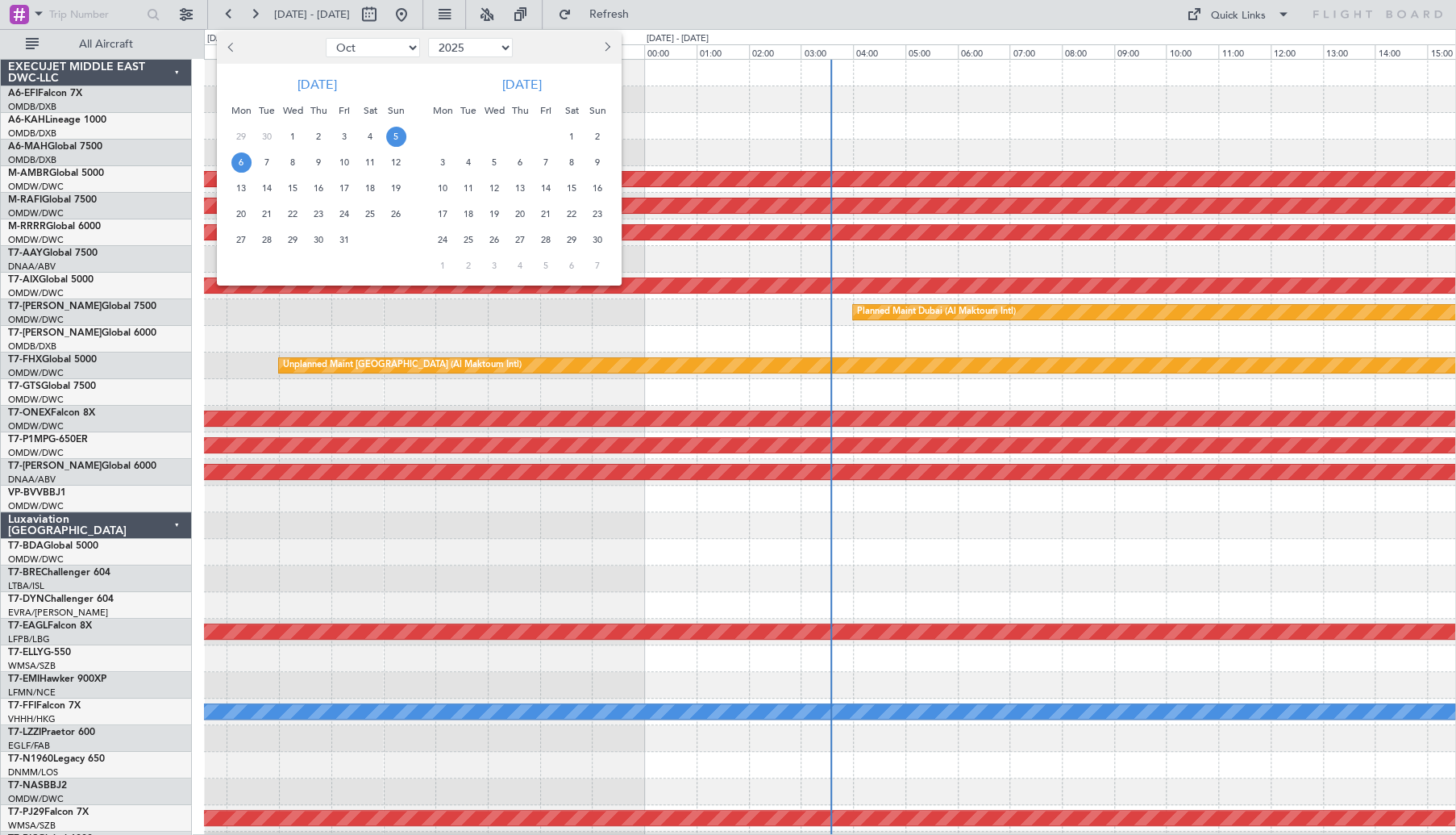
click at [220, 45] on div at bounding box center [269, 47] width 105 height 26
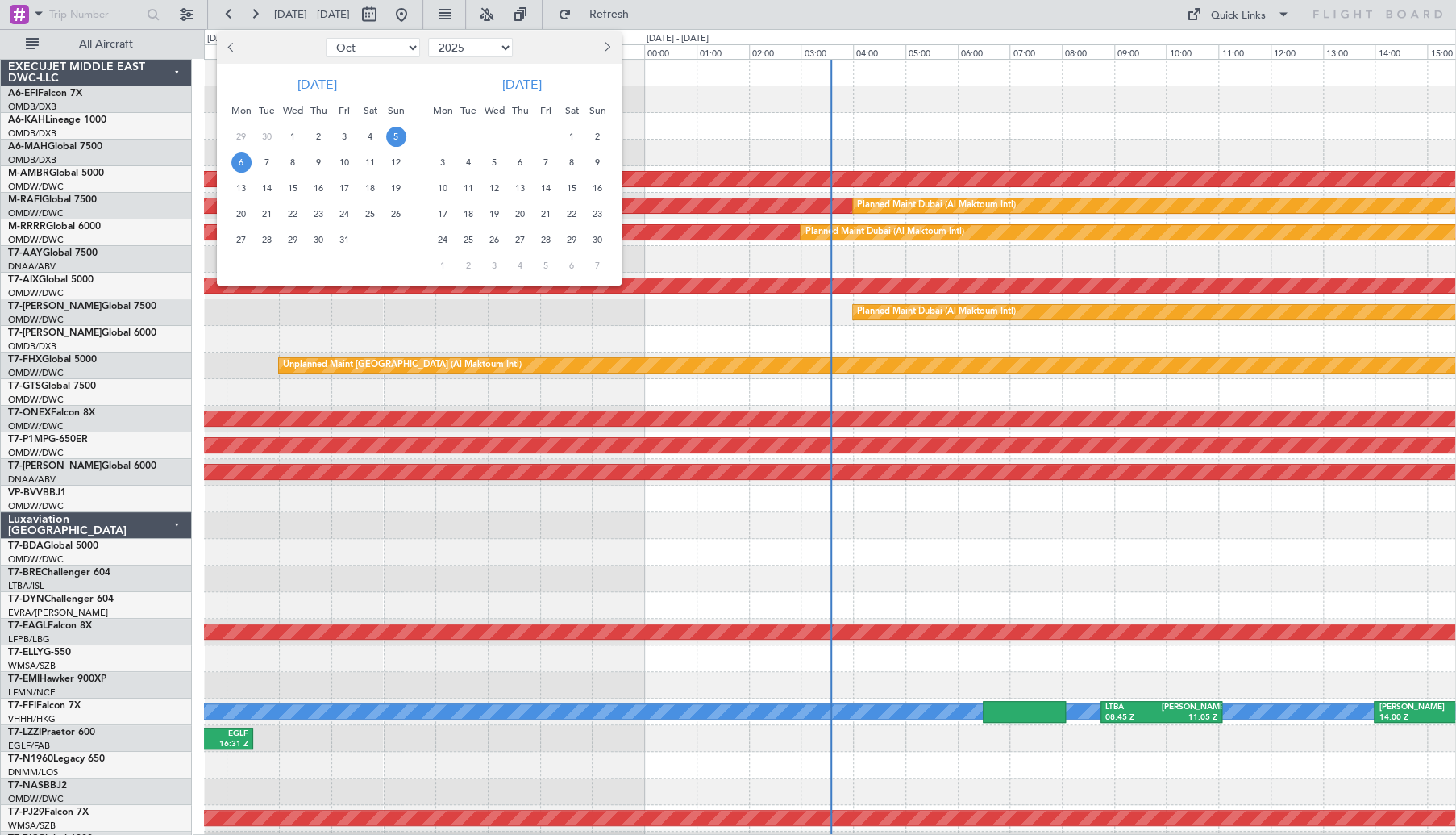
click at [226, 43] on button "Previous month" at bounding box center [231, 47] width 17 height 26
select select "9"
drag, startPoint x: 319, startPoint y: 181, endPoint x: 333, endPoint y: 183, distance: 14.1
click at [321, 181] on span "18" at bounding box center [319, 189] width 20 height 20
click at [337, 183] on span "19" at bounding box center [344, 189] width 20 height 20
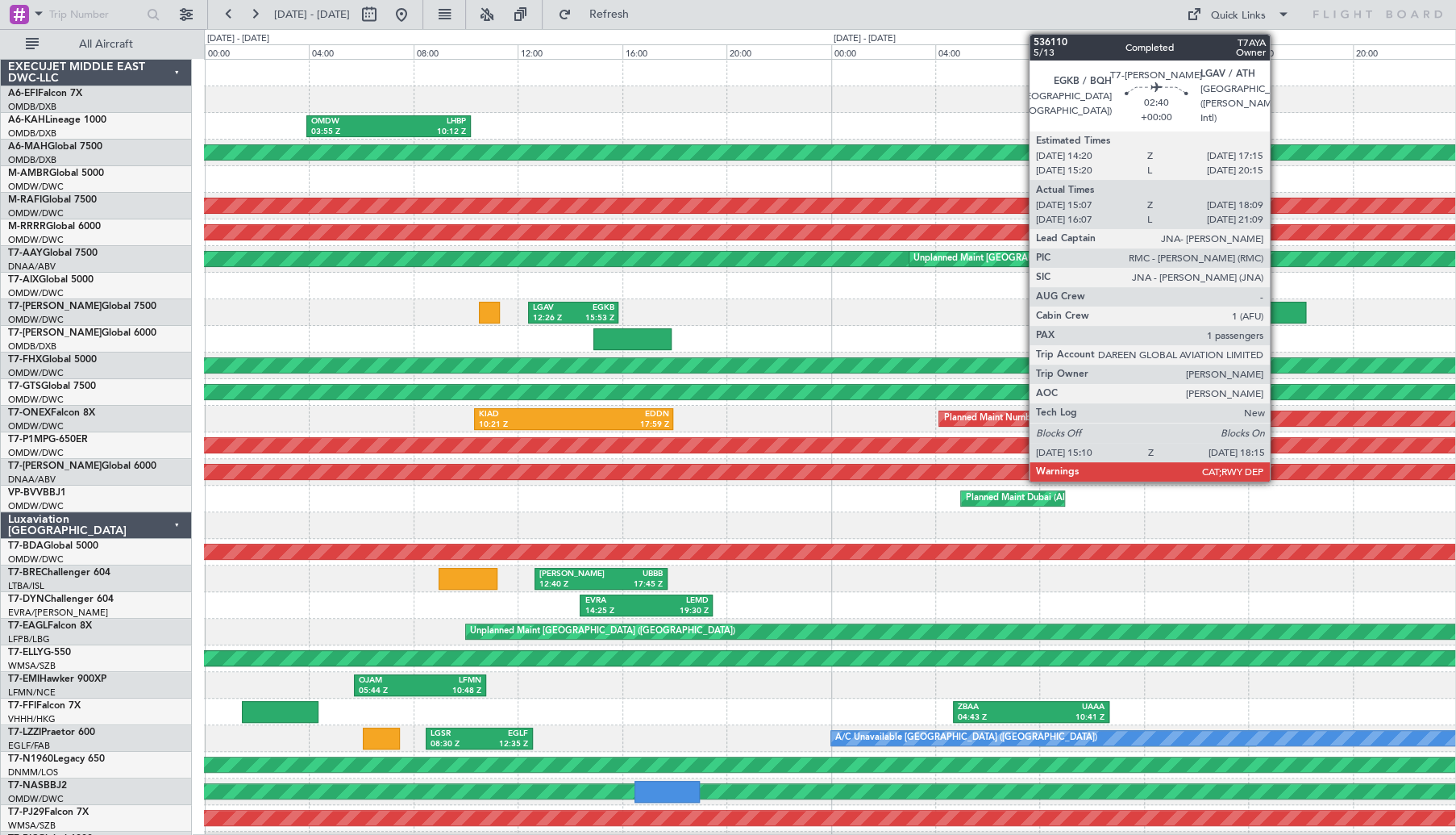
click at [1277, 312] on div at bounding box center [1266, 313] width 80 height 22
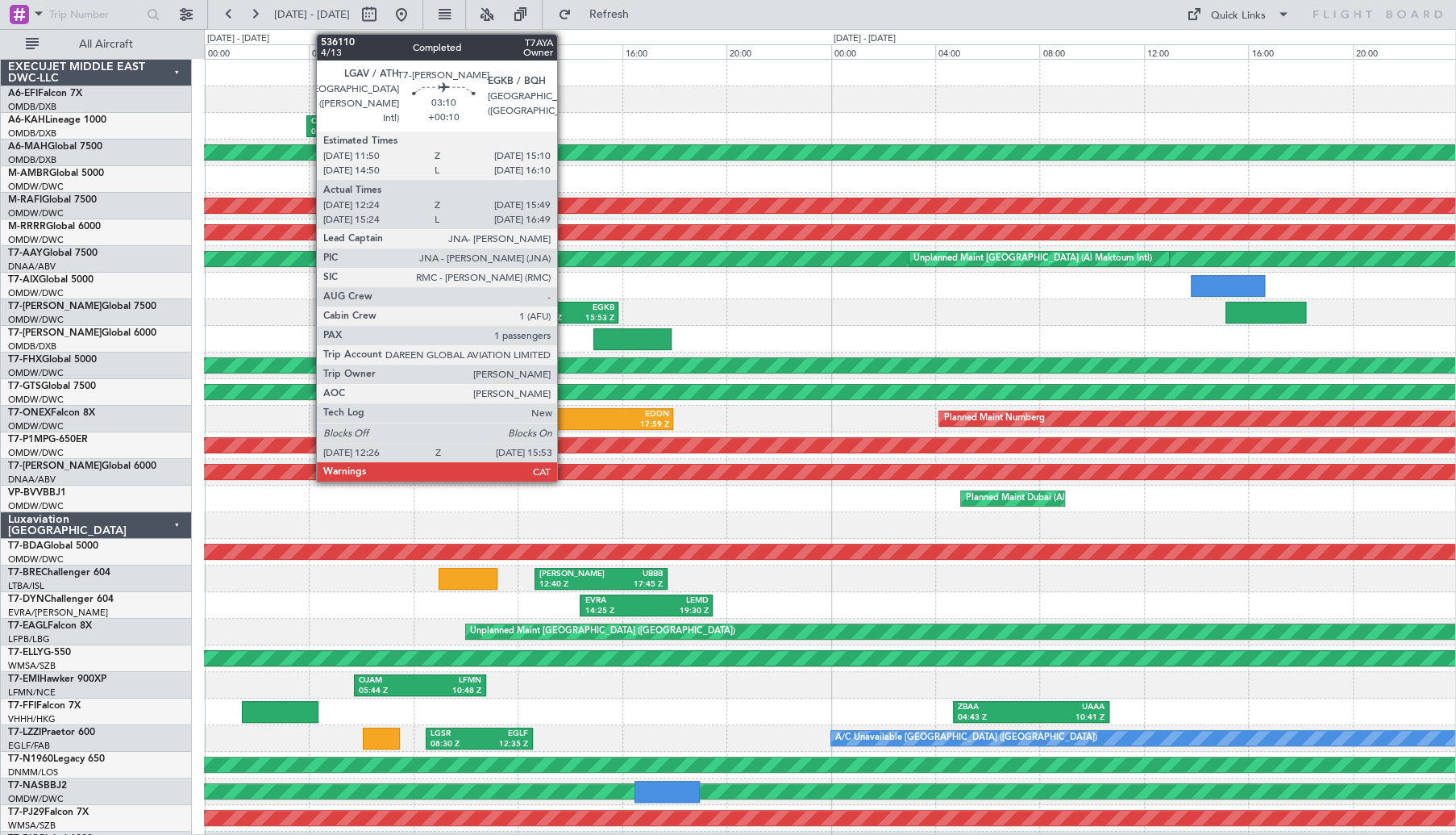
click at [564, 317] on div "12:26 Z" at bounding box center [553, 318] width 40 height 11
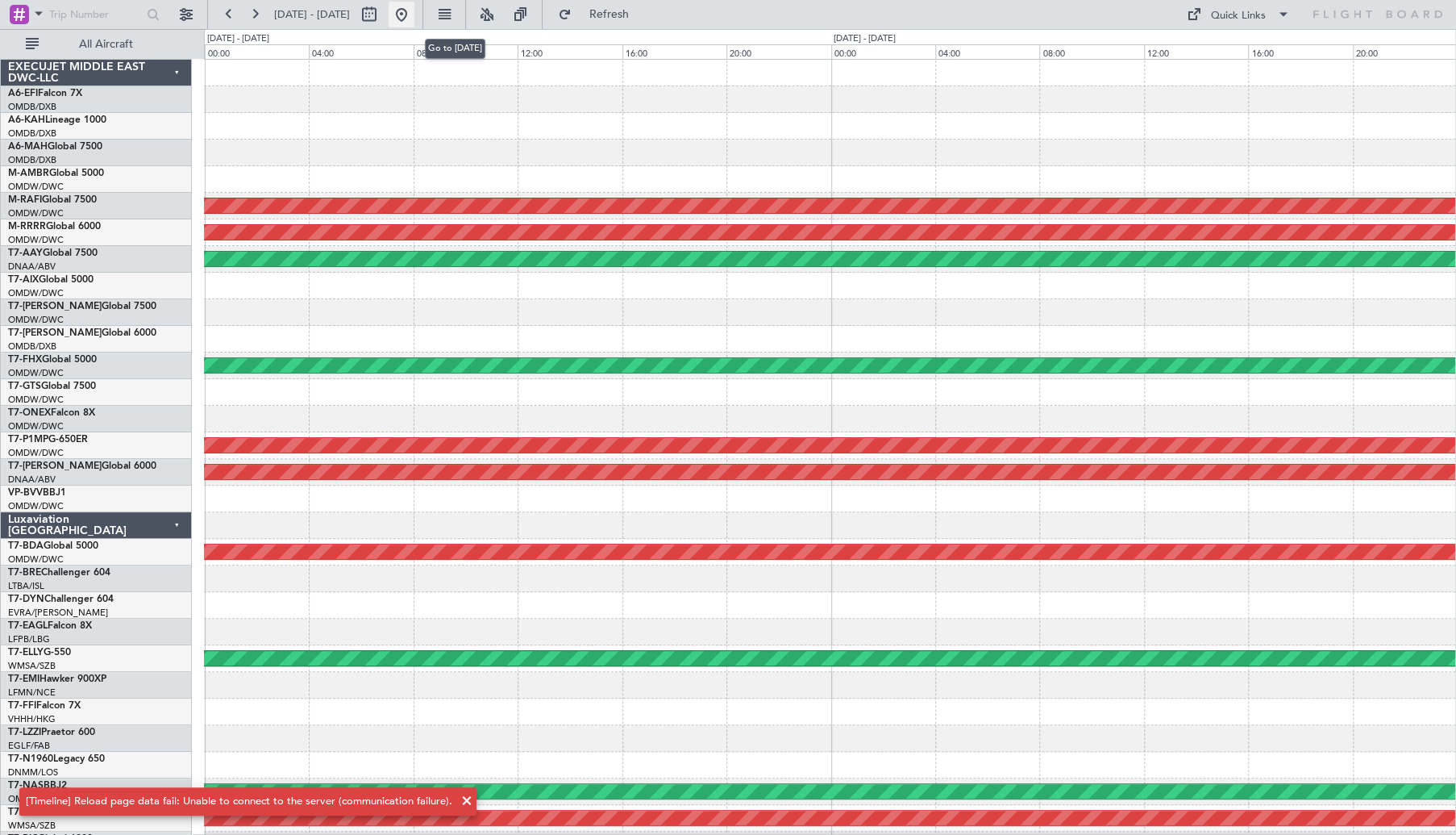
click at [415, 17] on button at bounding box center [401, 15] width 26 height 26
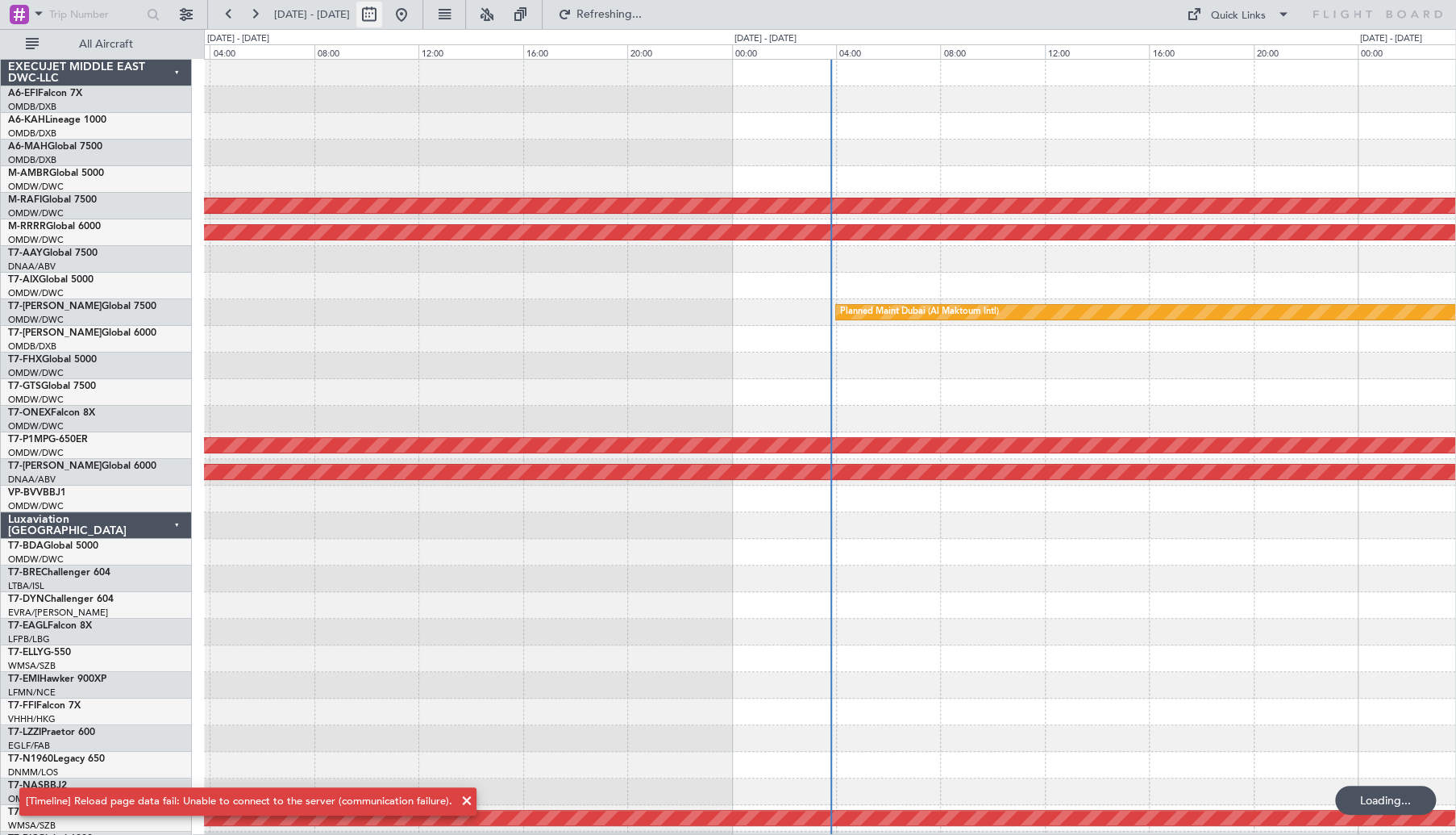
click at [382, 19] on button at bounding box center [369, 15] width 26 height 26
select select "10"
select select "2025"
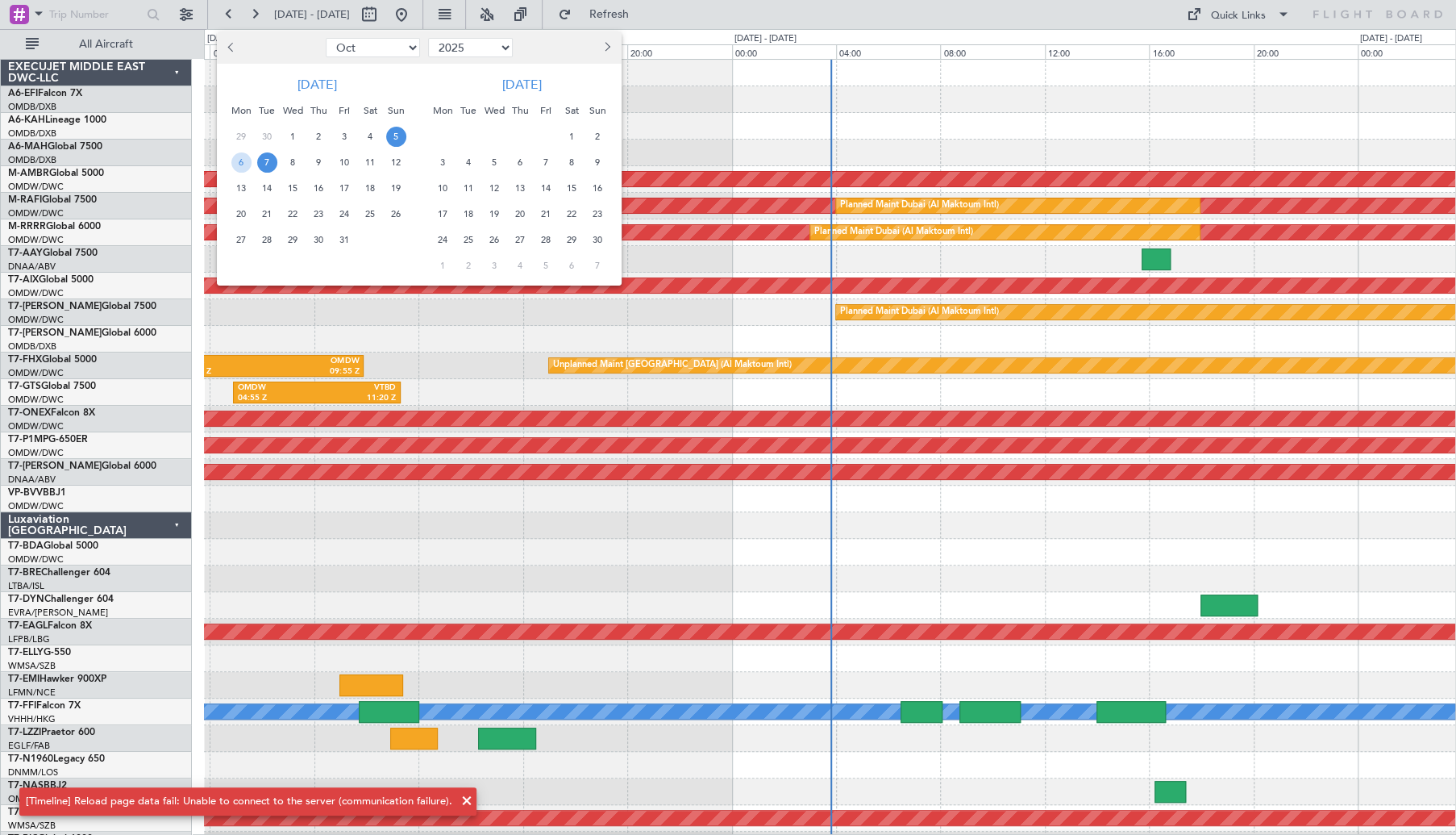
click at [238, 51] on button "Previous month" at bounding box center [231, 47] width 17 height 26
select select "8"
drag, startPoint x: 298, startPoint y: 160, endPoint x: 308, endPoint y: 160, distance: 10.0
click at [300, 160] on span "6" at bounding box center [293, 162] width 20 height 20
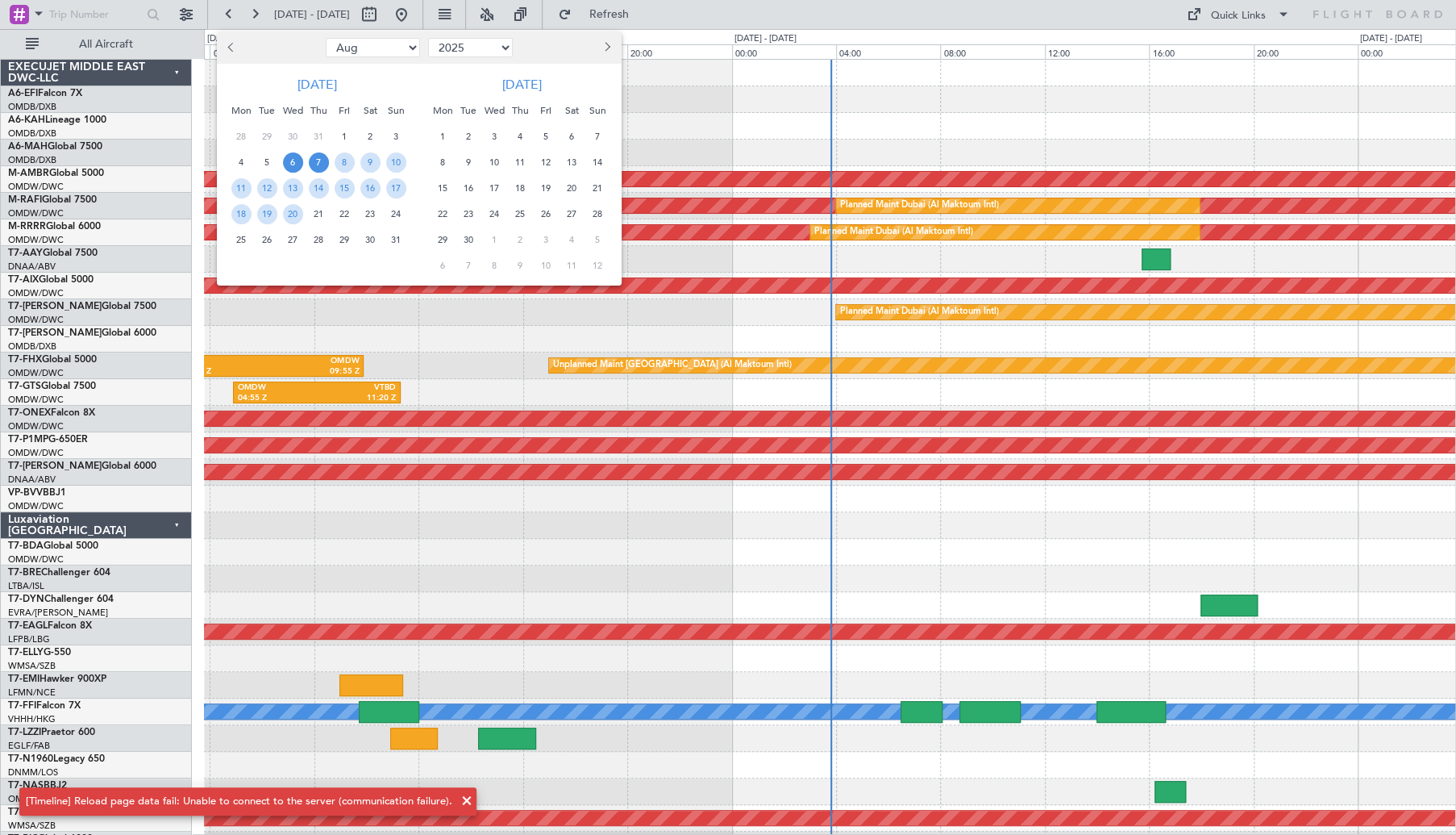
click at [318, 160] on span "7" at bounding box center [319, 162] width 20 height 20
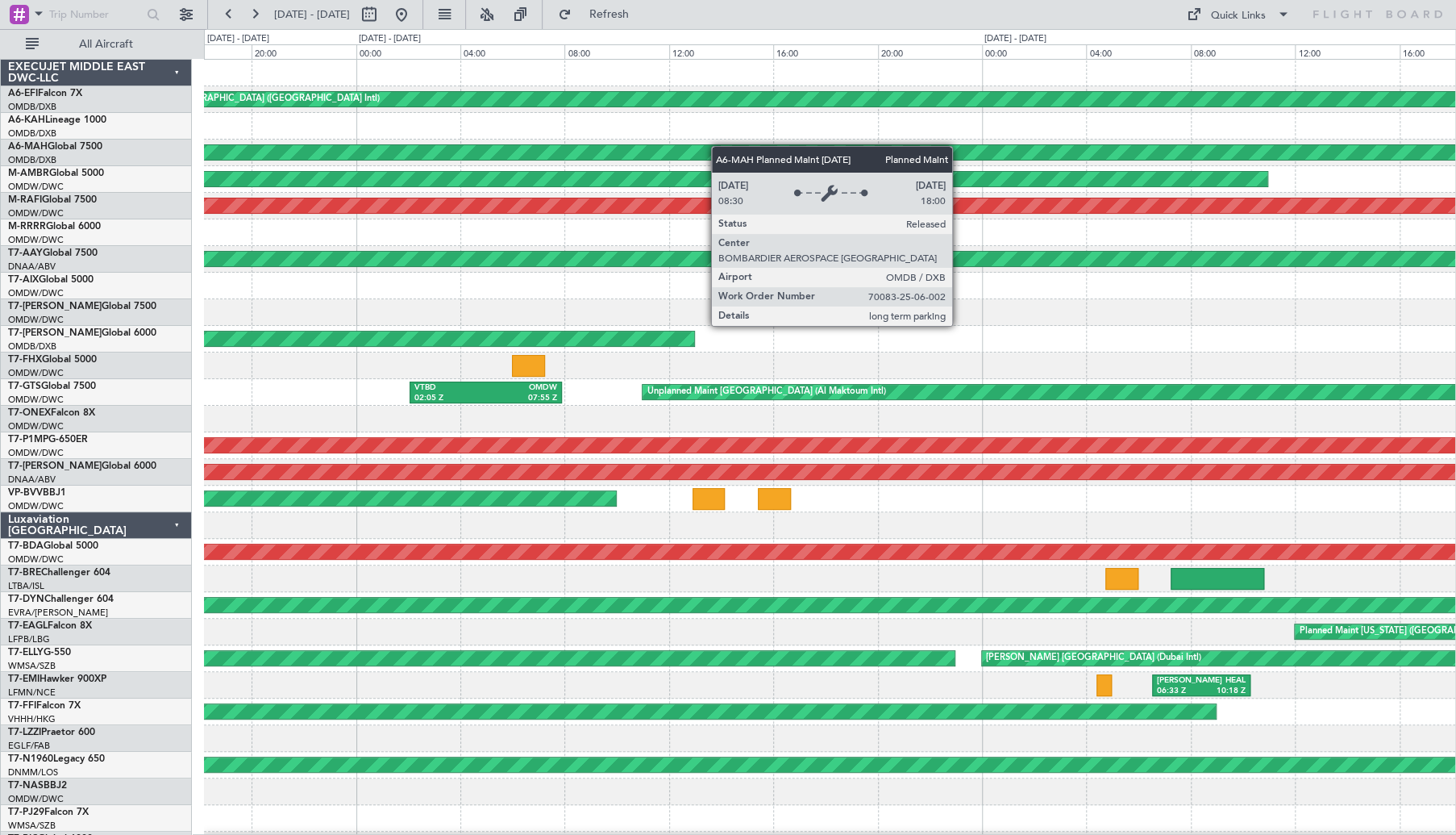
click at [322, 149] on div "Unplanned Maint Dubai (Dubai Intl) VICG 05:49 Z OMDB 09:44 Z Planned Maint Lond…" at bounding box center [829, 538] width 1251 height 958
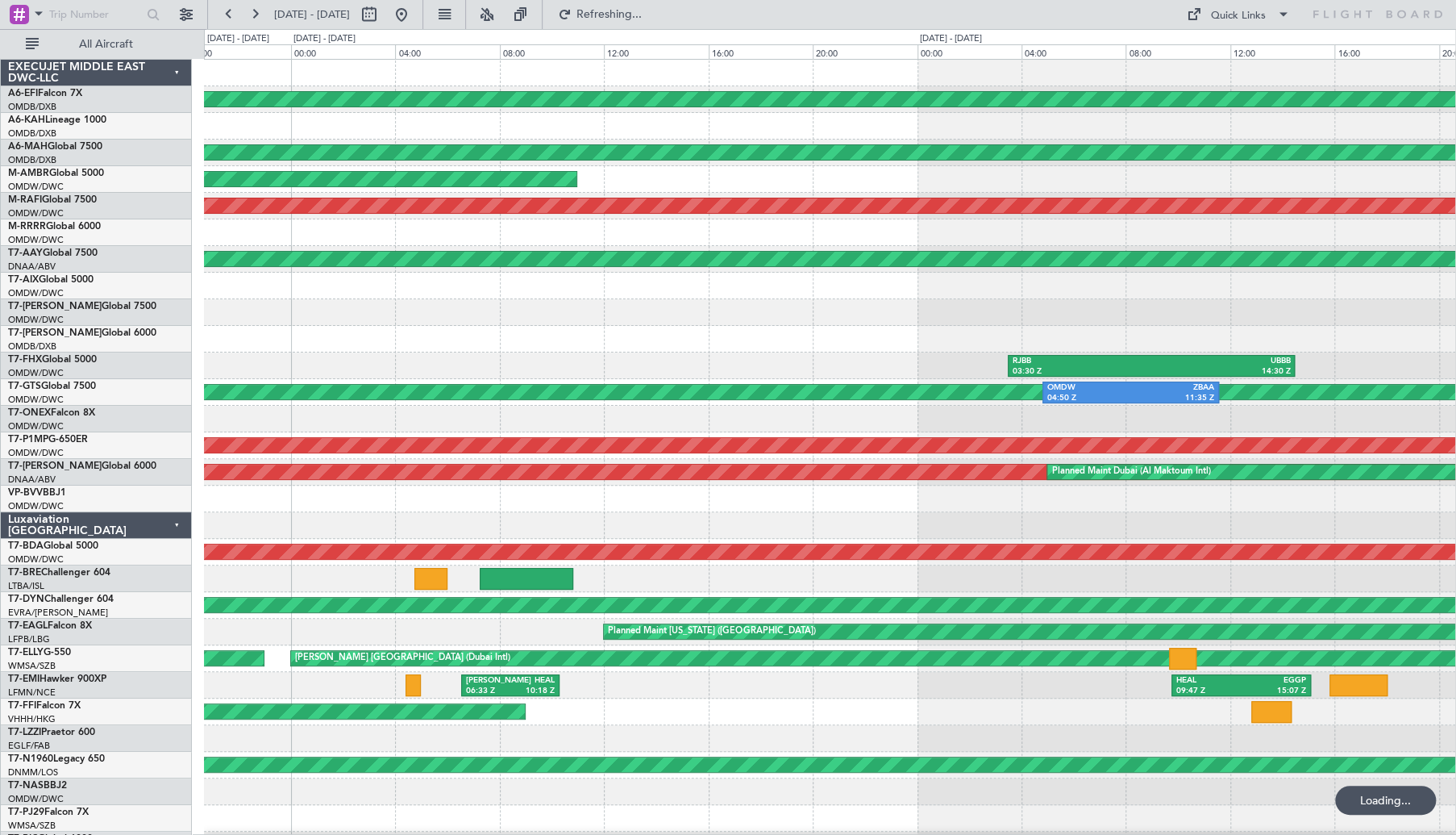
click at [667, 141] on div "Unplanned Maint Dubai (Dubai Intl) Planned Maint Dubai (Dubai Intl) Unplanned M…" at bounding box center [829, 538] width 1251 height 958
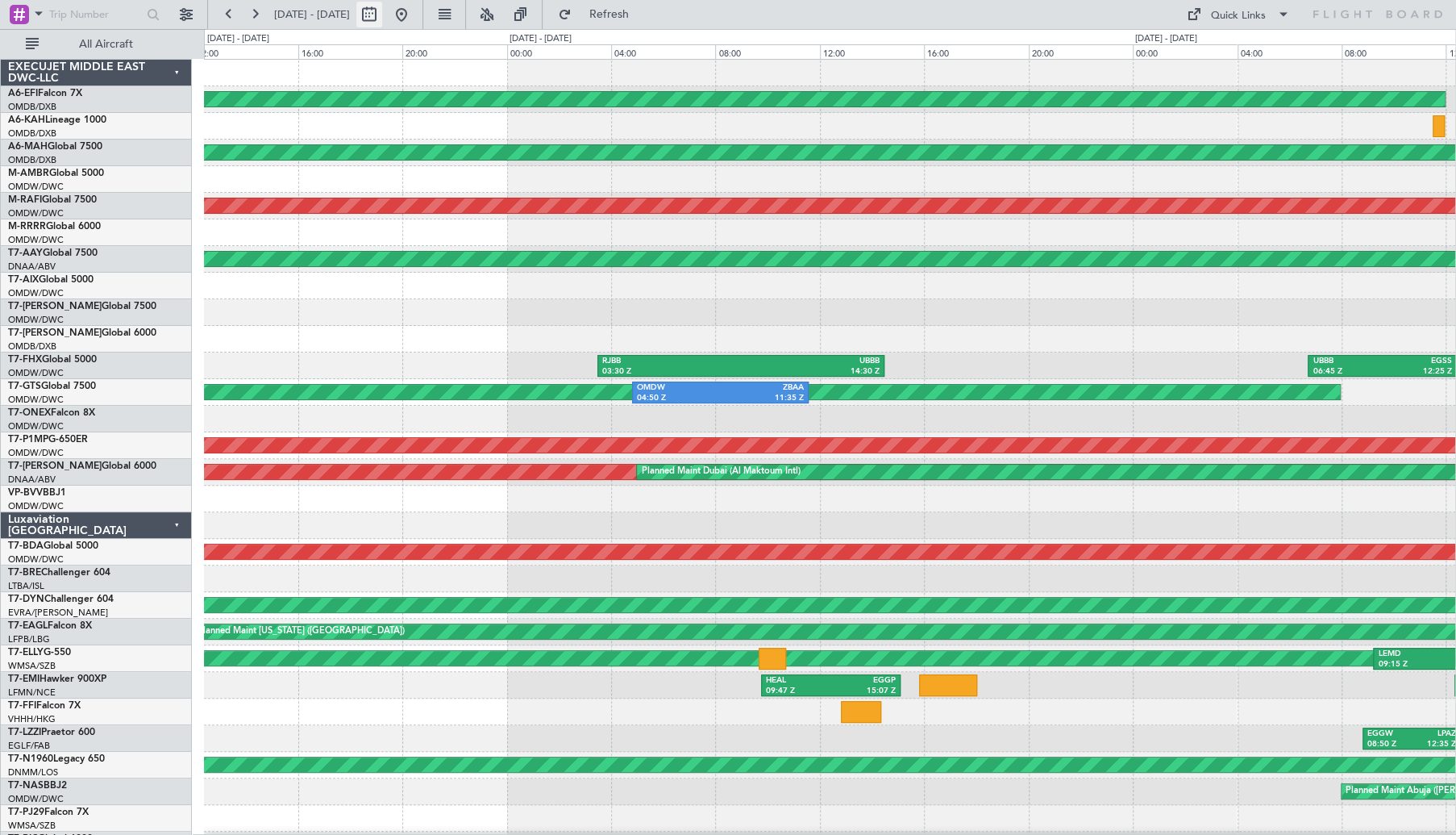
click at [382, 14] on button at bounding box center [369, 15] width 26 height 26
select select "8"
select select "2025"
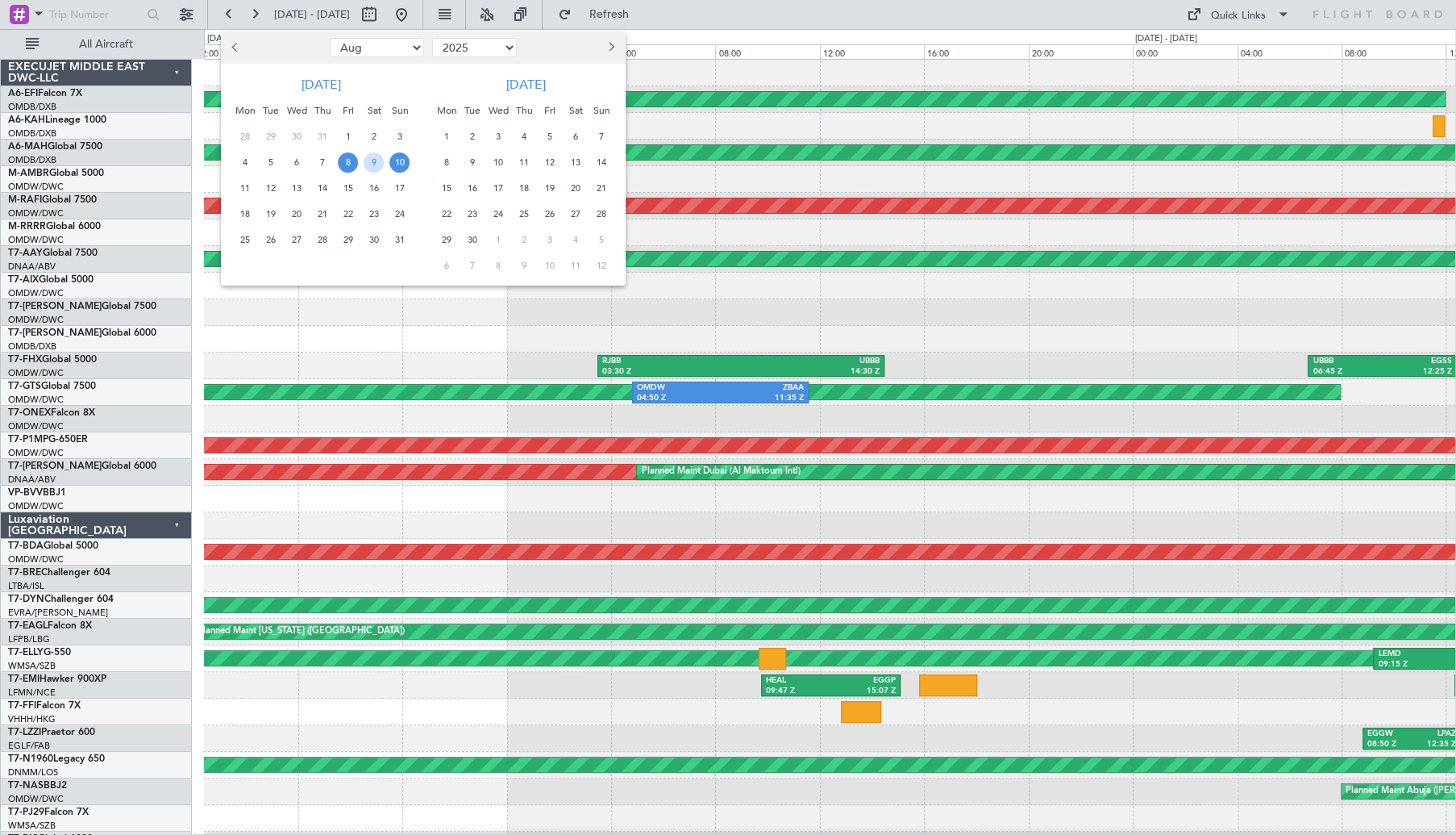
click at [448, 15] on div at bounding box center [728, 418] width 1456 height 835
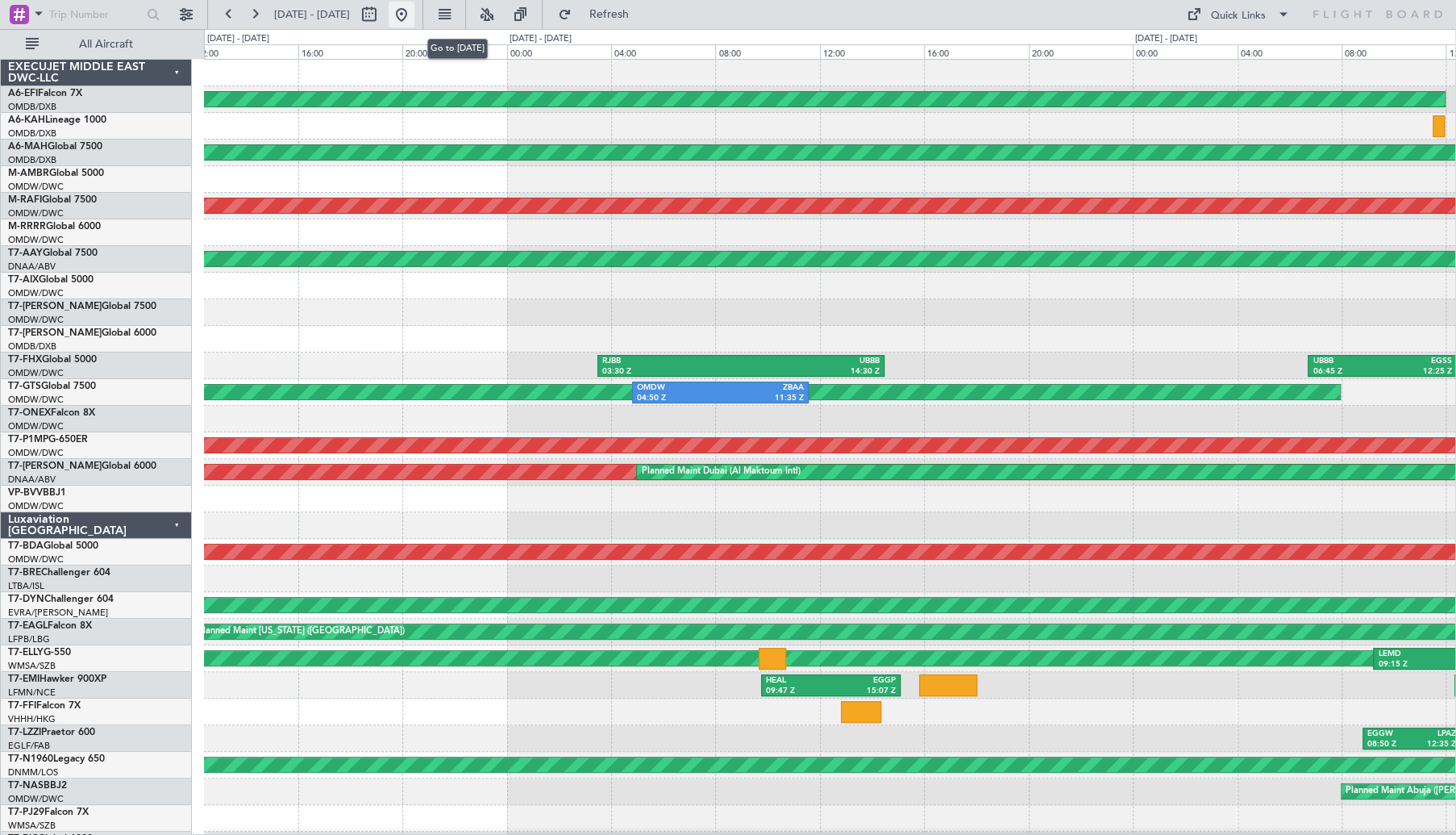
click at [415, 15] on button at bounding box center [401, 15] width 26 height 26
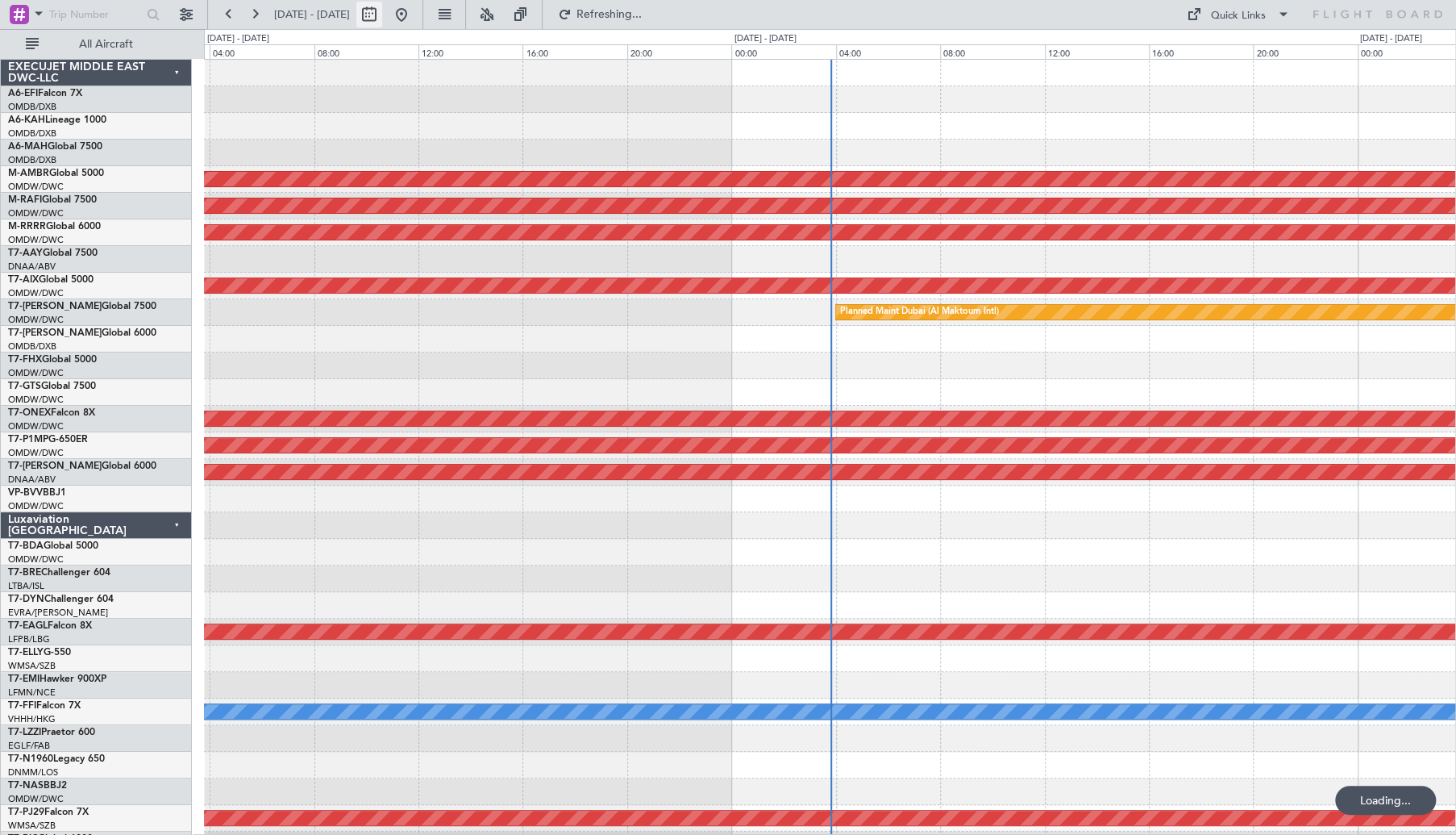
click at [382, 12] on button at bounding box center [369, 15] width 26 height 26
select select "10"
select select "2025"
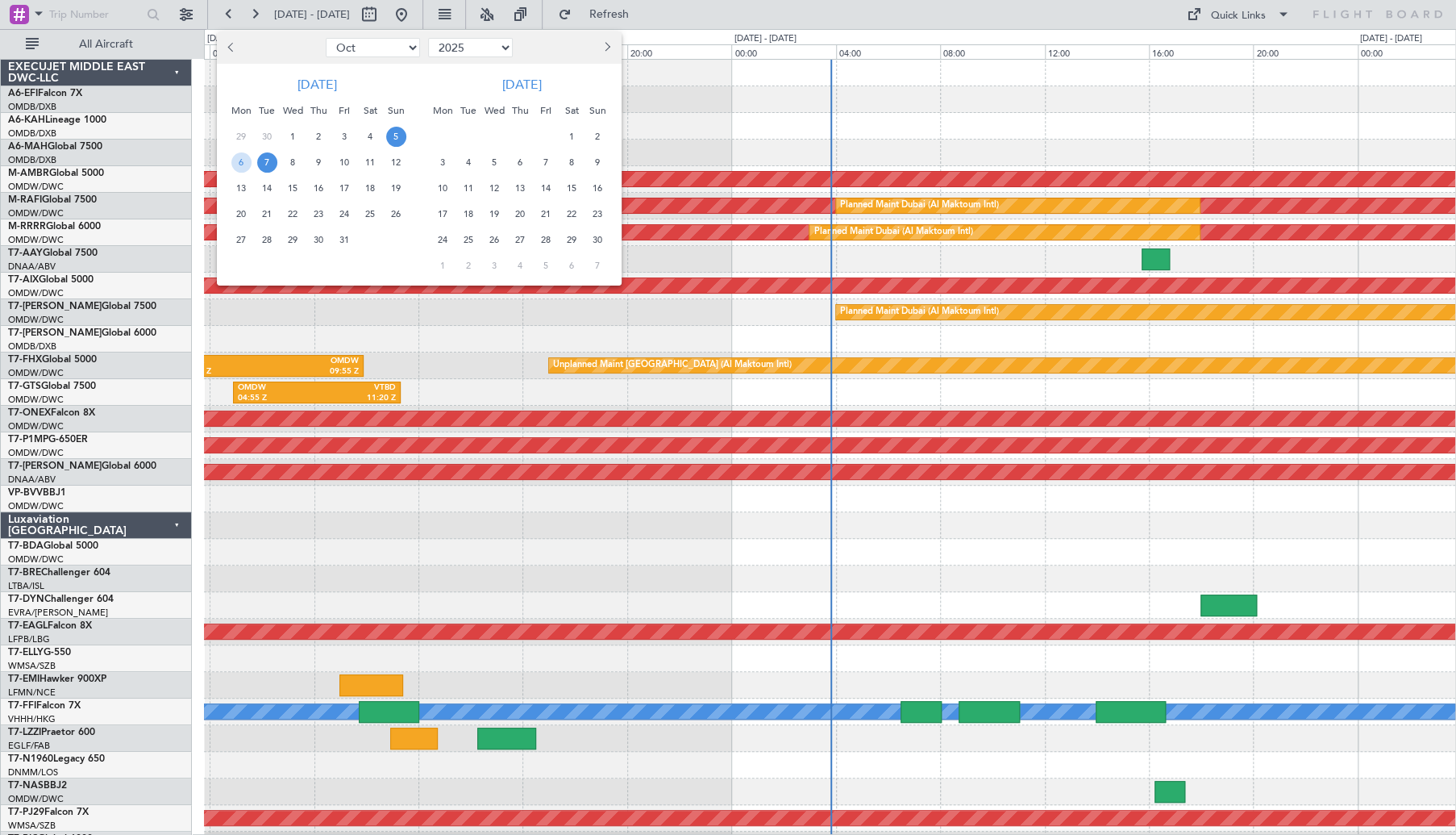
click at [235, 53] on button "Previous month" at bounding box center [231, 47] width 17 height 26
click at [235, 51] on button "Previous month" at bounding box center [231, 47] width 17 height 26
select select "6"
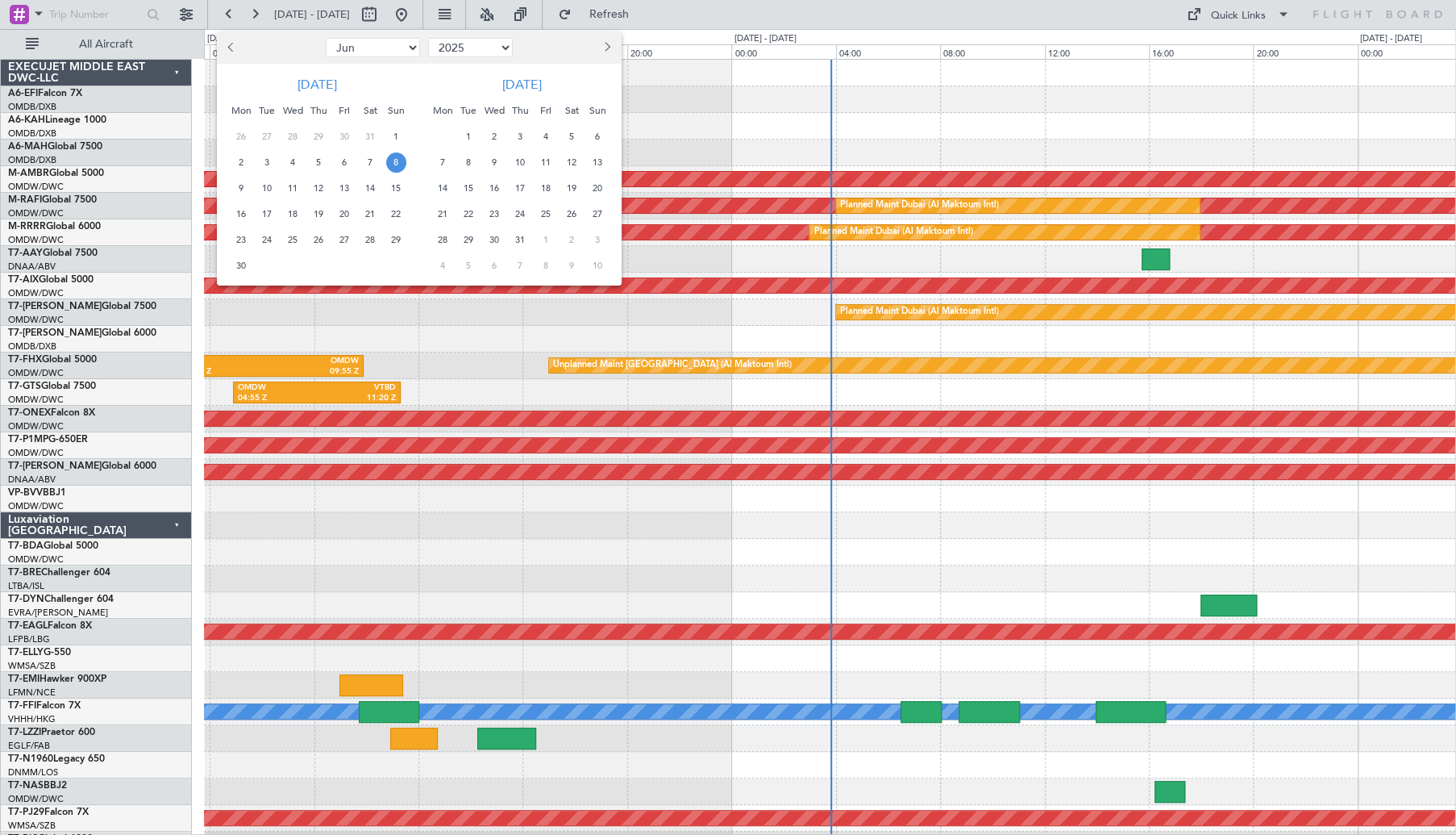
click at [395, 167] on span "8" at bounding box center [396, 162] width 20 height 20
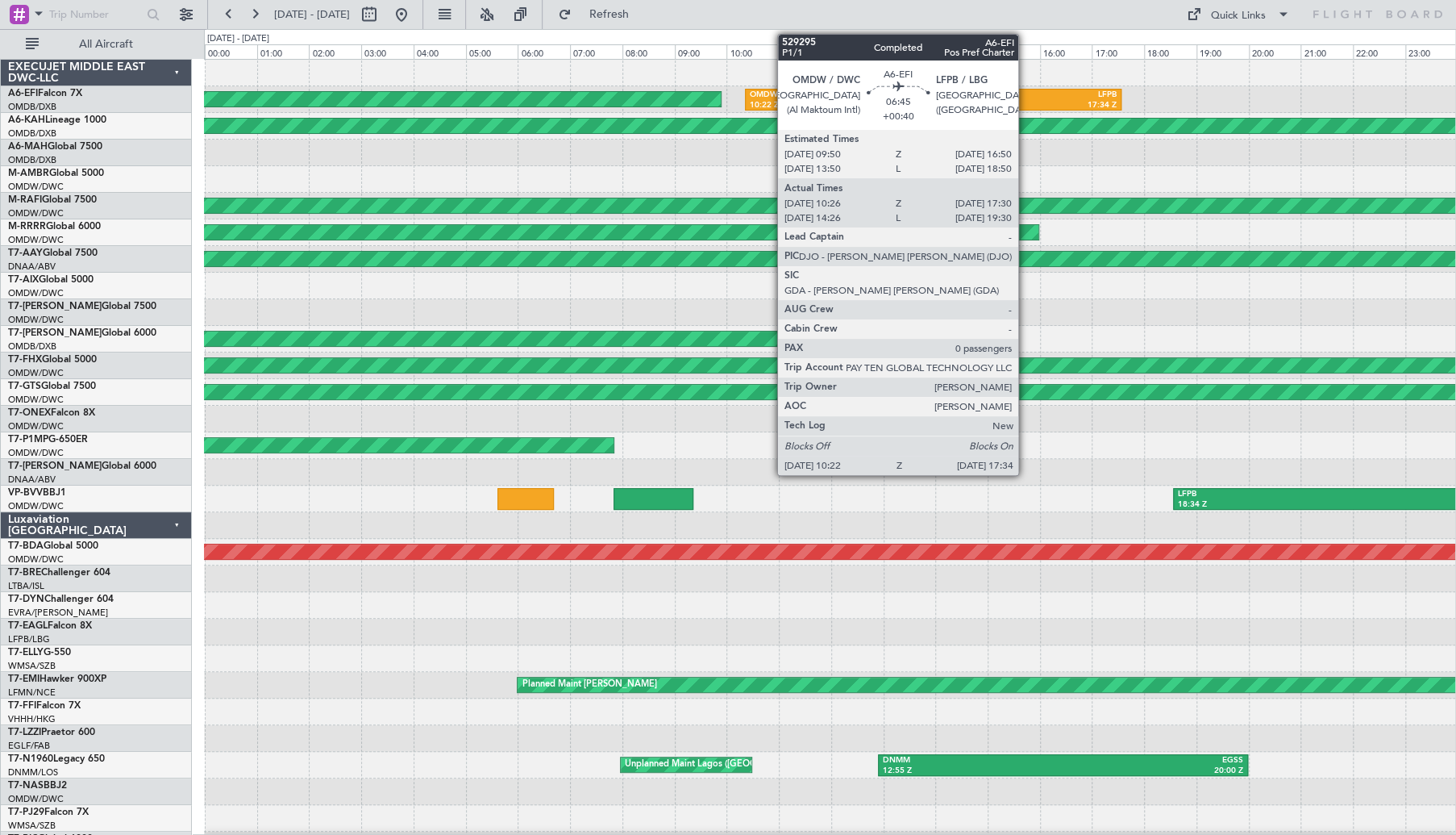
click at [1025, 98] on div "LFPB" at bounding box center [1024, 95] width 183 height 11
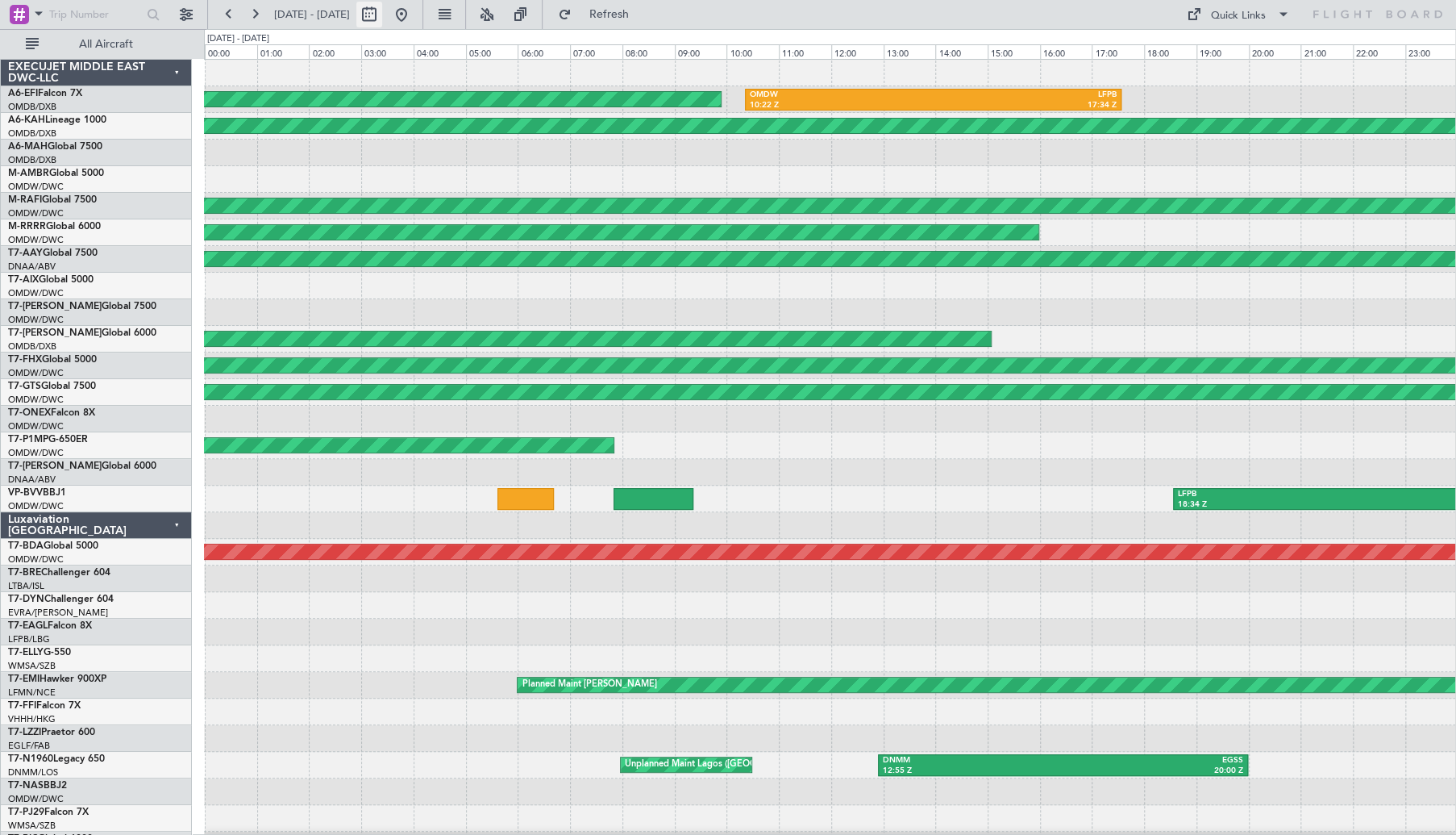
click at [382, 15] on button at bounding box center [369, 15] width 26 height 26
select select "6"
select select "2025"
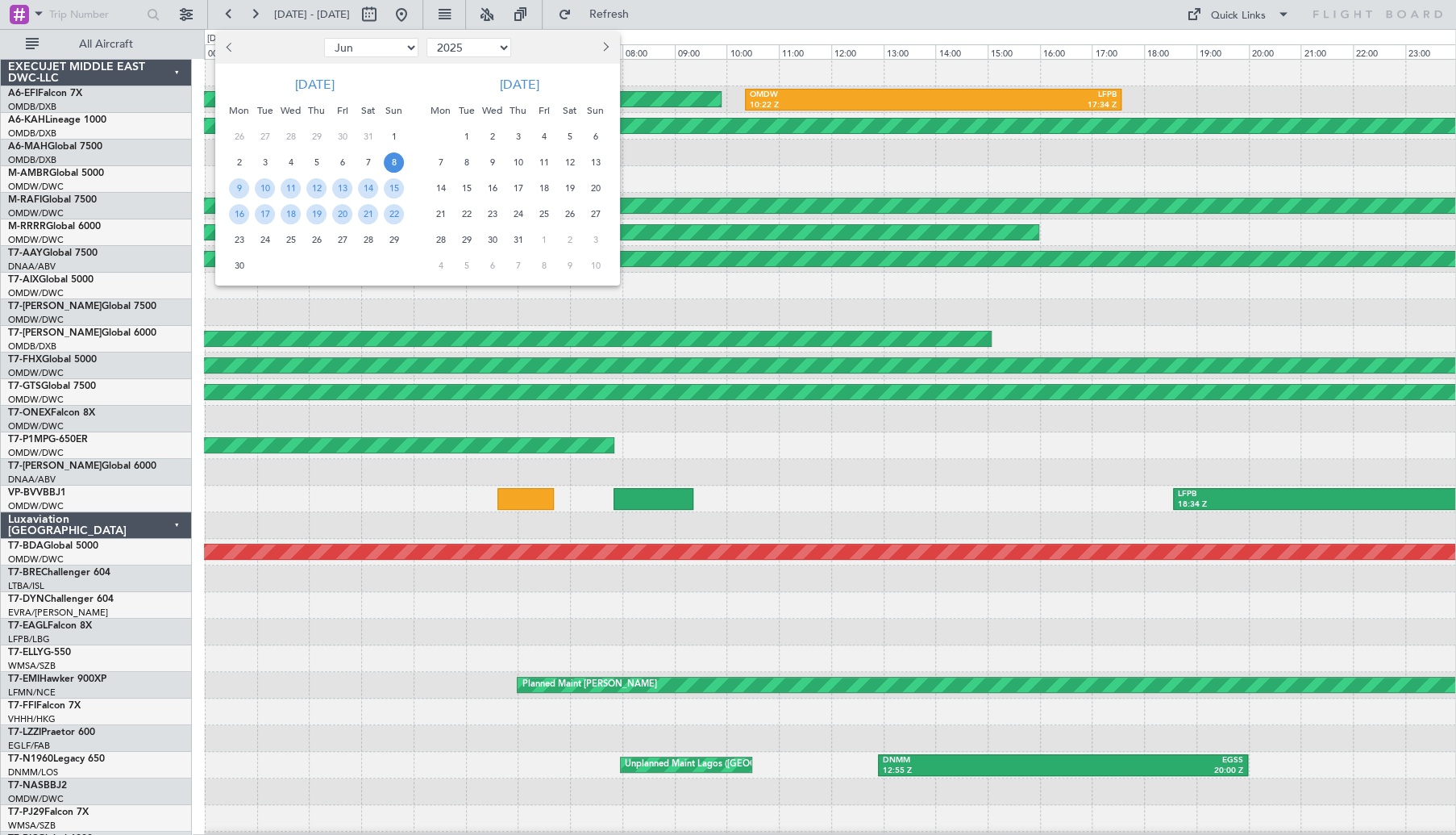
click at [465, 160] on span "8" at bounding box center [467, 162] width 20 height 20
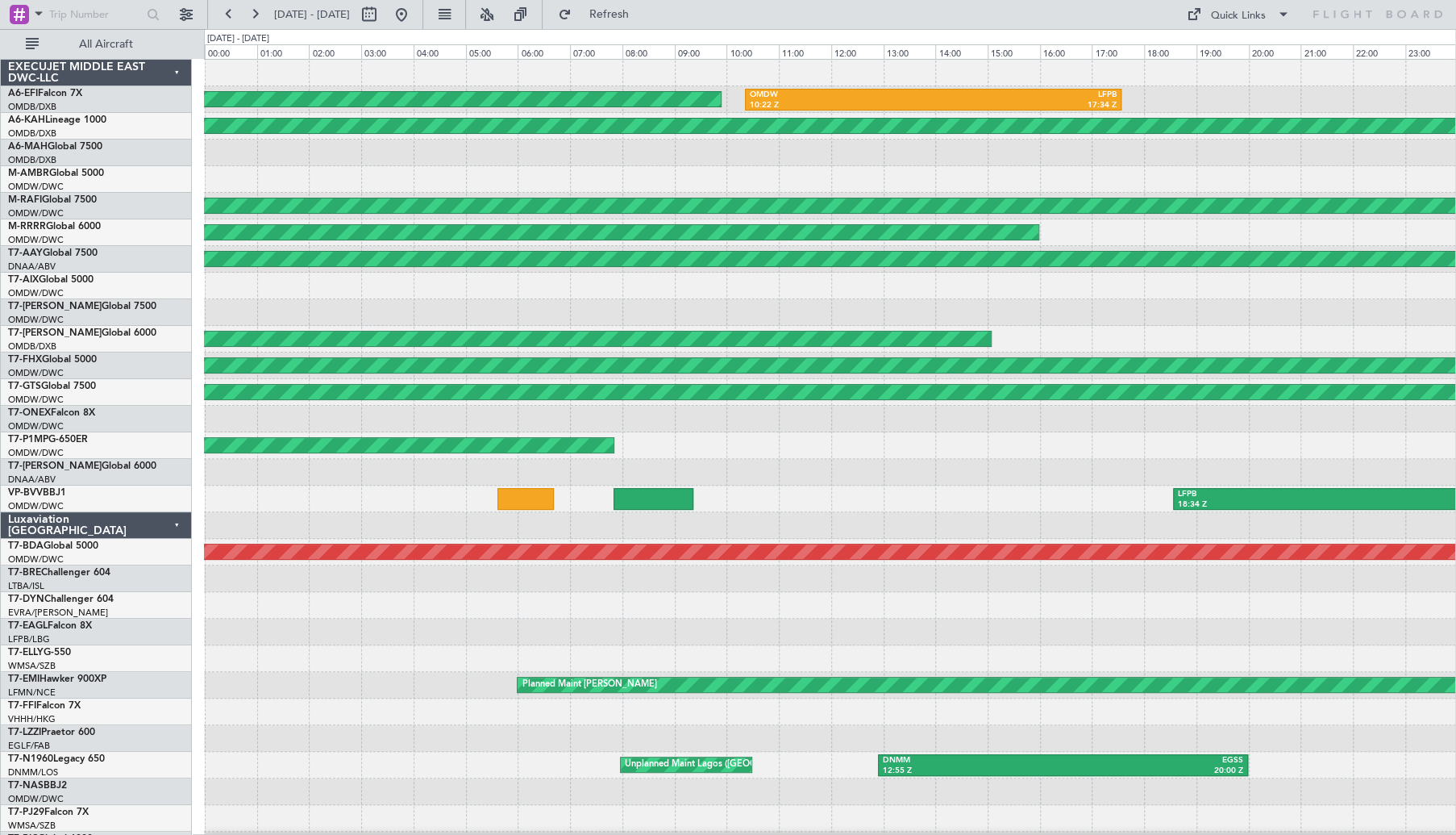
select select "7"
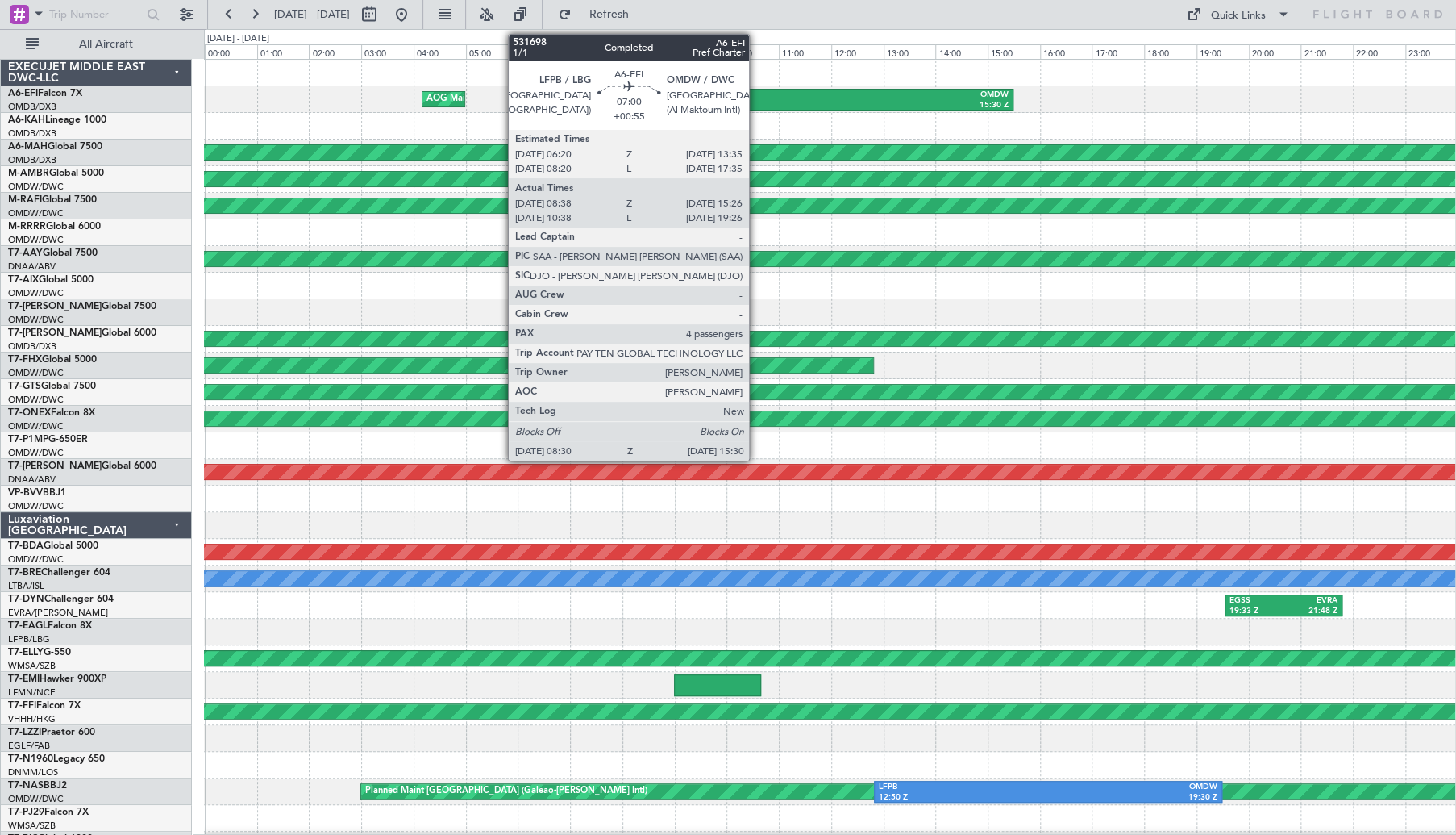
click at [756, 94] on div "LFPB" at bounding box center [742, 95] width 179 height 11
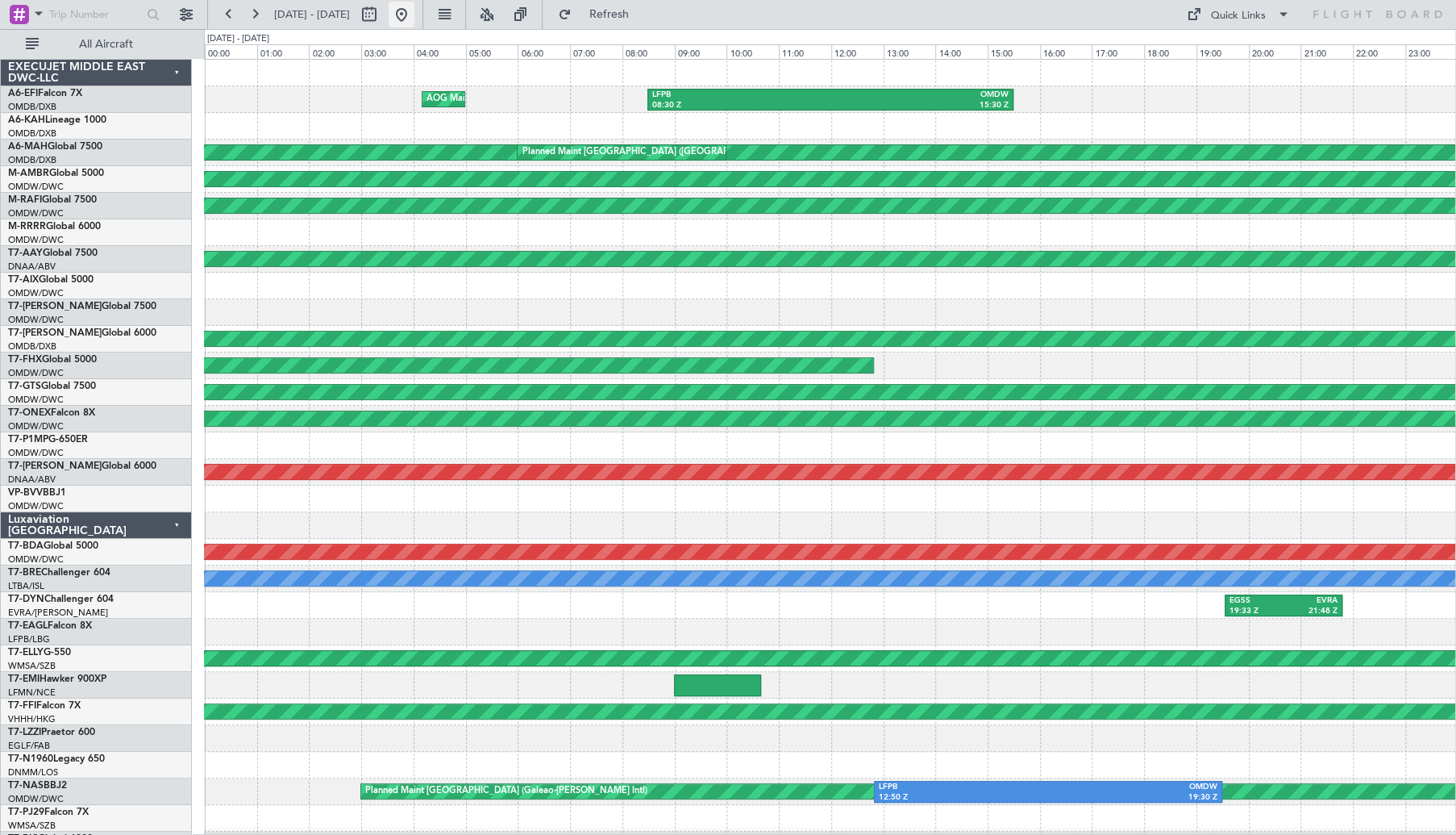
click at [415, 17] on button at bounding box center [401, 15] width 26 height 26
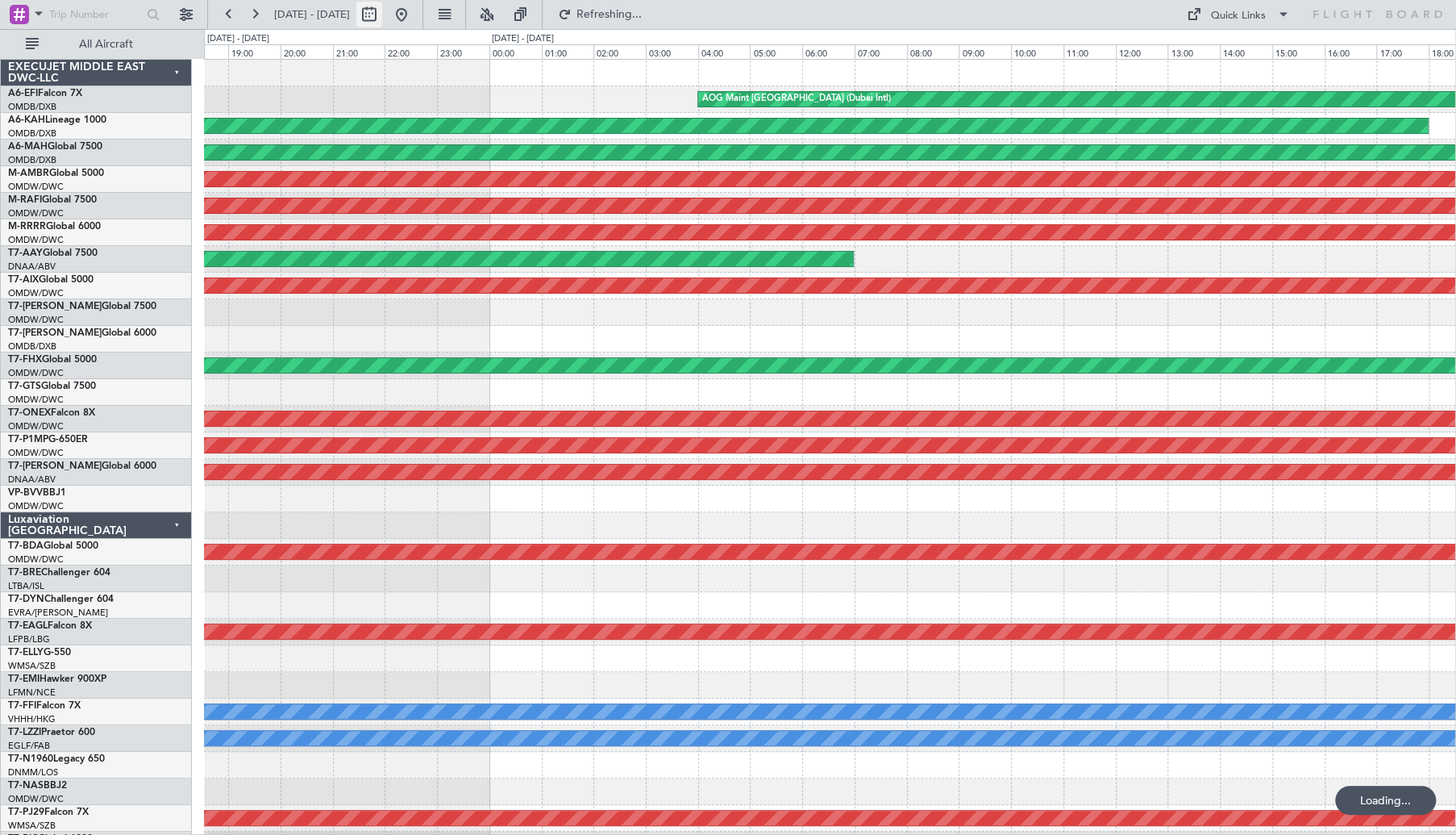
click at [382, 14] on button at bounding box center [369, 15] width 26 height 26
select select "10"
select select "2025"
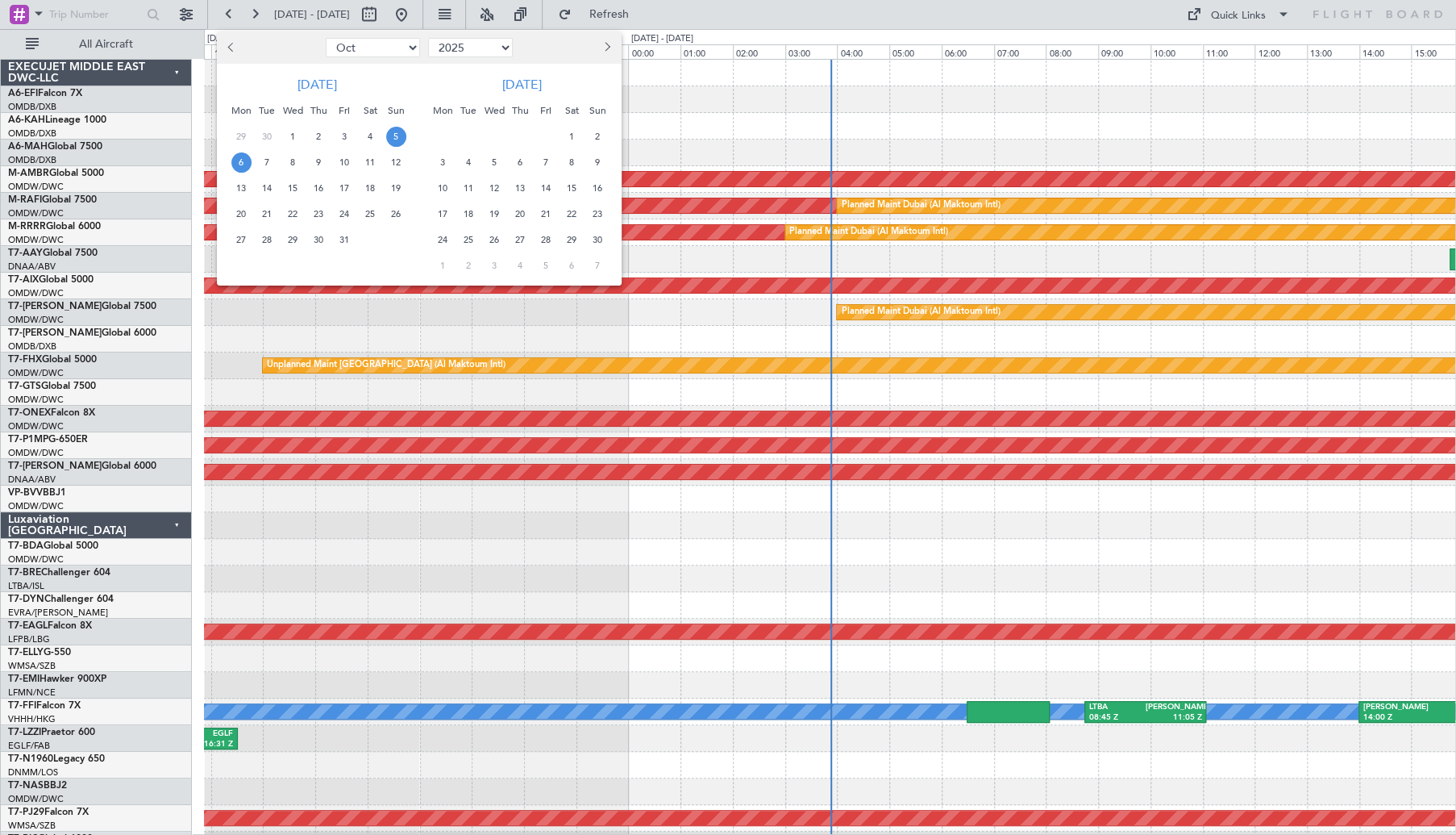
click at [229, 41] on button "Previous month" at bounding box center [231, 47] width 17 height 26
select select "9"
click at [343, 130] on span "5" at bounding box center [344, 137] width 20 height 20
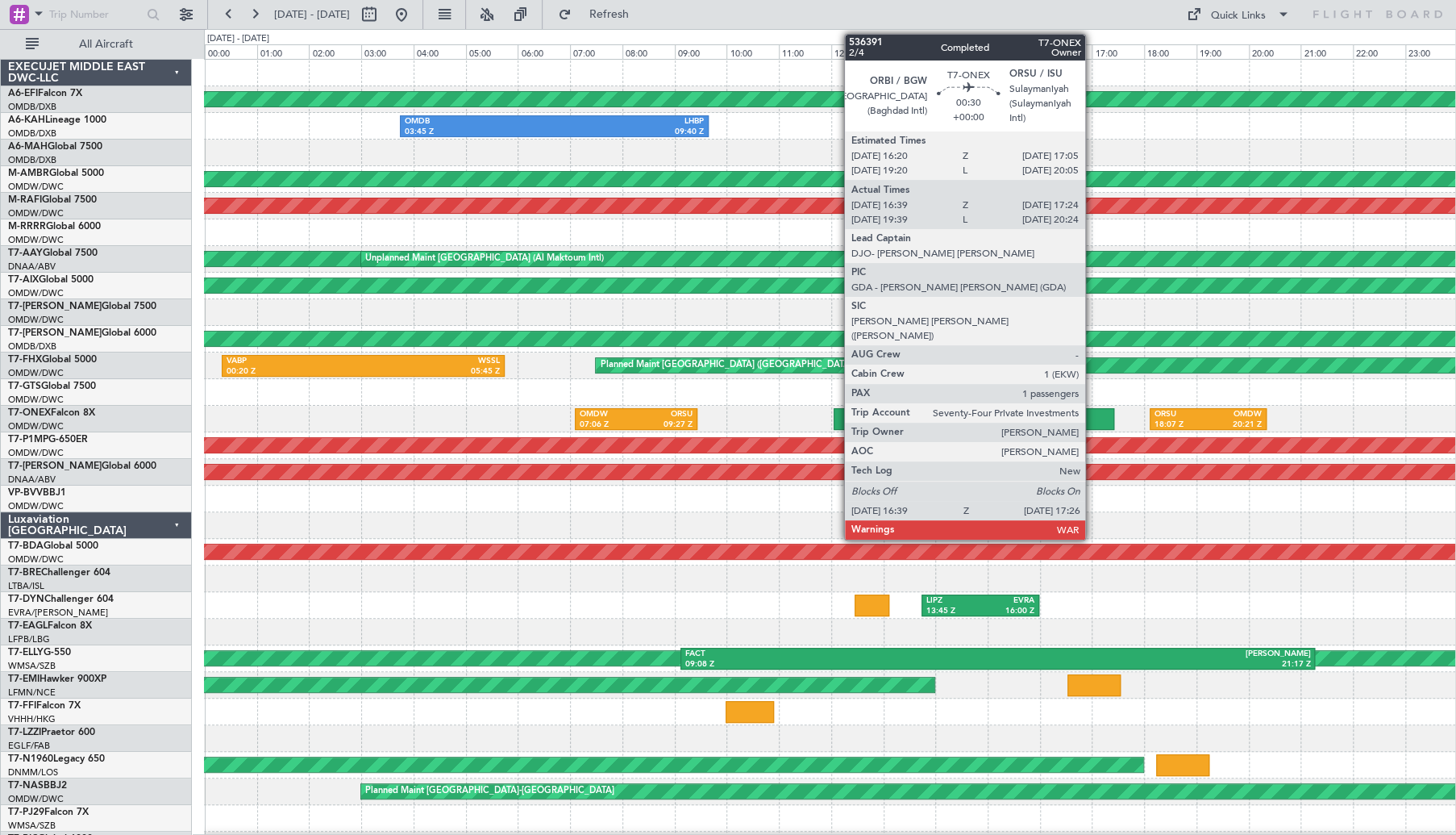
click at [1092, 417] on div at bounding box center [1093, 419] width 41 height 22
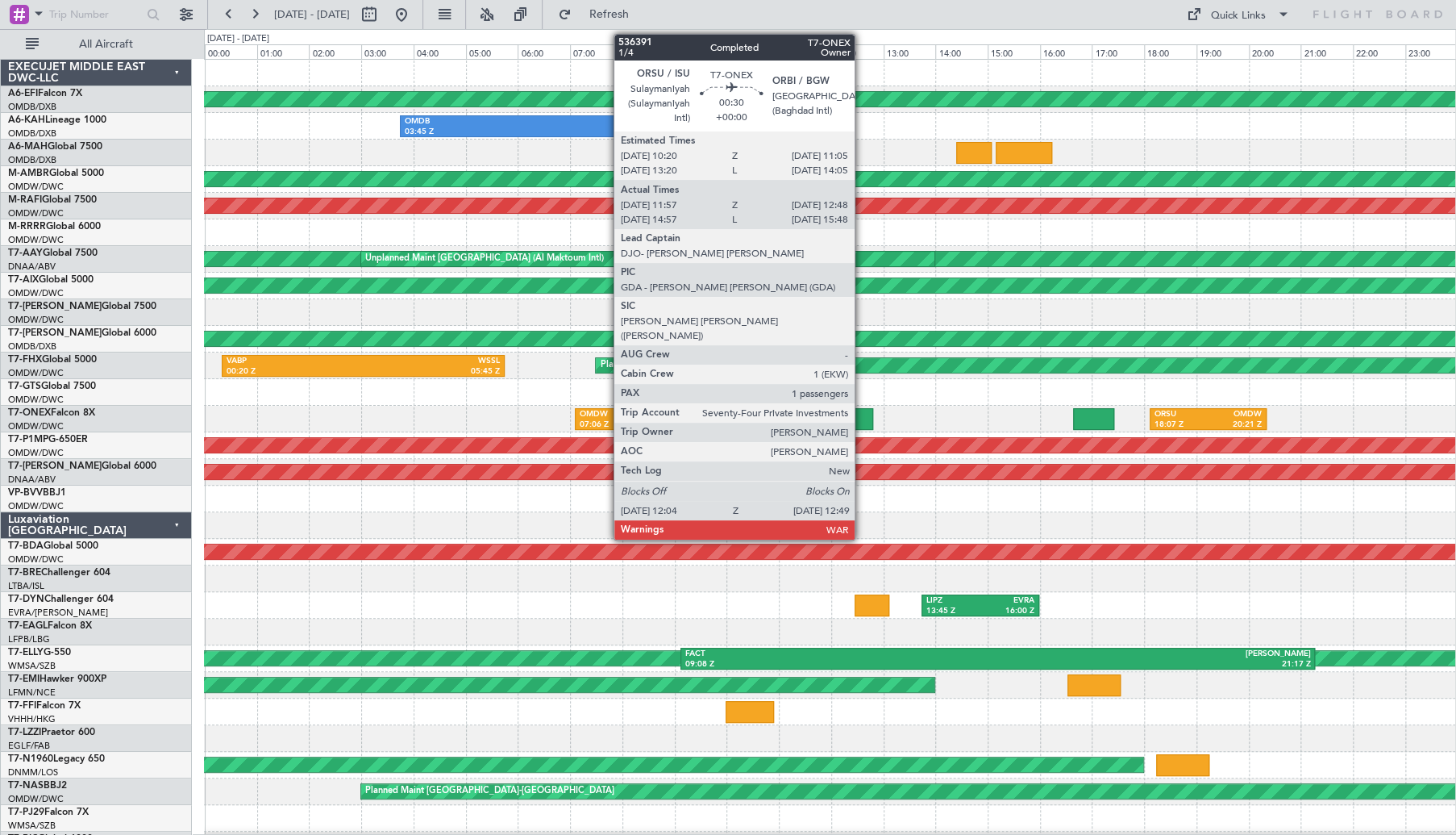
click at [862, 418] on div at bounding box center [853, 419] width 39 height 22
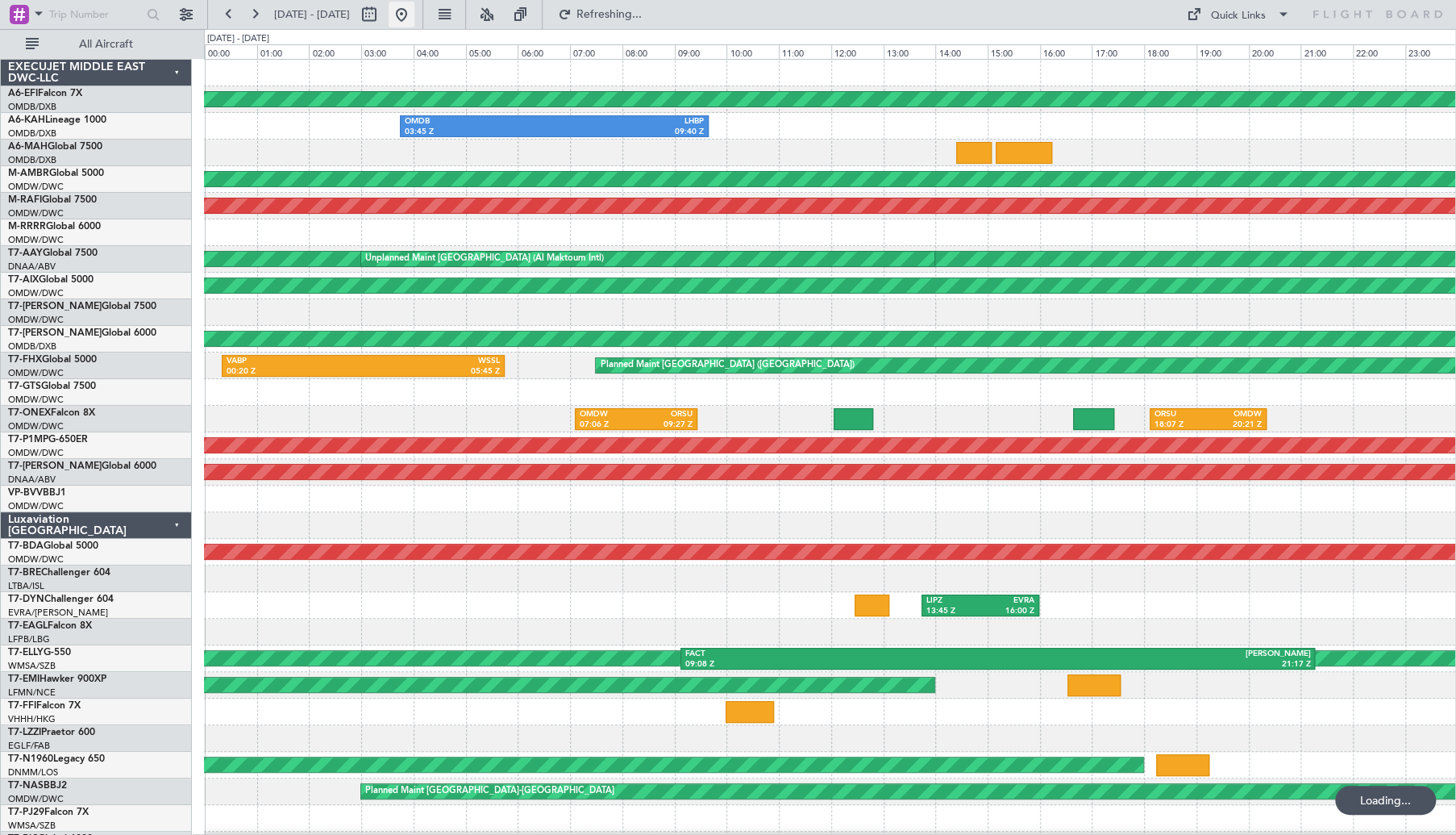
click at [415, 13] on button at bounding box center [401, 15] width 26 height 26
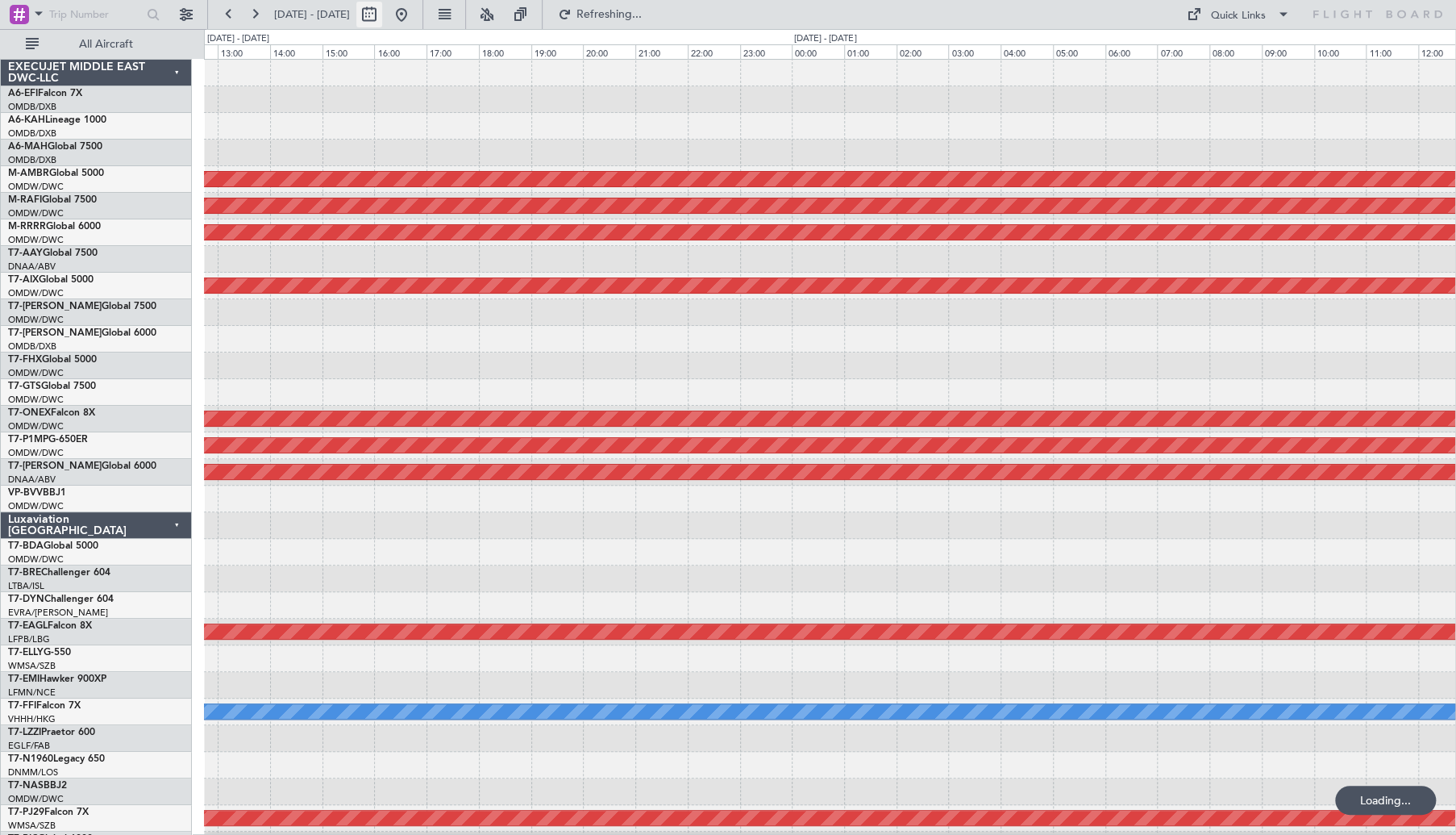
click at [382, 14] on button at bounding box center [369, 15] width 26 height 26
select select "10"
select select "2025"
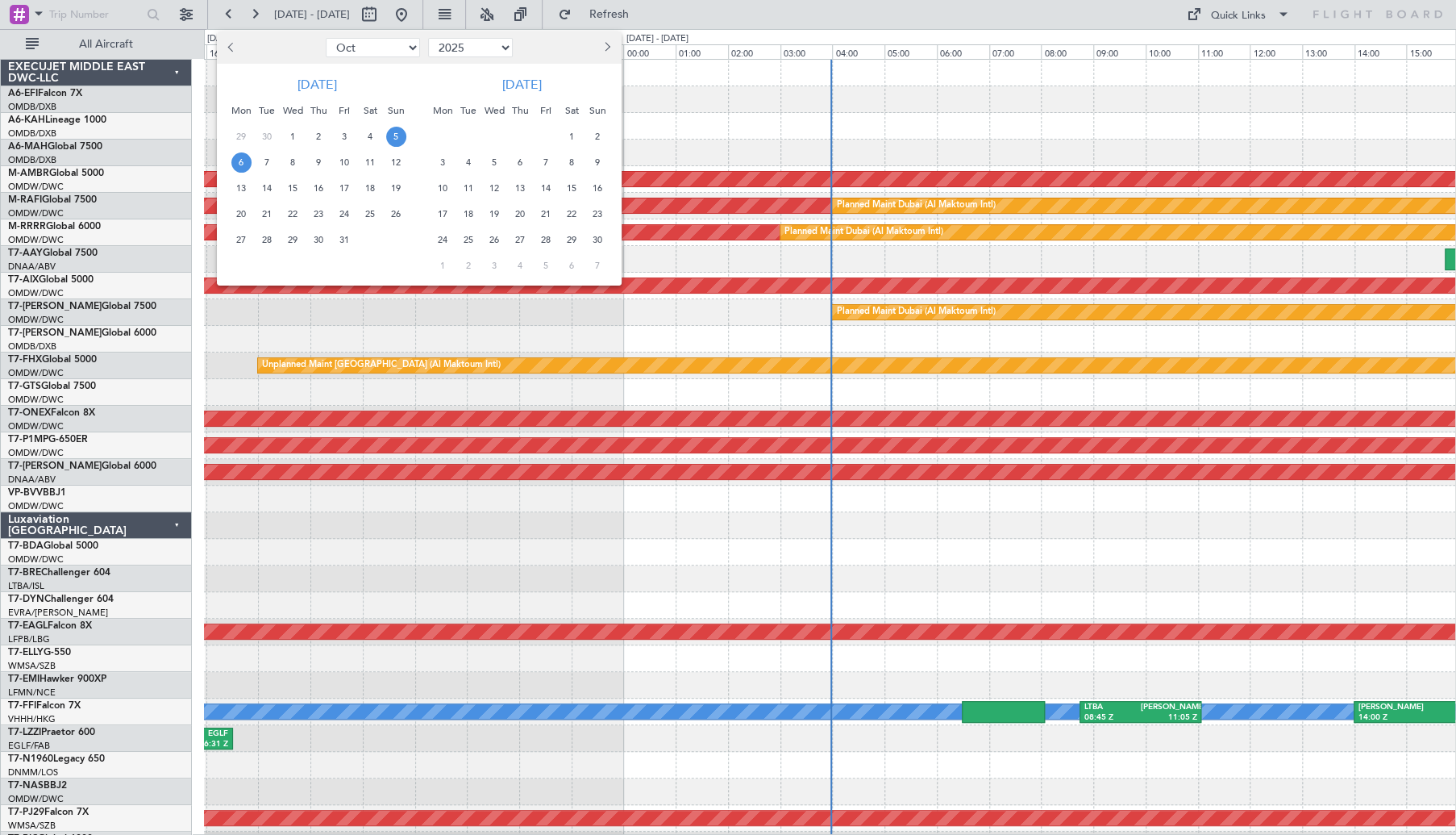
click at [230, 46] on span "Previous month" at bounding box center [232, 46] width 10 height 10
select select "9"
click at [394, 160] on span "14" at bounding box center [396, 162] width 20 height 20
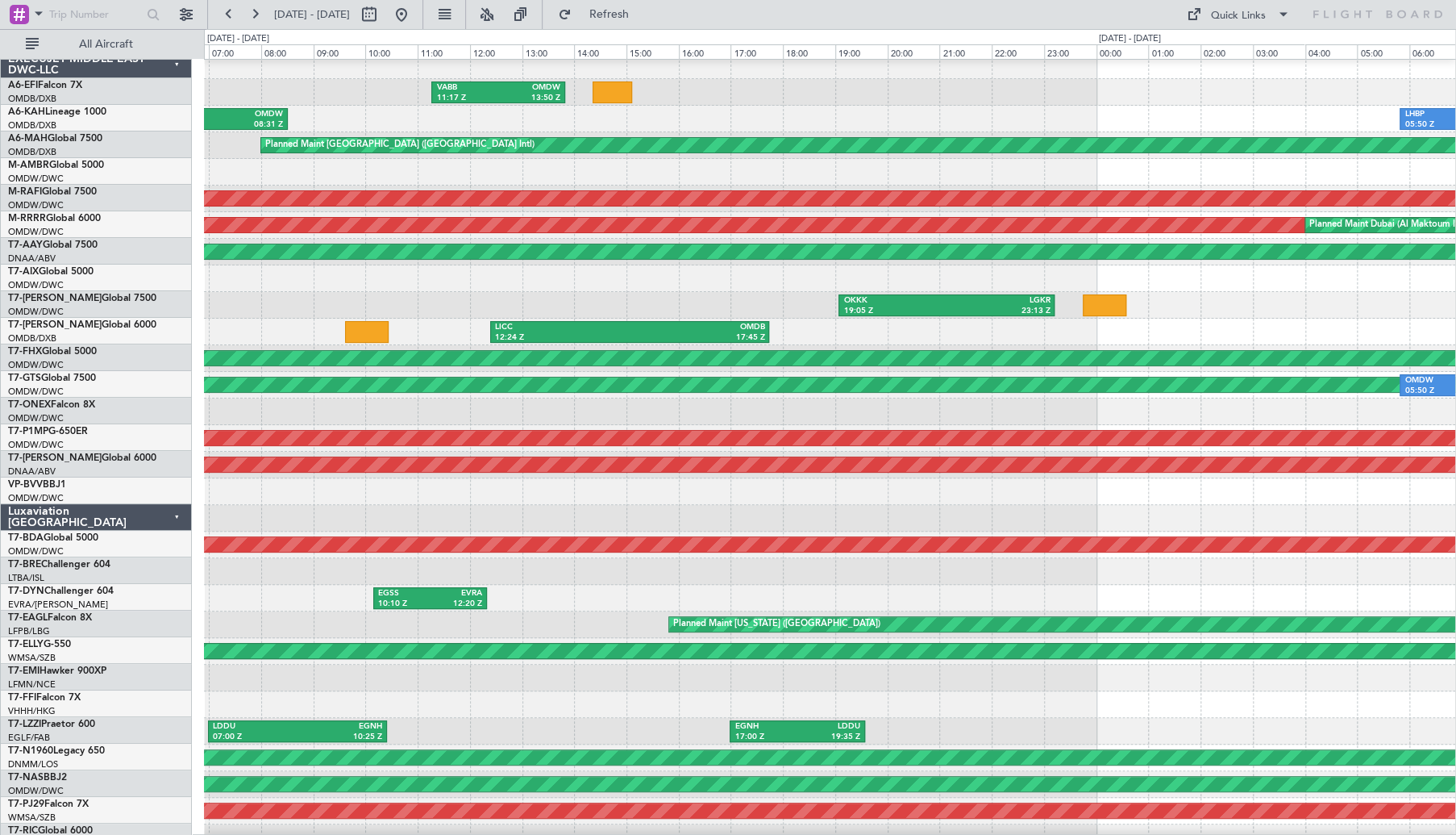
click at [814, 334] on div "LICC 12:24 Z OMDB 17:45 Z" at bounding box center [829, 331] width 1251 height 26
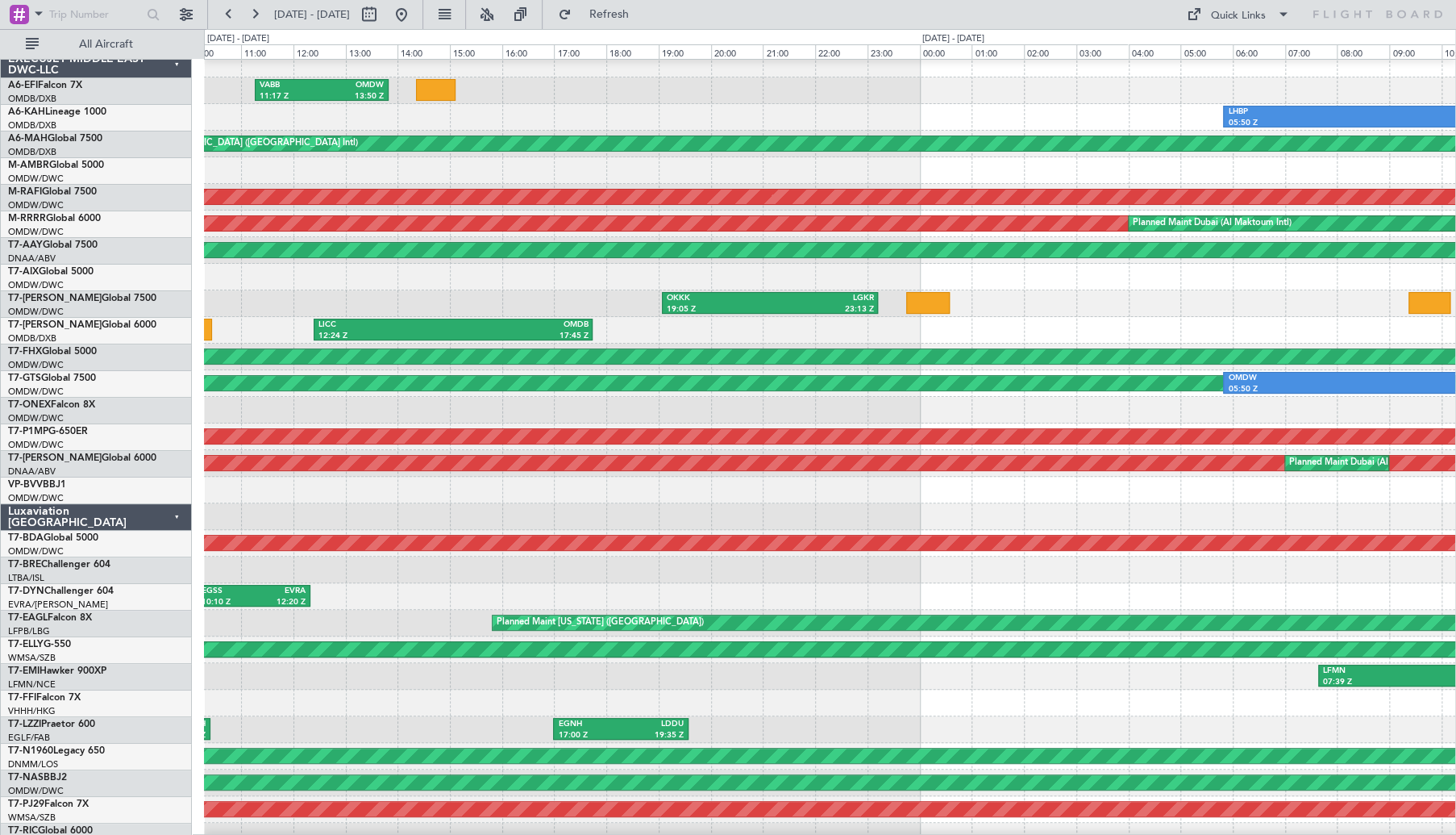
scroll to position [9, 0]
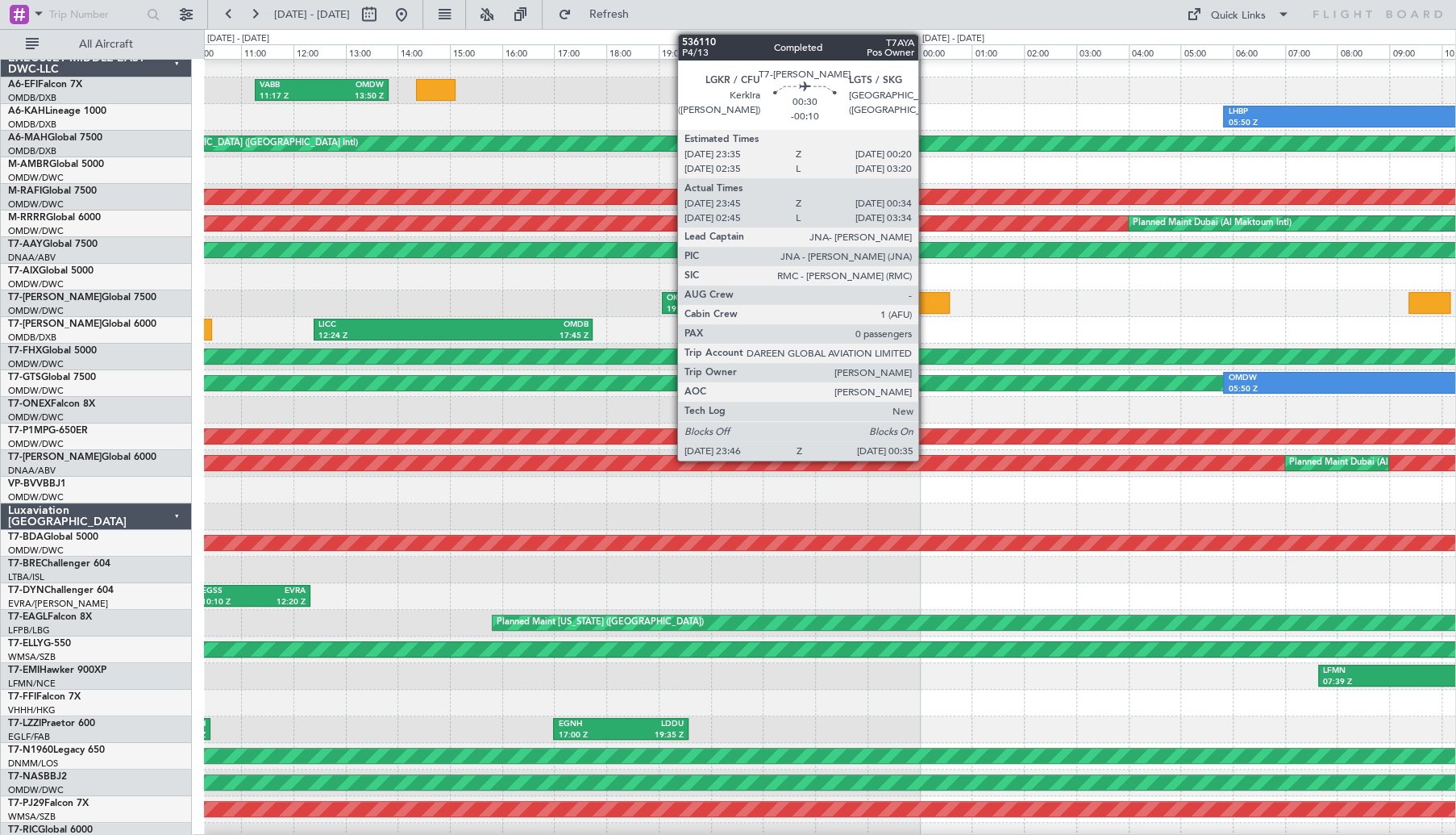
click at [926, 303] on div at bounding box center [927, 303] width 43 height 22
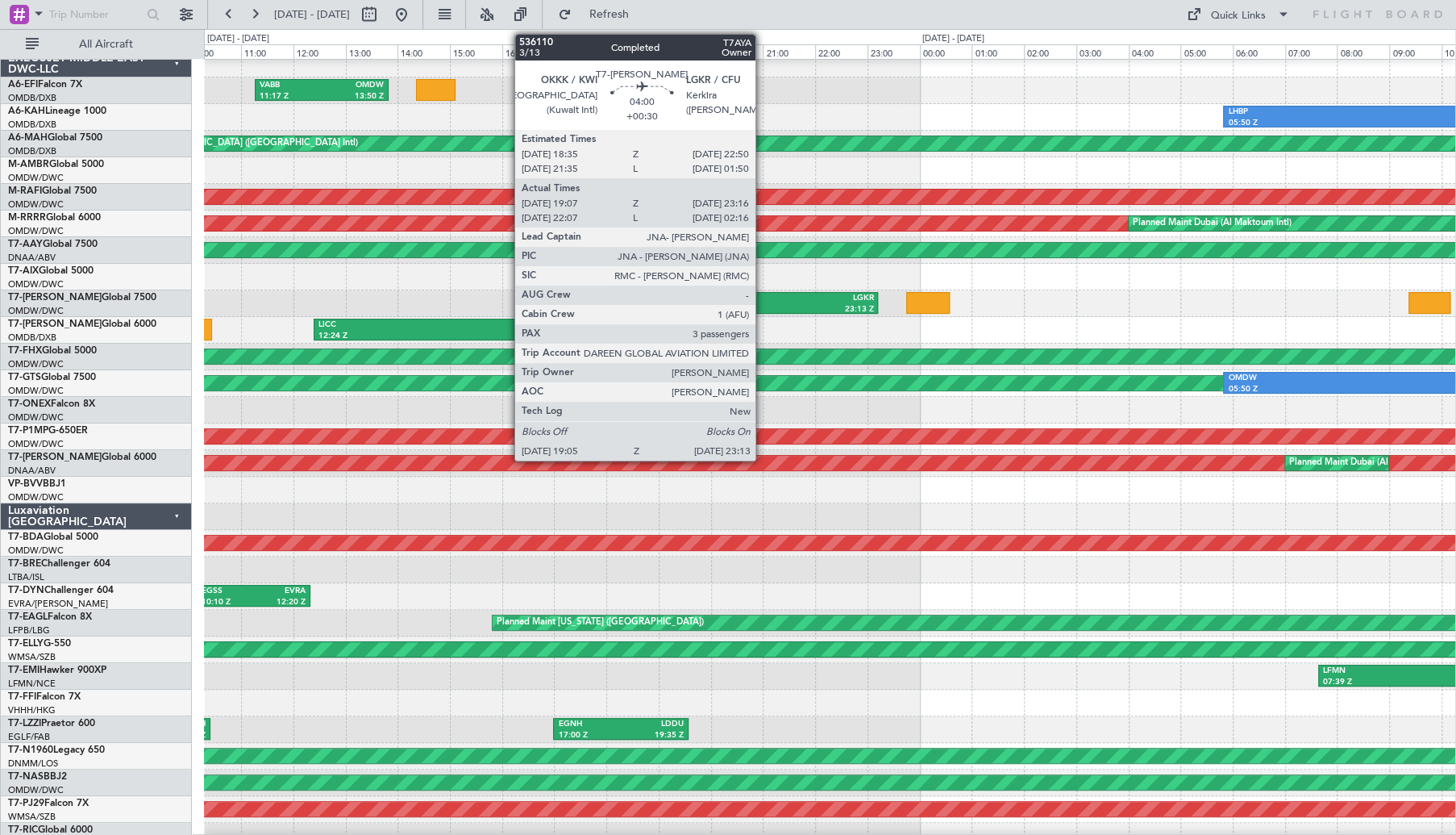
click at [763, 305] on div "19:05 Z" at bounding box center [718, 310] width 103 height 11
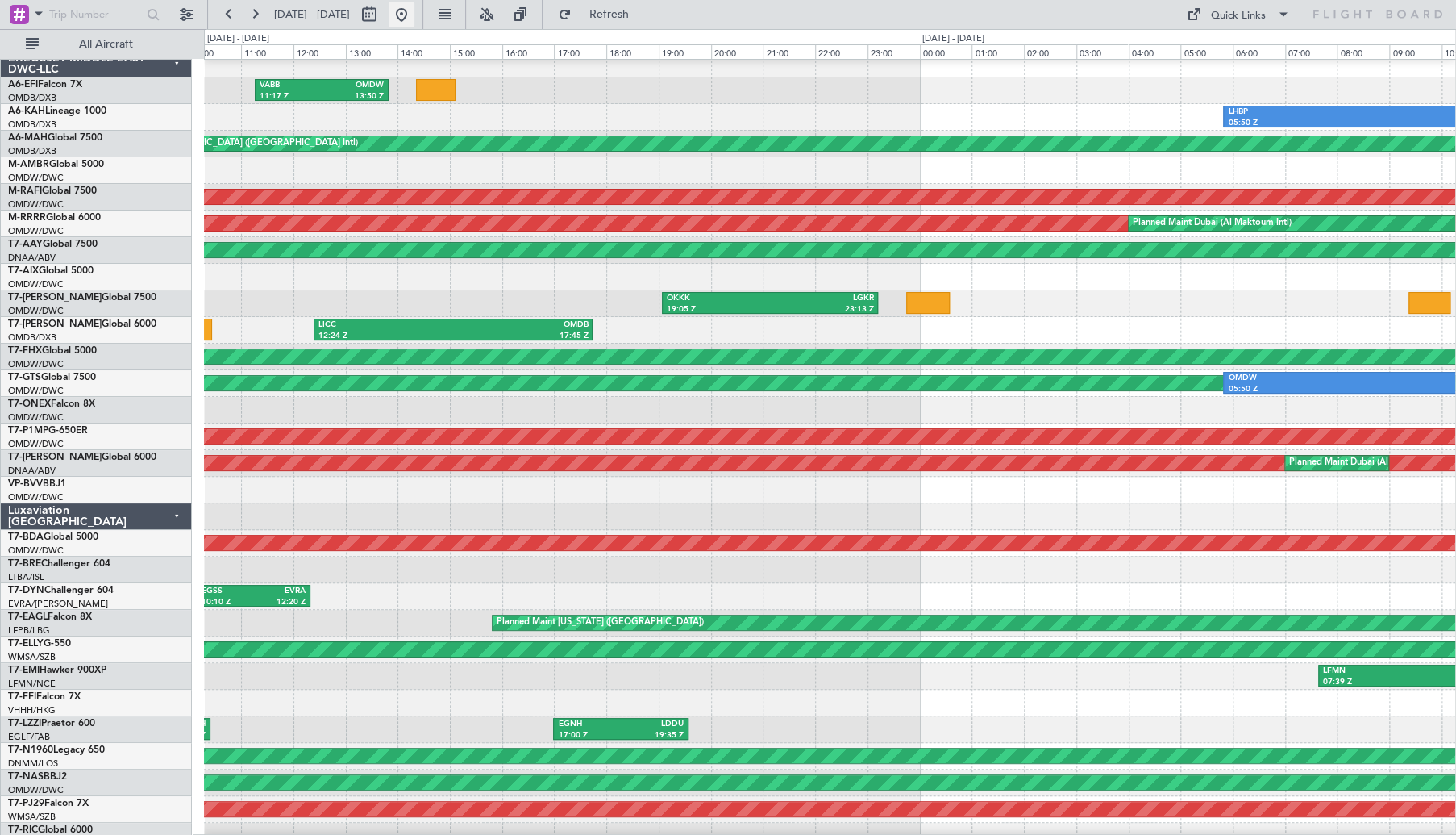
click at [415, 8] on button at bounding box center [401, 15] width 26 height 26
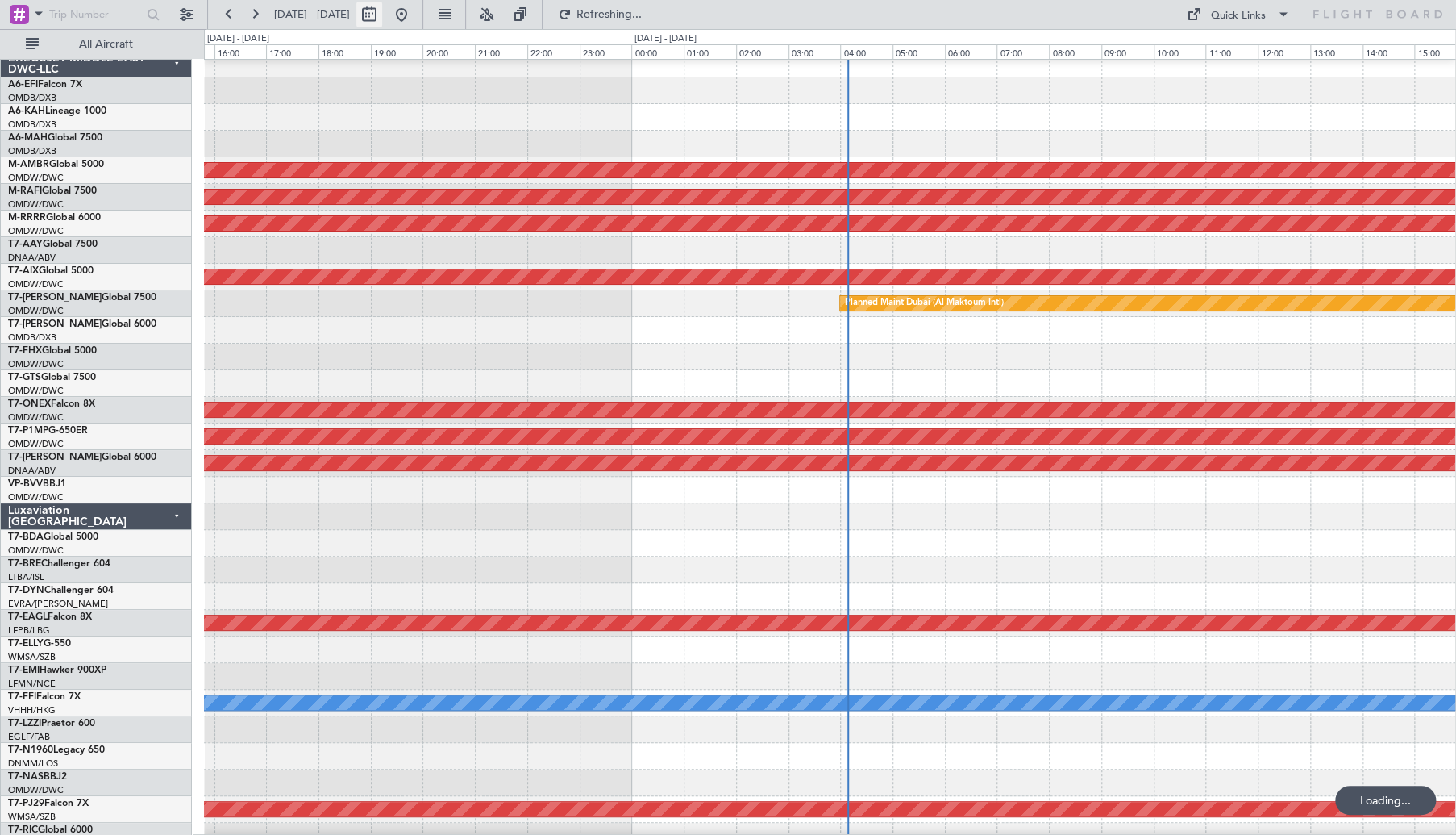
click at [382, 14] on button at bounding box center [369, 15] width 26 height 26
select select "10"
select select "2025"
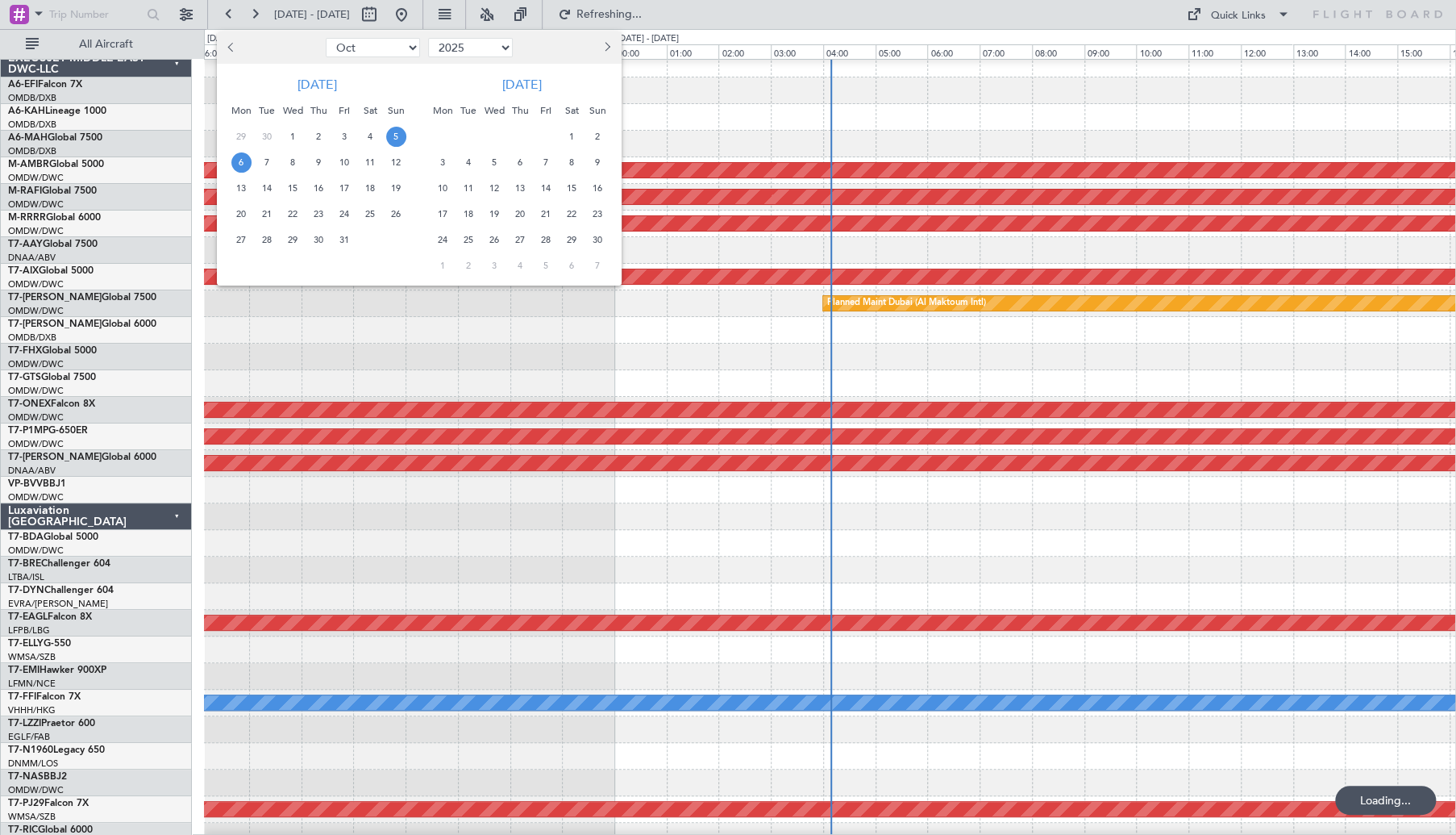
click at [221, 48] on div at bounding box center [269, 47] width 105 height 26
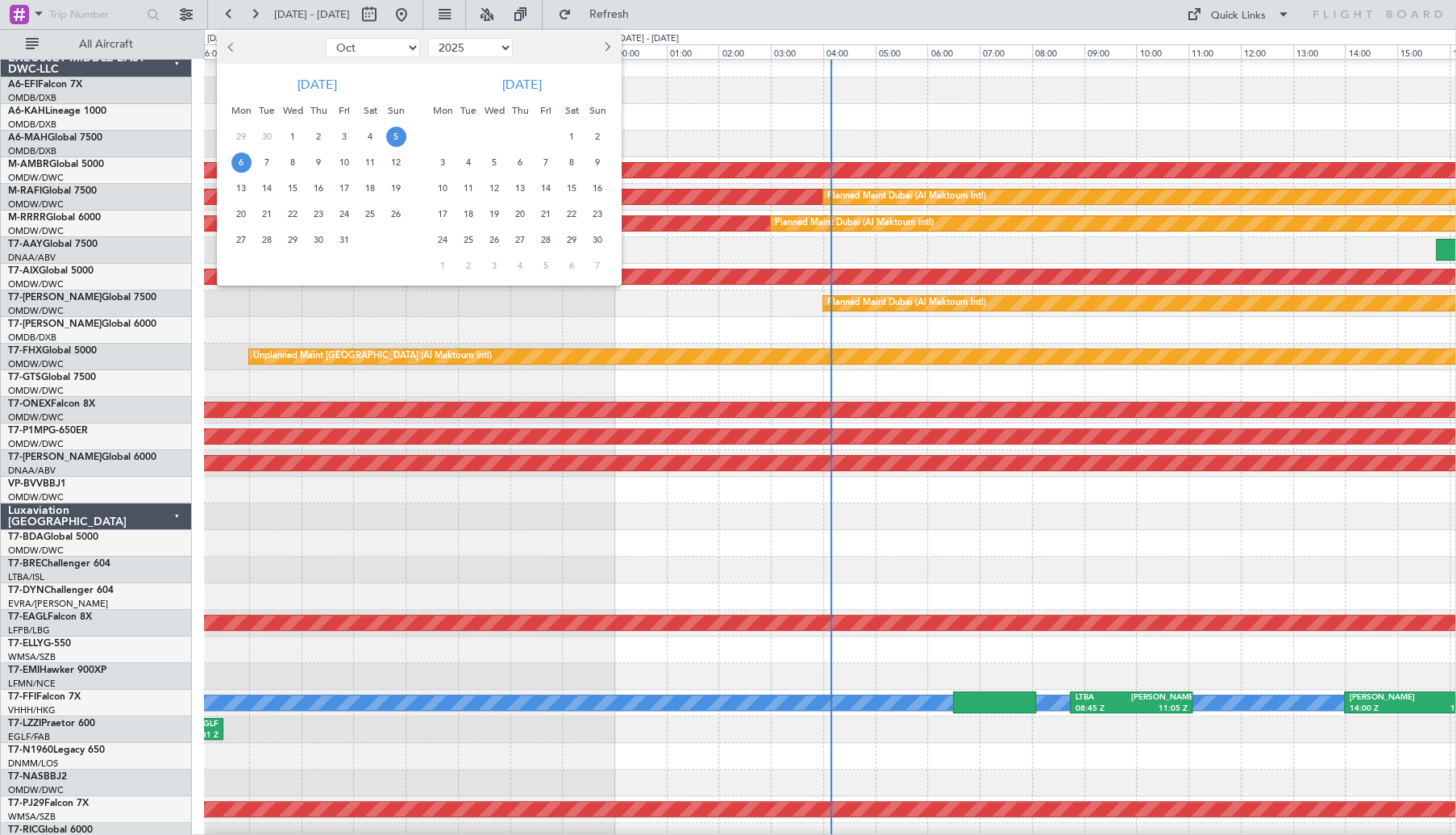
click at [230, 49] on span "Previous month" at bounding box center [232, 46] width 10 height 10
select select "9"
click at [323, 191] on span "18" at bounding box center [319, 189] width 20 height 20
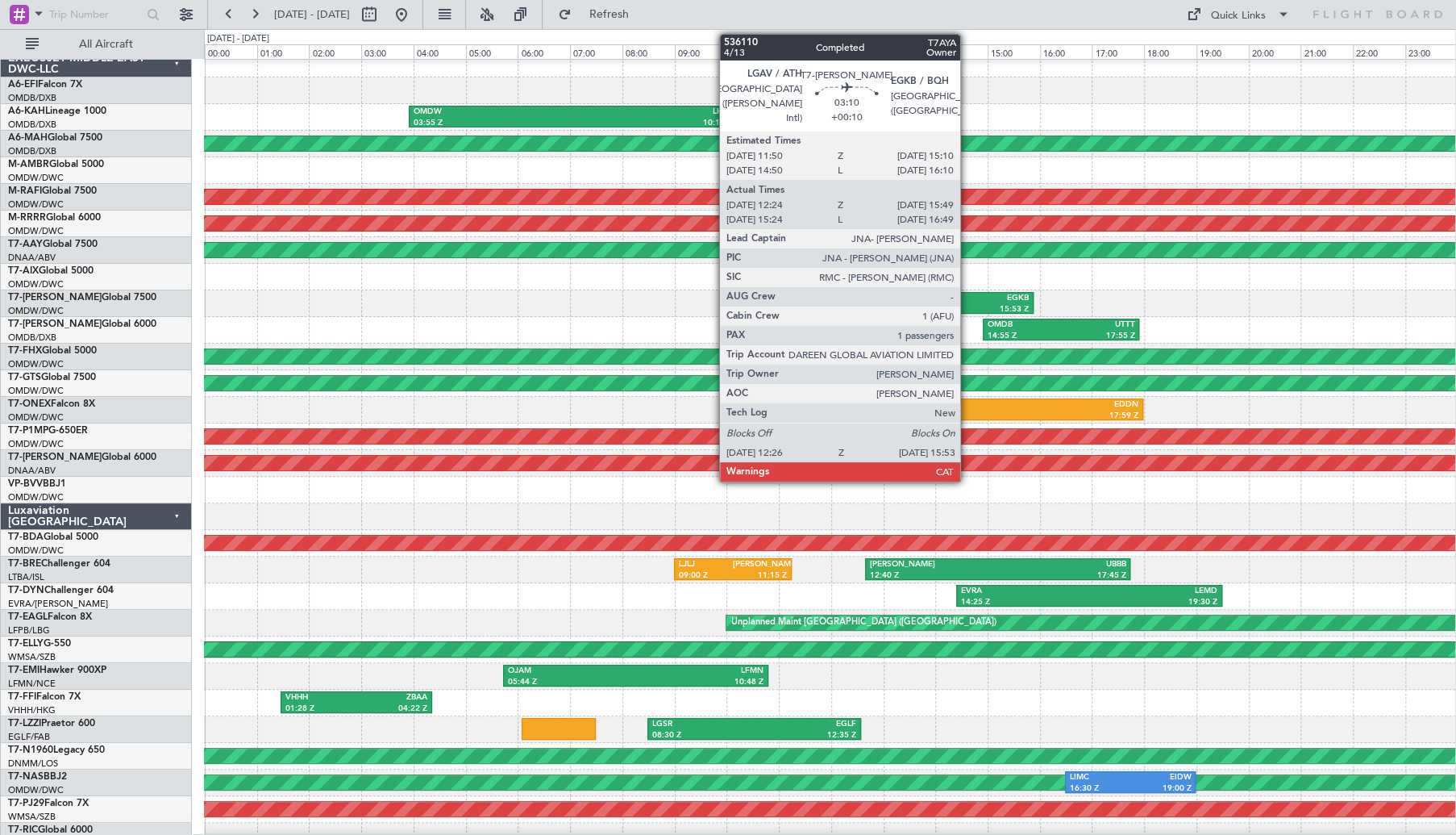
click at [969, 305] on div "15:53 Z" at bounding box center [986, 310] width 86 height 11
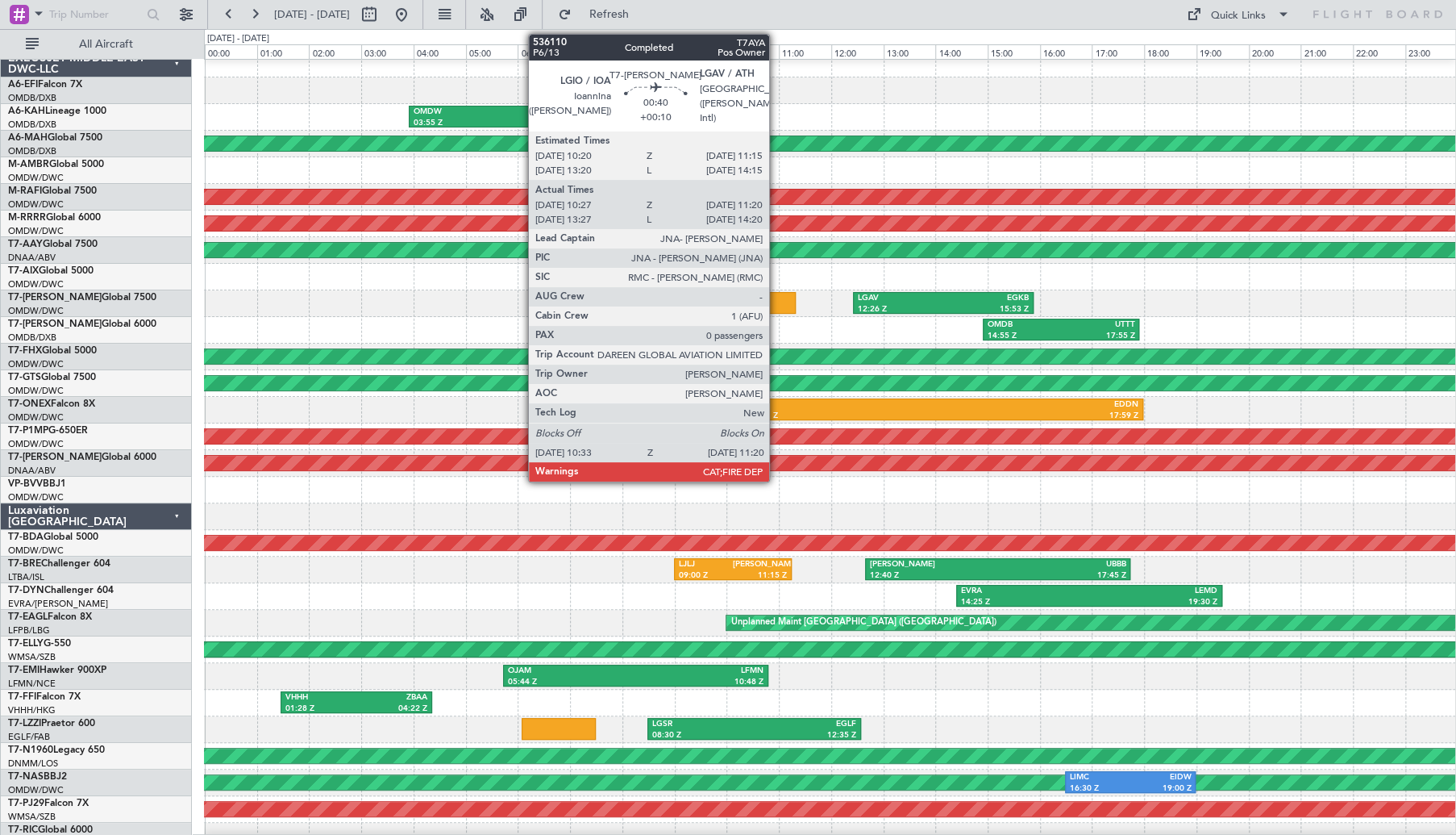
click at [776, 302] on div at bounding box center [774, 303] width 41 height 22
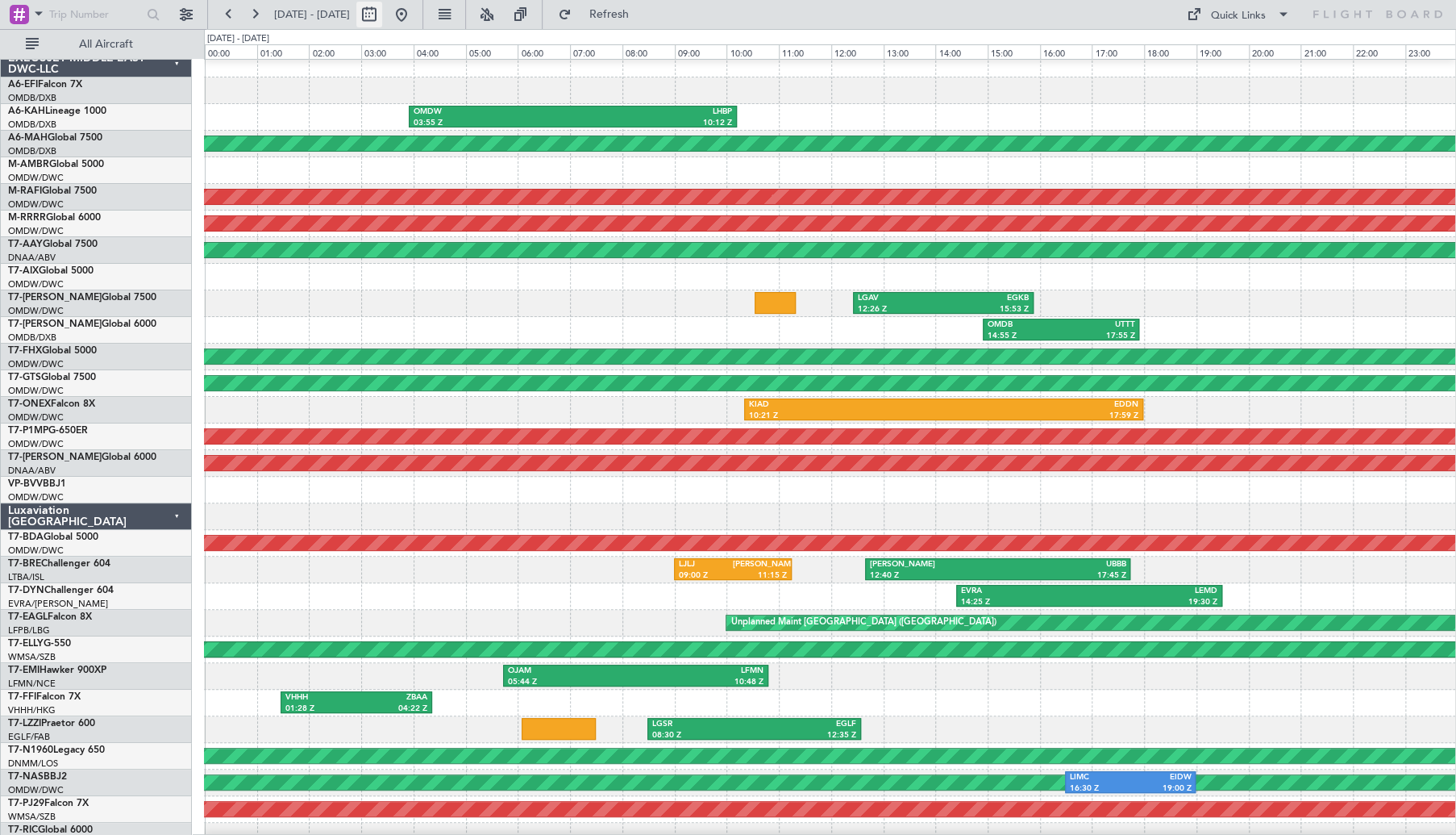
click at [382, 15] on button at bounding box center [369, 15] width 26 height 26
select select "9"
select select "2025"
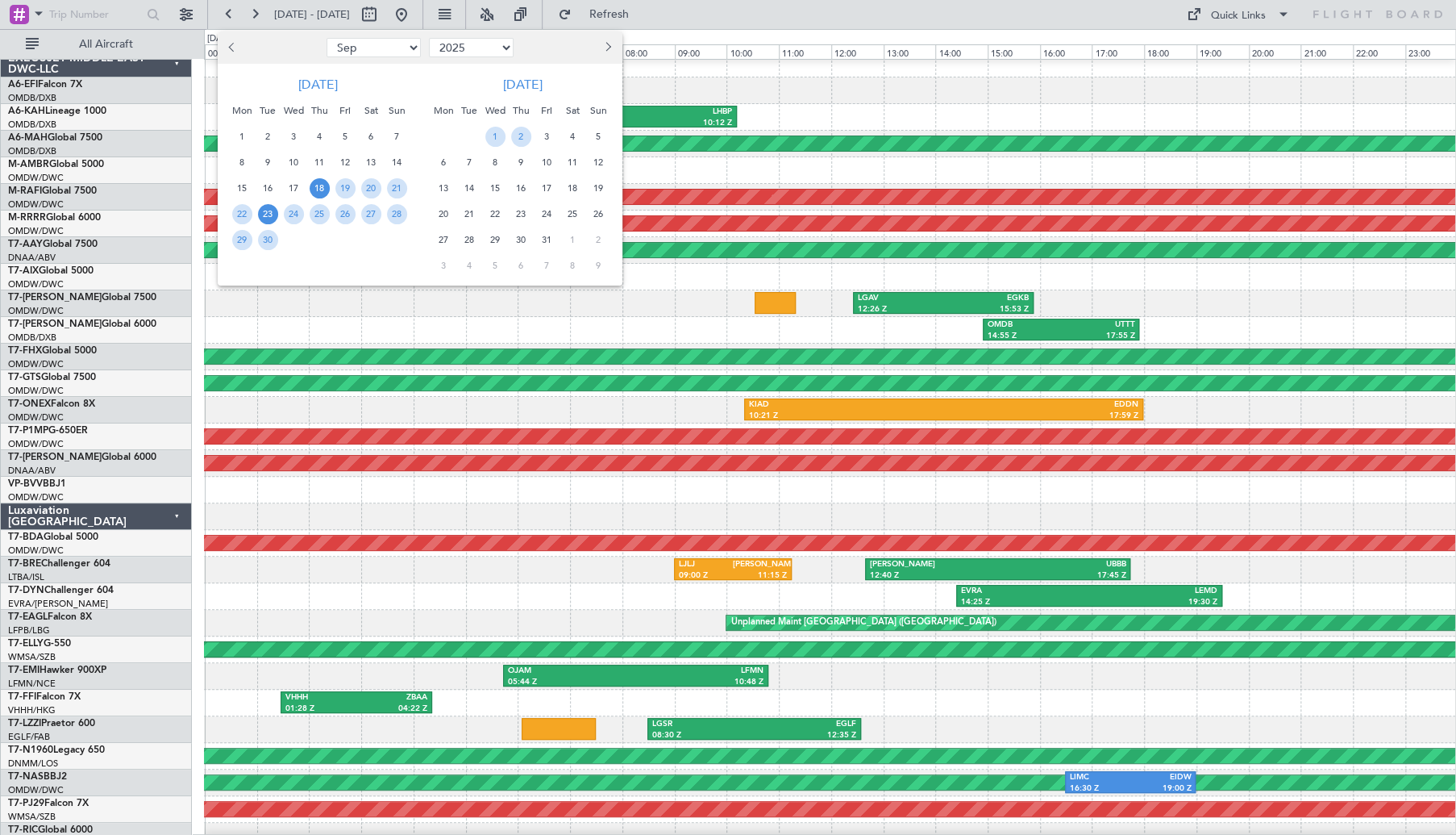
click at [269, 215] on span "23" at bounding box center [268, 214] width 20 height 20
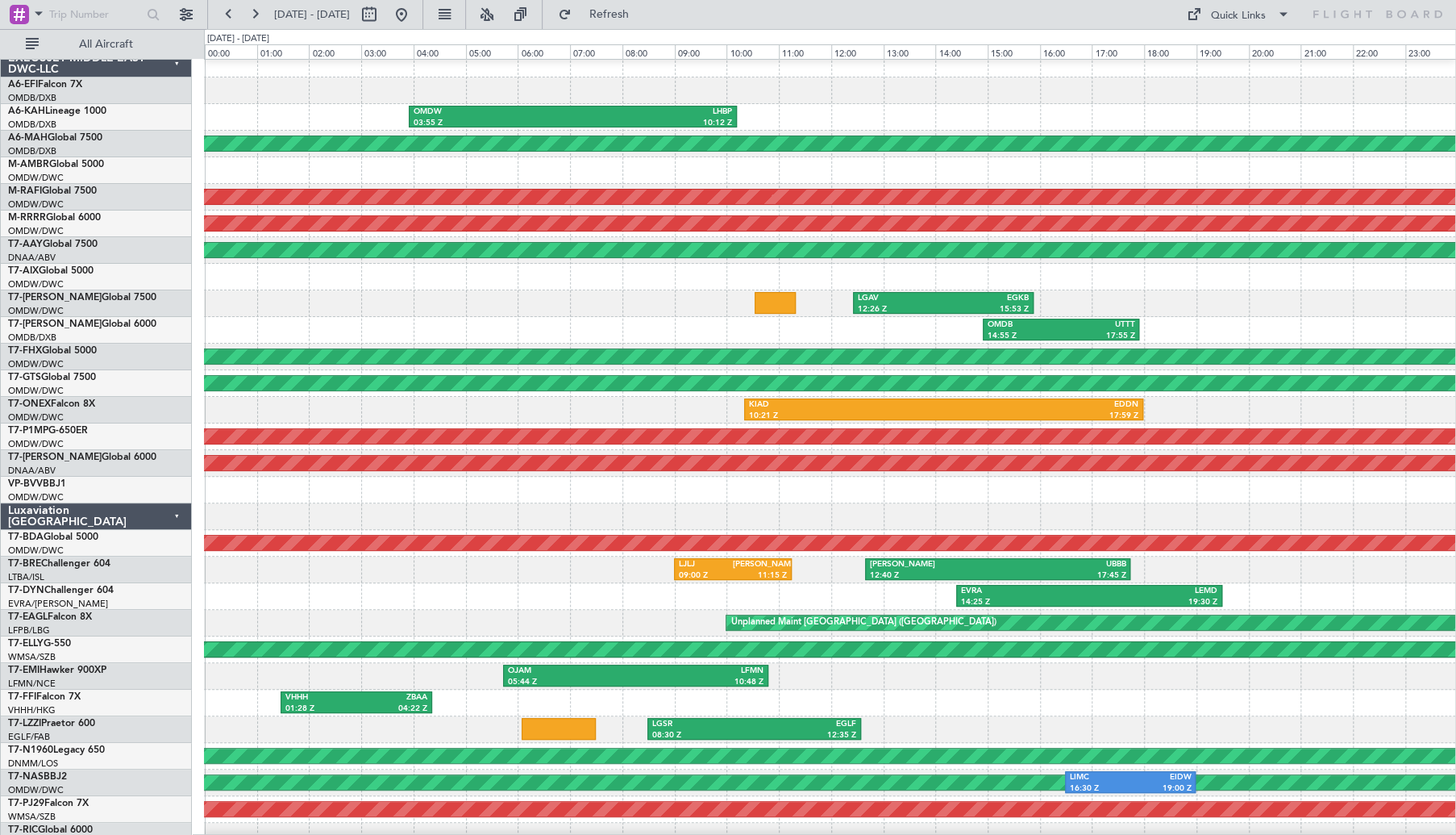
click at [269, 215] on span "23" at bounding box center [268, 214] width 20 height 20
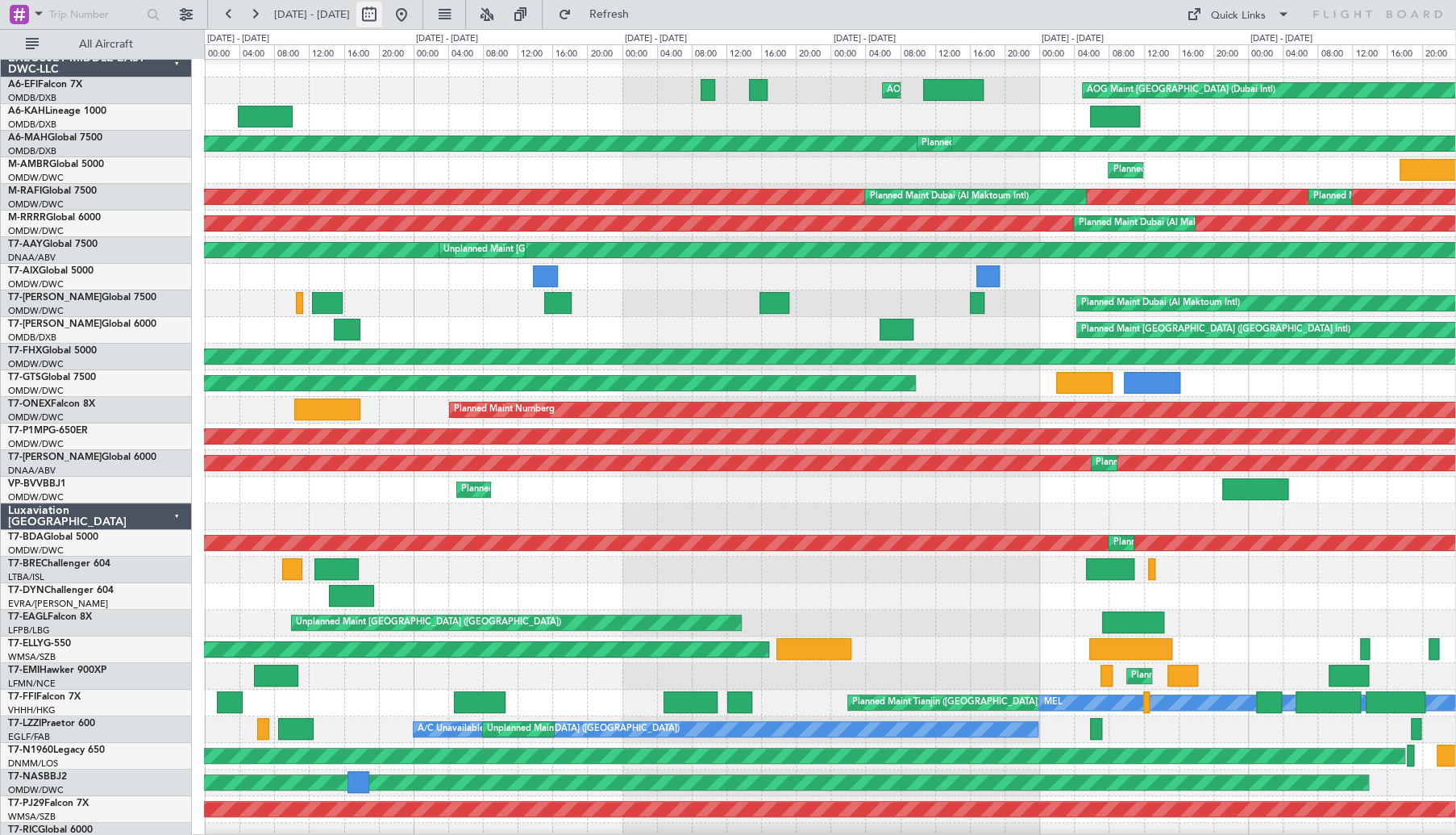
click at [382, 12] on button at bounding box center [369, 15] width 26 height 26
select select "9"
select select "2025"
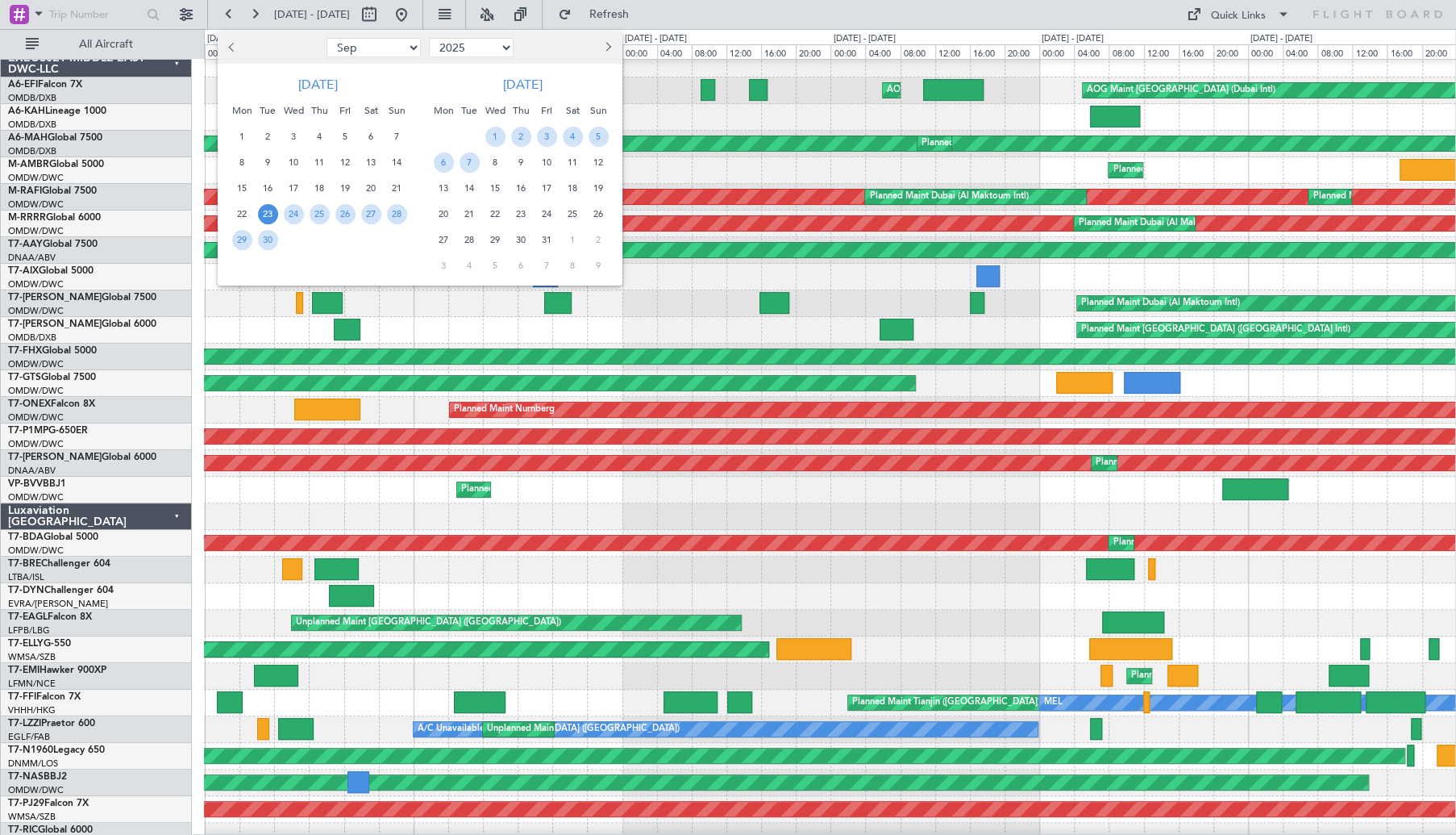
click at [266, 217] on span "23" at bounding box center [268, 214] width 20 height 20
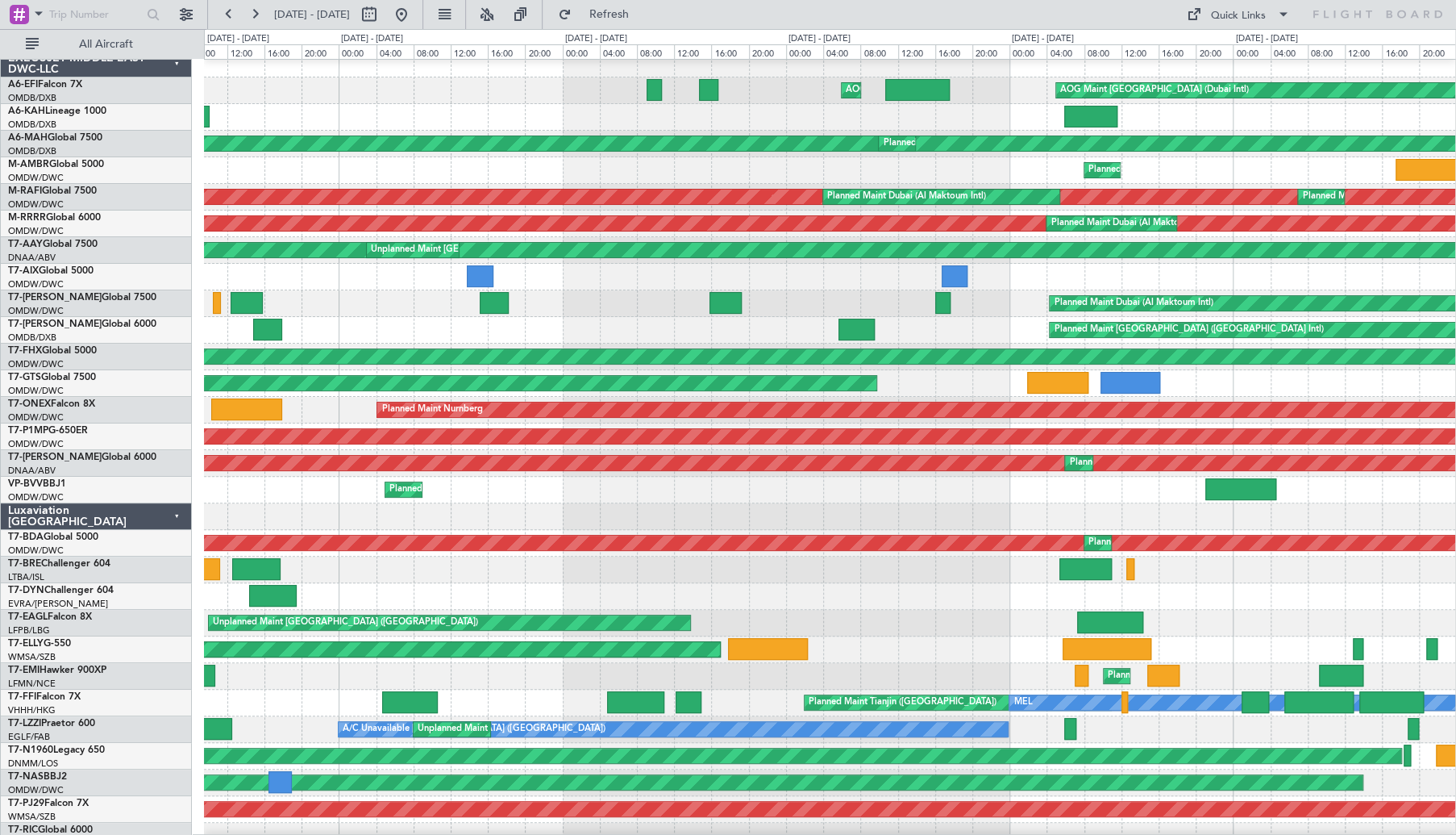
click at [266, 217] on span "23" at bounding box center [268, 214] width 20 height 20
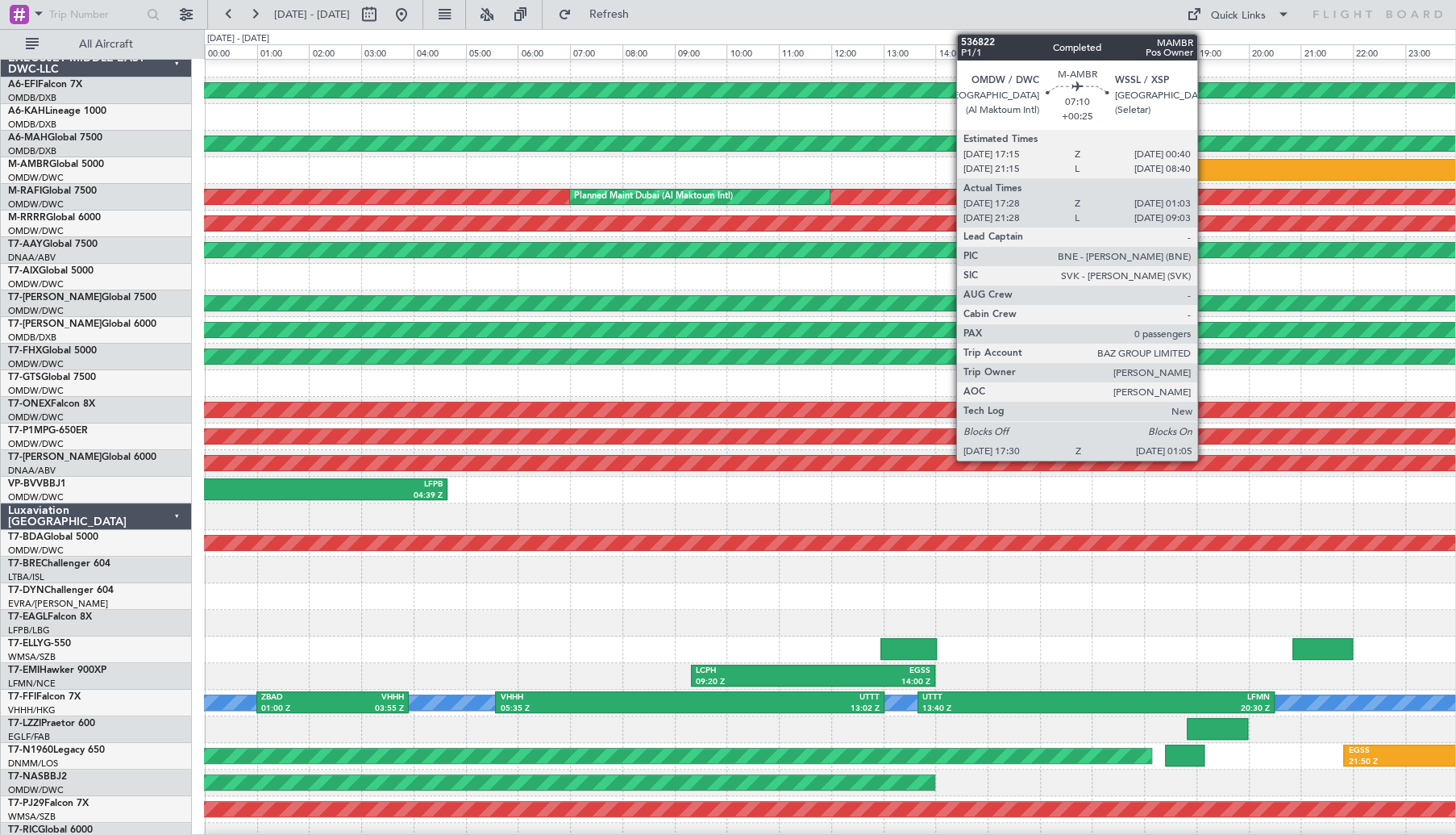
click at [1205, 164] on div "OMDW" at bounding box center [1219, 165] width 193 height 11
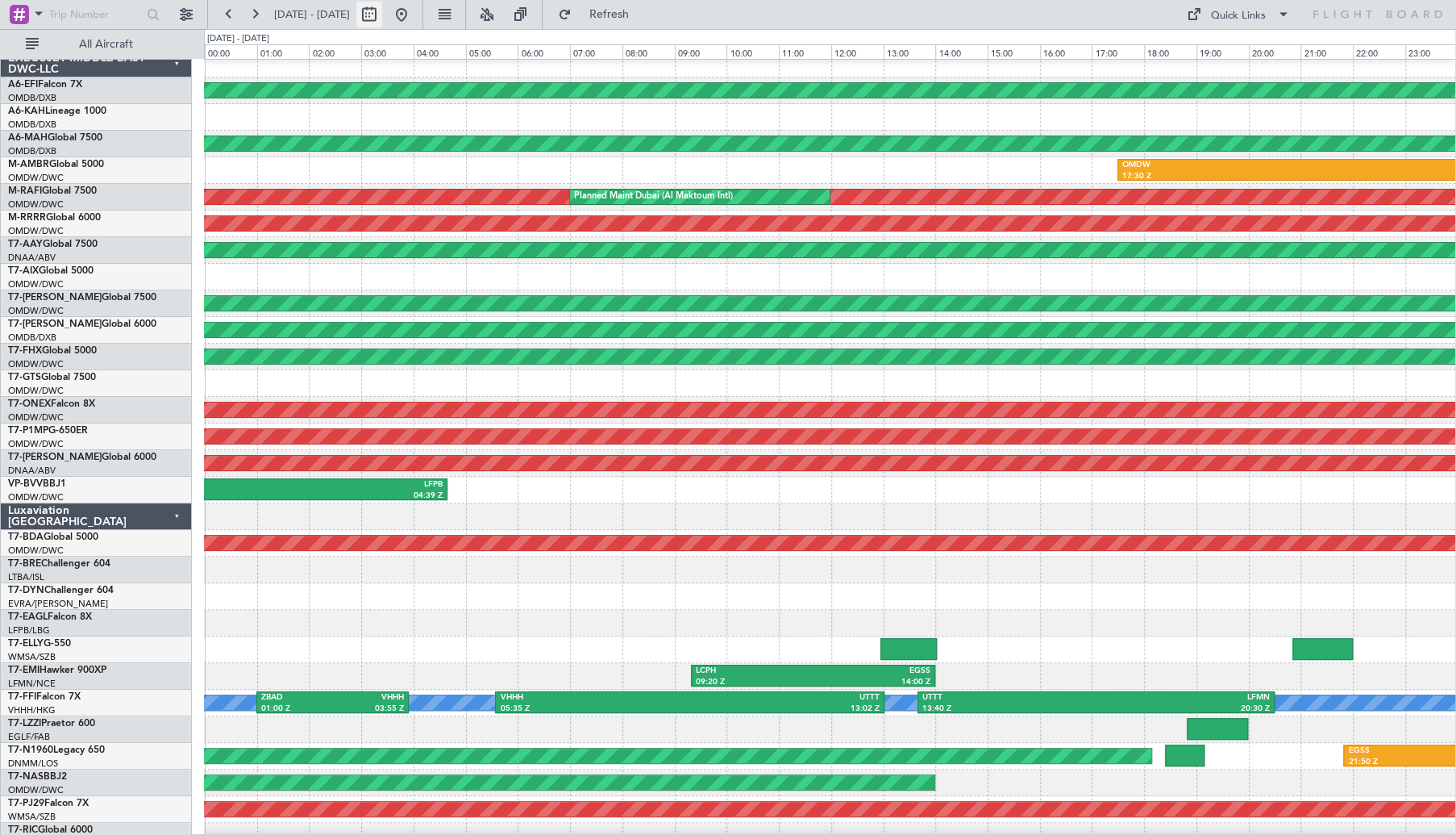
click at [382, 15] on button at bounding box center [369, 15] width 26 height 26
select select "9"
select select "2025"
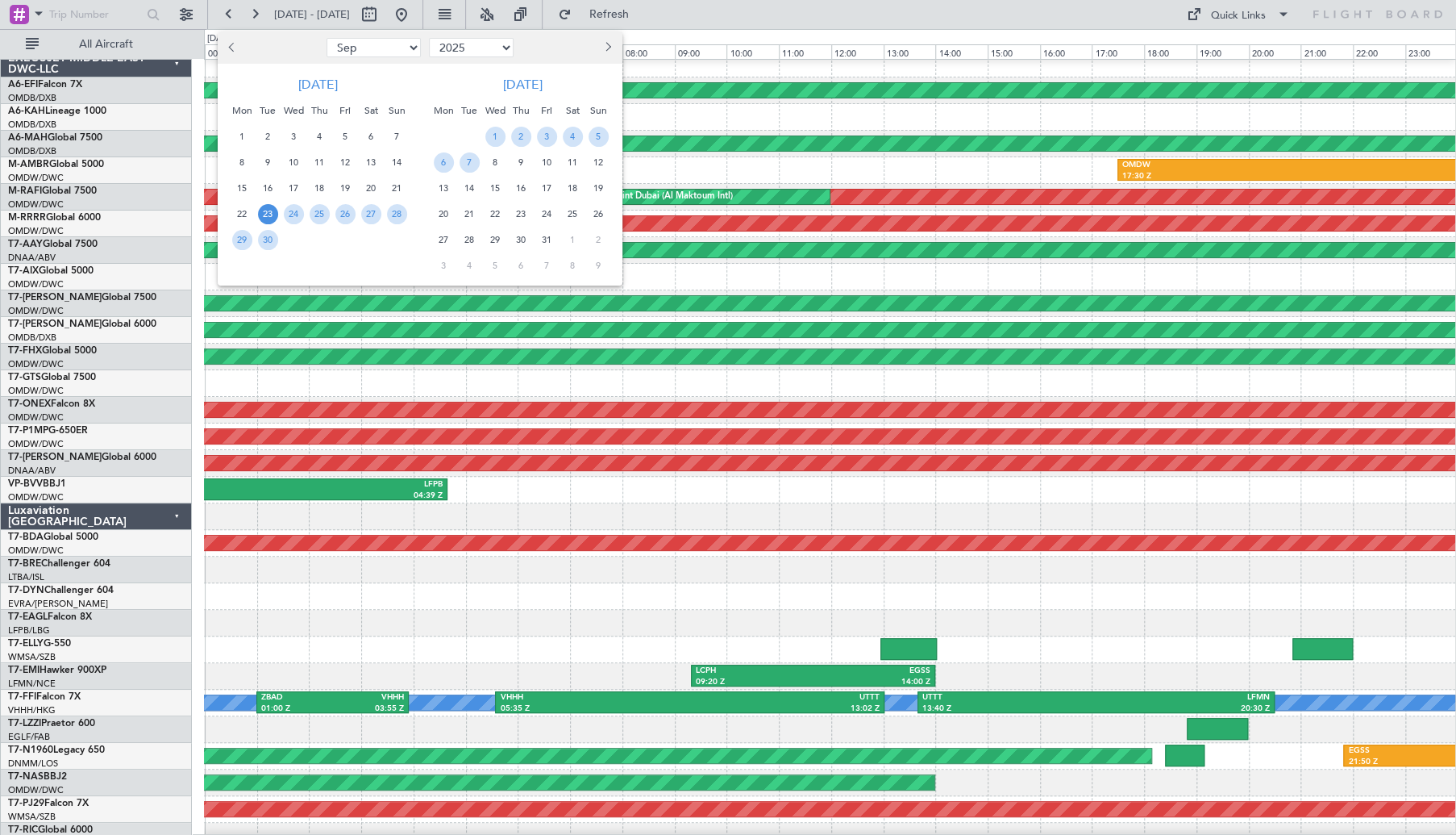
click at [235, 51] on button "Previous month" at bounding box center [232, 47] width 17 height 26
select select "8"
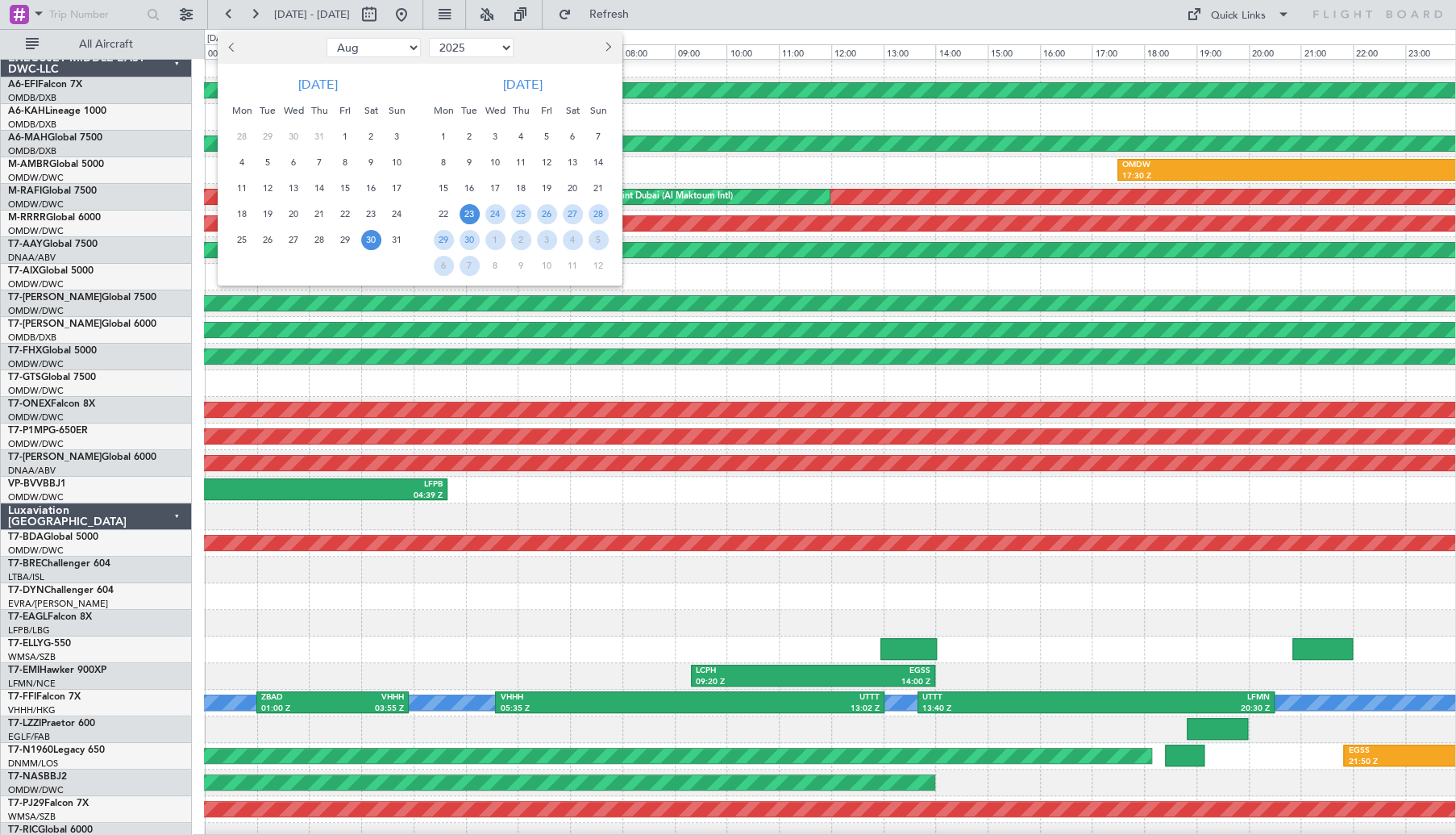
click at [367, 239] on span "30" at bounding box center [371, 240] width 20 height 20
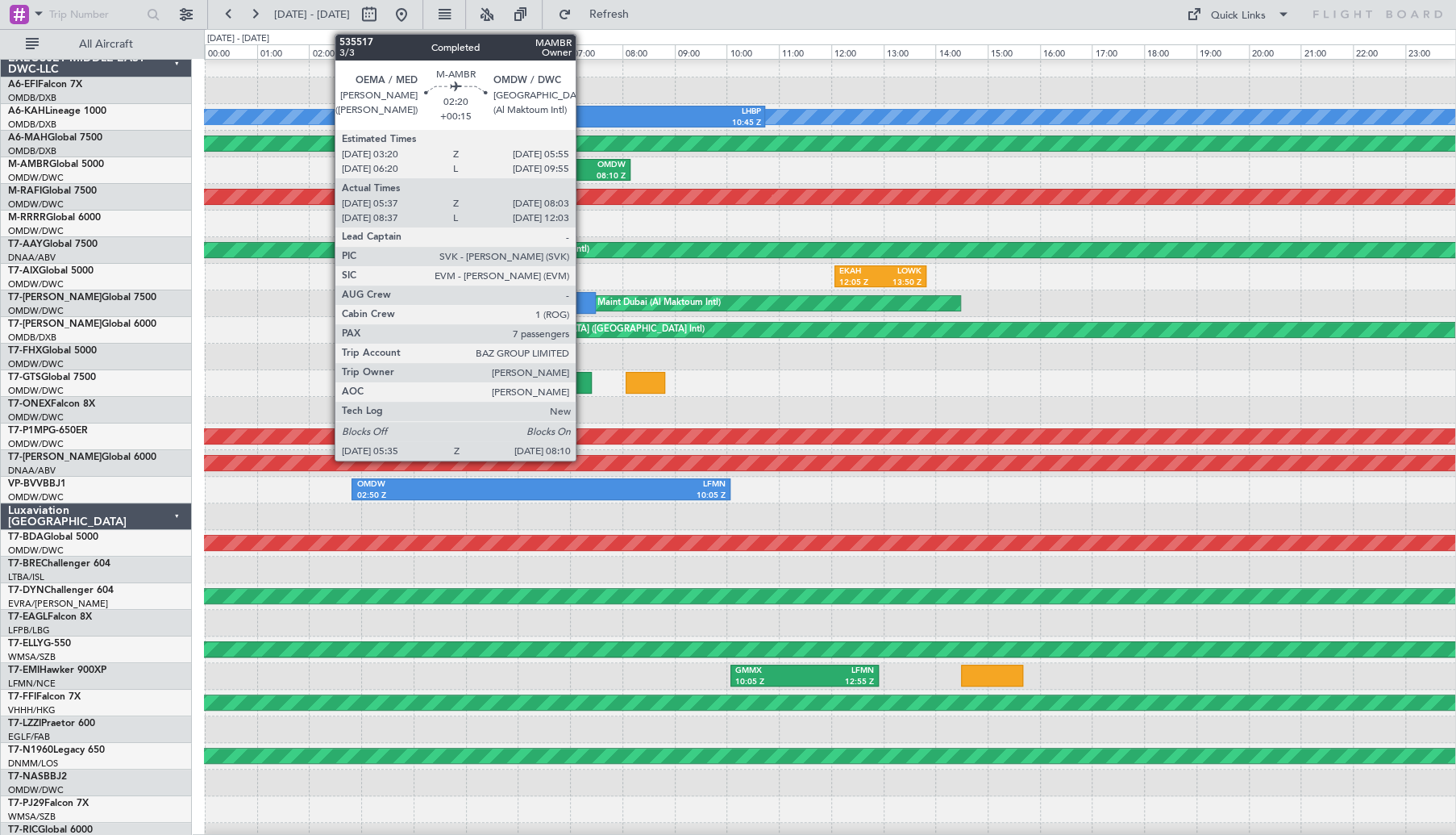
click at [583, 168] on div "OMDW" at bounding box center [594, 165] width 63 height 11
